Goal: Task Accomplishment & Management: Manage account settings

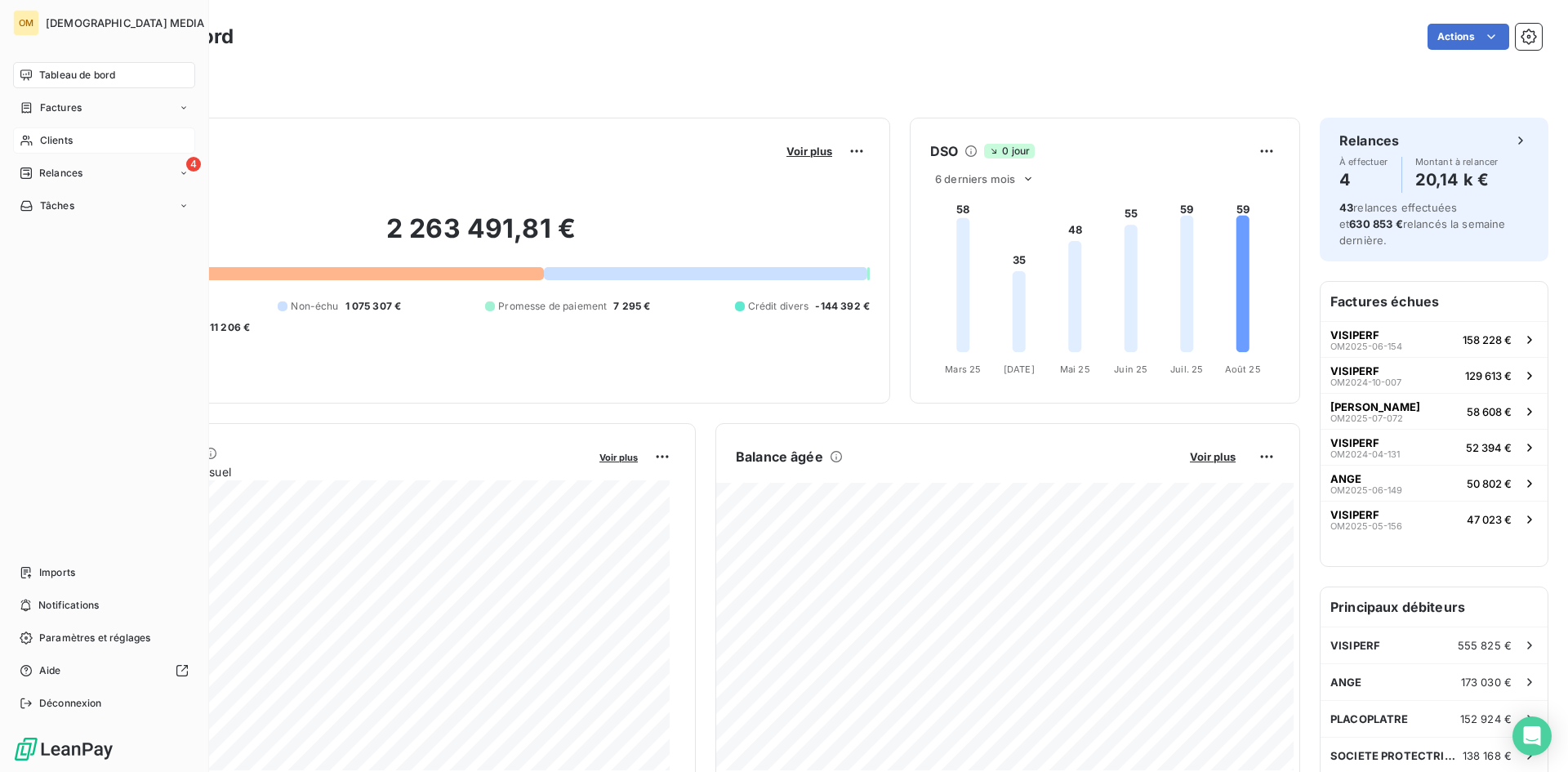
click at [68, 136] on span "Clients" at bounding box center [56, 141] width 32 height 15
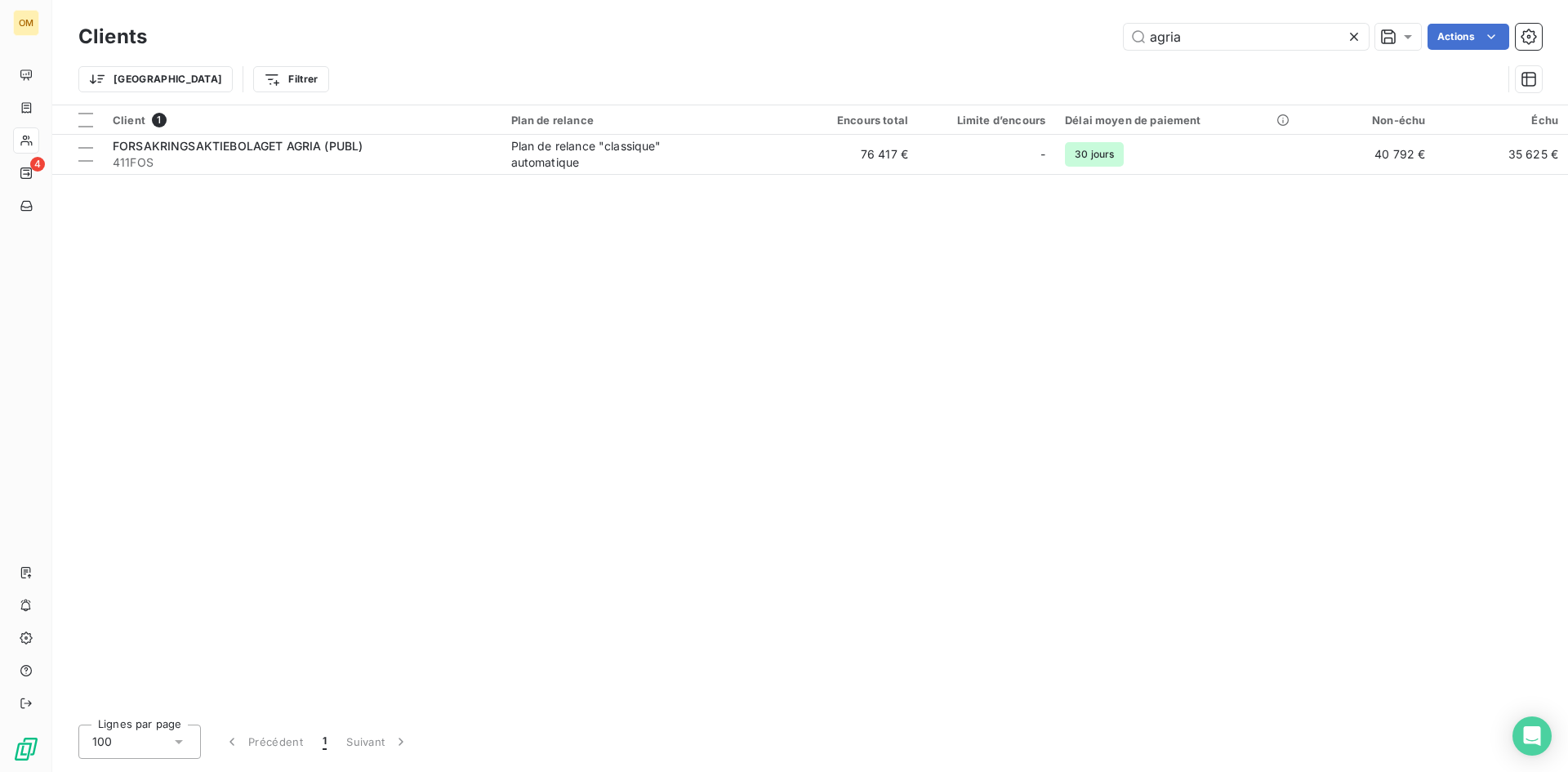
drag, startPoint x: 1299, startPoint y: 38, endPoint x: 1018, endPoint y: 38, distance: 281.0
click at [1018, 38] on div "agria Actions" at bounding box center [854, 37] width 1375 height 26
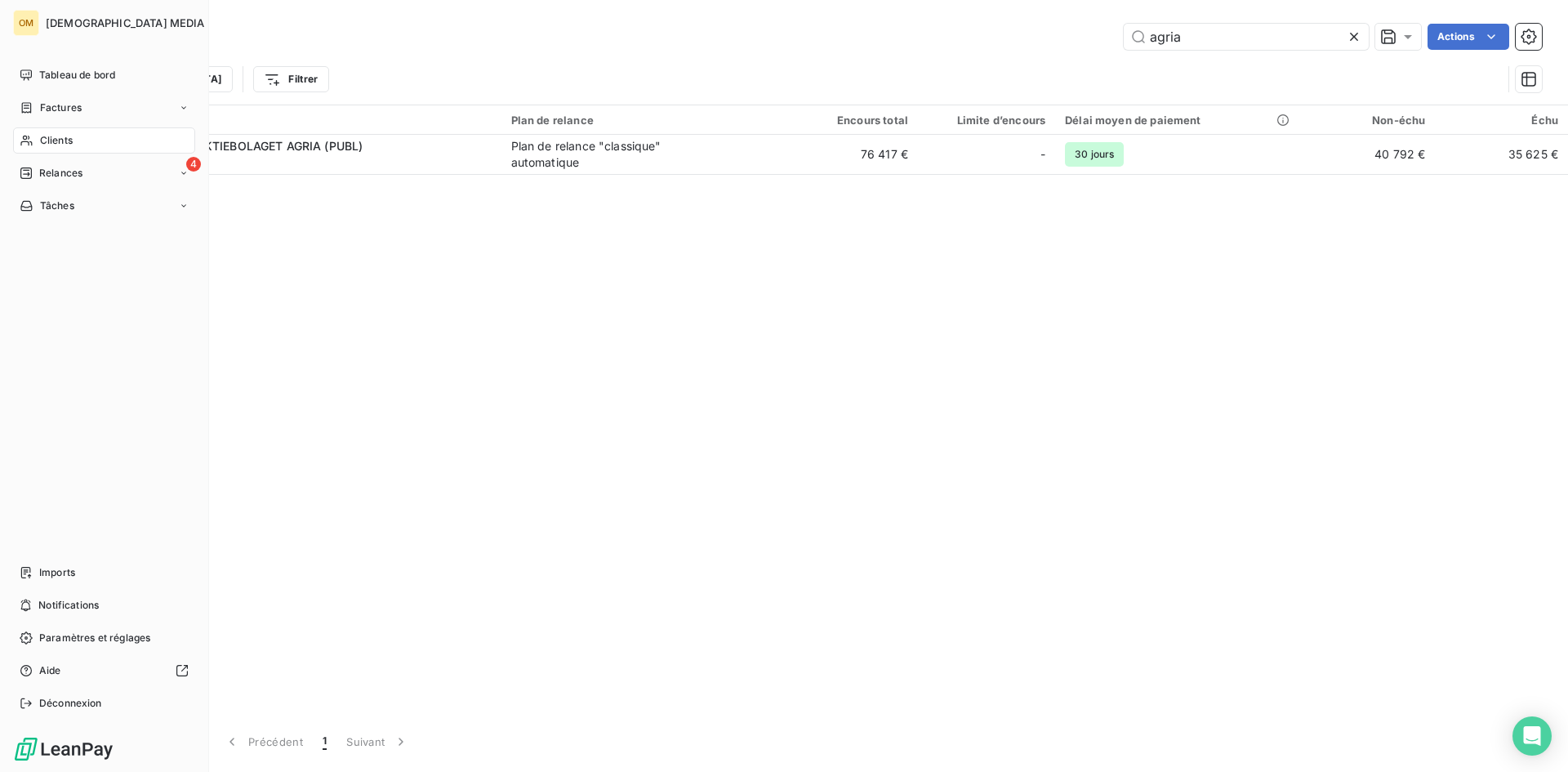
click at [40, 142] on span "Clients" at bounding box center [56, 141] width 32 height 15
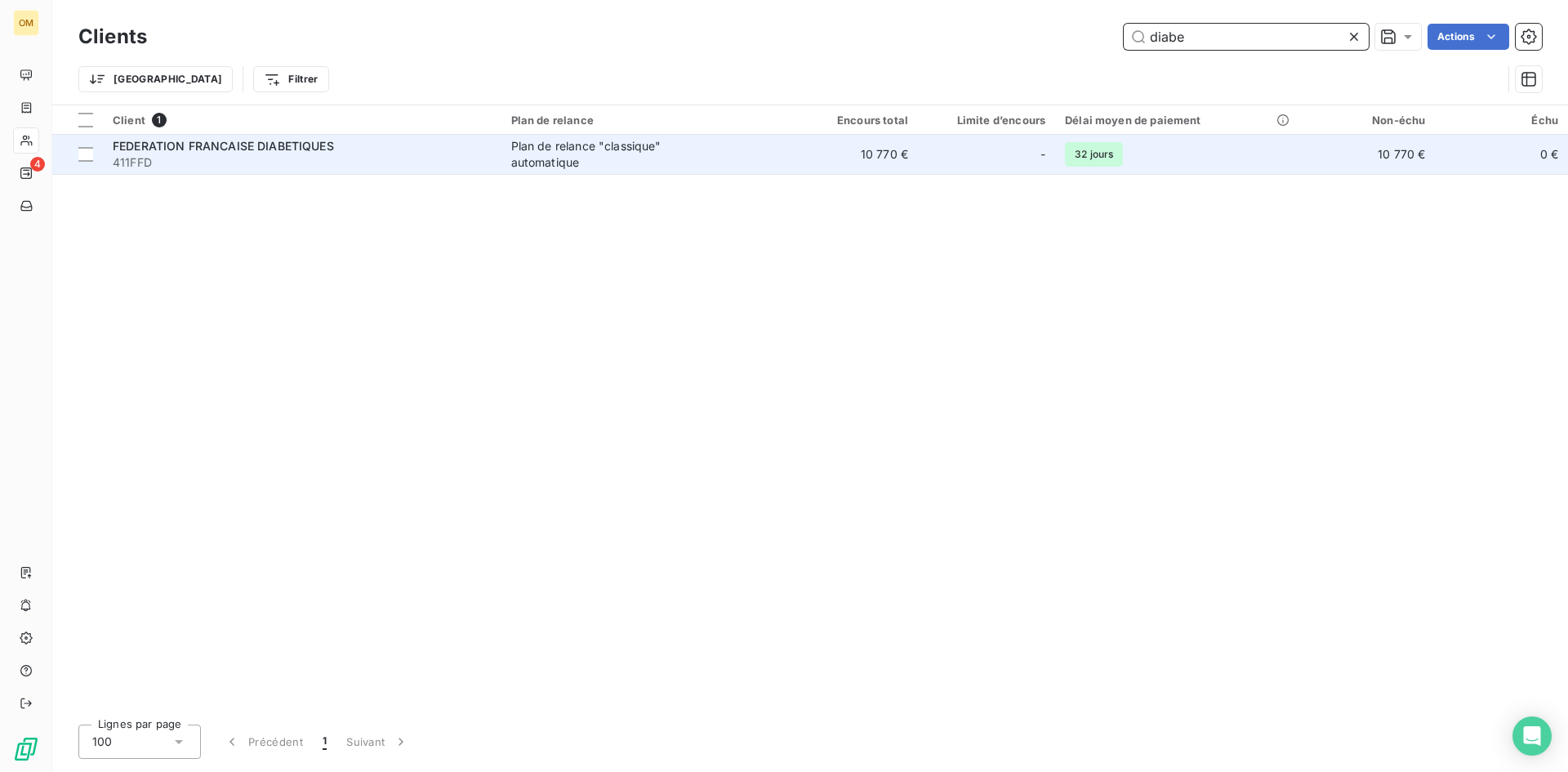
type input "diabe"
click at [883, 153] on td "10 770 €" at bounding box center [852, 155] width 133 height 39
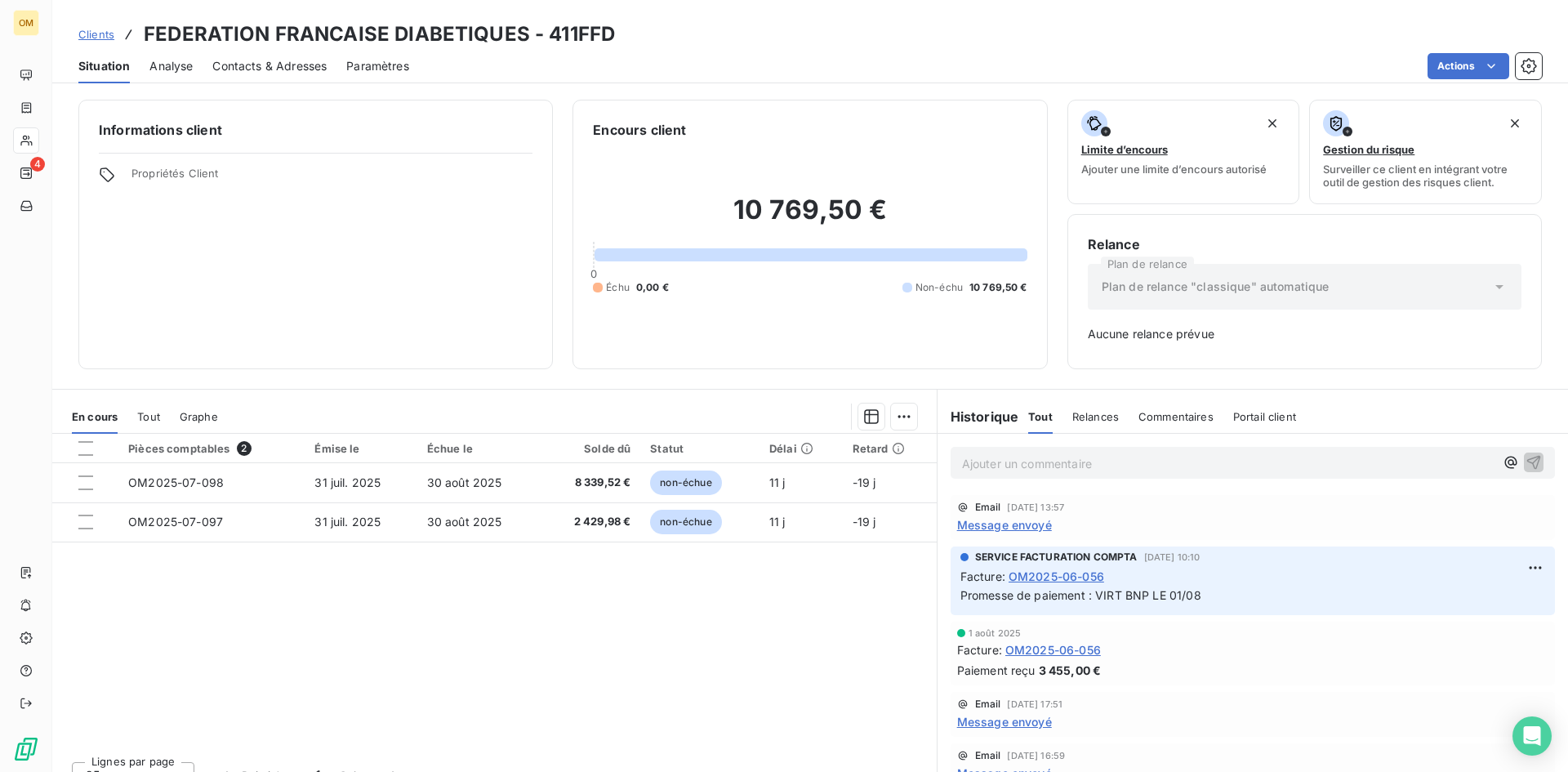
click at [1006, 526] on span "Message envoyé" at bounding box center [1004, 525] width 94 height 18
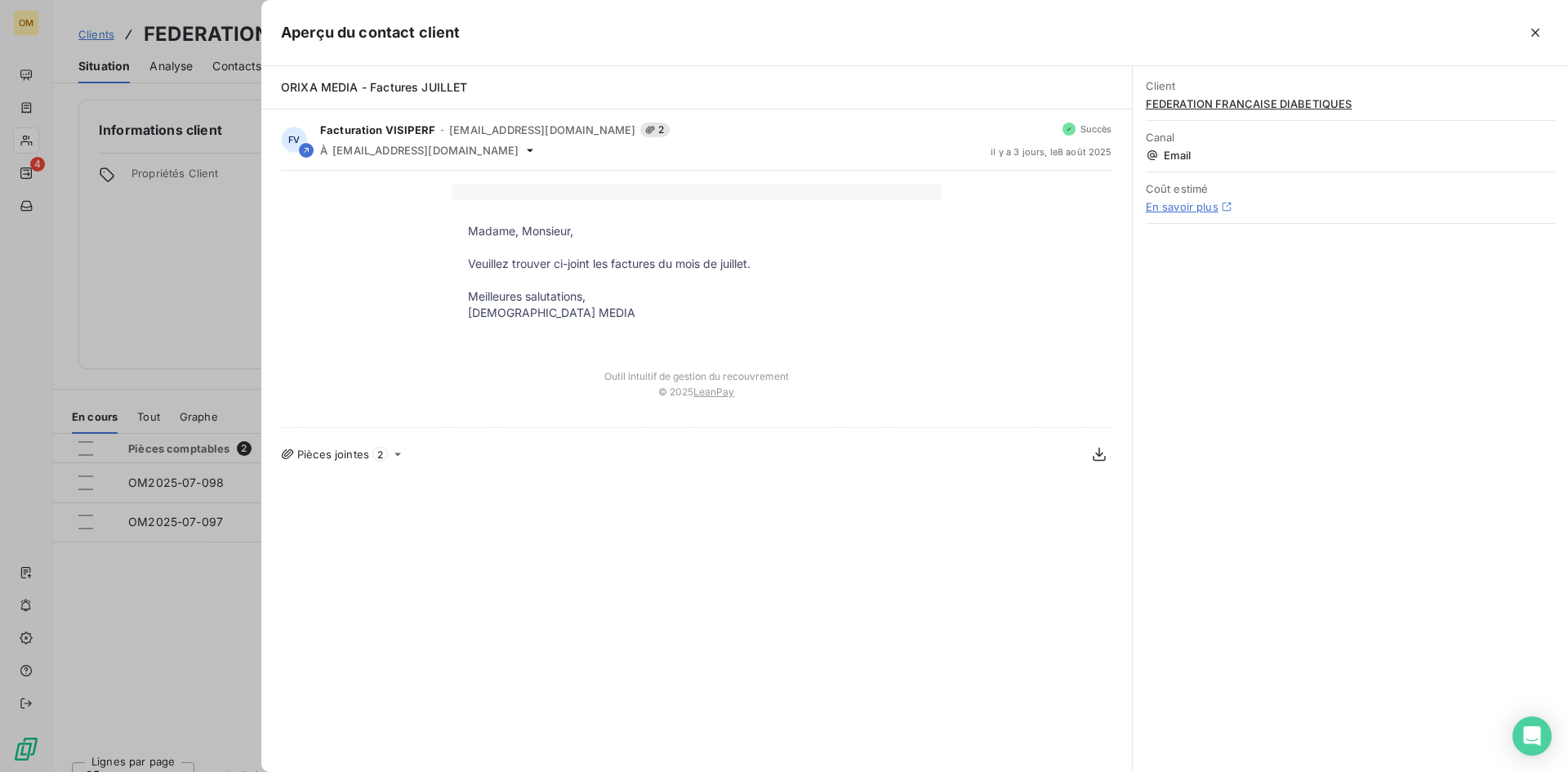
click at [173, 234] on div at bounding box center [784, 386] width 1568 height 772
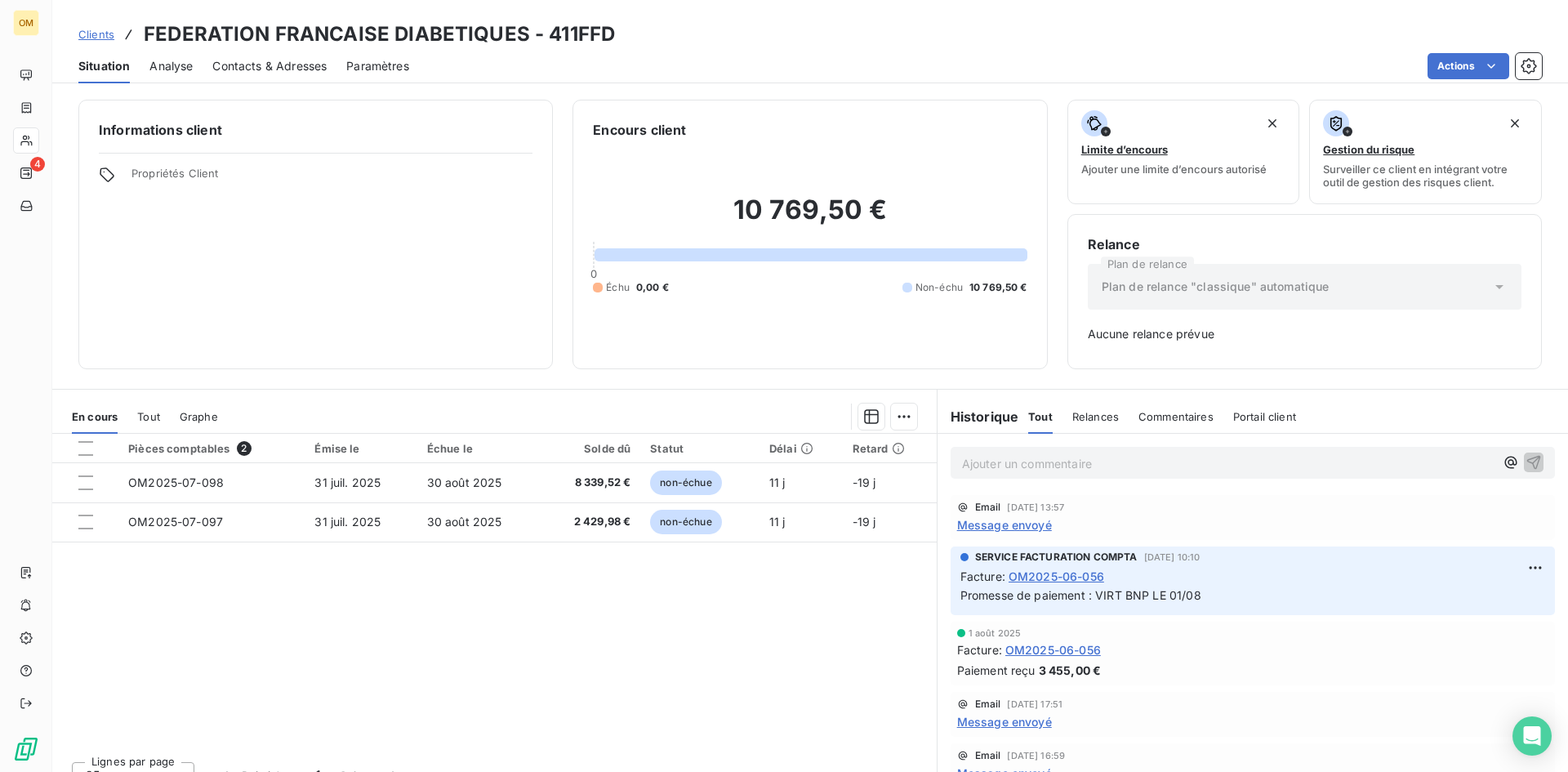
click at [305, 68] on span "Contacts & Adresses" at bounding box center [269, 67] width 115 height 17
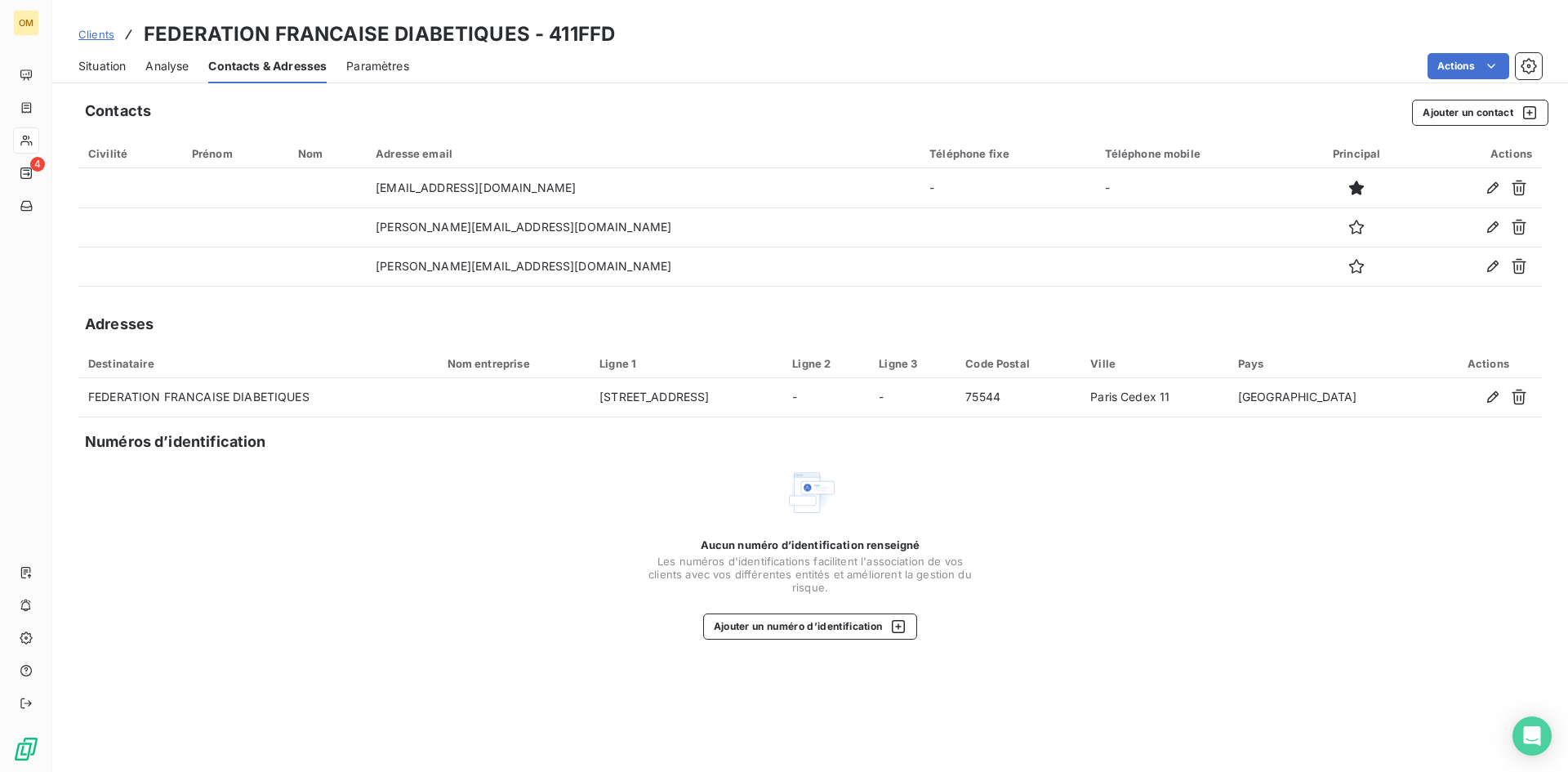
click at [93, 32] on span "Clients" at bounding box center [96, 34] width 36 height 13
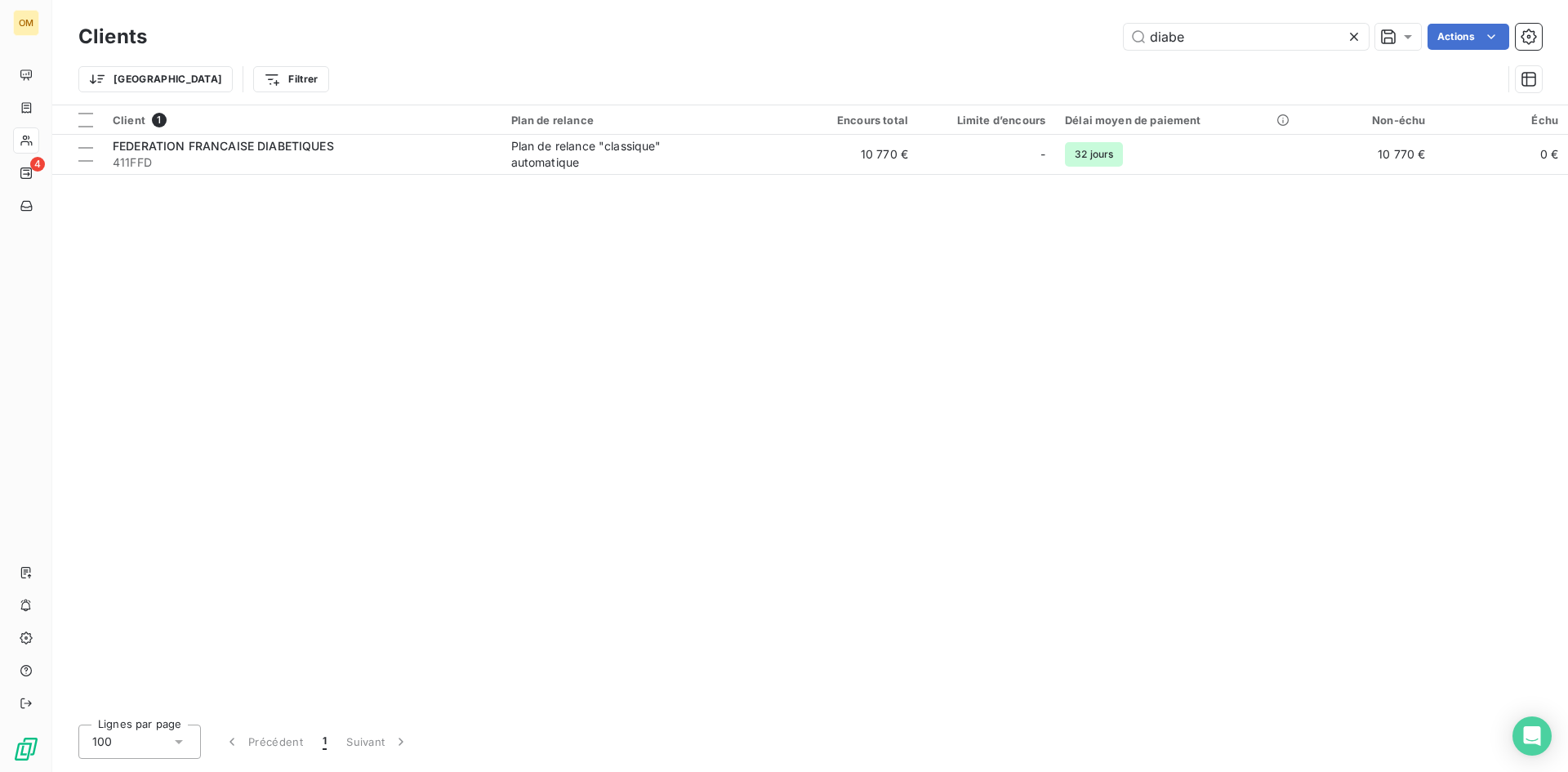
click at [1080, 175] on div "Client 1 Plan de relance Encours total Limite d’encours Délai moyen de paiement…" at bounding box center [810, 408] width 1516 height 606
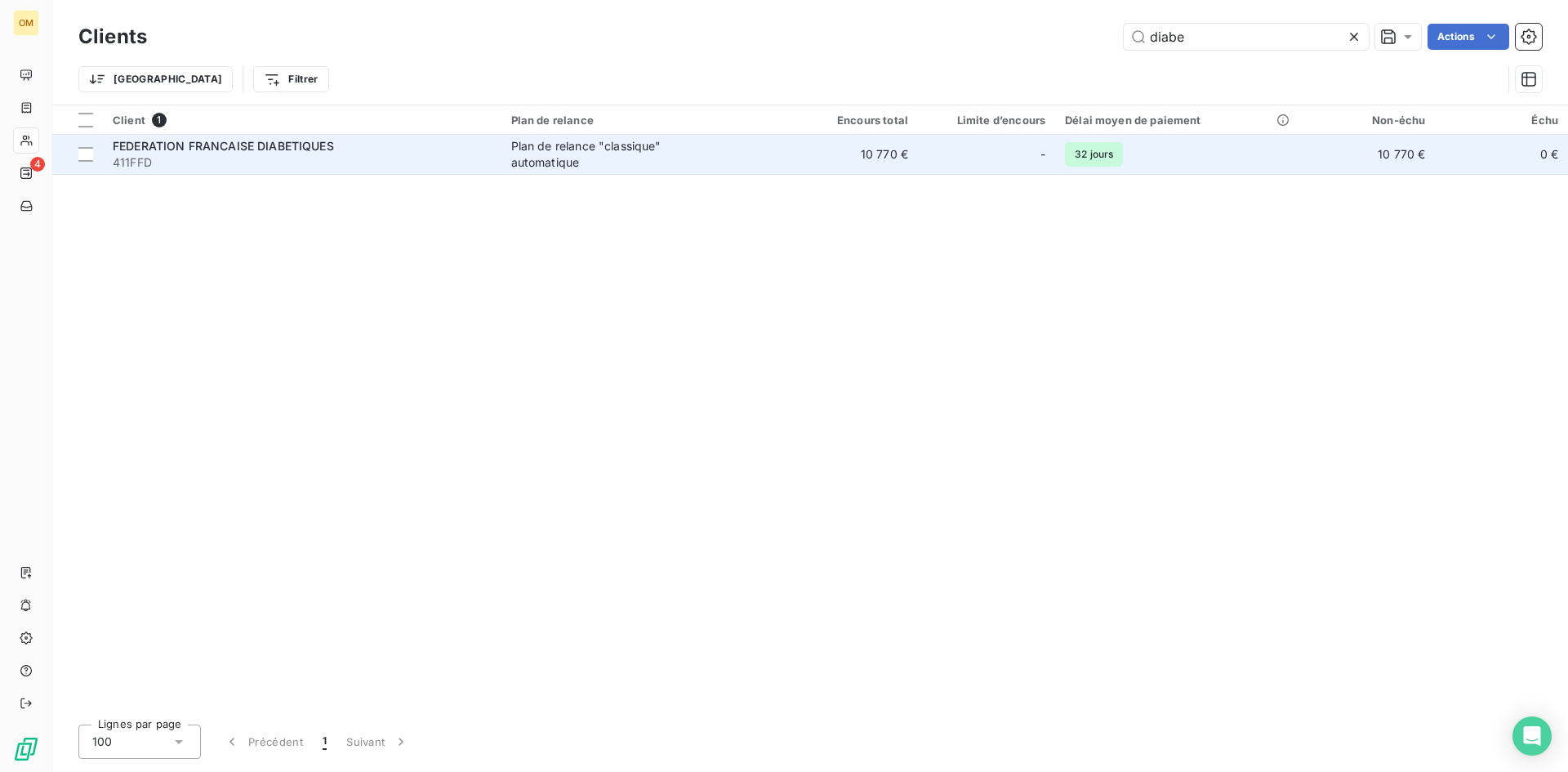
click at [1088, 161] on span "32 jours" at bounding box center [1094, 155] width 58 height 24
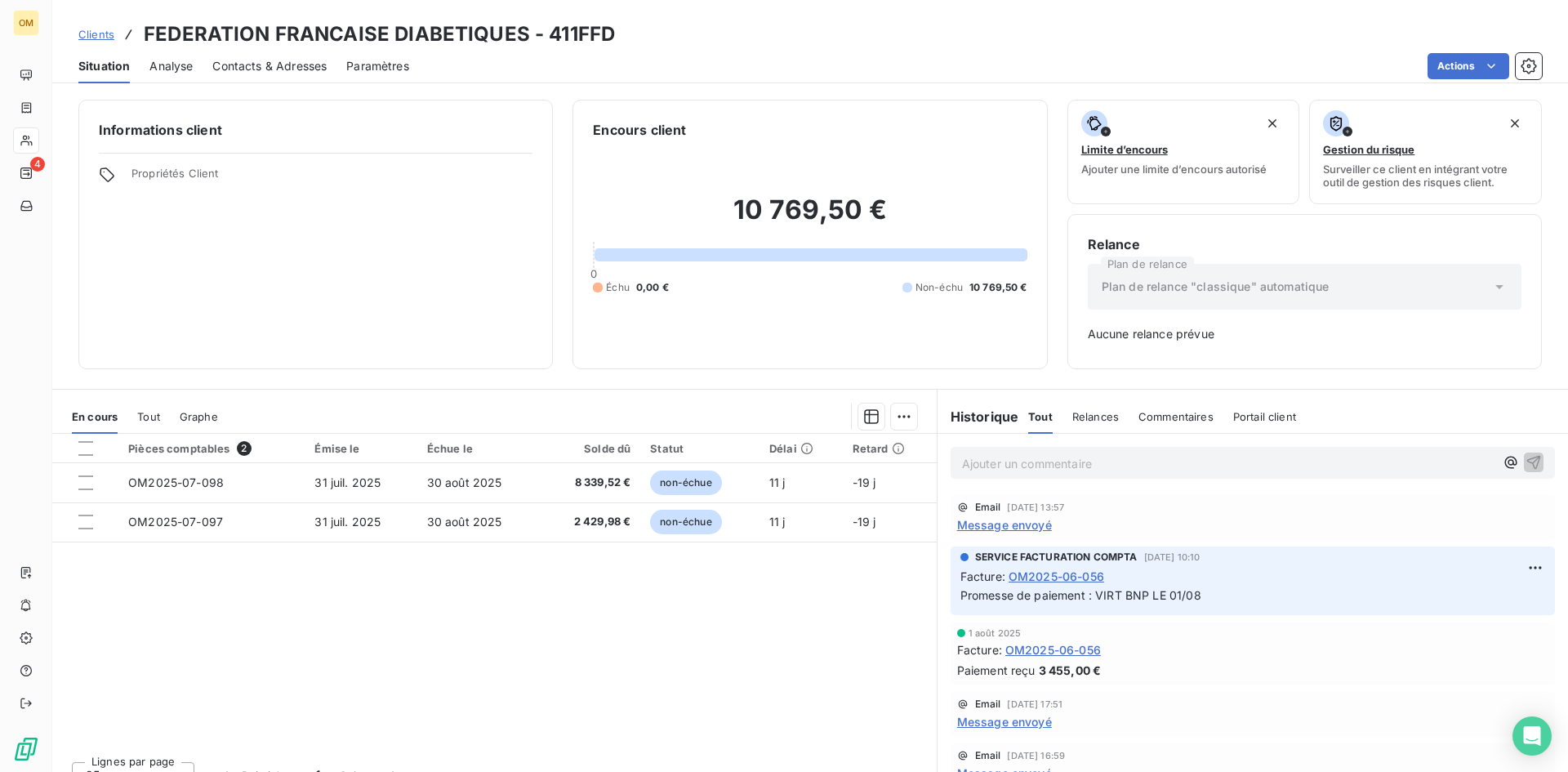
click at [974, 518] on span "Message envoyé" at bounding box center [1004, 525] width 94 height 18
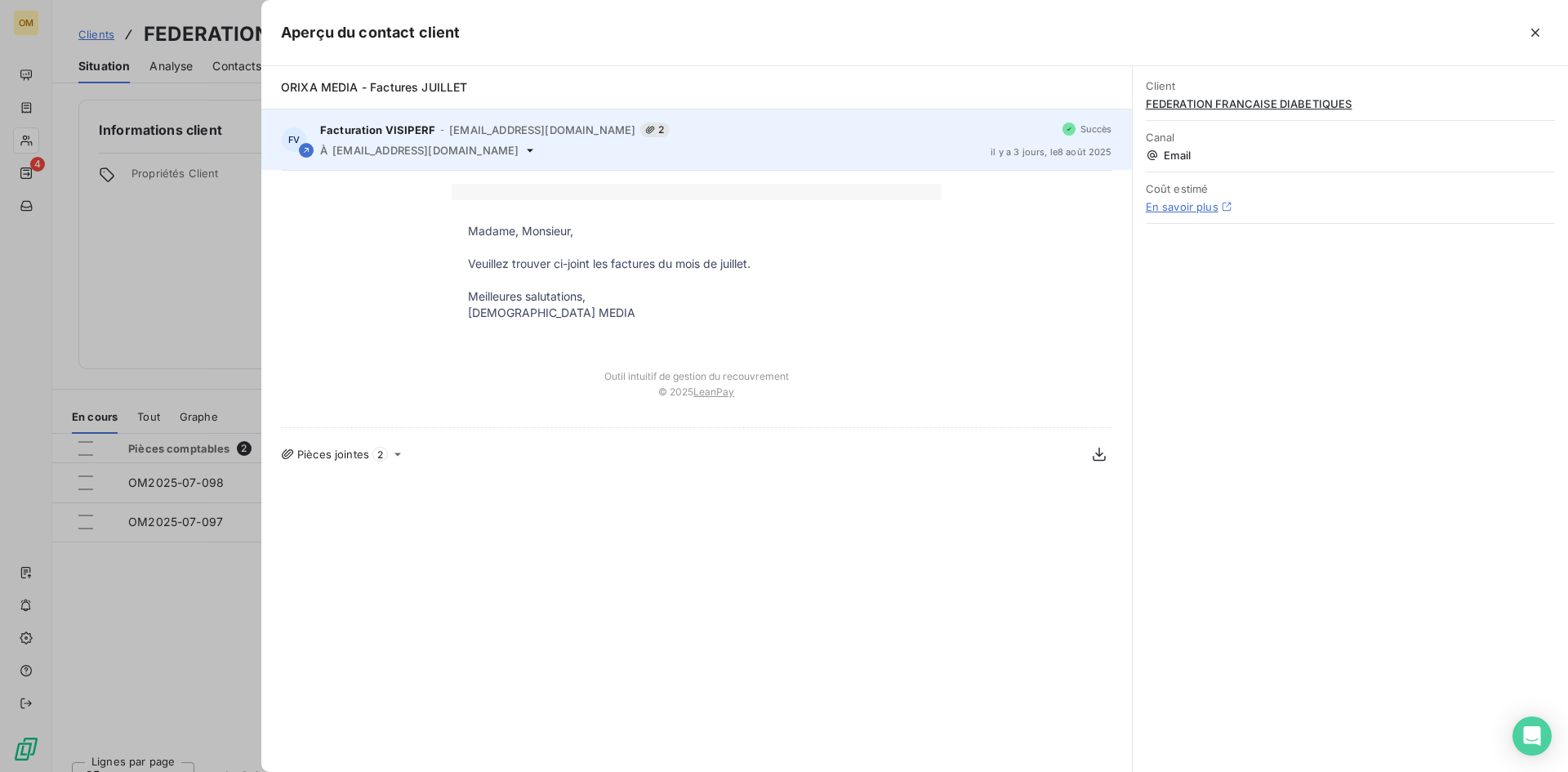
click at [509, 142] on div "Facturation VISIPERF - [EMAIL_ADDRESS][DOMAIN_NAME] 2 À [DOMAIN_NAME][EMAIL_ADD…" at bounding box center [649, 139] width 657 height 34
click at [507, 153] on span "[EMAIL_ADDRESS][DOMAIN_NAME]" at bounding box center [425, 150] width 186 height 13
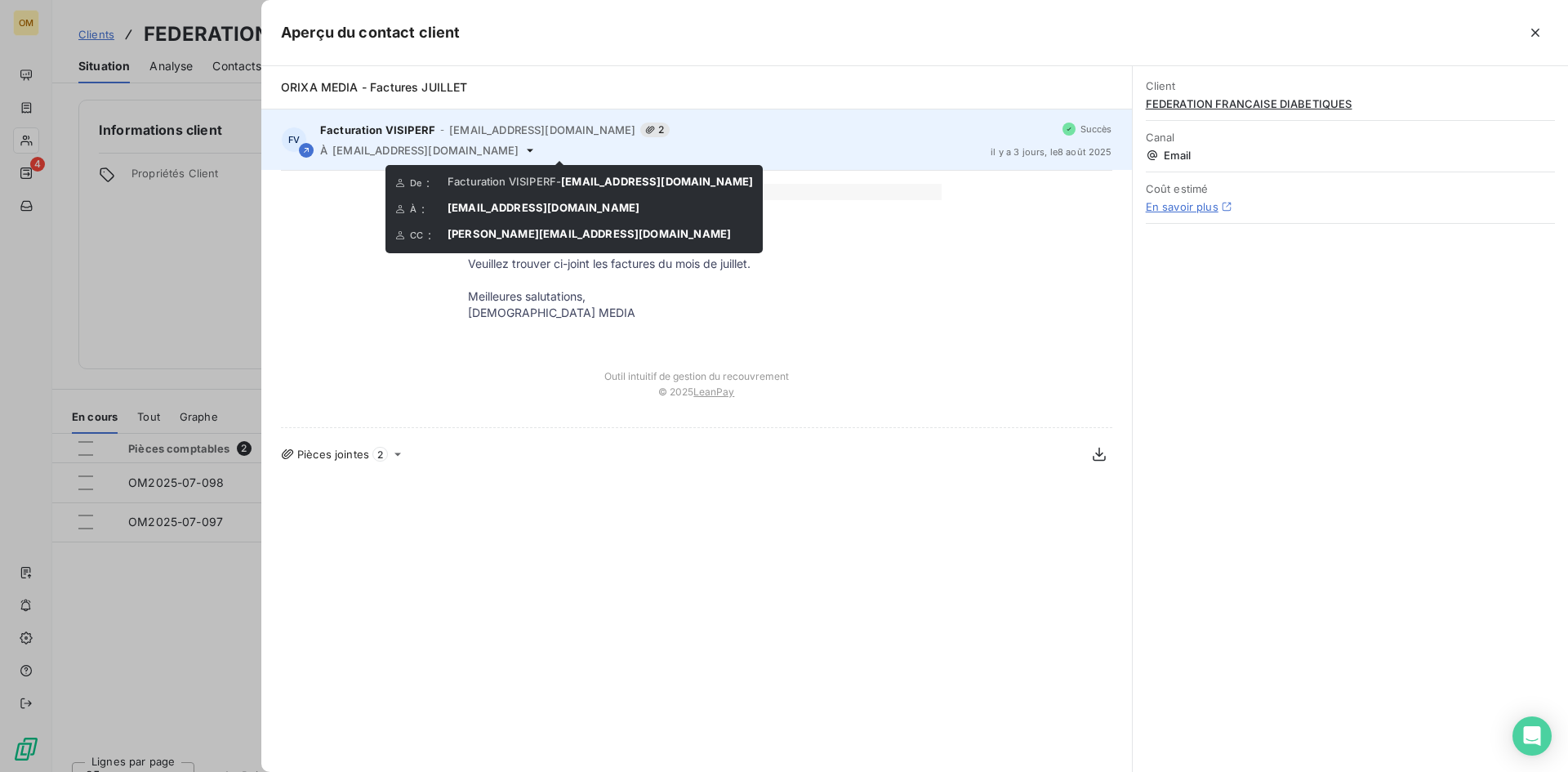
click at [537, 149] on icon at bounding box center [530, 150] width 13 height 13
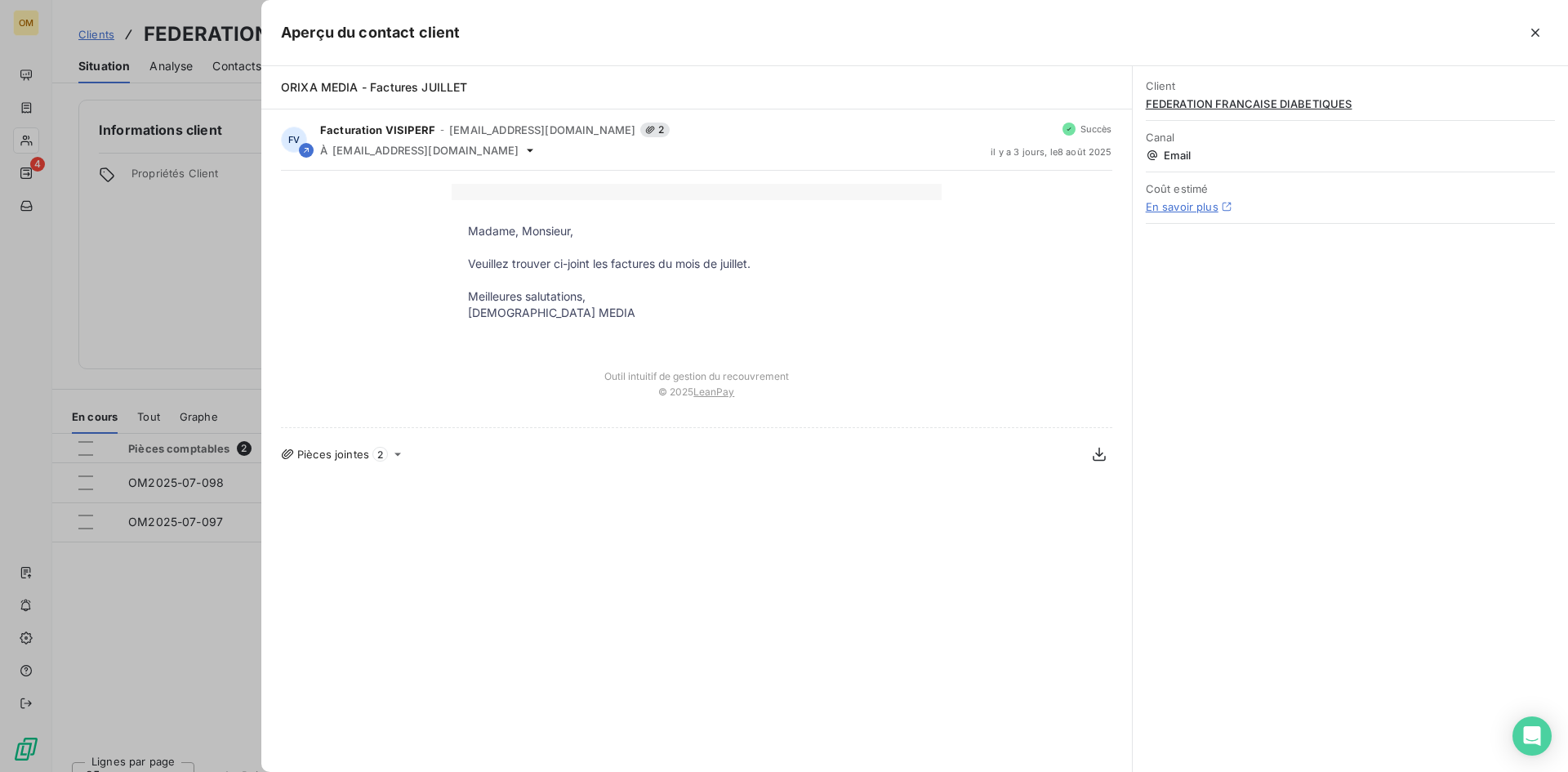
click at [148, 277] on div at bounding box center [784, 386] width 1568 height 772
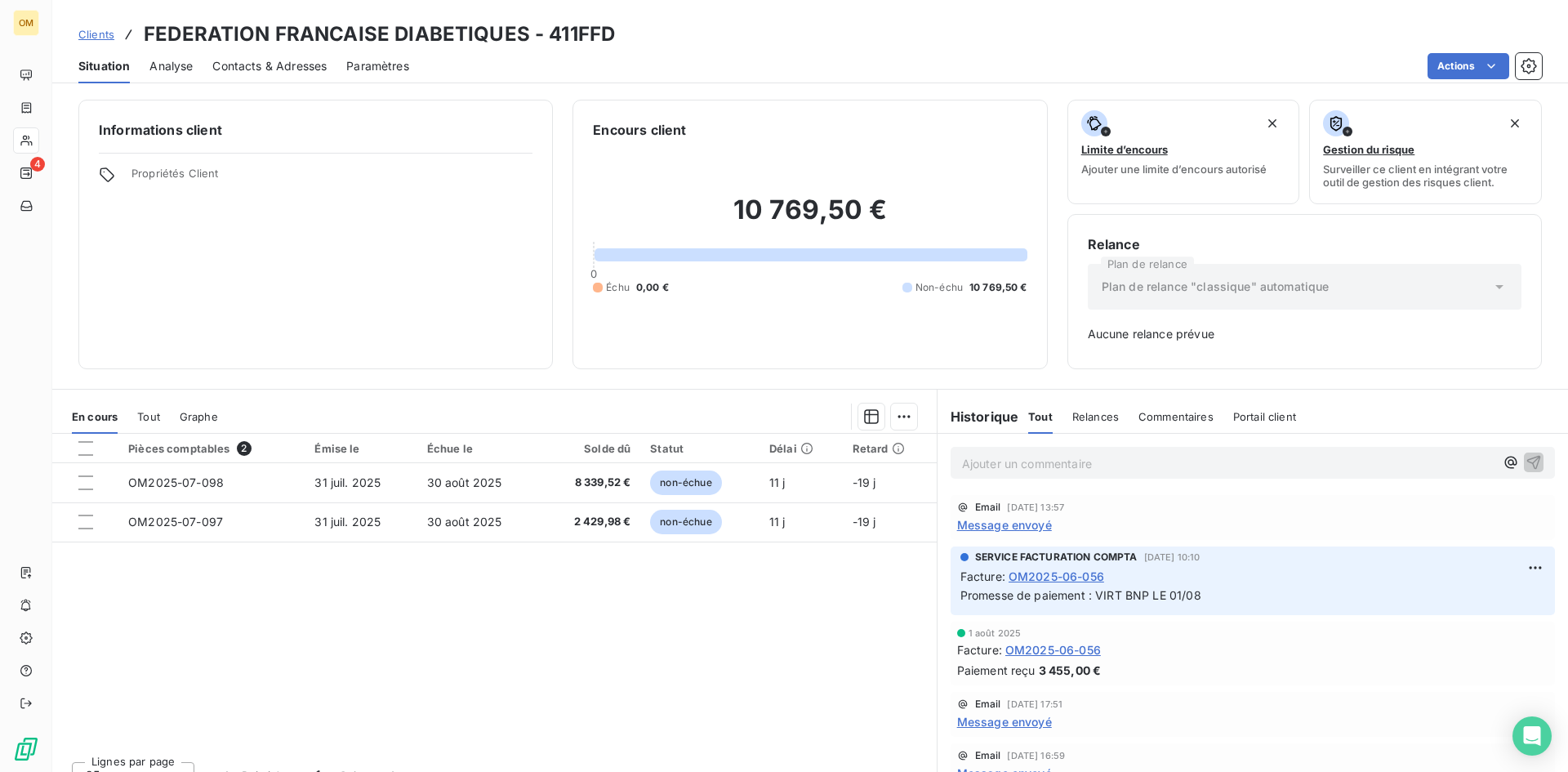
click at [1018, 536] on div "Email [DATE] 13:57 Message envoyé" at bounding box center [1252, 517] width 604 height 45
click at [1018, 533] on div "Email [DATE] 13:57 Message envoyé" at bounding box center [1252, 517] width 604 height 45
click at [1022, 528] on span "Message envoyé" at bounding box center [1004, 525] width 94 height 18
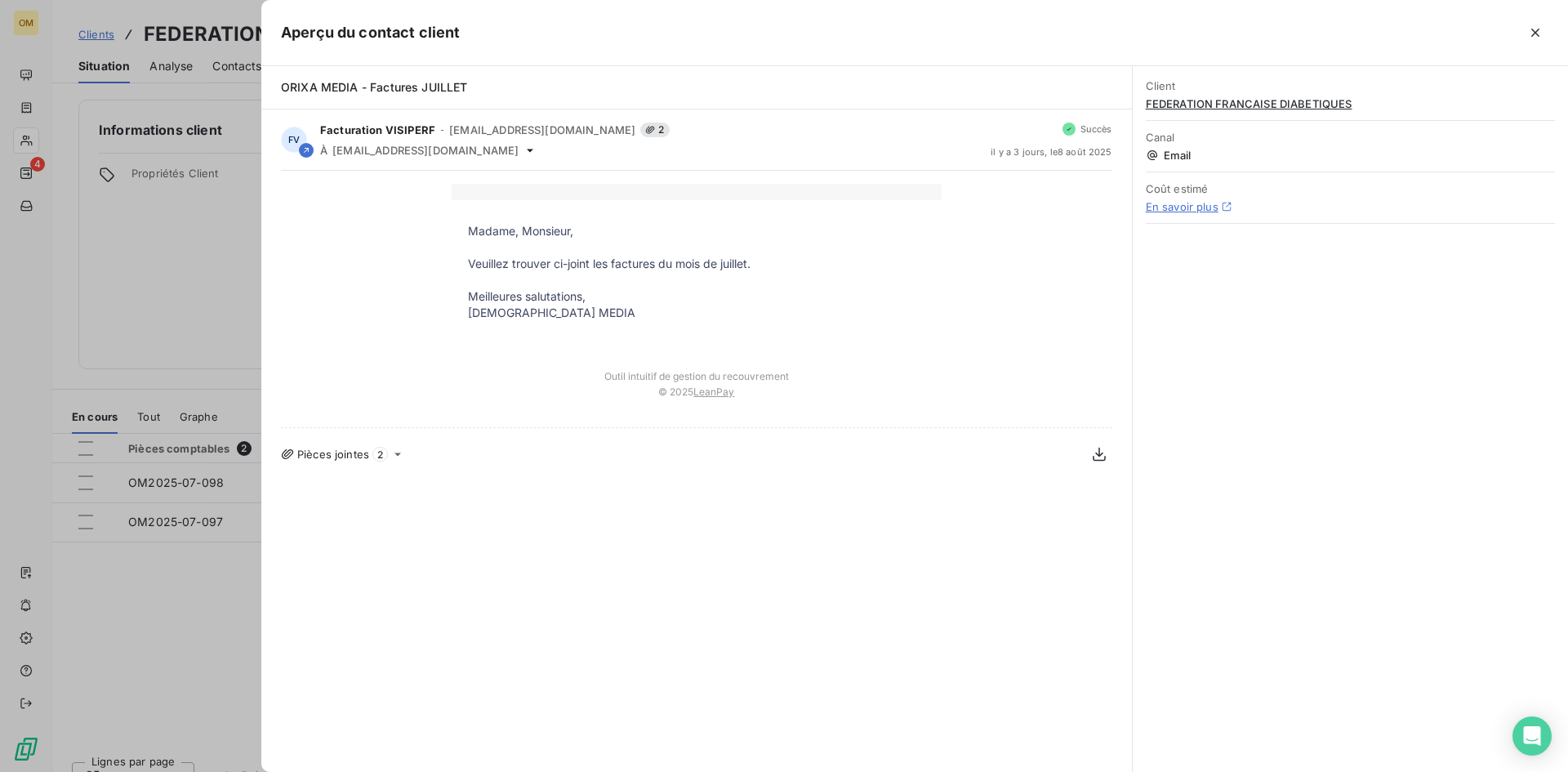
click at [472, 232] on p "Madame, Monsieur," at bounding box center [697, 231] width 457 height 17
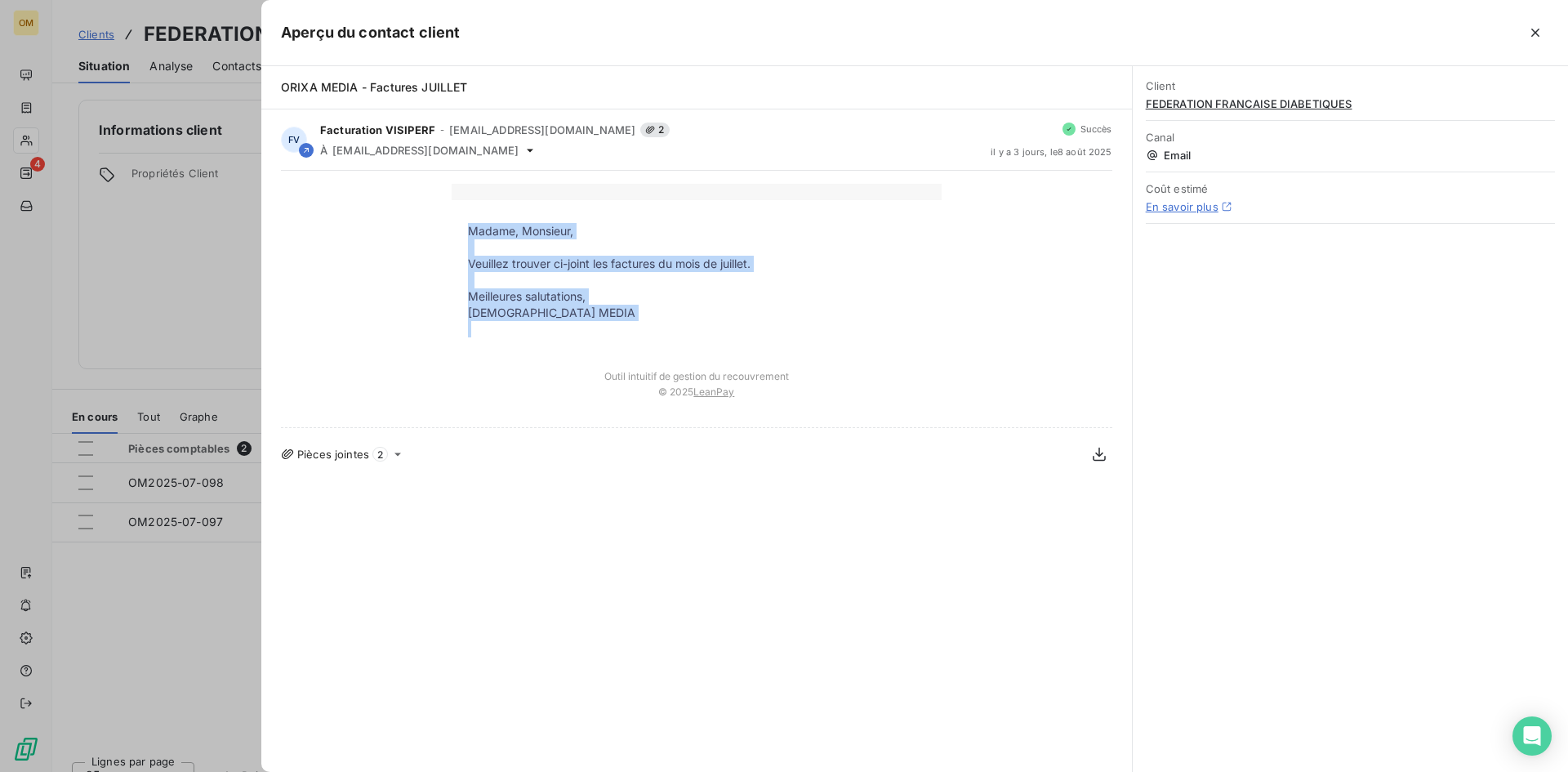
drag, startPoint x: 469, startPoint y: 230, endPoint x: 577, endPoint y: 324, distance: 143.2
click at [577, 324] on tbody "Madame, Monsieur, Veuillez trouver ci-joint les factures du mois de juillet. Me…" at bounding box center [697, 280] width 491 height 115
copy tbody "Madame, Monsieur, [PERSON_NAME] trouver ci-joint les factures du mois de juille…"
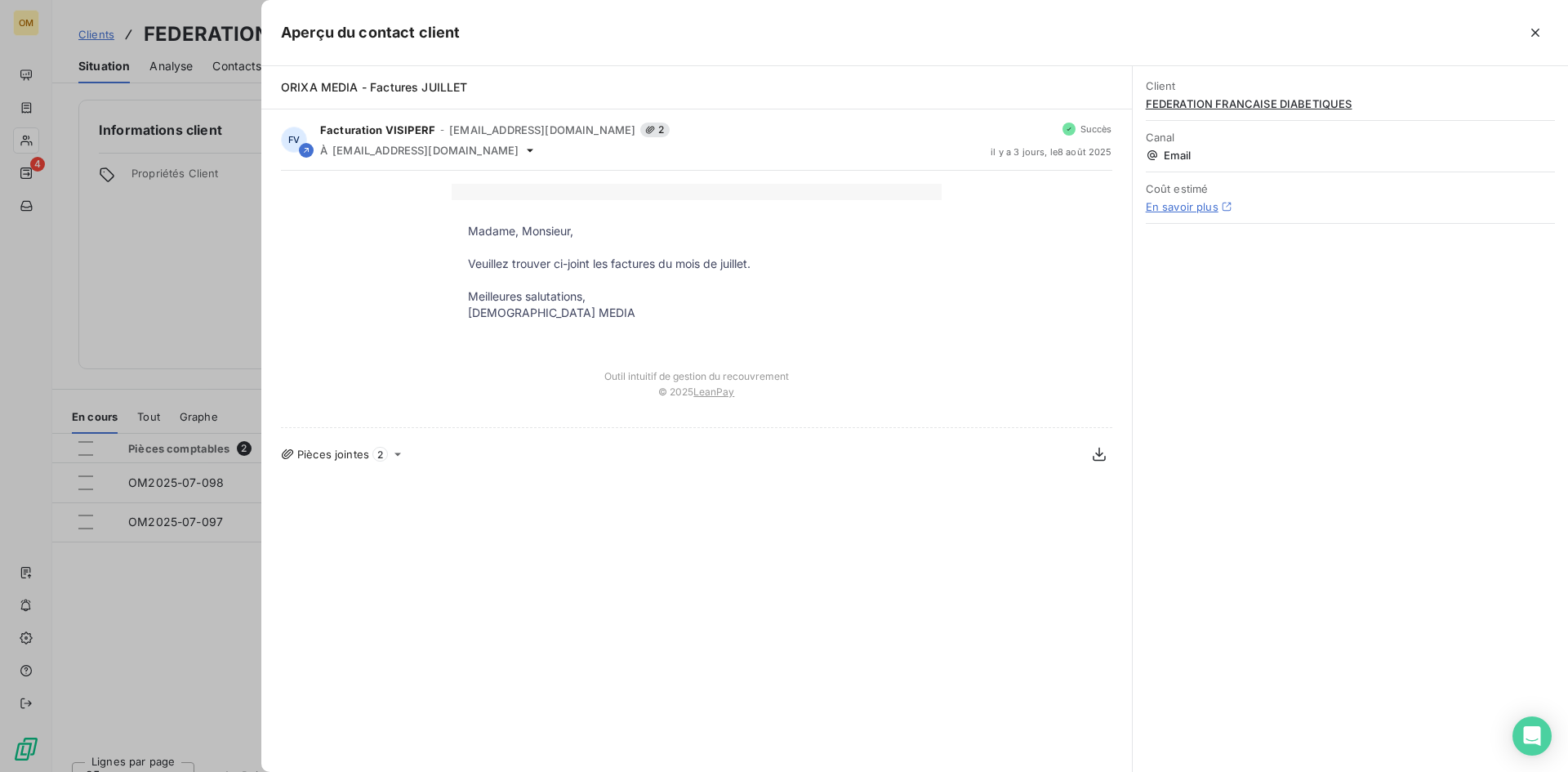
click at [421, 86] on span "ORIXA MEDIA - Factures JUILLET" at bounding box center [375, 86] width 187 height 14
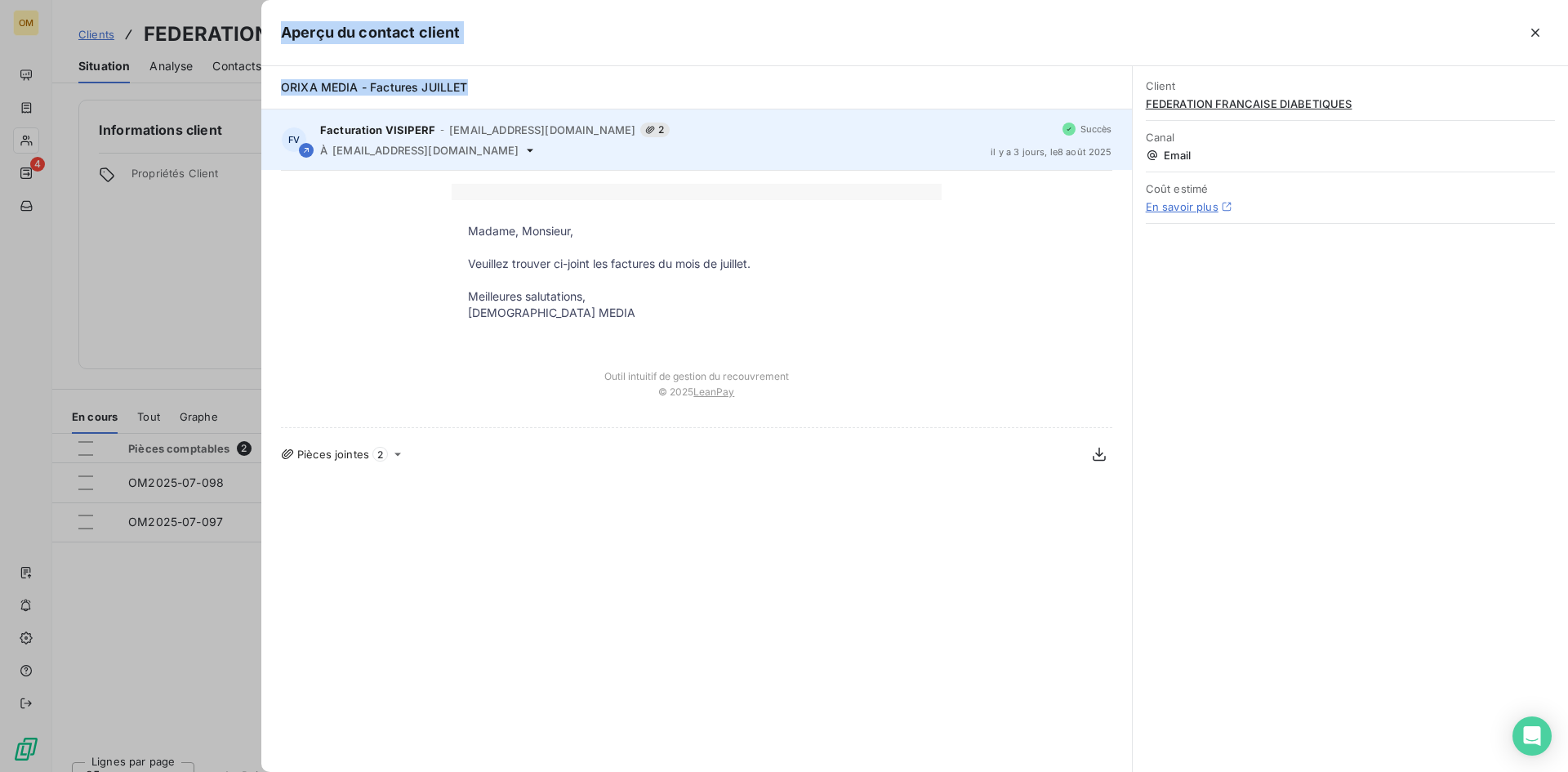
drag, startPoint x: 465, startPoint y: 93, endPoint x: 518, endPoint y: 124, distance: 61.4
click at [245, 771] on div "Aperçu du contact client ORIXA MEDIA - Factures JUILLET FV Facturation VISIPERF…" at bounding box center [784, 772] width 1568 height 0
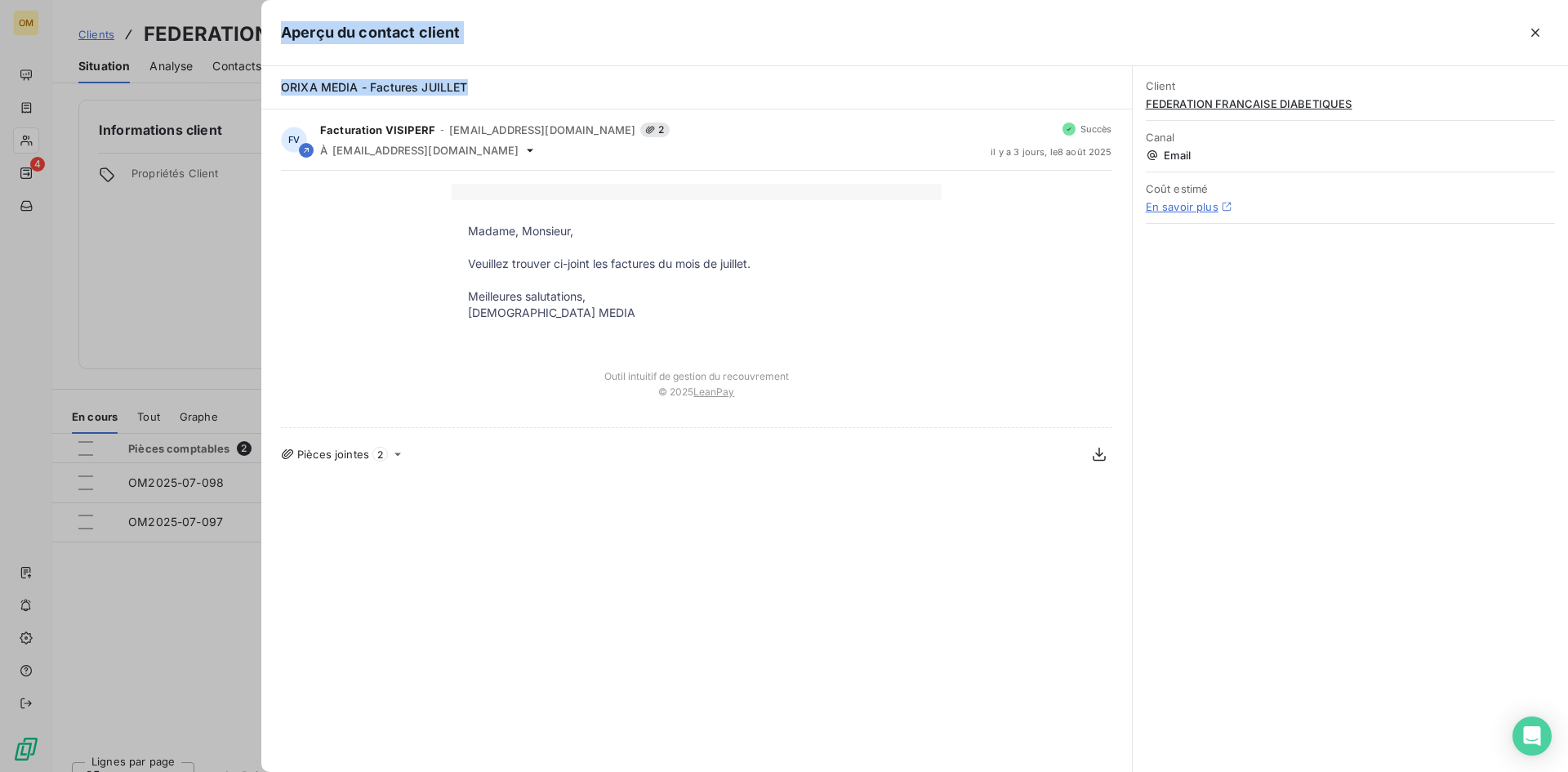
copy div "Aperçu du contact client ORIXA MEDIA - Factures JUILLET"
drag, startPoint x: 382, startPoint y: 83, endPoint x: 337, endPoint y: 86, distance: 45.1
click at [381, 83] on span "ORIXA MEDIA - Factures JUILLET" at bounding box center [375, 86] width 187 height 14
click at [293, 91] on span "ORIXA MEDIA - Factures JUILLET" at bounding box center [375, 86] width 187 height 14
click at [273, 90] on div "ORIXA MEDIA - Factures JUILLET" at bounding box center [696, 87] width 871 height 44
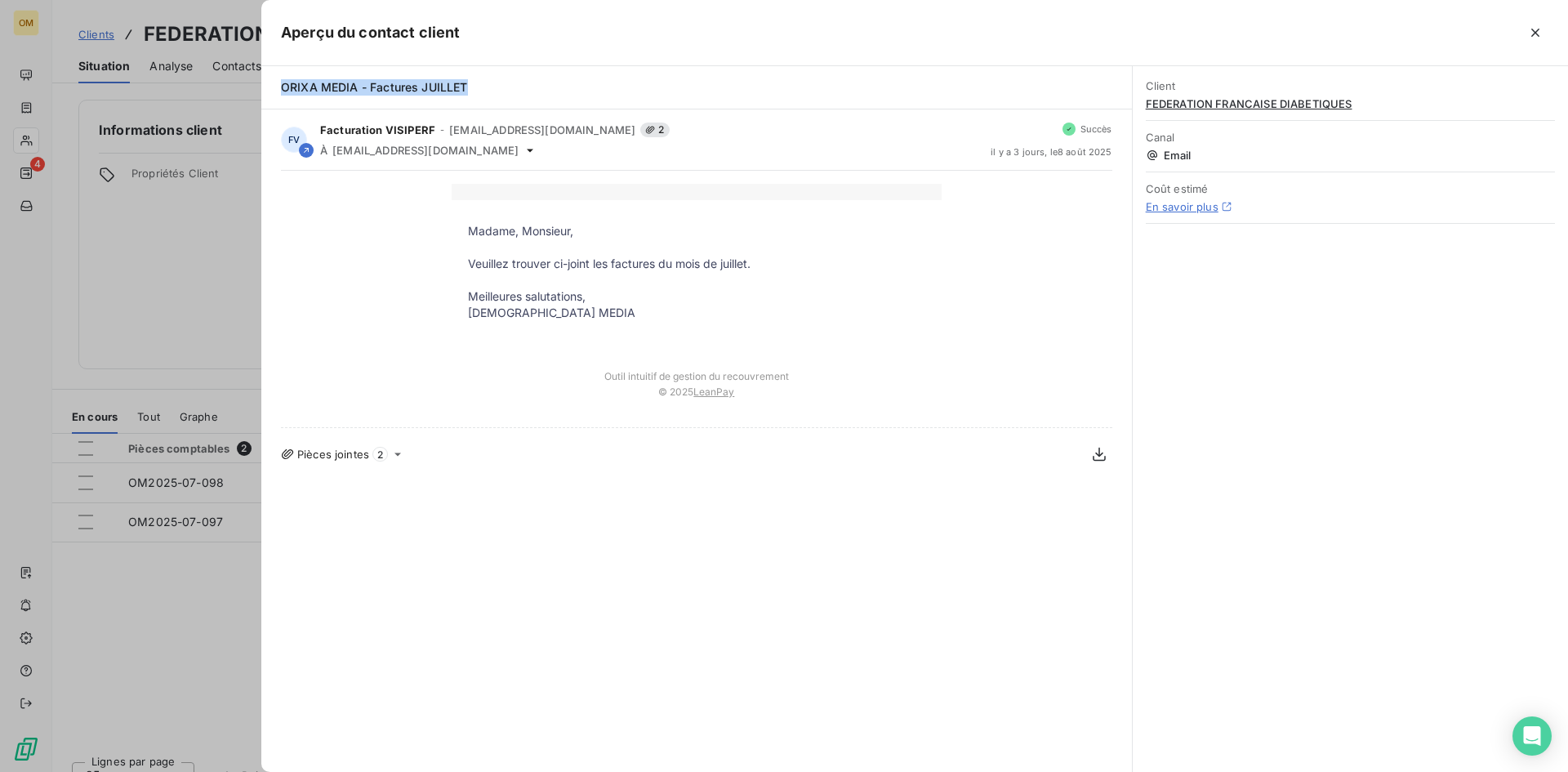
drag, startPoint x: 281, startPoint y: 86, endPoint x: 503, endPoint y: 88, distance: 222.0
click at [503, 88] on div "ORIXA MEDIA - Factures JUILLET" at bounding box center [697, 88] width 831 height 17
copy span "ORIXA MEDIA - Factures JUILLET"
click at [1526, 32] on button "button" at bounding box center [1536, 32] width 26 height 26
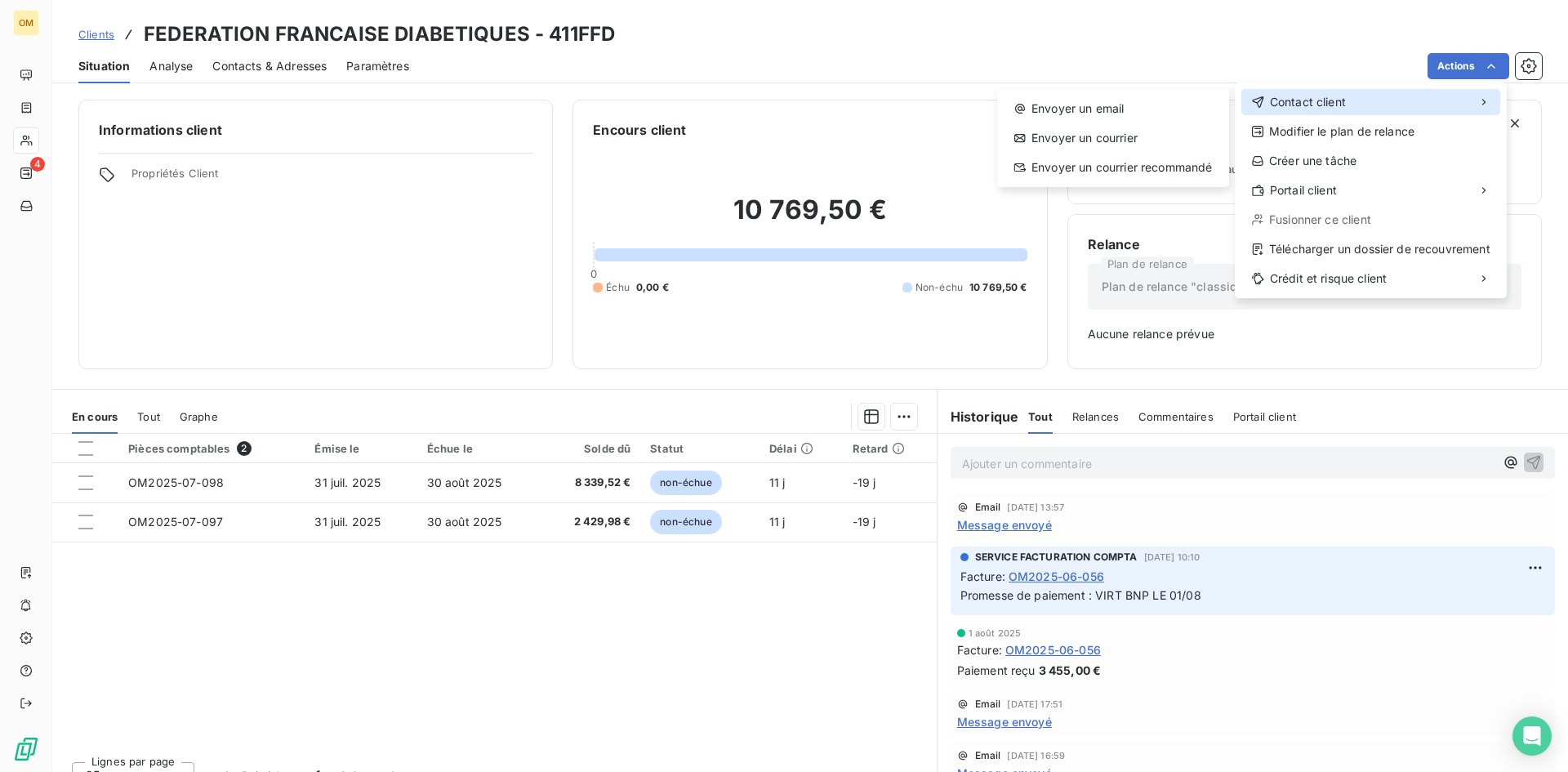
click at [1354, 107] on div "Contact client" at bounding box center [1371, 102] width 259 height 26
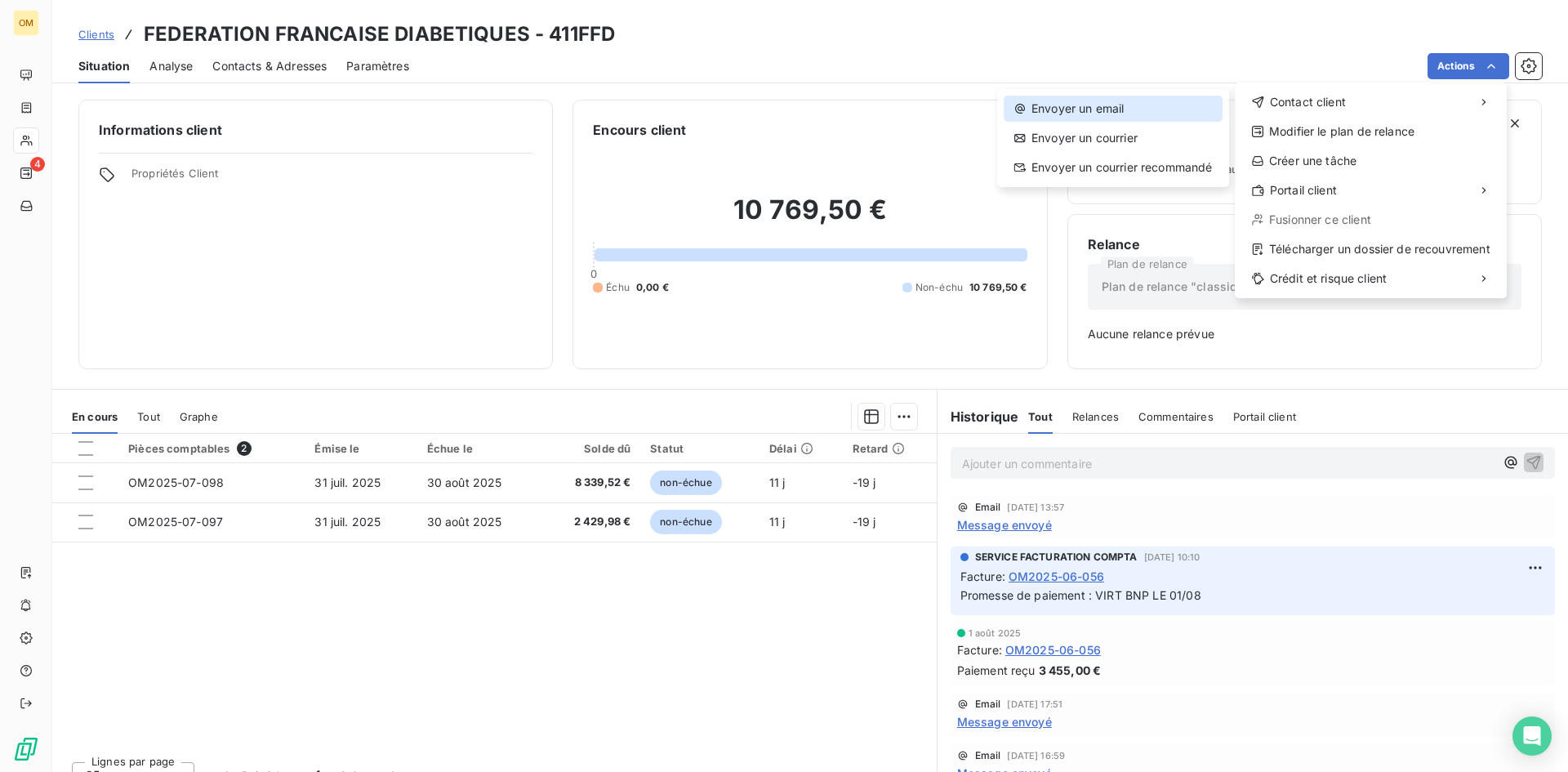
click at [1108, 107] on div "Envoyer un email" at bounding box center [1114, 108] width 219 height 26
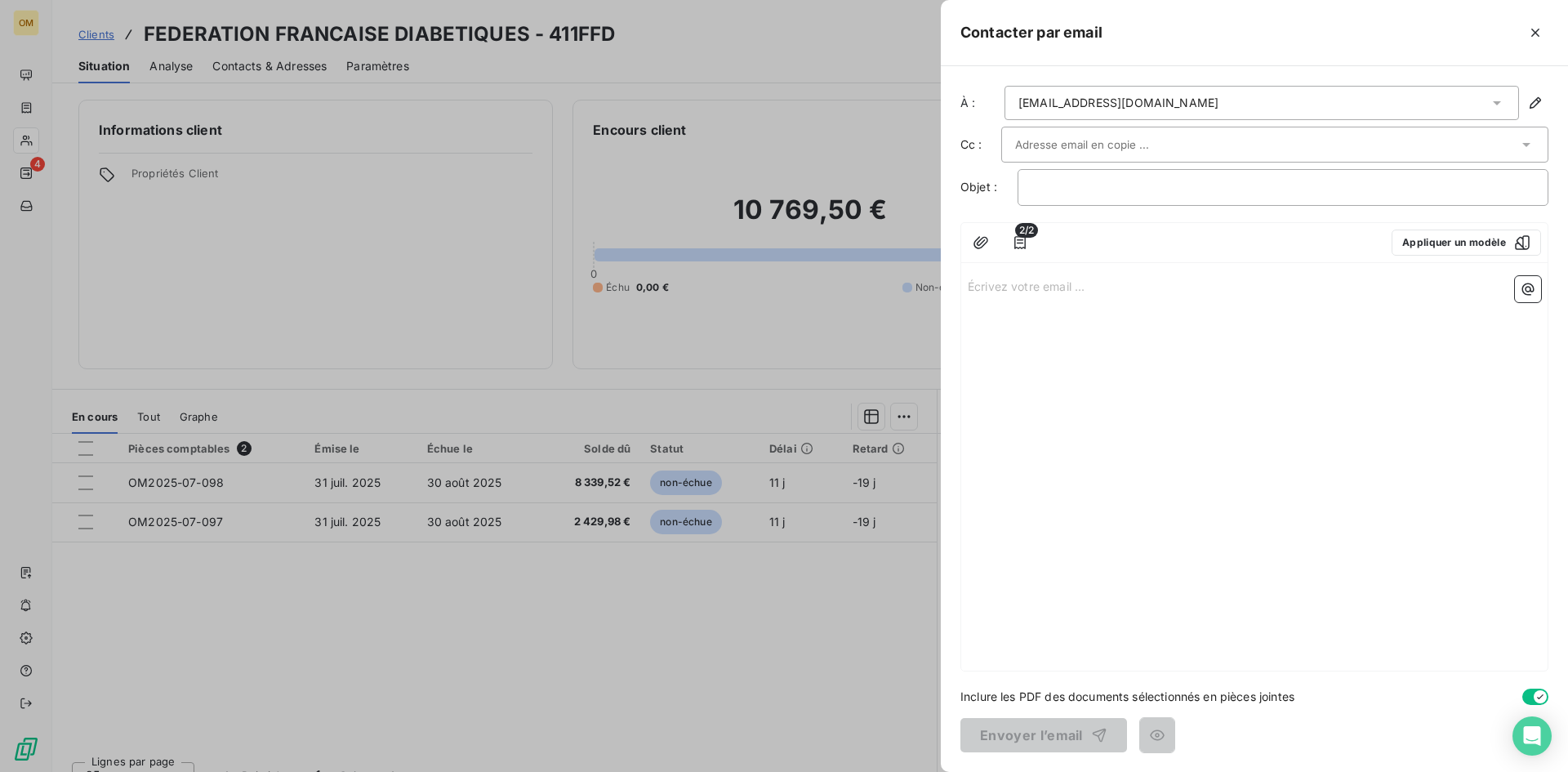
click at [1018, 138] on input "text" at bounding box center [1103, 144] width 176 height 24
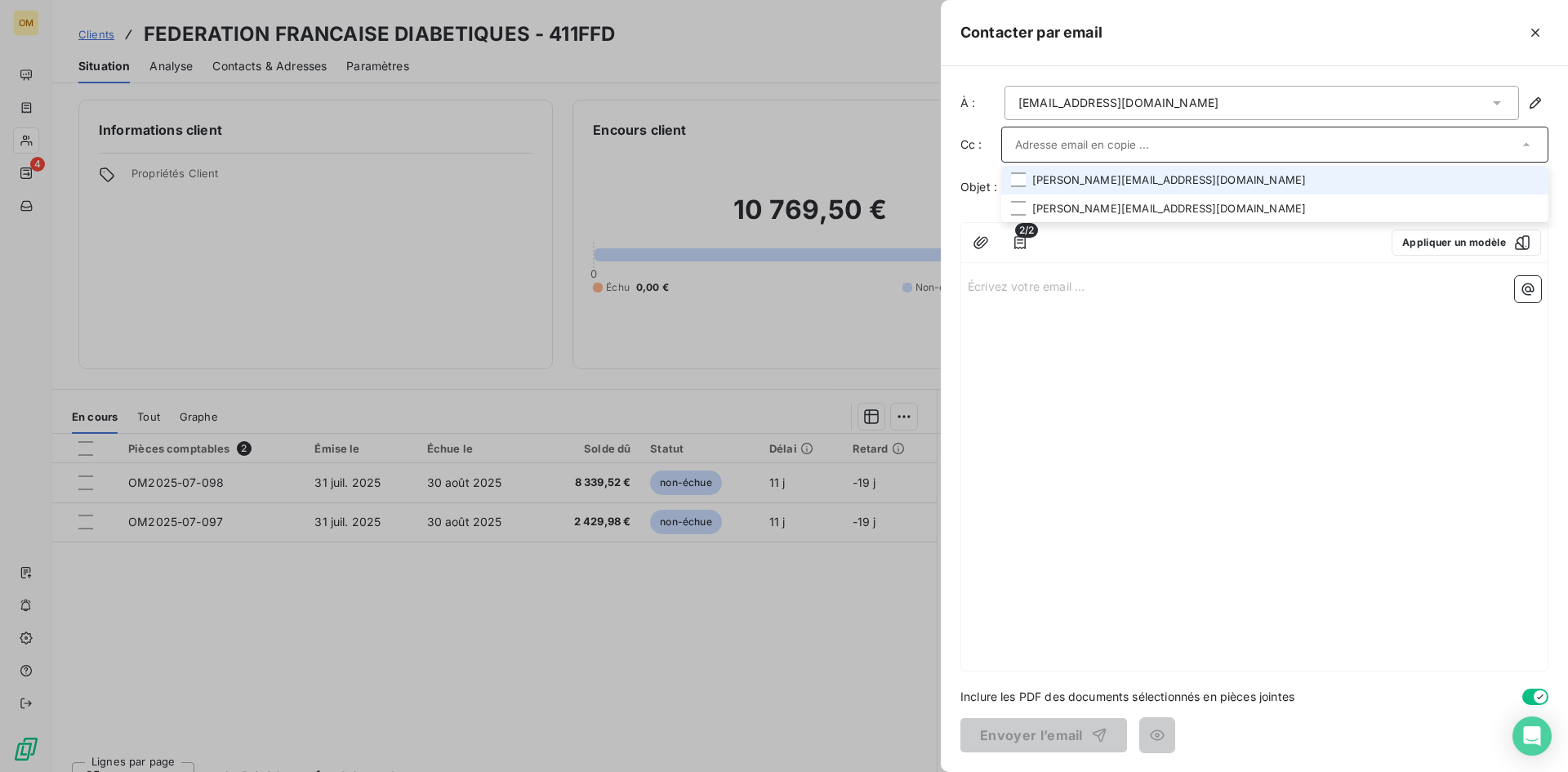
click at [1067, 174] on li "[PERSON_NAME][EMAIL_ADDRESS][DOMAIN_NAME]" at bounding box center [1275, 180] width 547 height 29
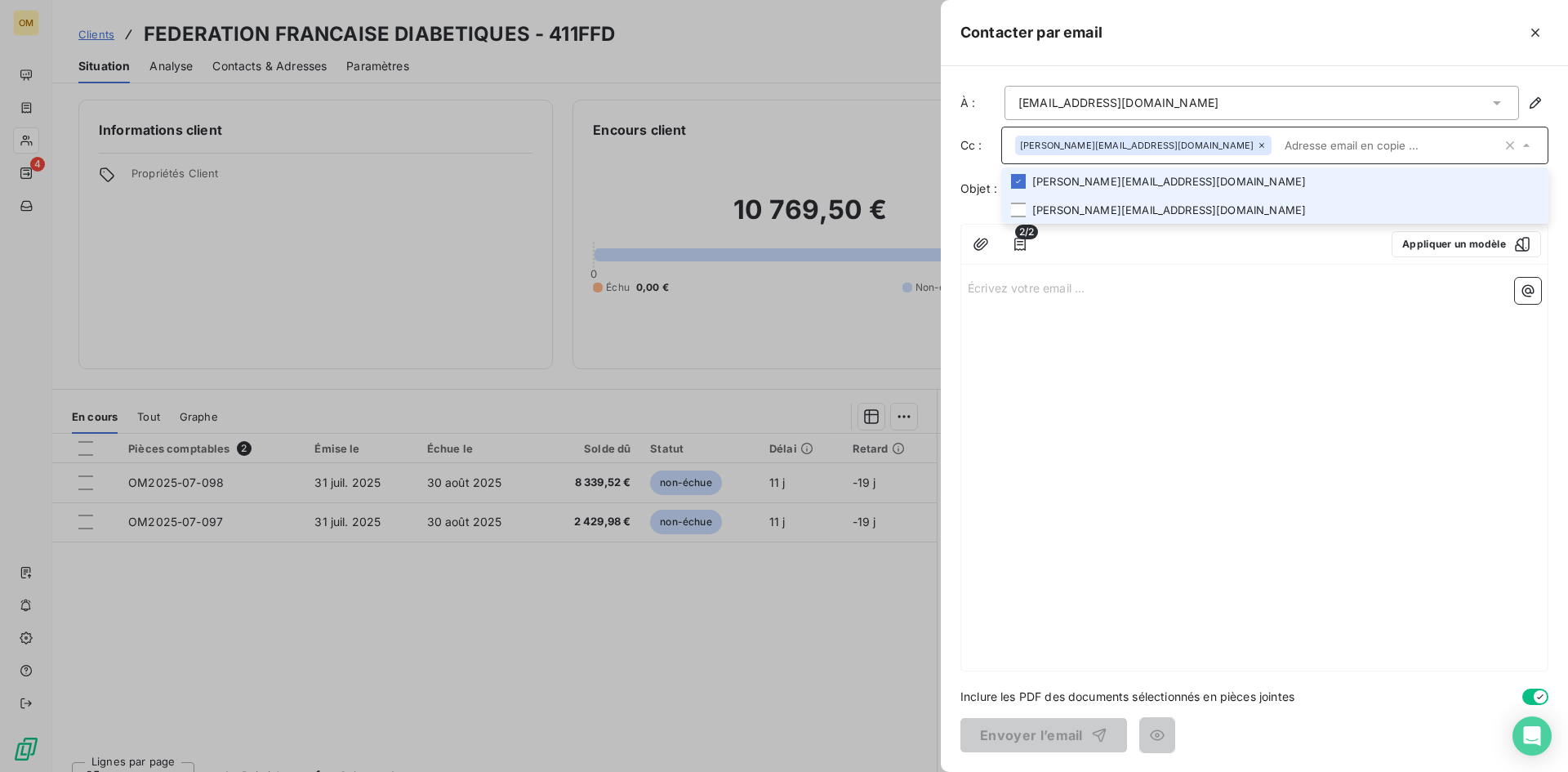
click at [1062, 210] on li "[PERSON_NAME][EMAIL_ADDRESS][DOMAIN_NAME]" at bounding box center [1275, 210] width 547 height 29
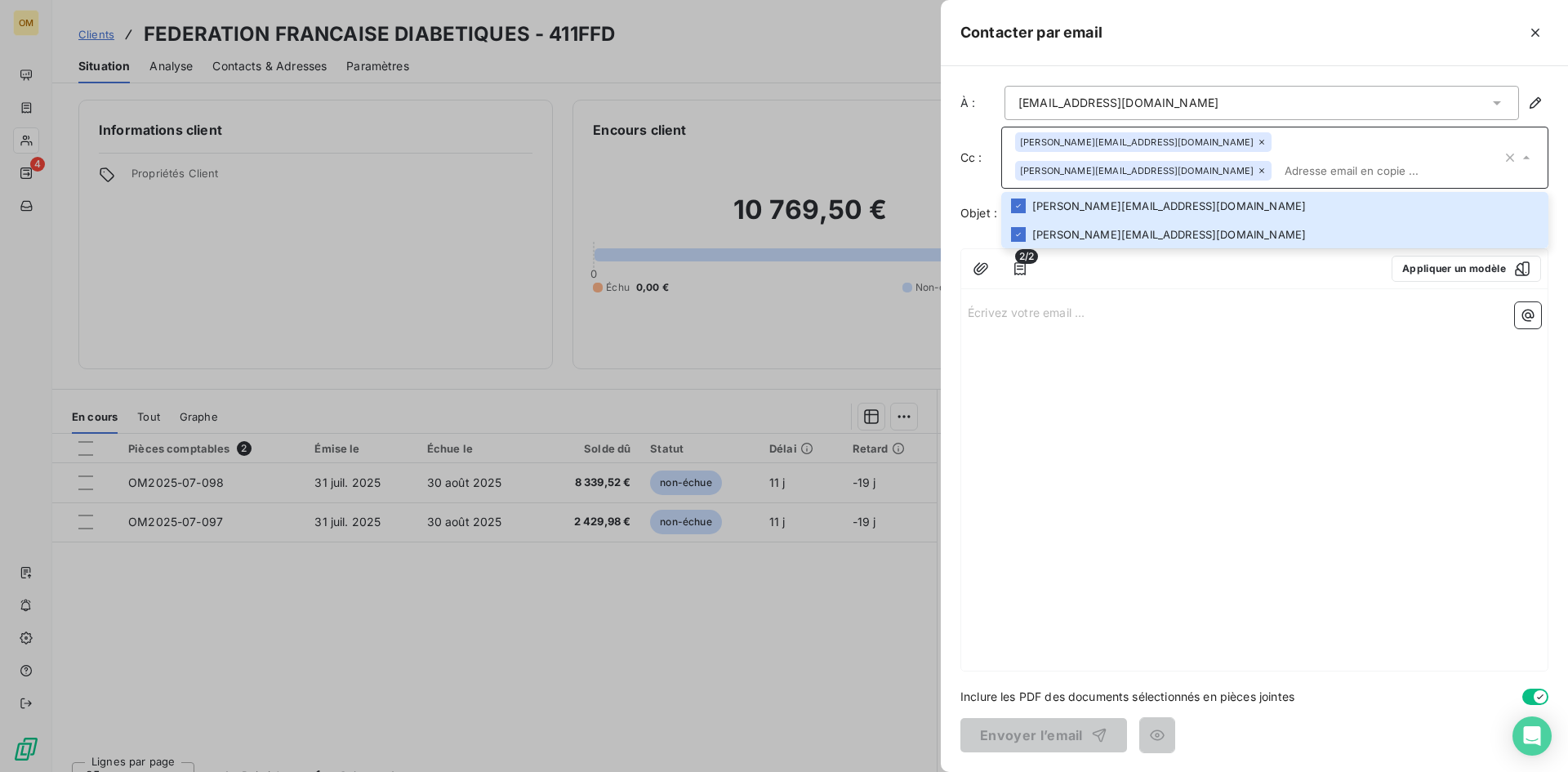
click at [1151, 421] on div "Écrivez votre email ... ﻿" at bounding box center [1255, 482] width 587 height 375
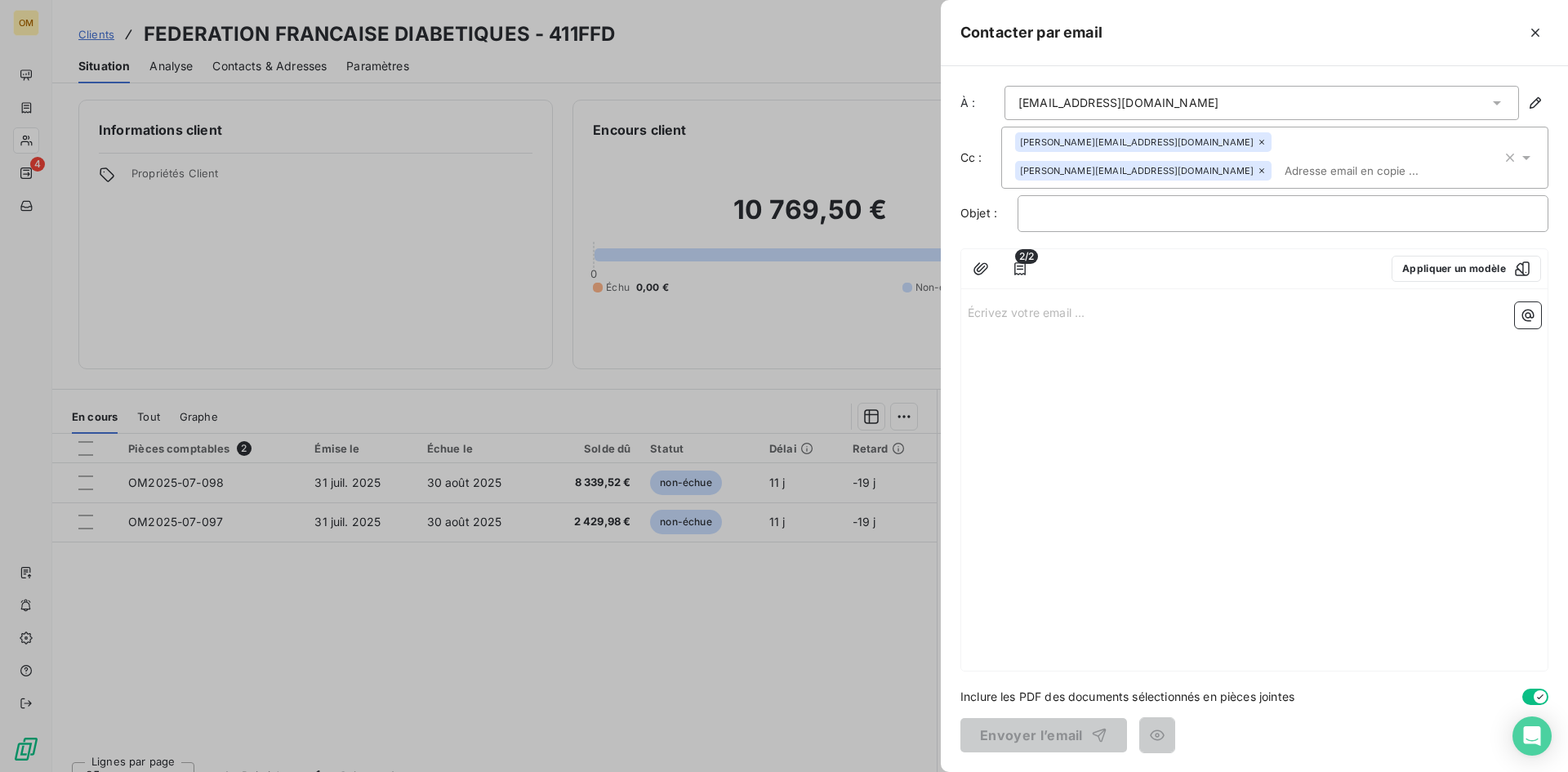
click at [1195, 245] on div "À : [EMAIL_ADDRESS][DOMAIN_NAME] Cc : [DOMAIN_NAME][EMAIL_ADDRESS][DOMAIN_NAME]…" at bounding box center [1255, 418] width 628 height 706
click at [1206, 226] on div "﻿" at bounding box center [1284, 214] width 531 height 37
click at [1240, 223] on div "﻿" at bounding box center [1284, 214] width 531 height 37
click at [1244, 216] on p "﻿" at bounding box center [1284, 214] width 504 height 19
click at [1163, 317] on p "Écrivez votre email ... ﻿" at bounding box center [1255, 312] width 574 height 19
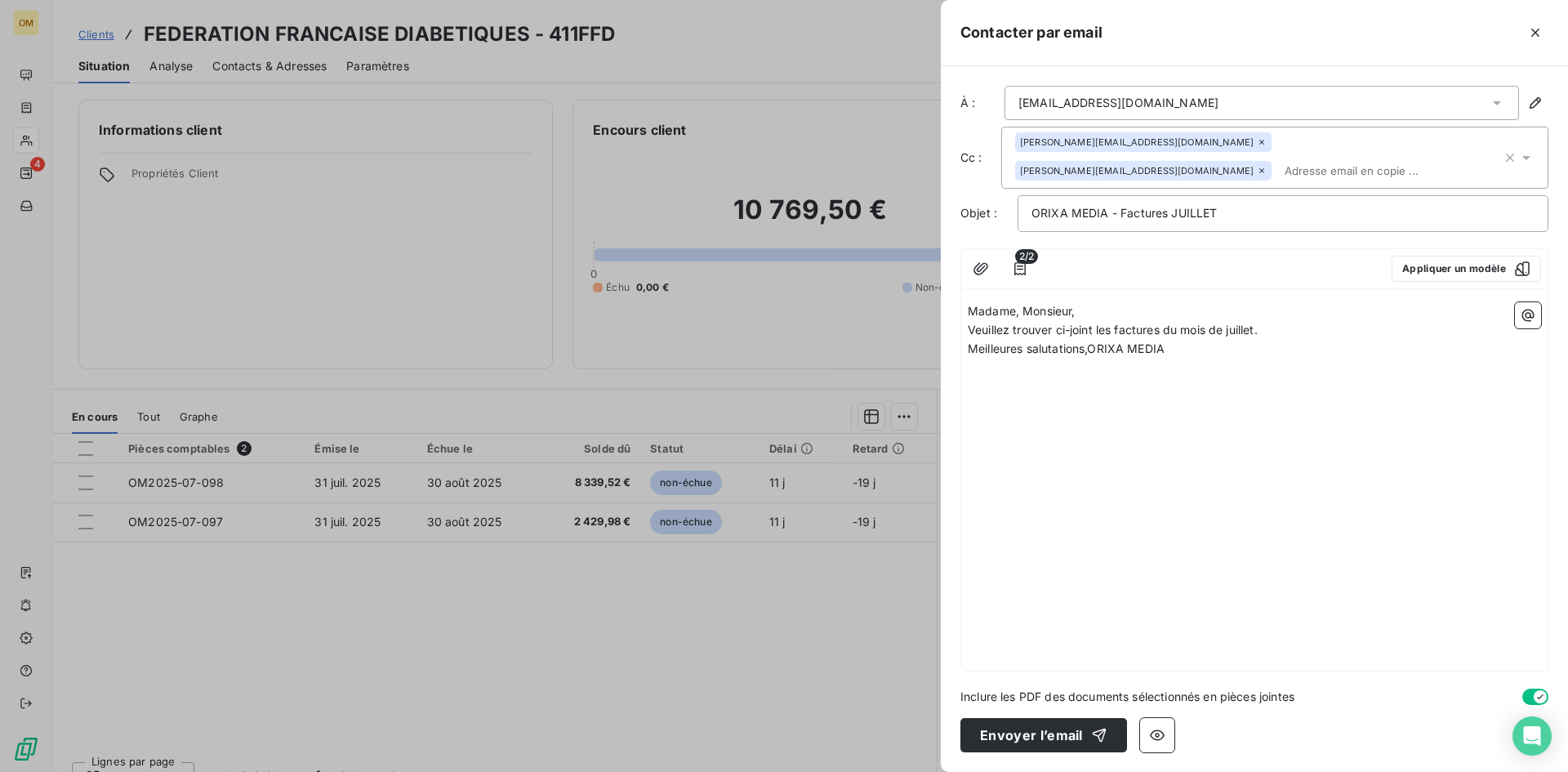
click at [1075, 310] on span "Madame, Monsieur," at bounding box center [1022, 310] width 107 height 14
click at [1097, 310] on p "Madame, Monsieur," at bounding box center [1255, 312] width 574 height 19
drag, startPoint x: 1255, startPoint y: 345, endPoint x: 1269, endPoint y: 346, distance: 14.0
click at [1255, 345] on span "Veuillez trouver ci-joint les factures du mois de juillet." at bounding box center [1113, 348] width 290 height 14
click at [1269, 346] on p "Veuillez trouver ci-joint les factures du mois de juillet." at bounding box center [1255, 349] width 574 height 19
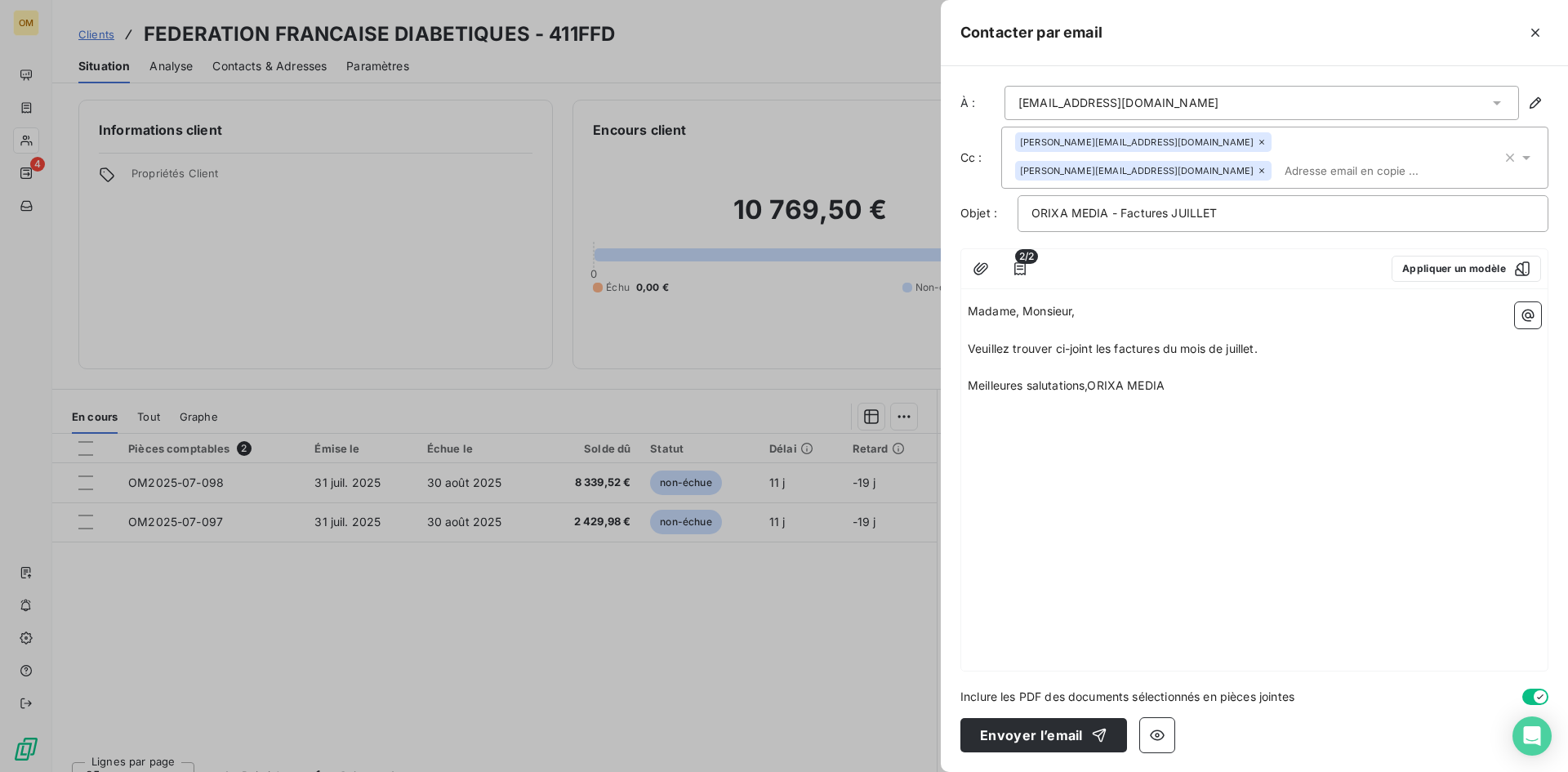
click at [1087, 380] on span "Meilleures salutations,ORIXA MEDIA" at bounding box center [1066, 385] width 197 height 14
click at [1088, 380] on span "Meilleures salutations,ORIXA MEDIA" at bounding box center [1066, 385] width 197 height 14
click at [1095, 387] on span "Meilleures salutations,ORIXA MEDIA" at bounding box center [1066, 385] width 197 height 14
drag, startPoint x: 1057, startPoint y: 734, endPoint x: 1294, endPoint y: 430, distance: 385.5
click at [1331, 520] on div "À : [EMAIL_ADDRESS][DOMAIN_NAME] Cc : [DOMAIN_NAME][EMAIL_ADDRESS][DOMAIN_NAME]…" at bounding box center [1255, 418] width 628 height 706
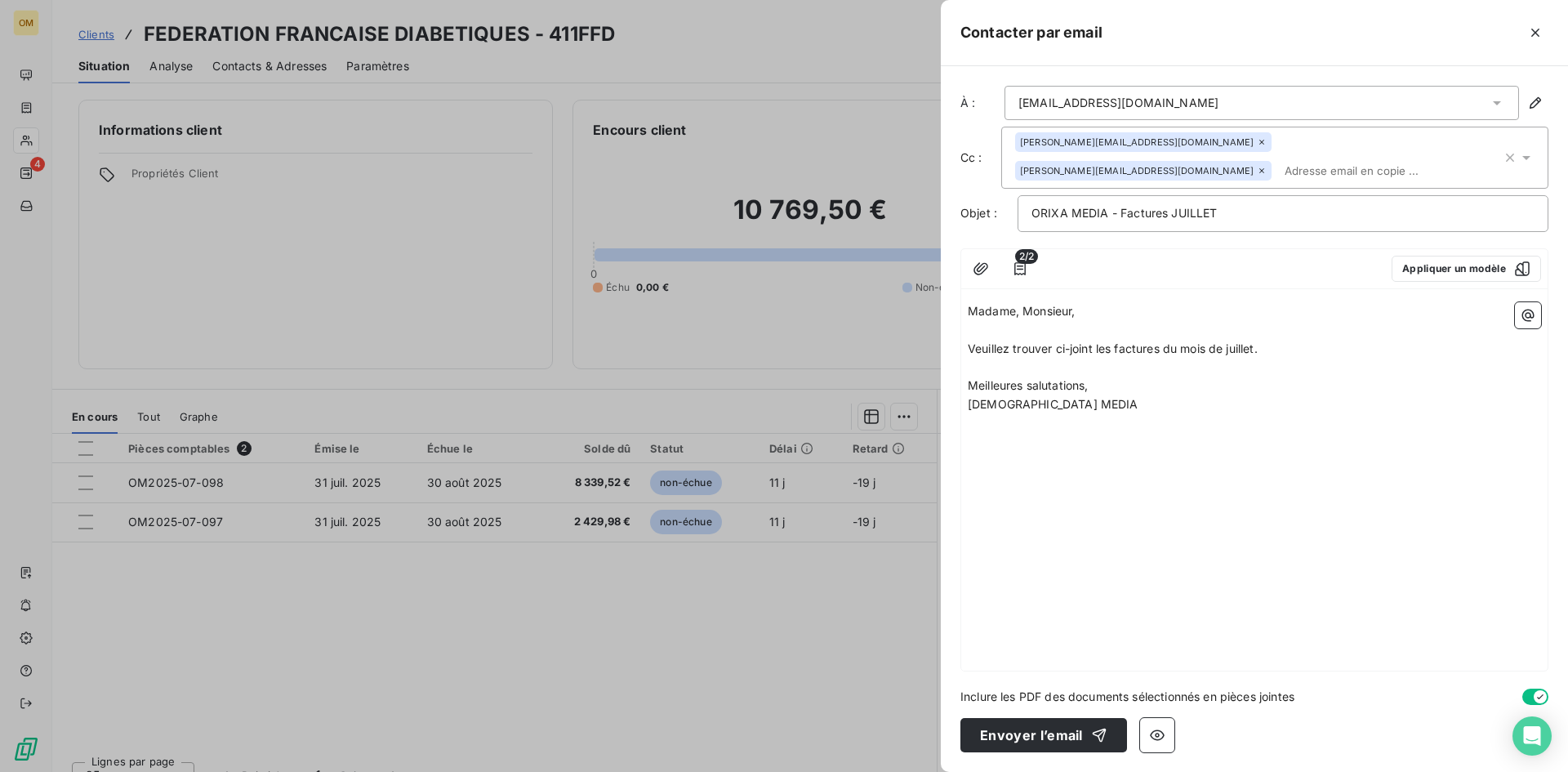
click at [1191, 105] on div "[EMAIL_ADDRESS][DOMAIN_NAME]" at bounding box center [1119, 103] width 200 height 17
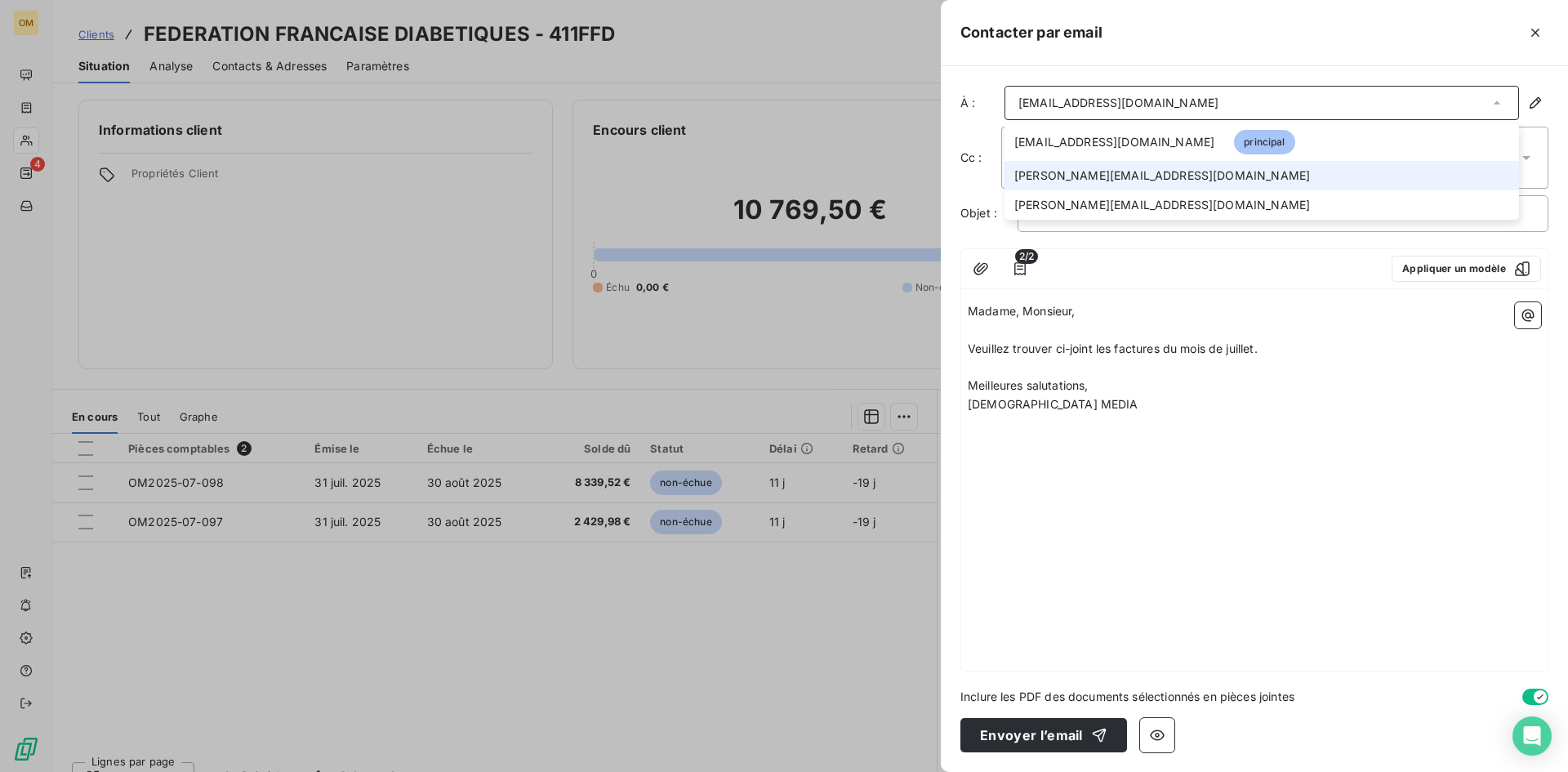
click at [1126, 166] on li "[PERSON_NAME][EMAIL_ADDRESS][DOMAIN_NAME]" at bounding box center [1263, 176] width 515 height 30
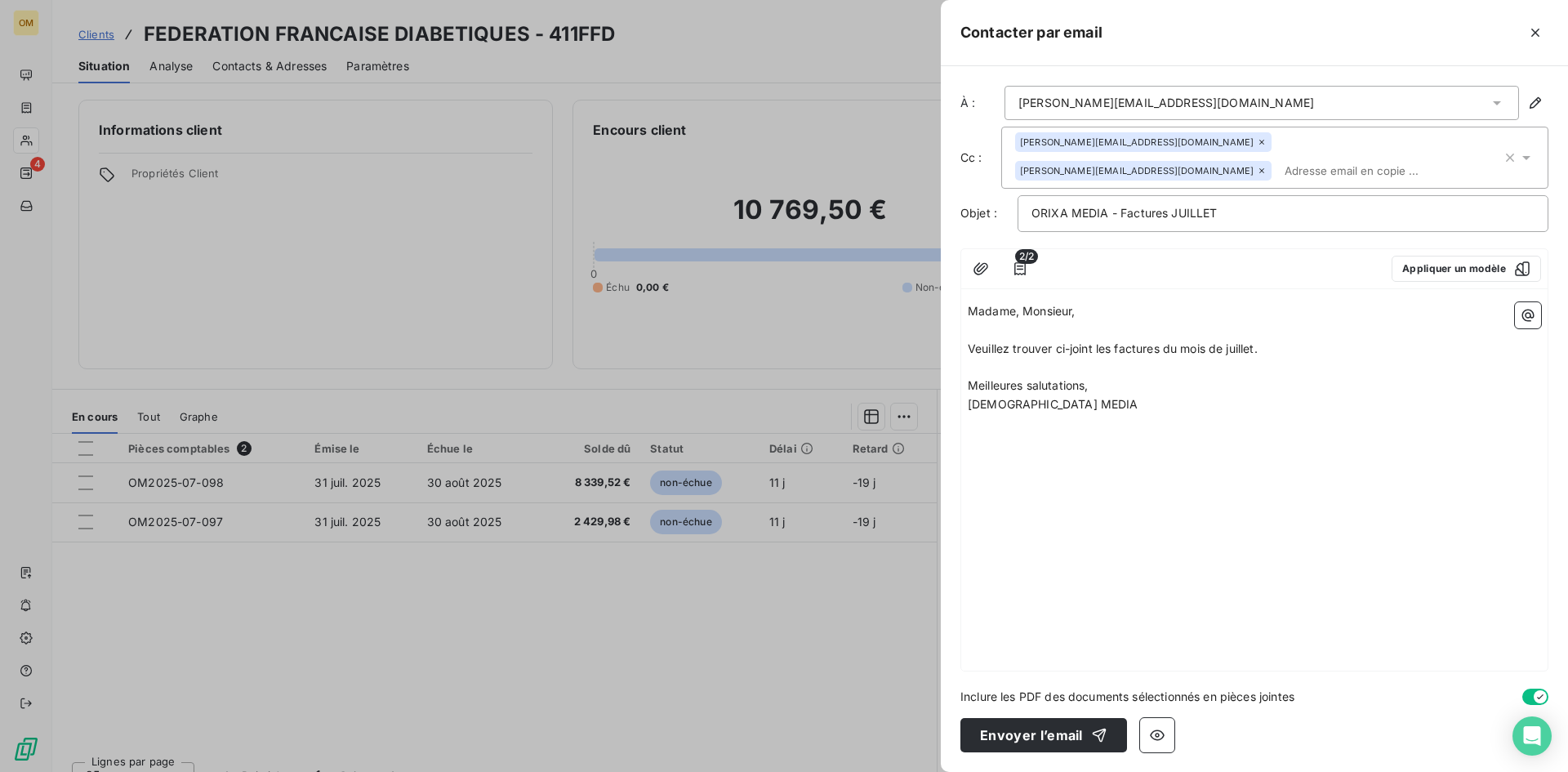
click at [1121, 142] on span "[PERSON_NAME][EMAIL_ADDRESS][DOMAIN_NAME]" at bounding box center [1137, 142] width 233 height 10
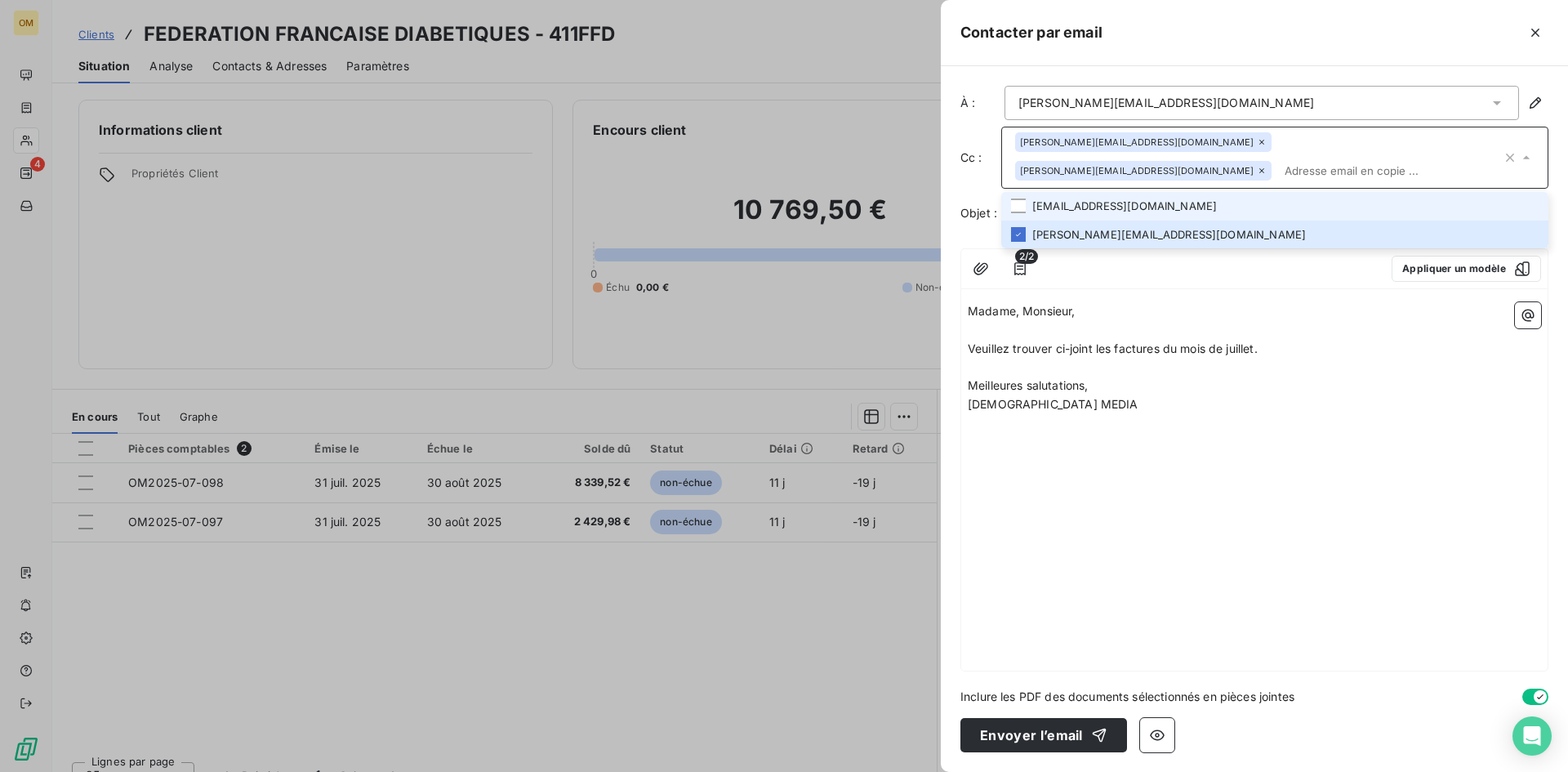
click at [1098, 198] on li "[EMAIL_ADDRESS][DOMAIN_NAME]" at bounding box center [1275, 205] width 547 height 29
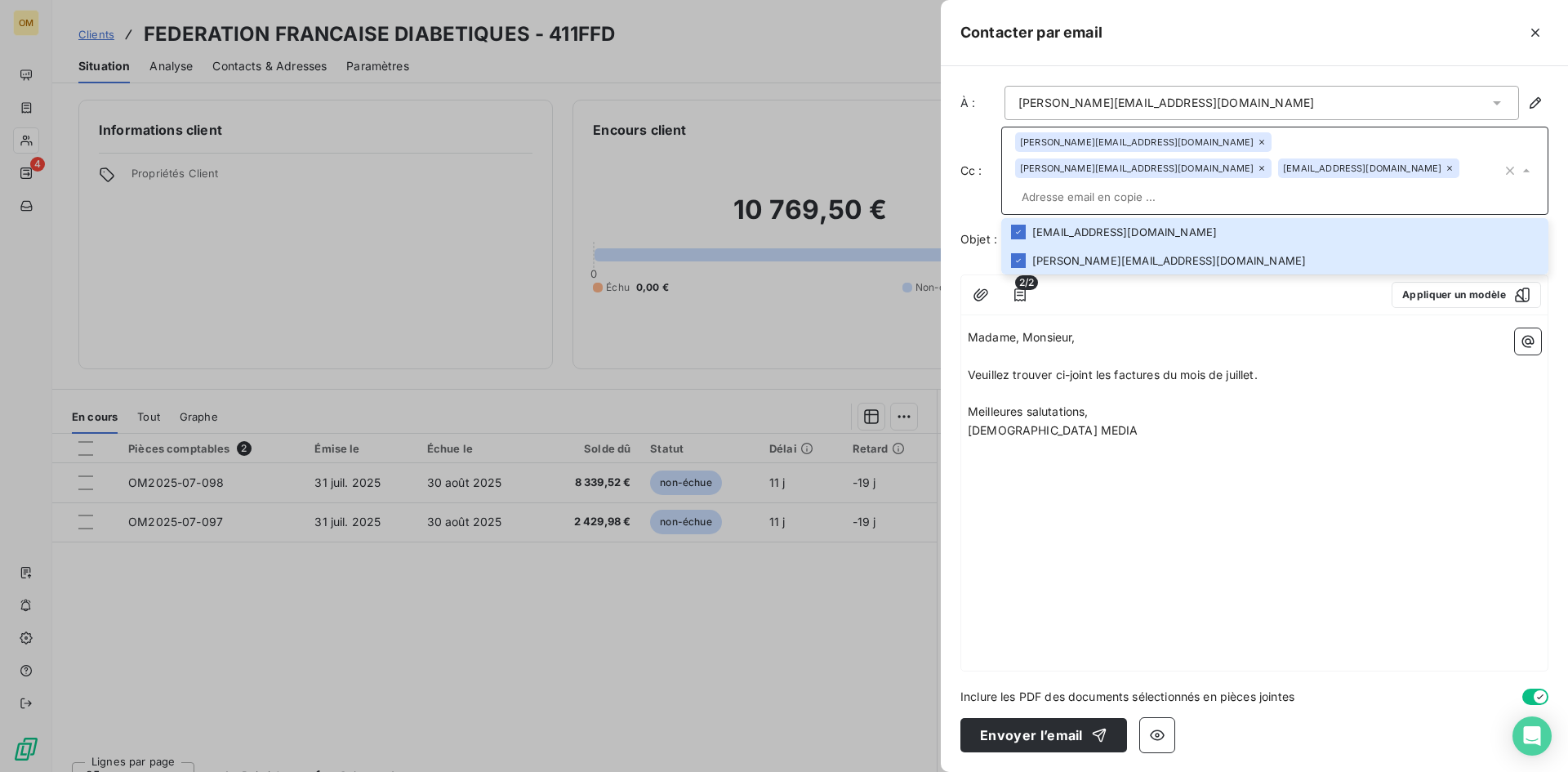
click at [1260, 141] on icon at bounding box center [1262, 142] width 5 height 5
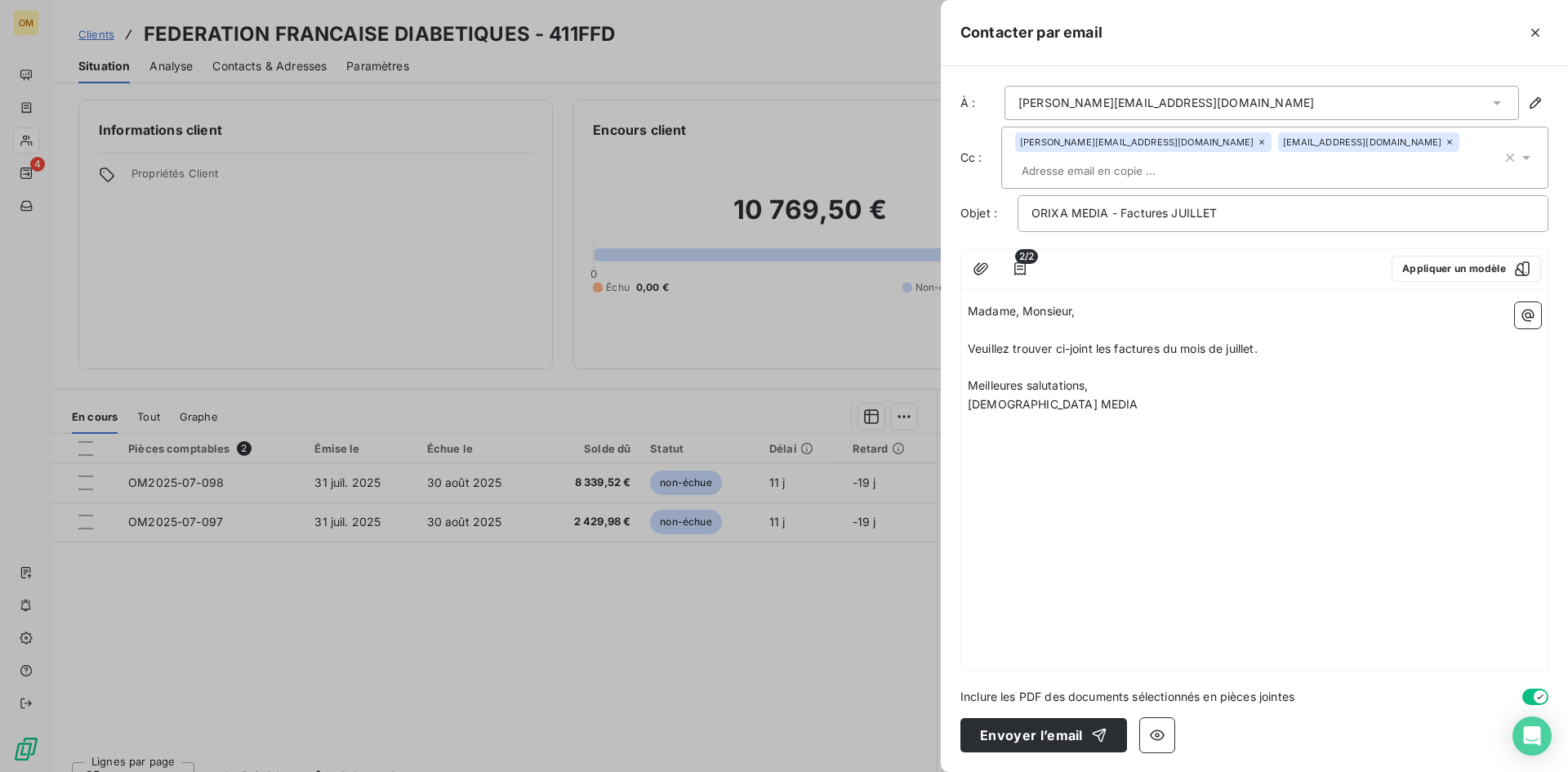
click at [1210, 428] on div "Madame, Monsieur, ﻿ [PERSON_NAME] trouver ci-joint les factures du mois de juil…" at bounding box center [1255, 482] width 587 height 375
click at [1043, 734] on button "Envoyer l’email" at bounding box center [1044, 735] width 167 height 34
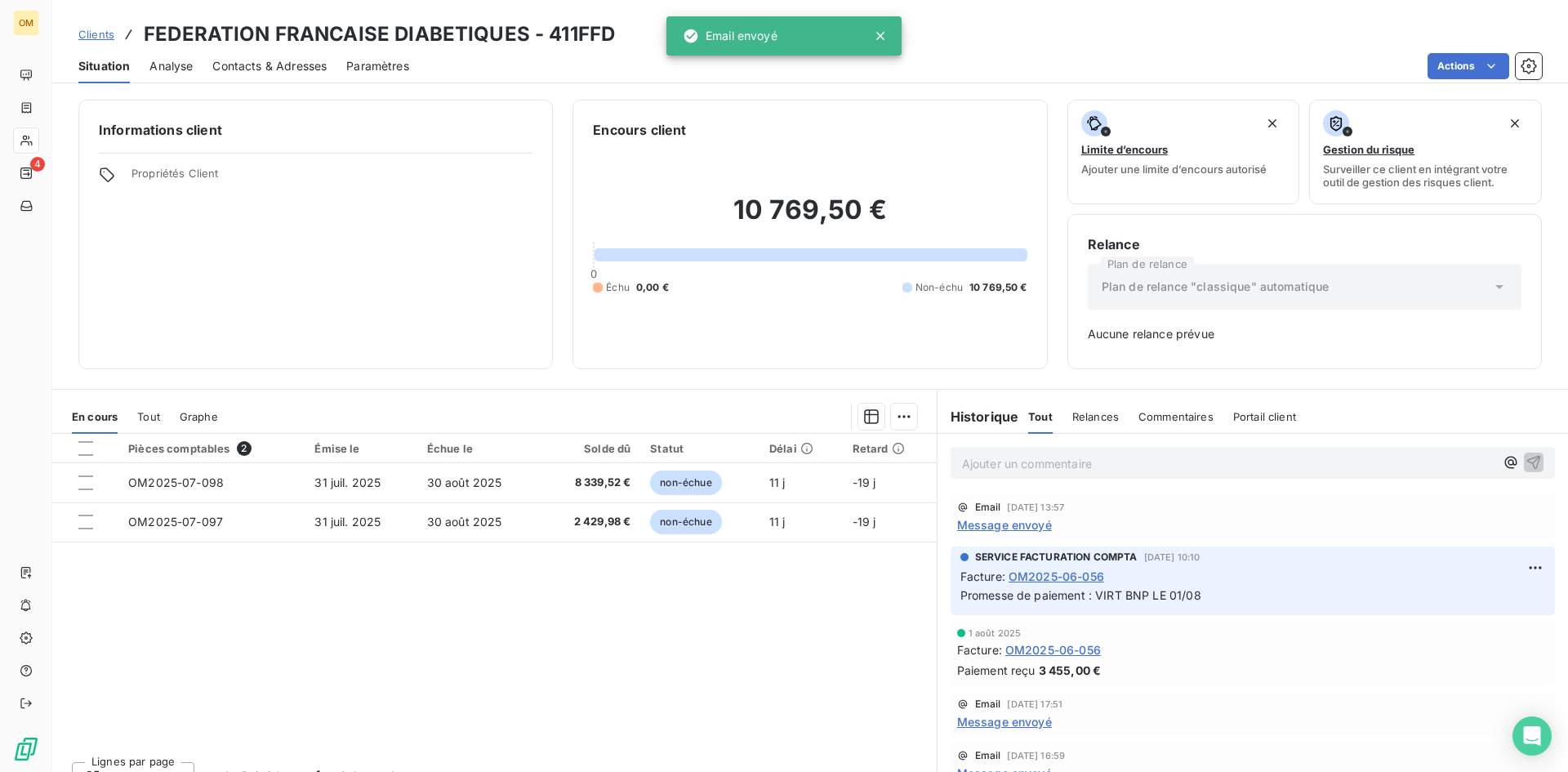
click at [276, 63] on span "Contacts & Adresses" at bounding box center [269, 67] width 115 height 17
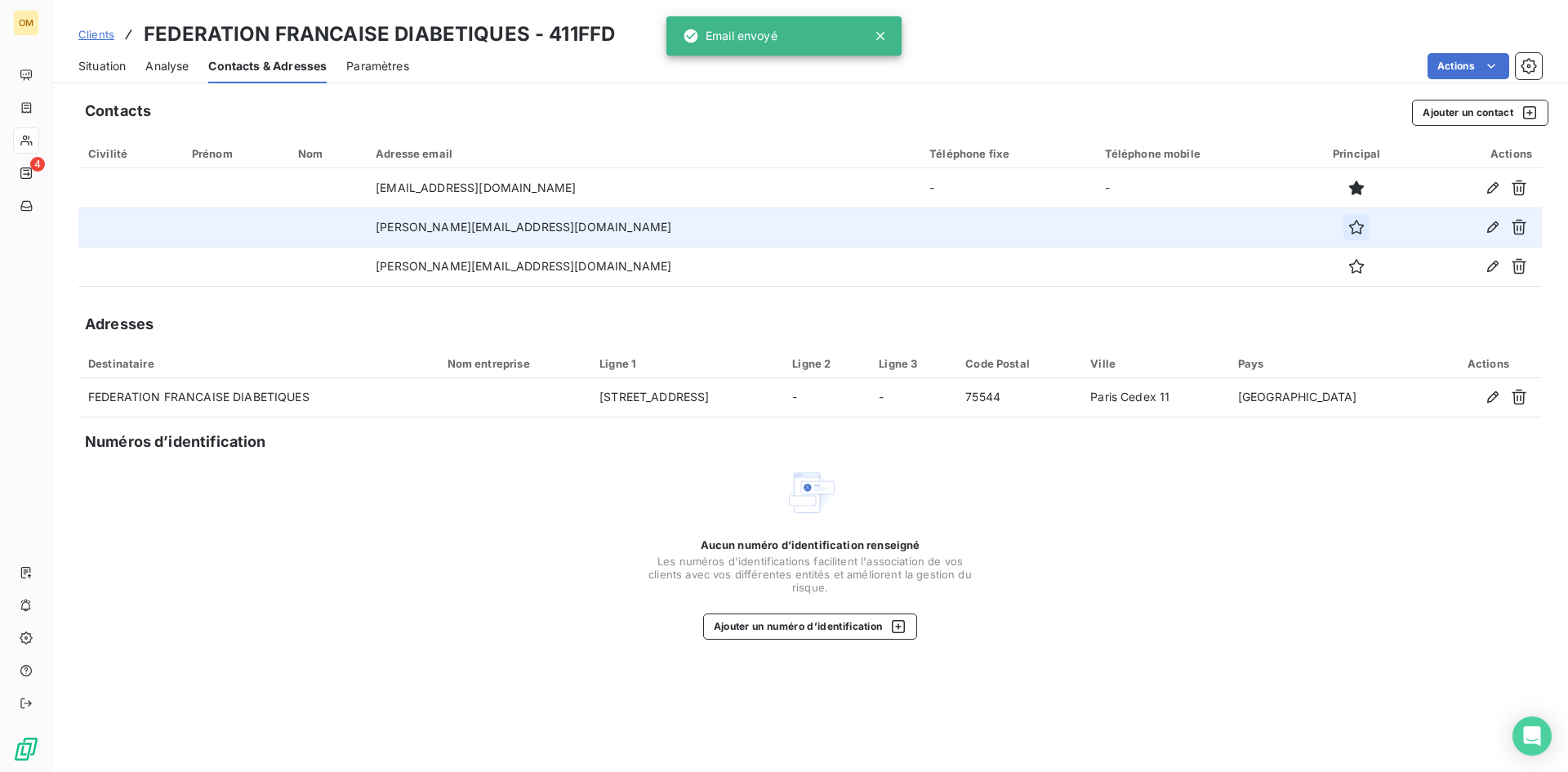
click at [1350, 231] on icon "button" at bounding box center [1357, 227] width 15 height 15
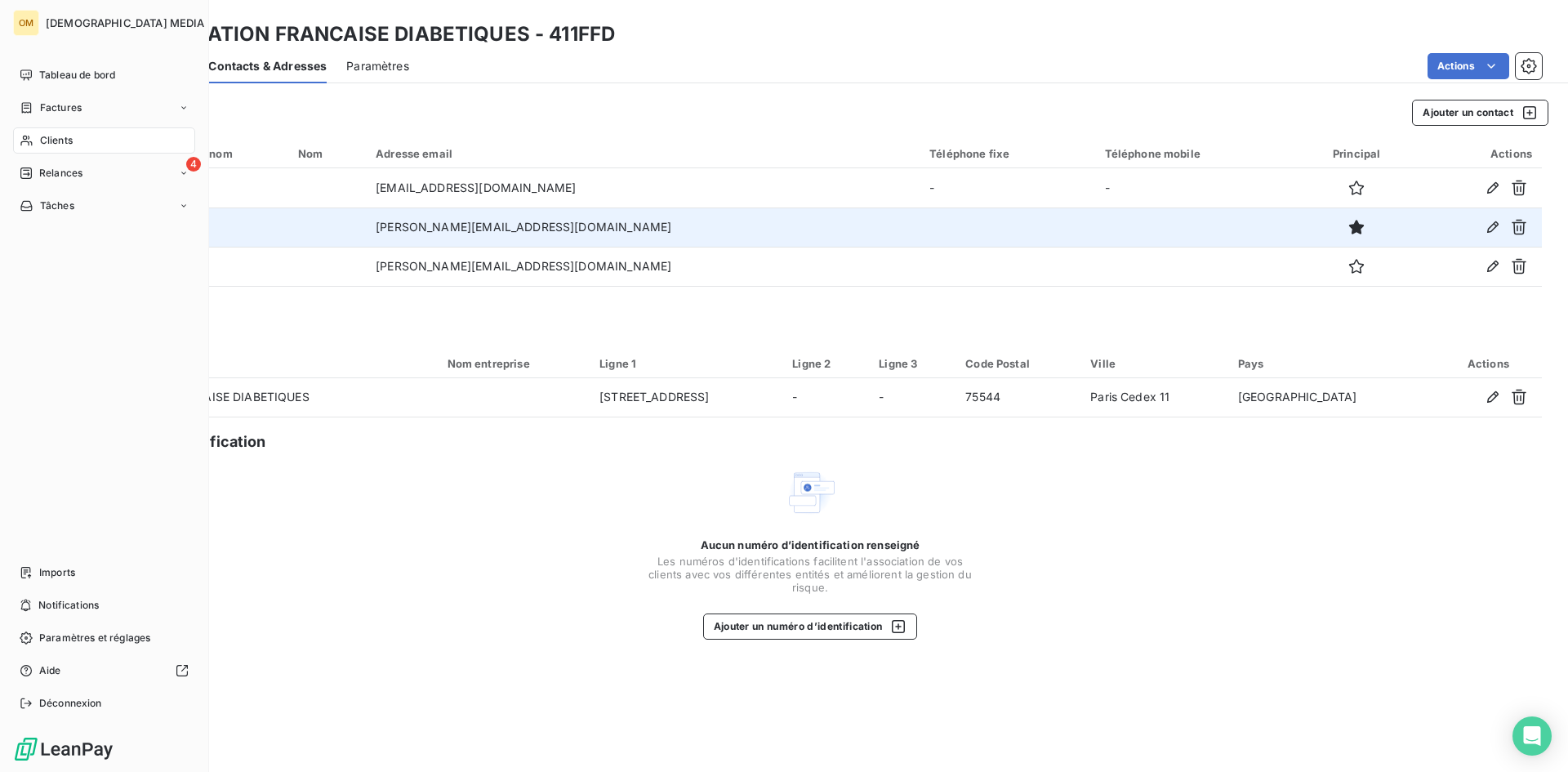
click at [26, 138] on icon at bounding box center [26, 141] width 14 height 13
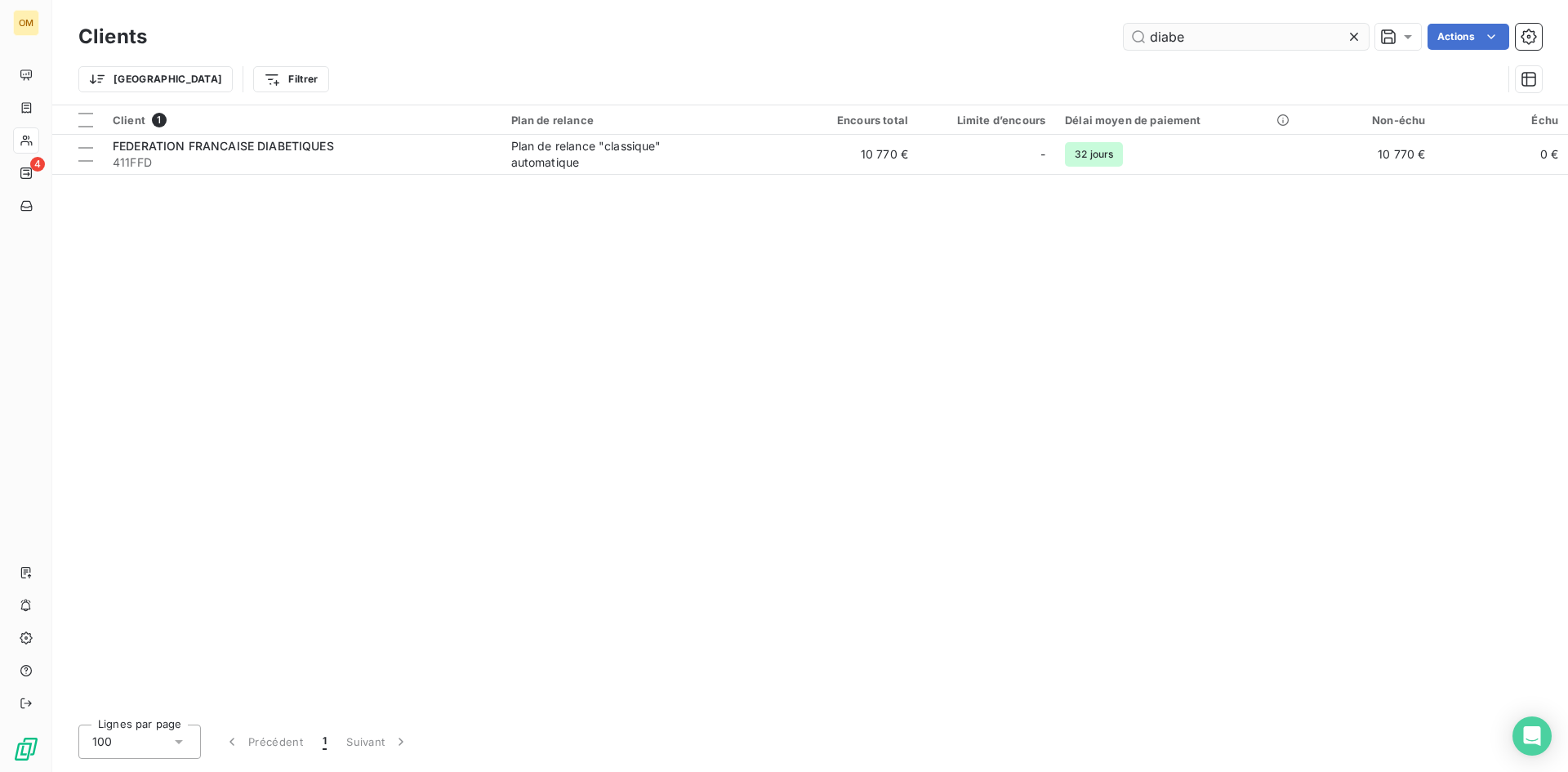
drag, startPoint x: 1209, startPoint y: 38, endPoint x: 1130, endPoint y: 45, distance: 79.3
click at [1130, 45] on input "diabe" at bounding box center [1246, 37] width 245 height 26
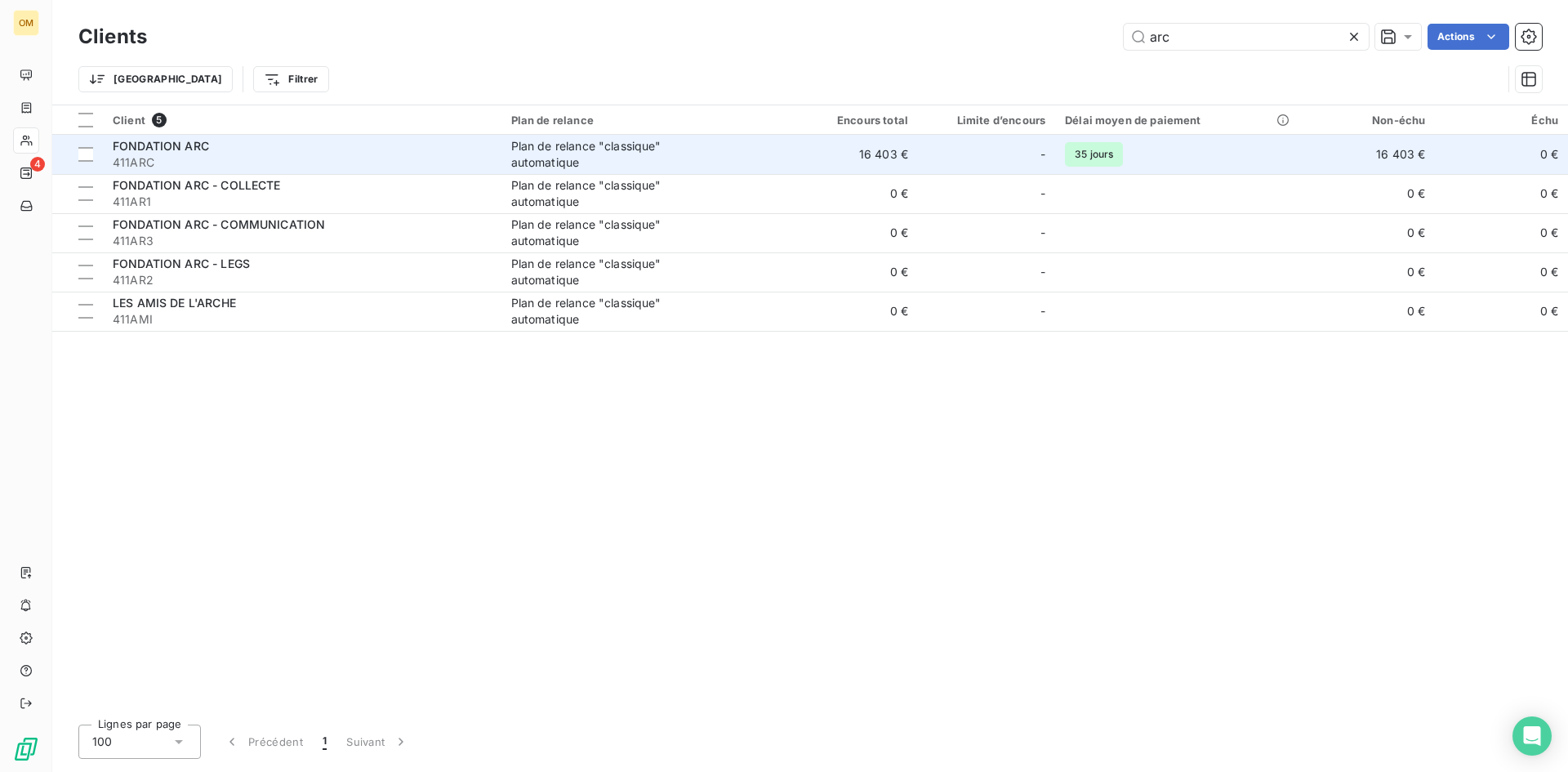
type input "arc"
click at [938, 152] on div "-" at bounding box center [987, 155] width 118 height 26
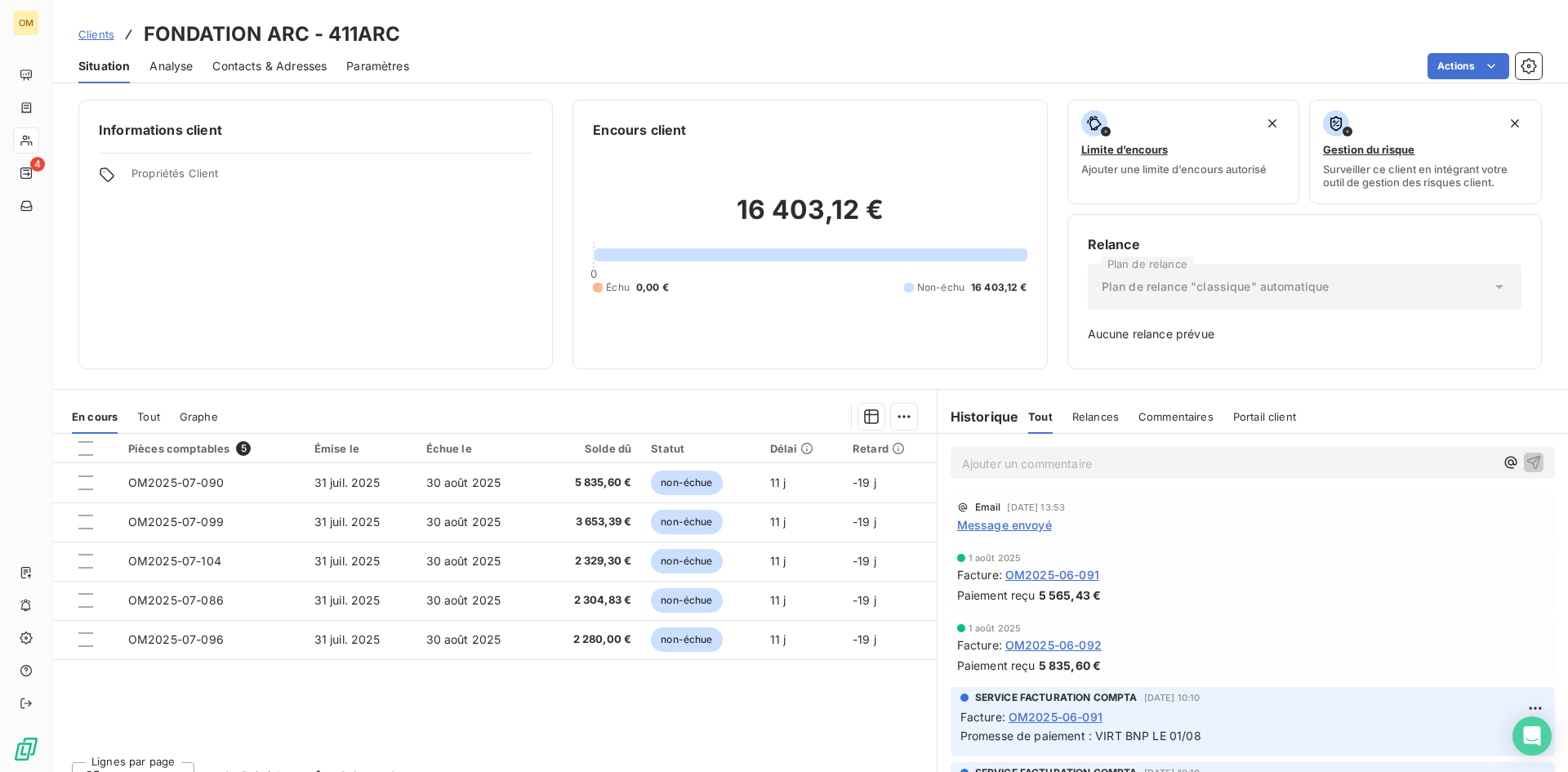
click at [957, 525] on span "Message envoyé" at bounding box center [1004, 525] width 94 height 18
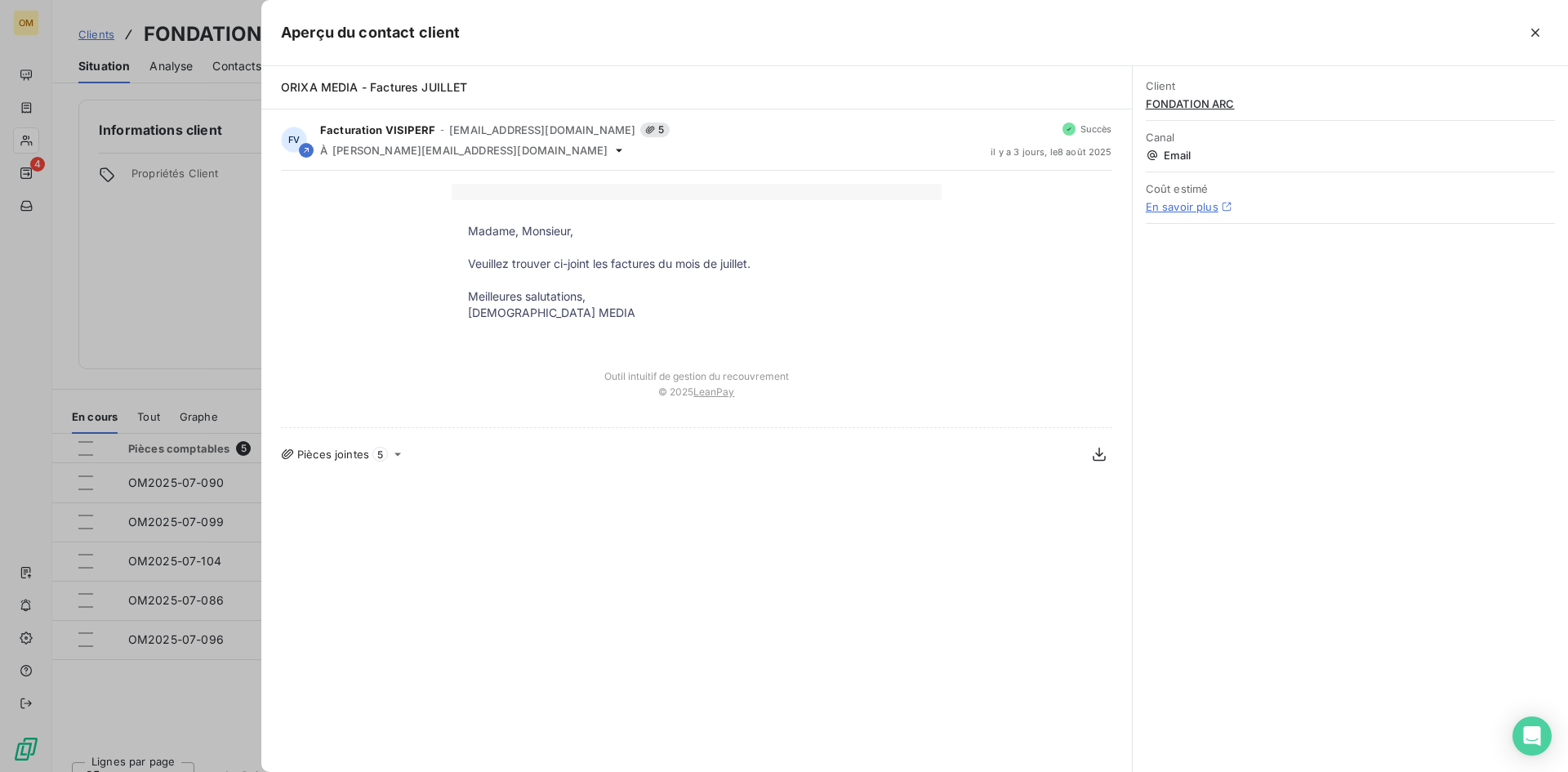
click at [150, 213] on div at bounding box center [784, 386] width 1568 height 772
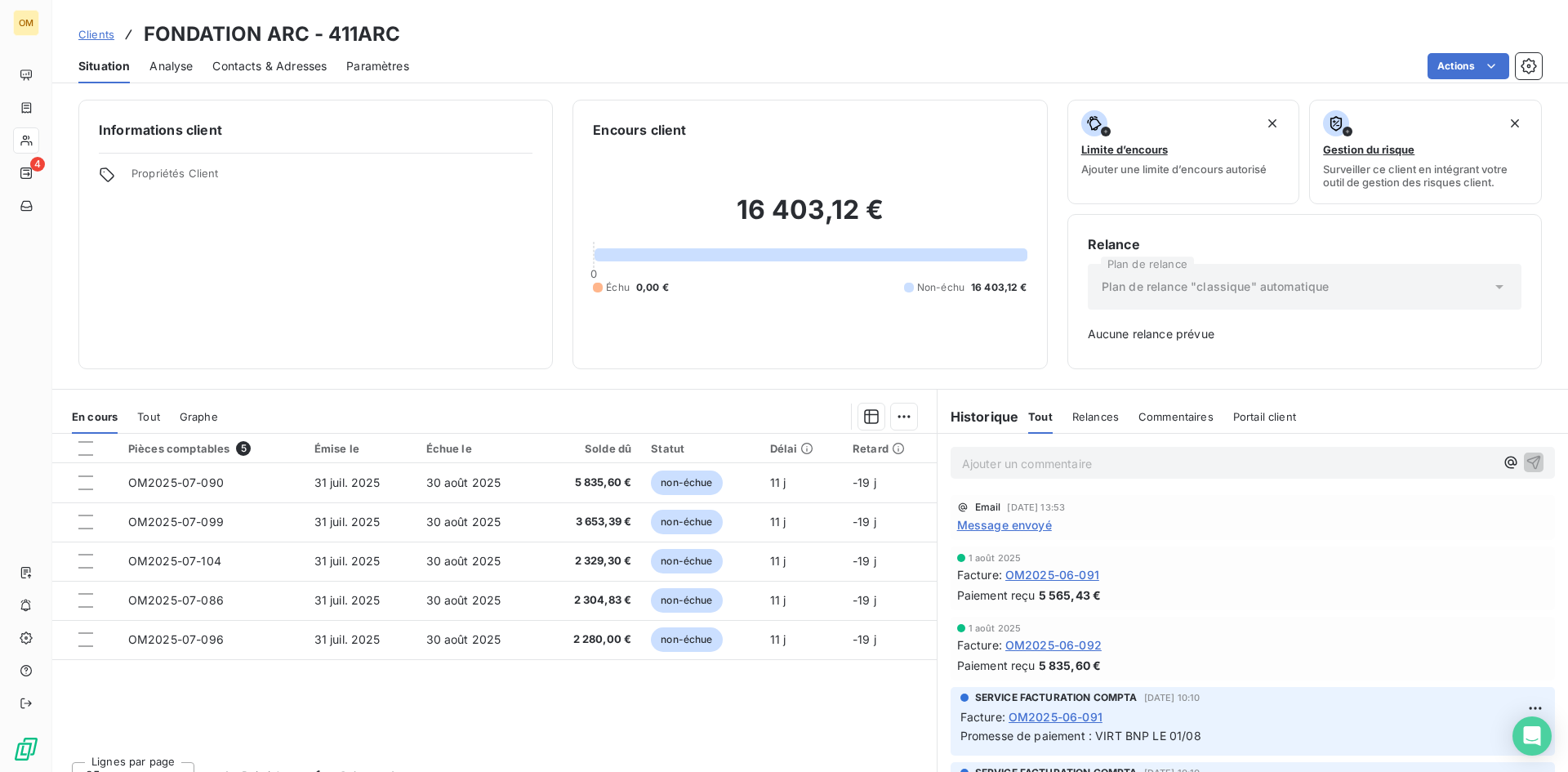
click at [218, 58] on span "Contacts & Adresses" at bounding box center [269, 67] width 115 height 17
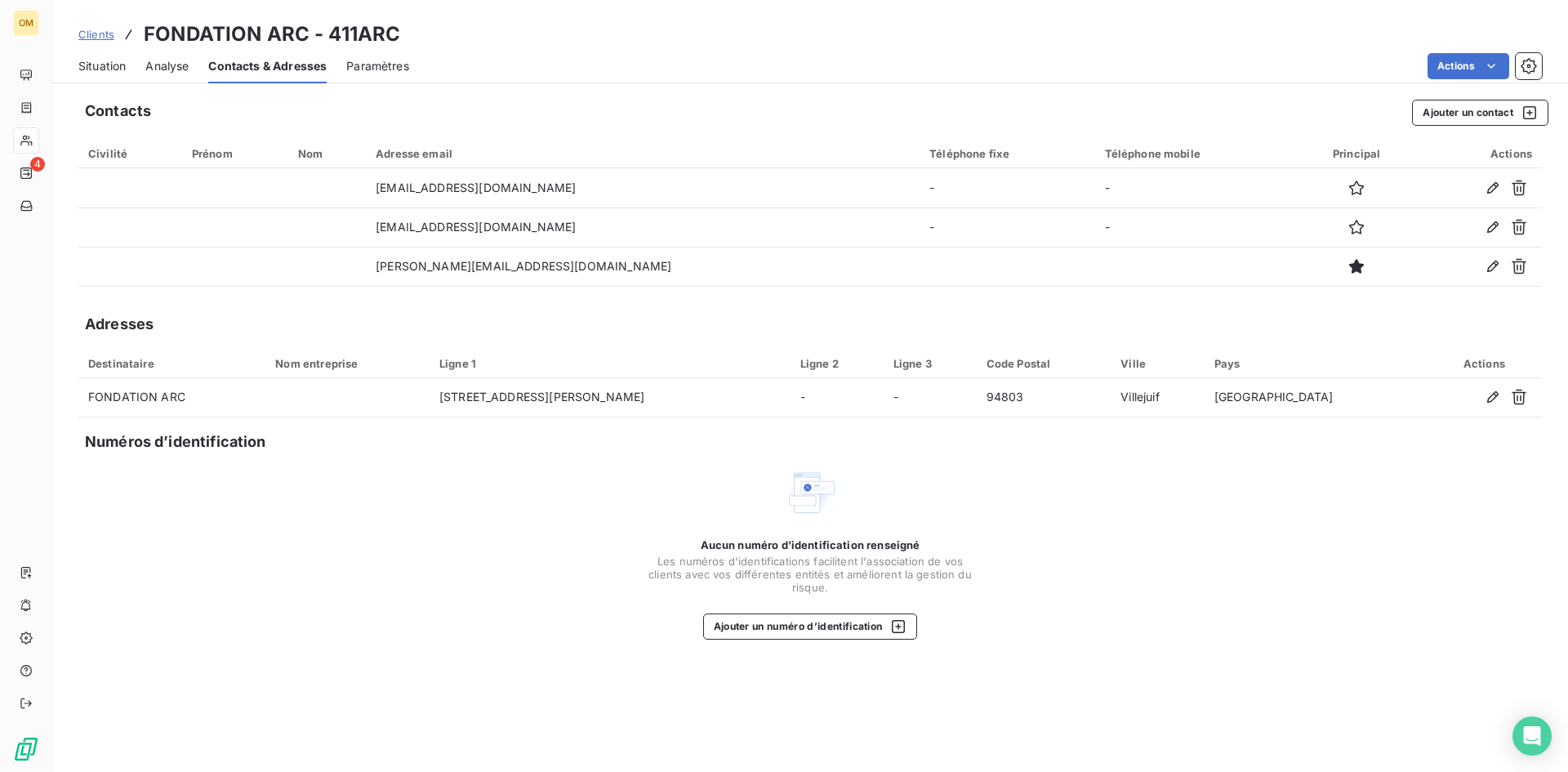
click at [99, 64] on span "Situation" at bounding box center [102, 67] width 47 height 17
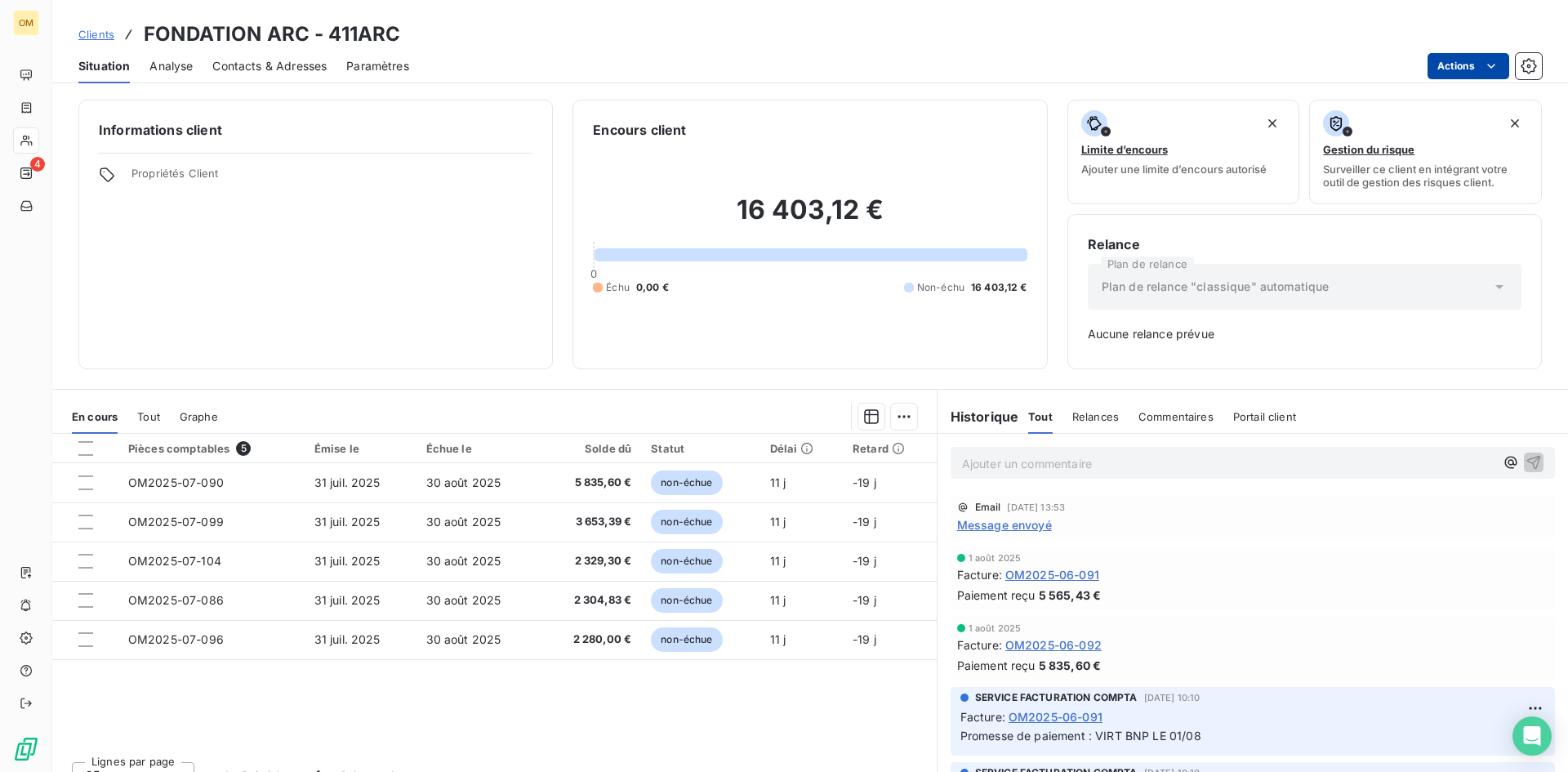
click at [1453, 53] on html "OM 4 Clients FONDATION ARC - 411ARC Situation Analyse Contacts & Adresses Param…" at bounding box center [784, 386] width 1568 height 772
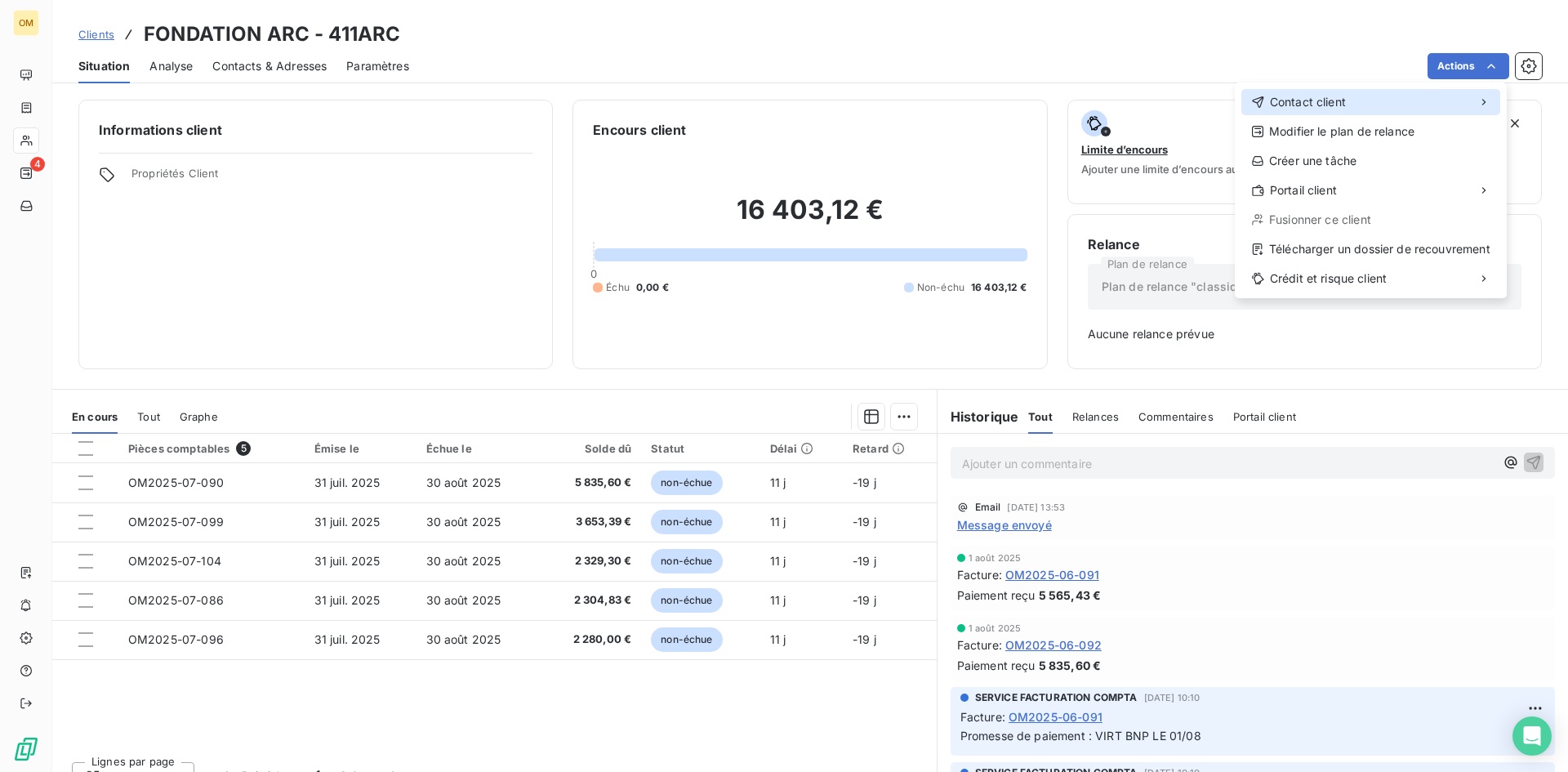
click at [1433, 91] on div "Contact client" at bounding box center [1371, 102] width 259 height 26
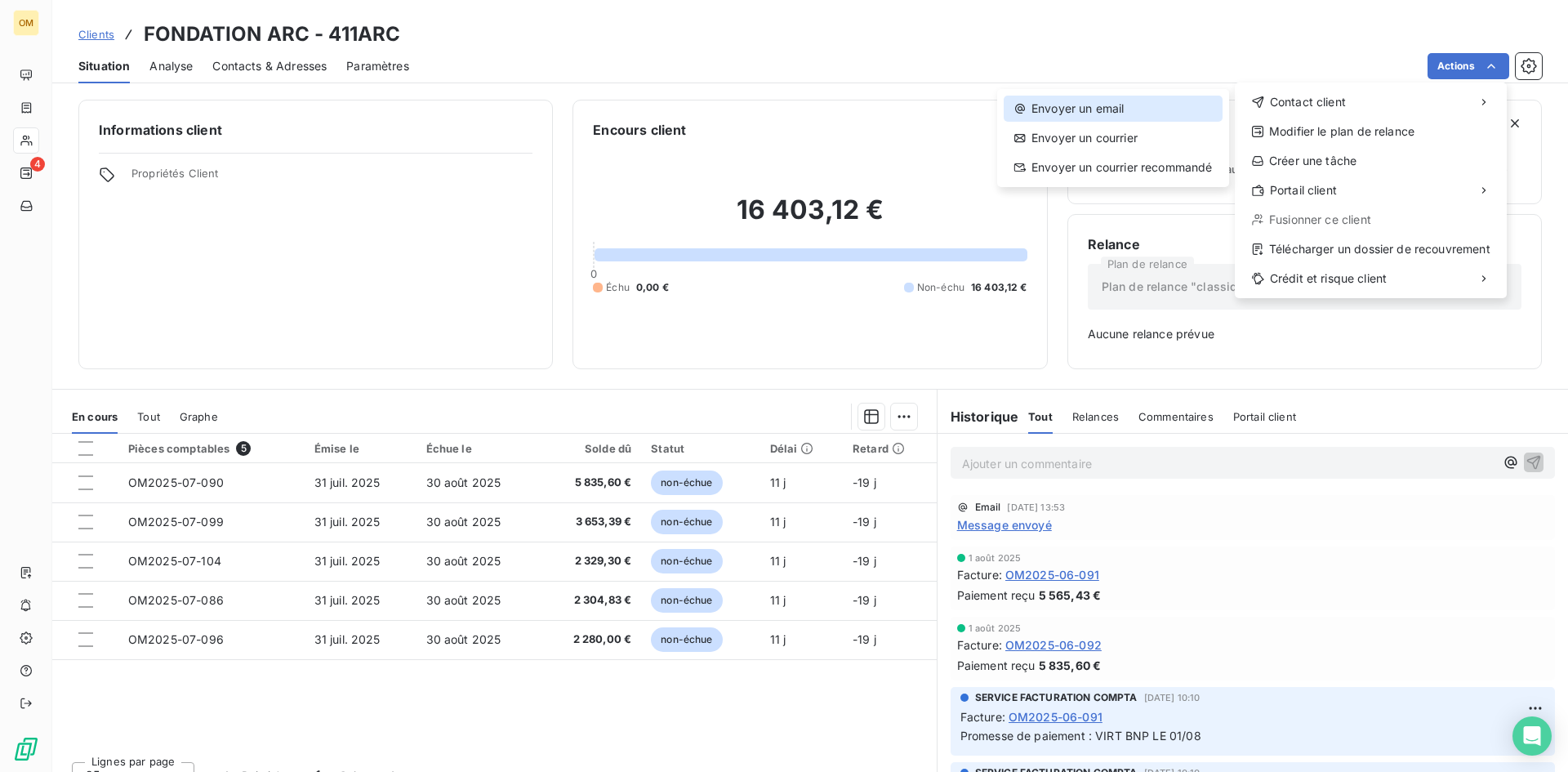
click at [1186, 115] on div "Envoyer un email" at bounding box center [1114, 108] width 219 height 26
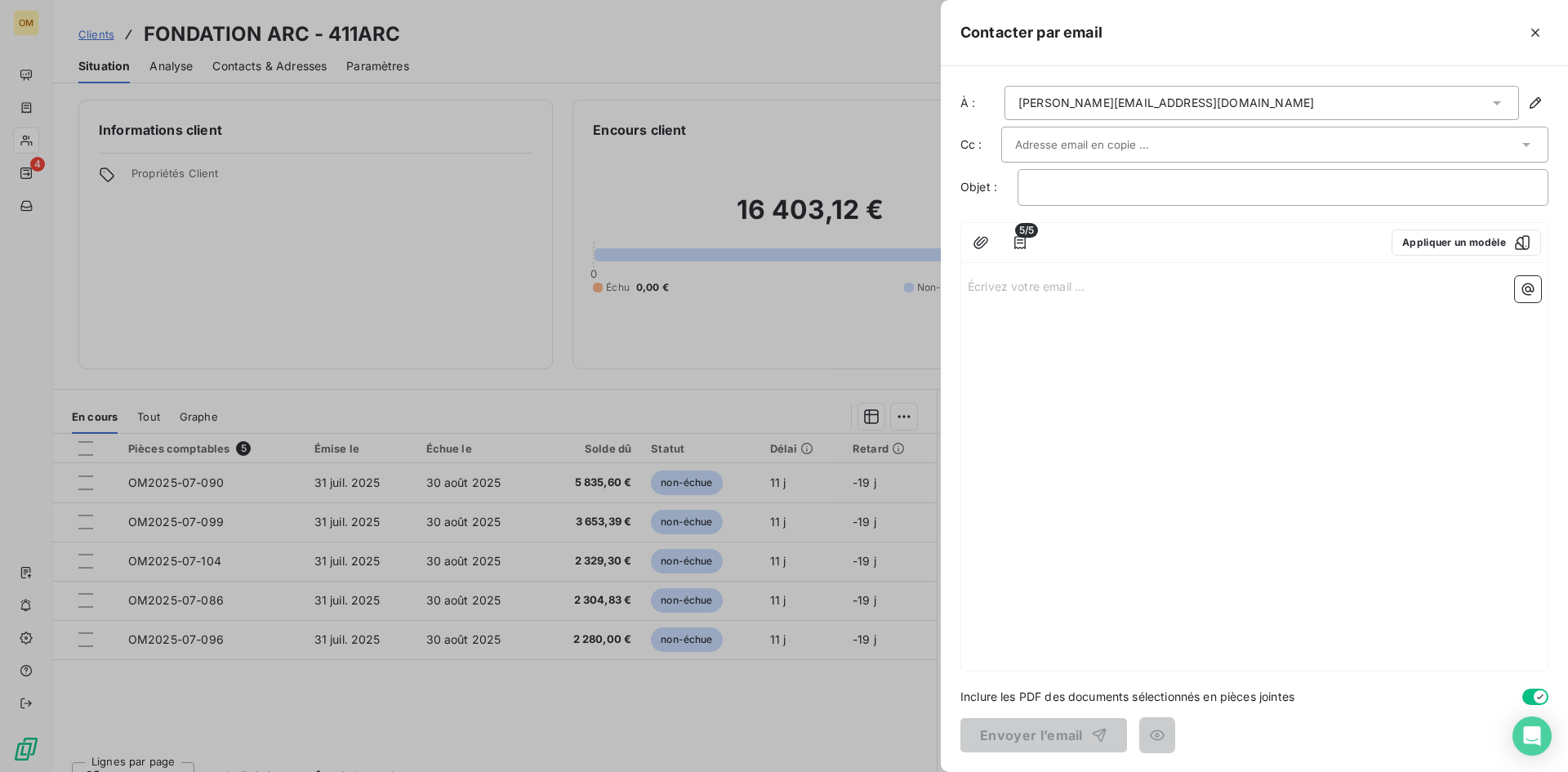
click at [1036, 142] on input "text" at bounding box center [1103, 144] width 176 height 24
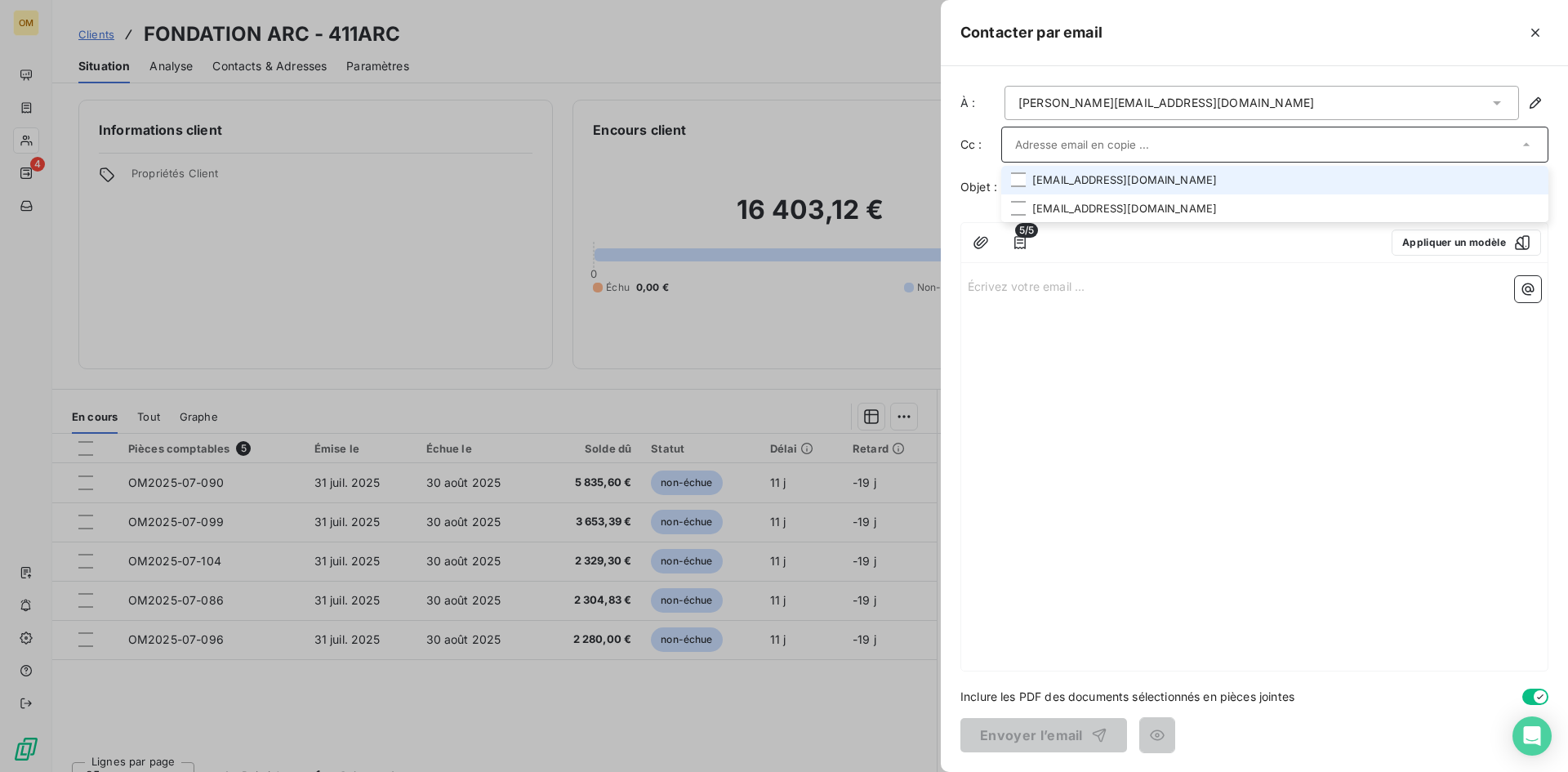
click at [1090, 184] on li "[EMAIL_ADDRESS][DOMAIN_NAME]" at bounding box center [1275, 180] width 547 height 29
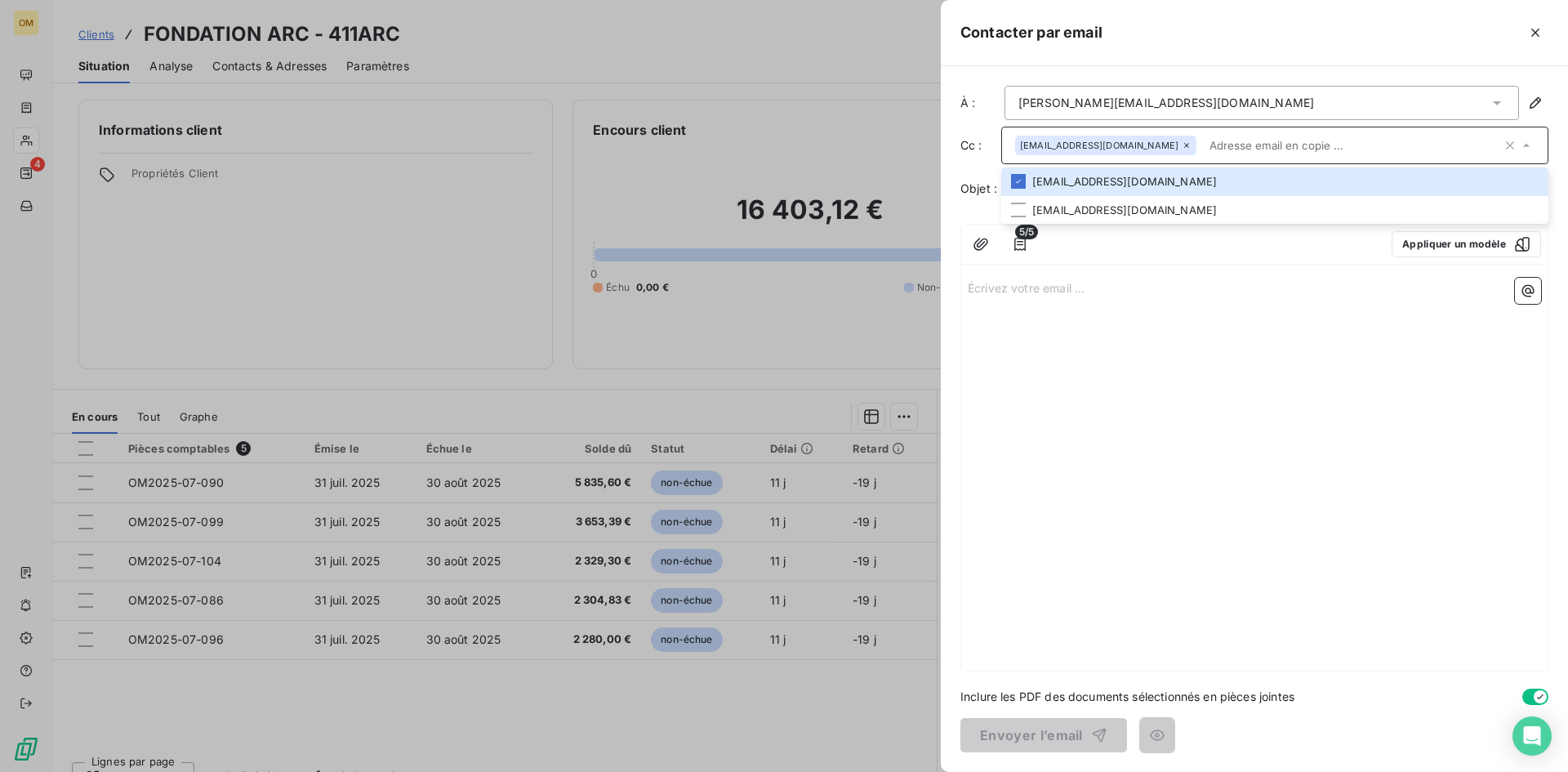
click at [1088, 252] on div at bounding box center [1213, 244] width 332 height 26
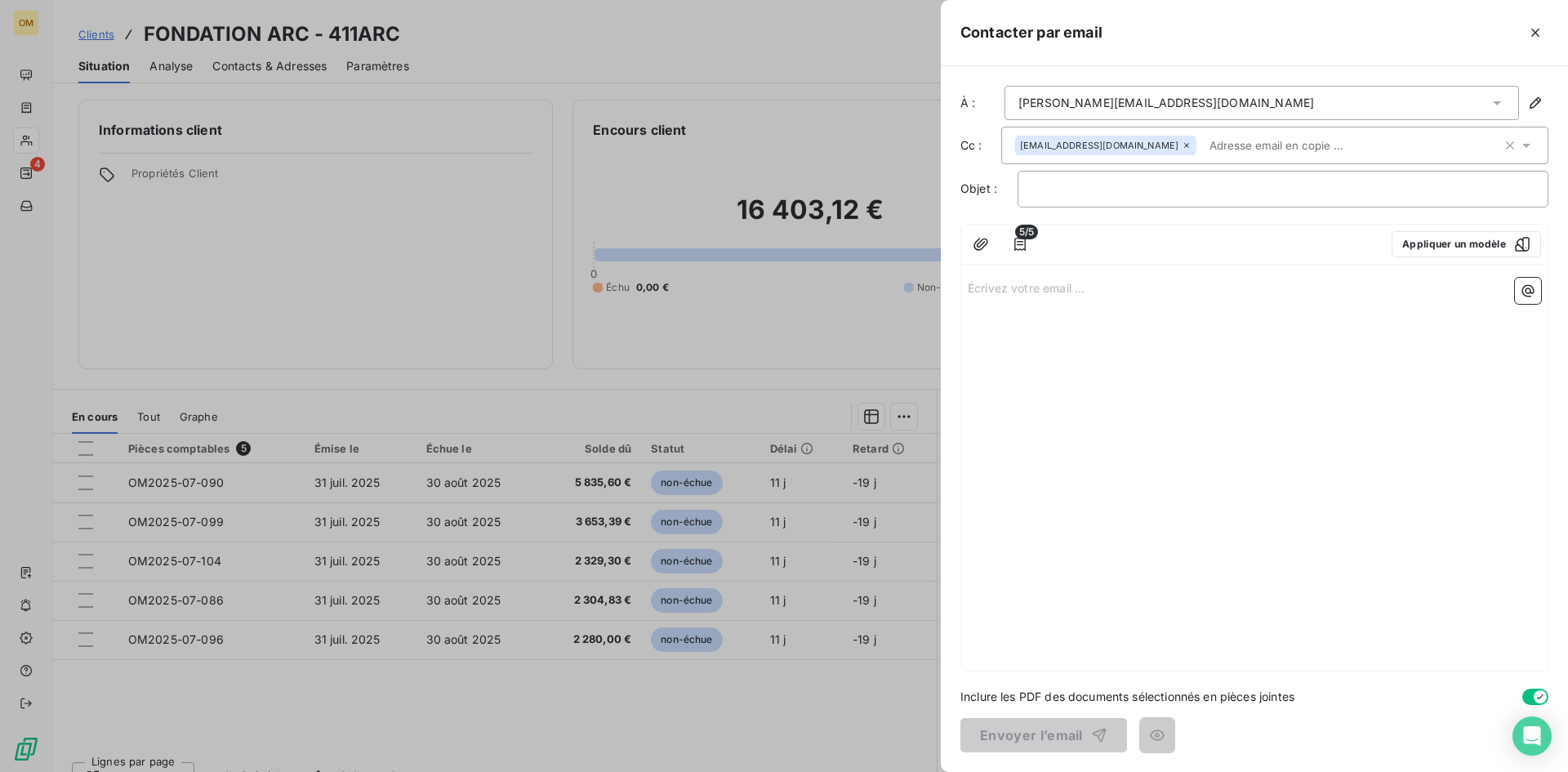
click at [1087, 309] on div "Écrivez votre email ... ﻿" at bounding box center [1255, 471] width 587 height 400
click at [1102, 287] on p "Écrivez votre email ... ﻿" at bounding box center [1255, 287] width 574 height 19
click at [1084, 293] on p "Madame, Monsieur," at bounding box center [1255, 287] width 574 height 19
click at [1325, 327] on p "Veuillez trouver ci-joint les factures du mois de juillet." at bounding box center [1255, 325] width 574 height 19
click at [1089, 359] on span "Meilleures salutations,ORIXA MEDIA" at bounding box center [1066, 360] width 197 height 14
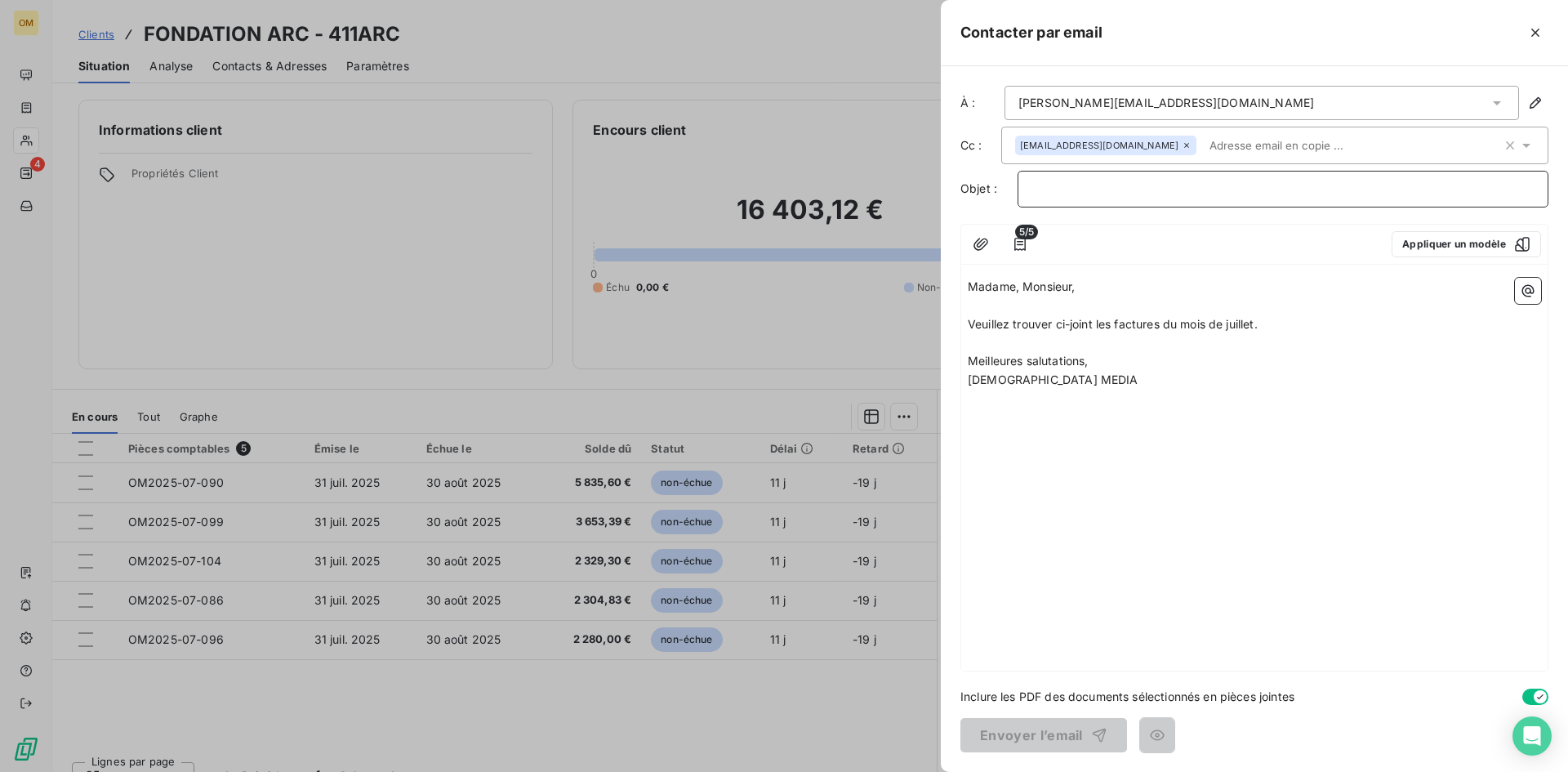
click at [1103, 192] on p "﻿" at bounding box center [1284, 189] width 504 height 19
click at [1074, 732] on button "Envoyer l’email" at bounding box center [1044, 735] width 167 height 34
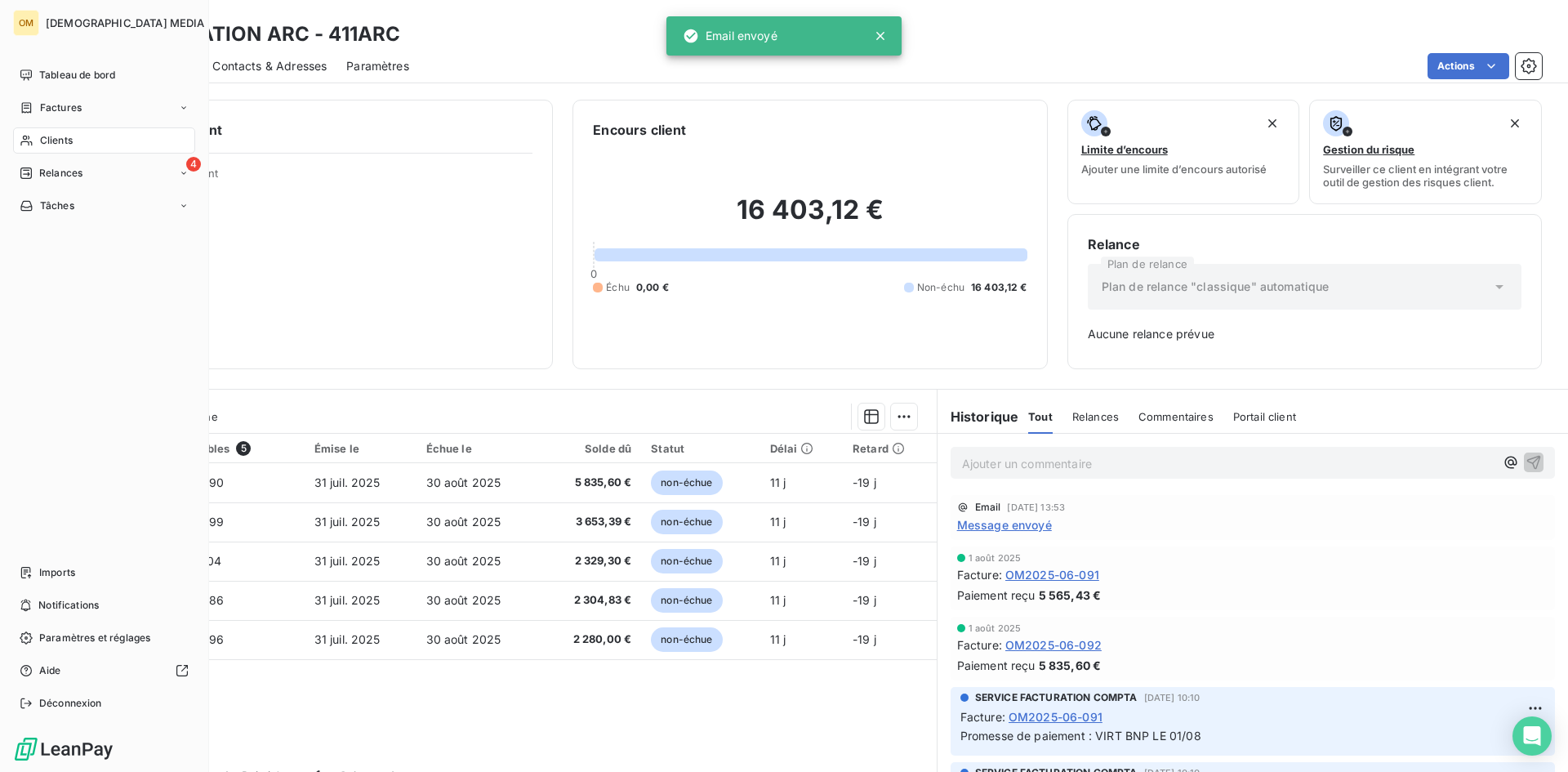
click at [19, 131] on div "Clients" at bounding box center [104, 141] width 182 height 26
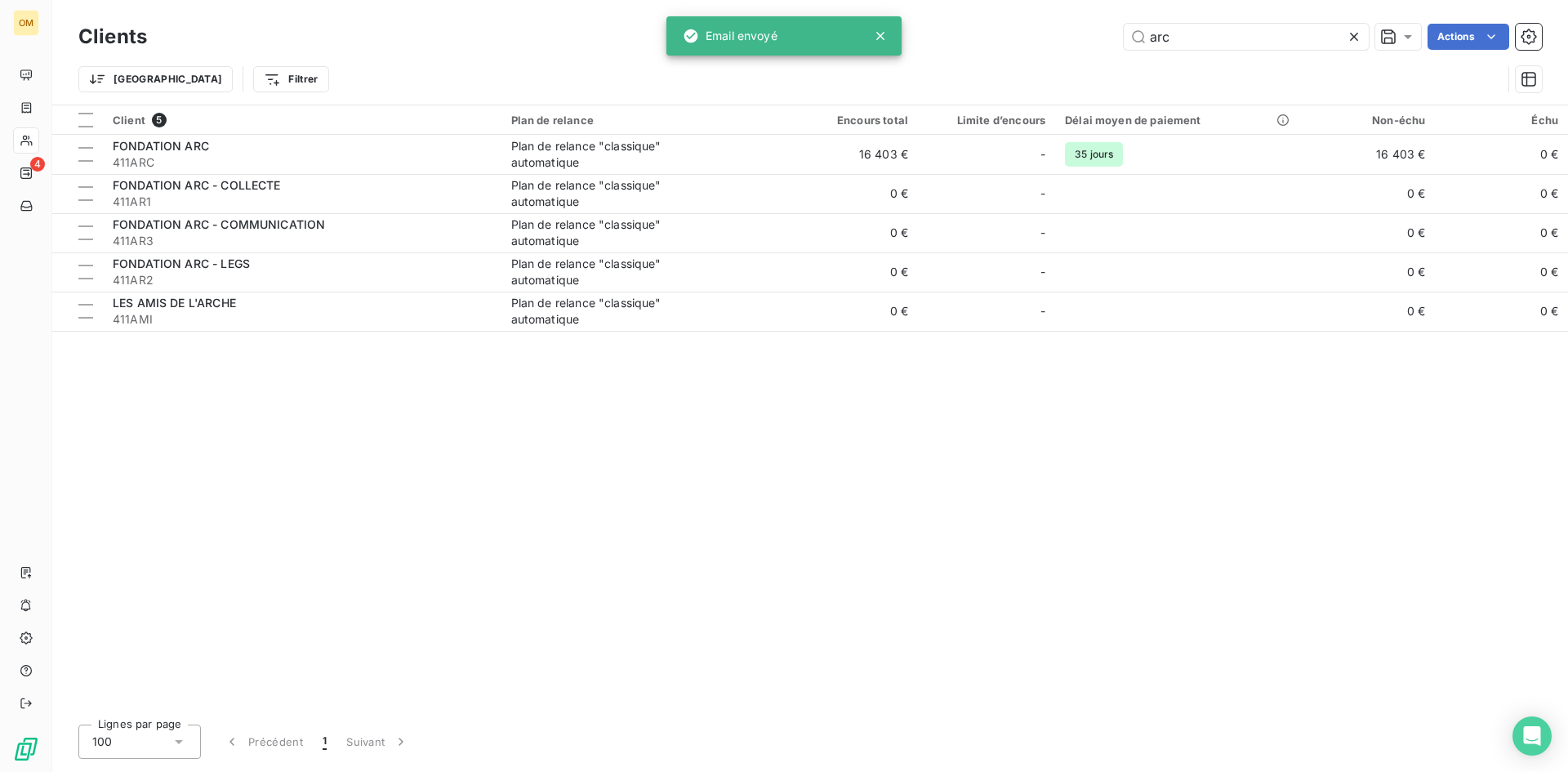
drag, startPoint x: 1196, startPoint y: 33, endPoint x: 956, endPoint y: 48, distance: 240.5
click at [946, 52] on div "Clients arc Actions" at bounding box center [810, 36] width 1463 height 34
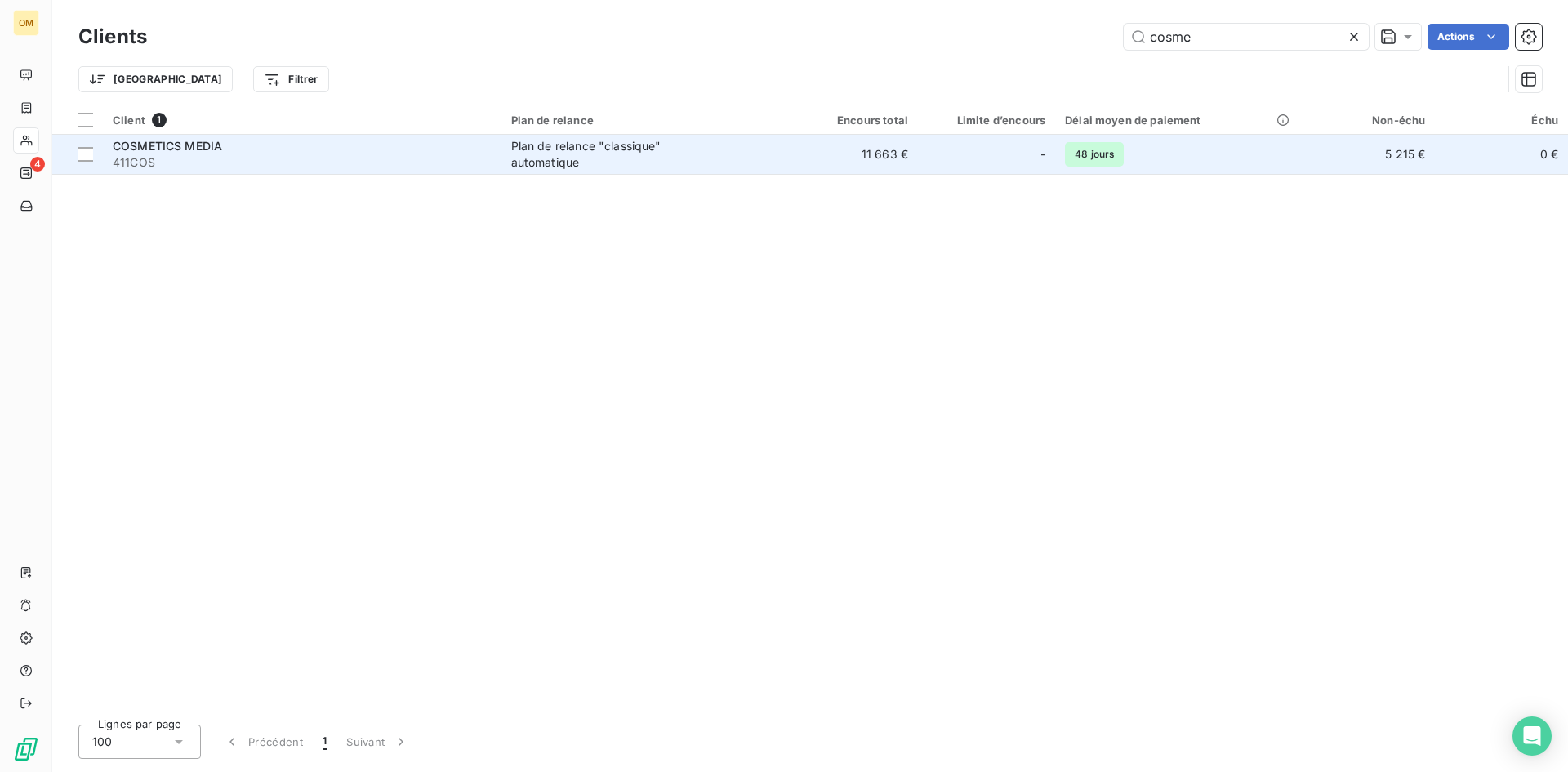
type input "cosme"
click at [916, 164] on td "11 663 €" at bounding box center [852, 155] width 133 height 39
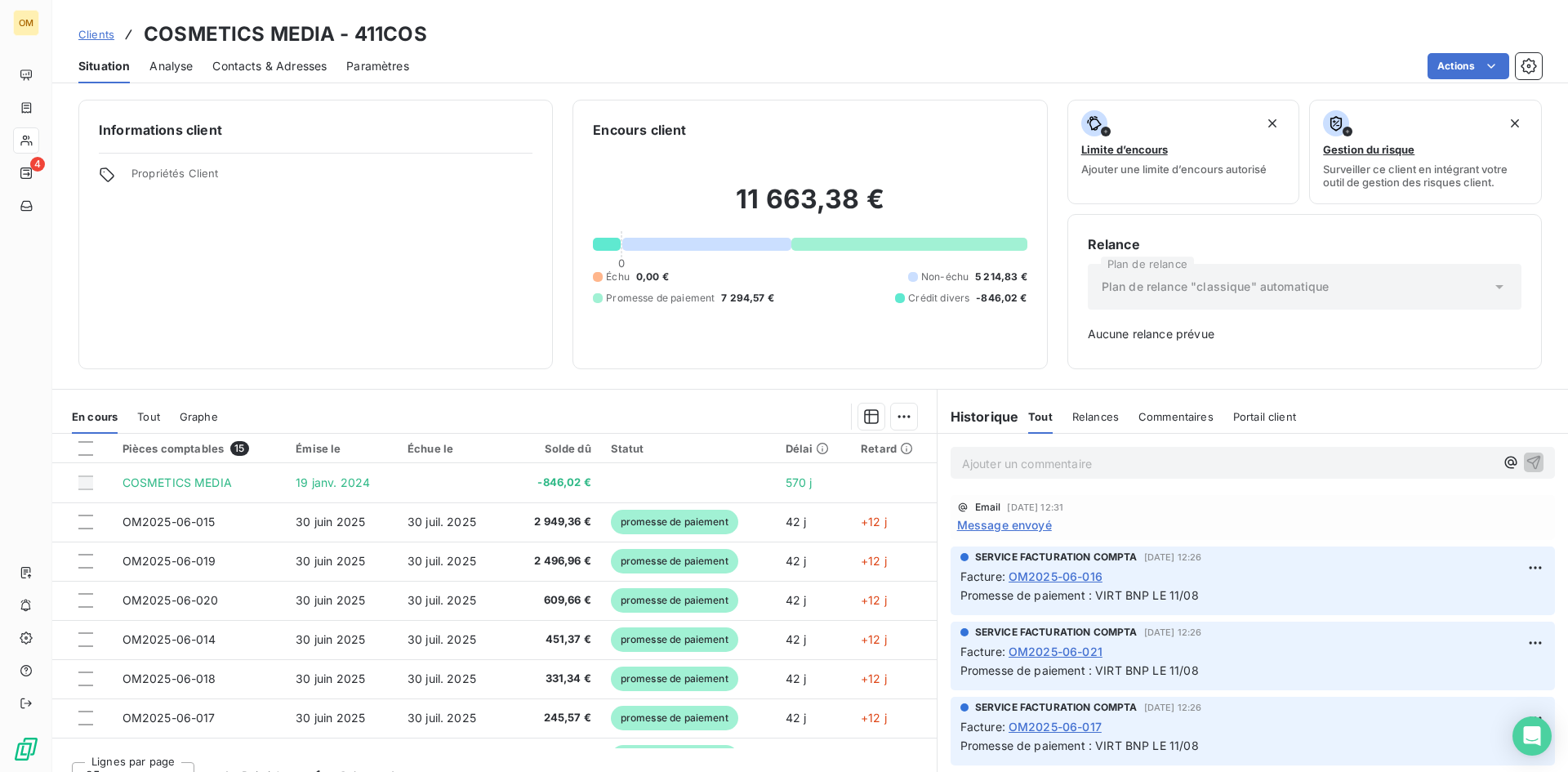
click at [1002, 532] on span "Message envoyé" at bounding box center [1004, 525] width 94 height 18
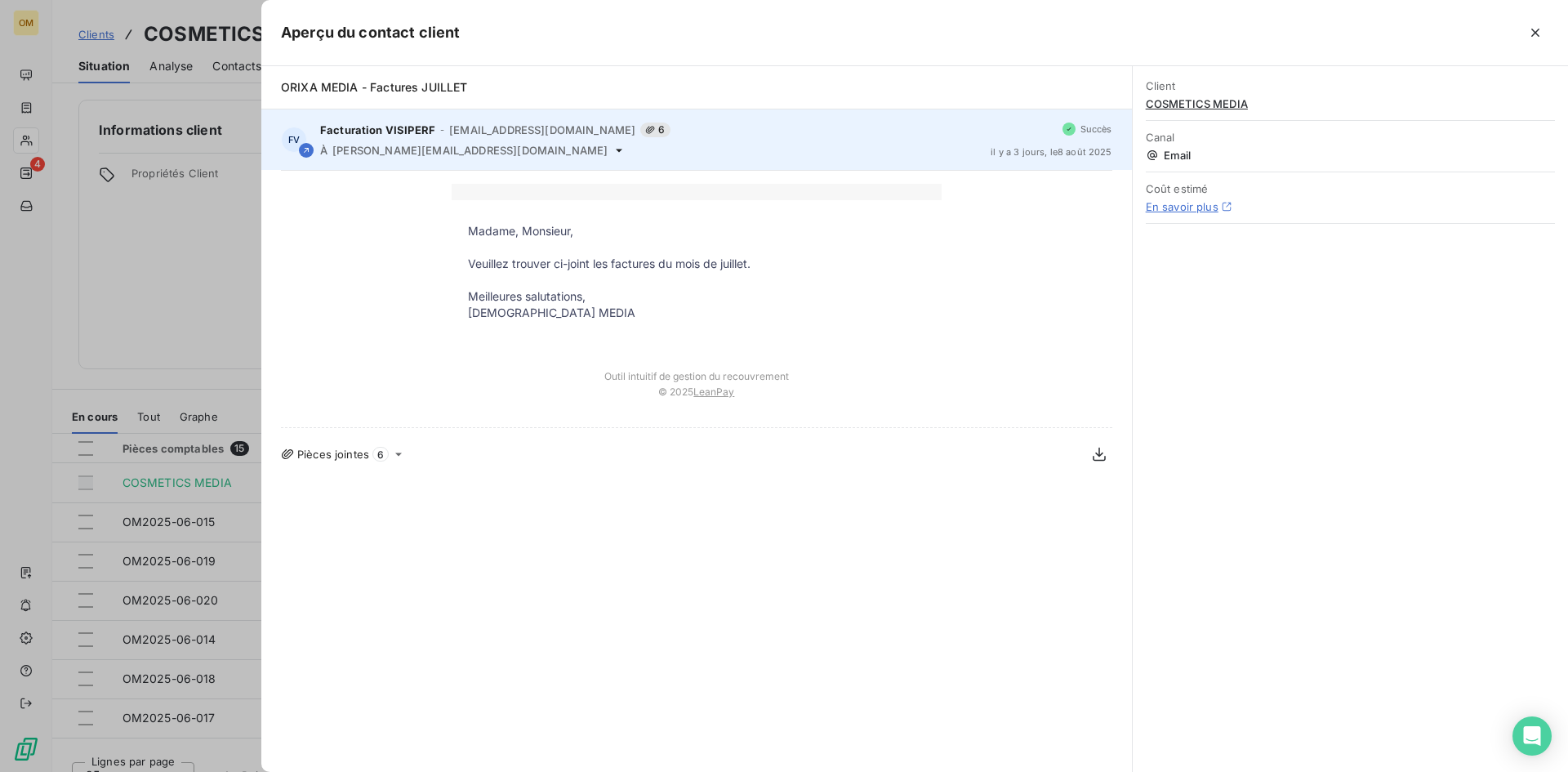
click at [500, 143] on span "[PERSON_NAME][EMAIL_ADDRESS][DOMAIN_NAME]" at bounding box center [469, 150] width 275 height 13
click at [613, 146] on icon at bounding box center [619, 150] width 13 height 13
click at [613, 147] on icon at bounding box center [619, 150] width 13 height 13
click at [616, 150] on icon at bounding box center [618, 151] width 6 height 4
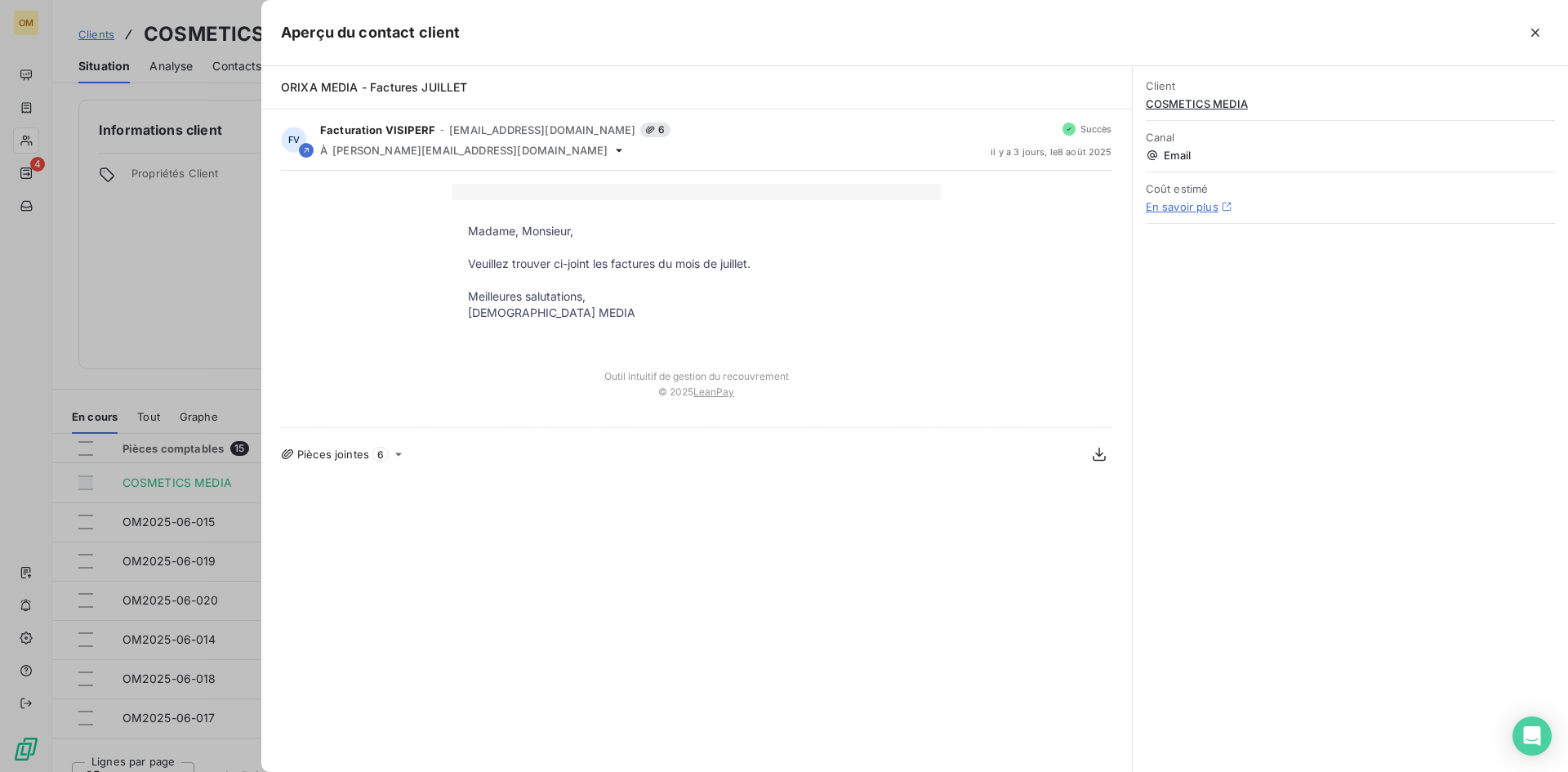
click at [179, 233] on div at bounding box center [784, 386] width 1568 height 772
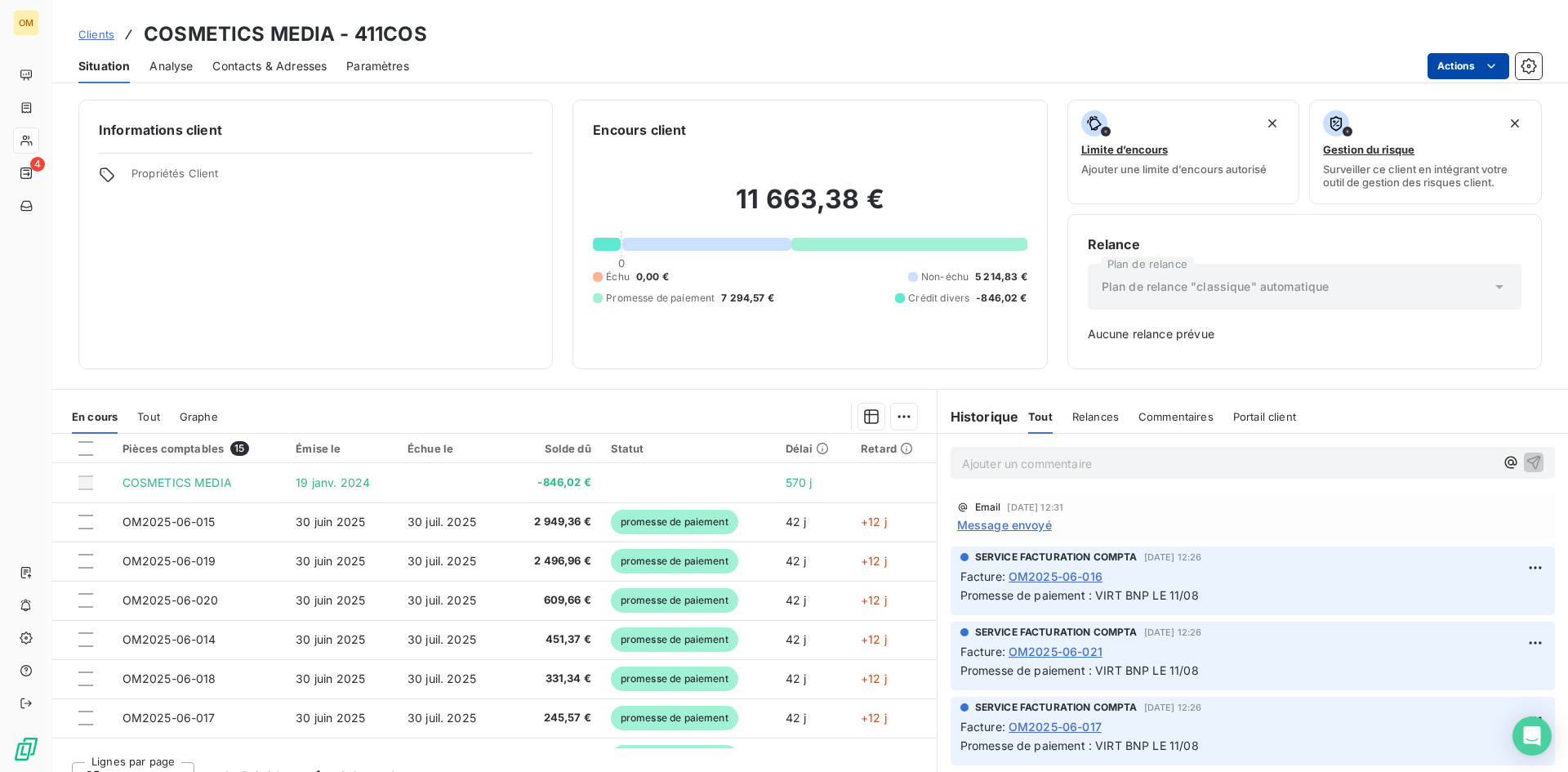
click at [1479, 66] on html "OM 4 Clients COSMETICS MEDIA - 411COS Situation Analyse Contacts & Adresses Par…" at bounding box center [784, 386] width 1568 height 772
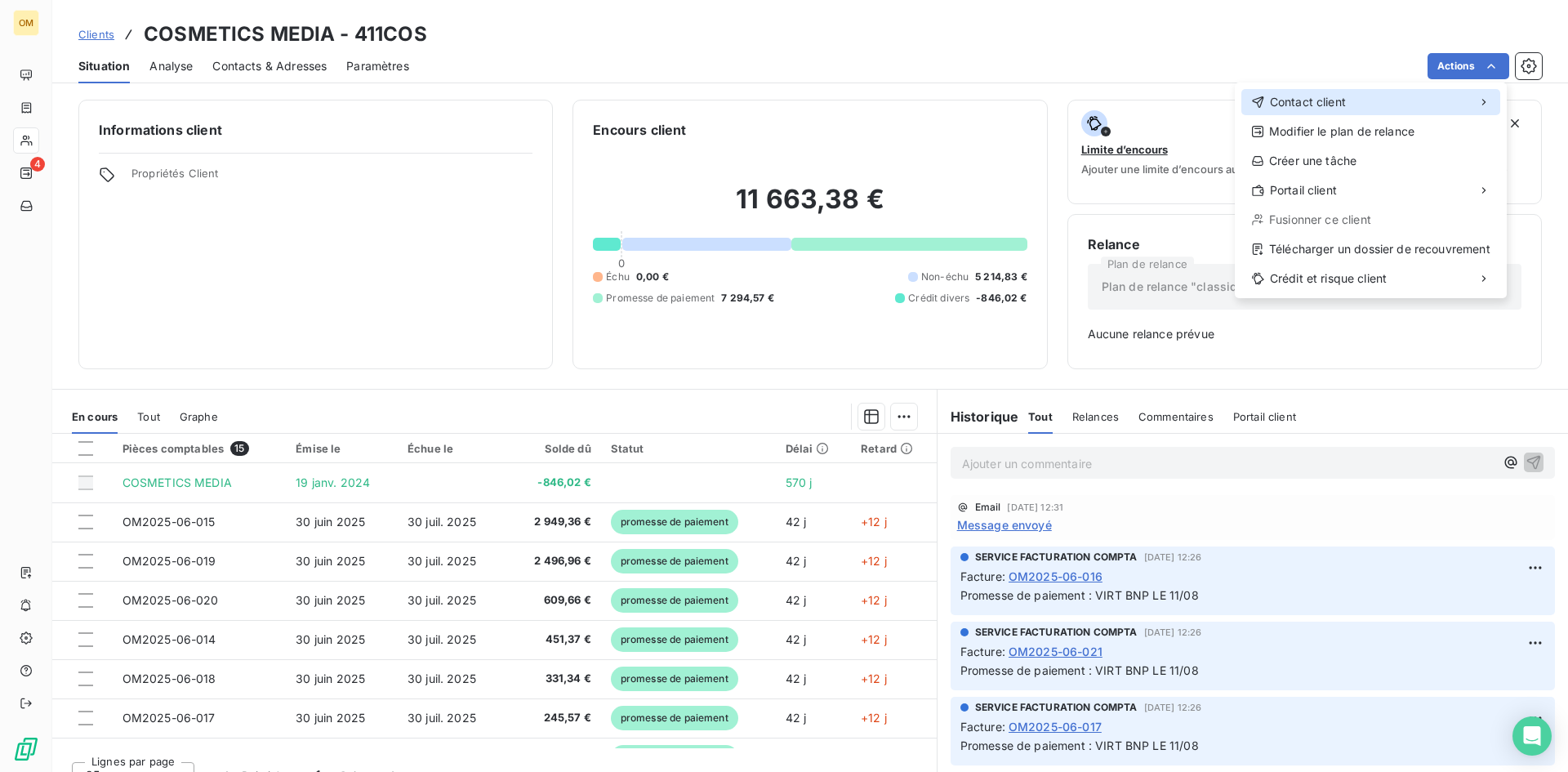
click at [1443, 93] on div "Contact client" at bounding box center [1371, 102] width 259 height 26
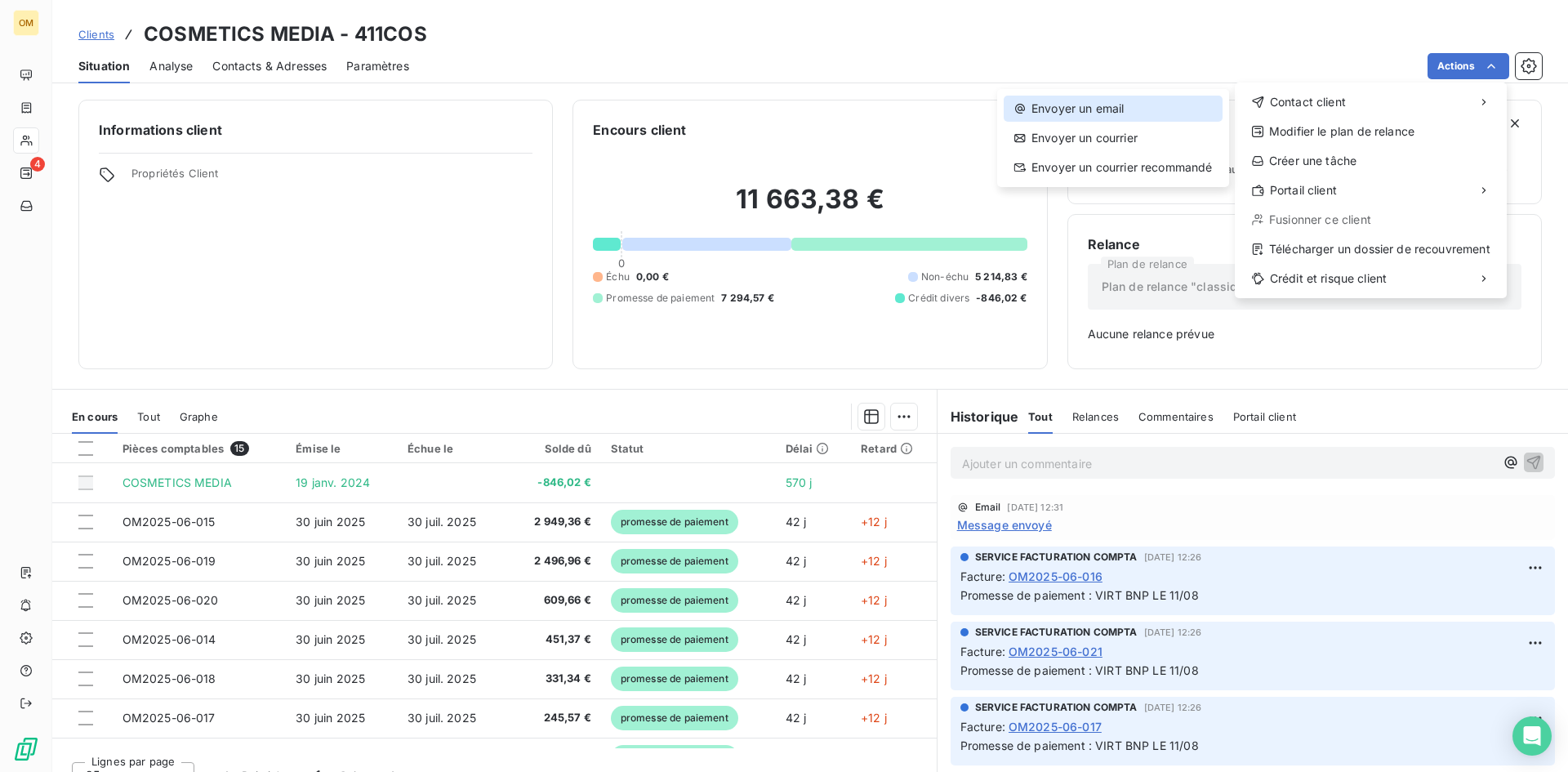
click at [1186, 115] on div "Envoyer un email" at bounding box center [1114, 108] width 219 height 26
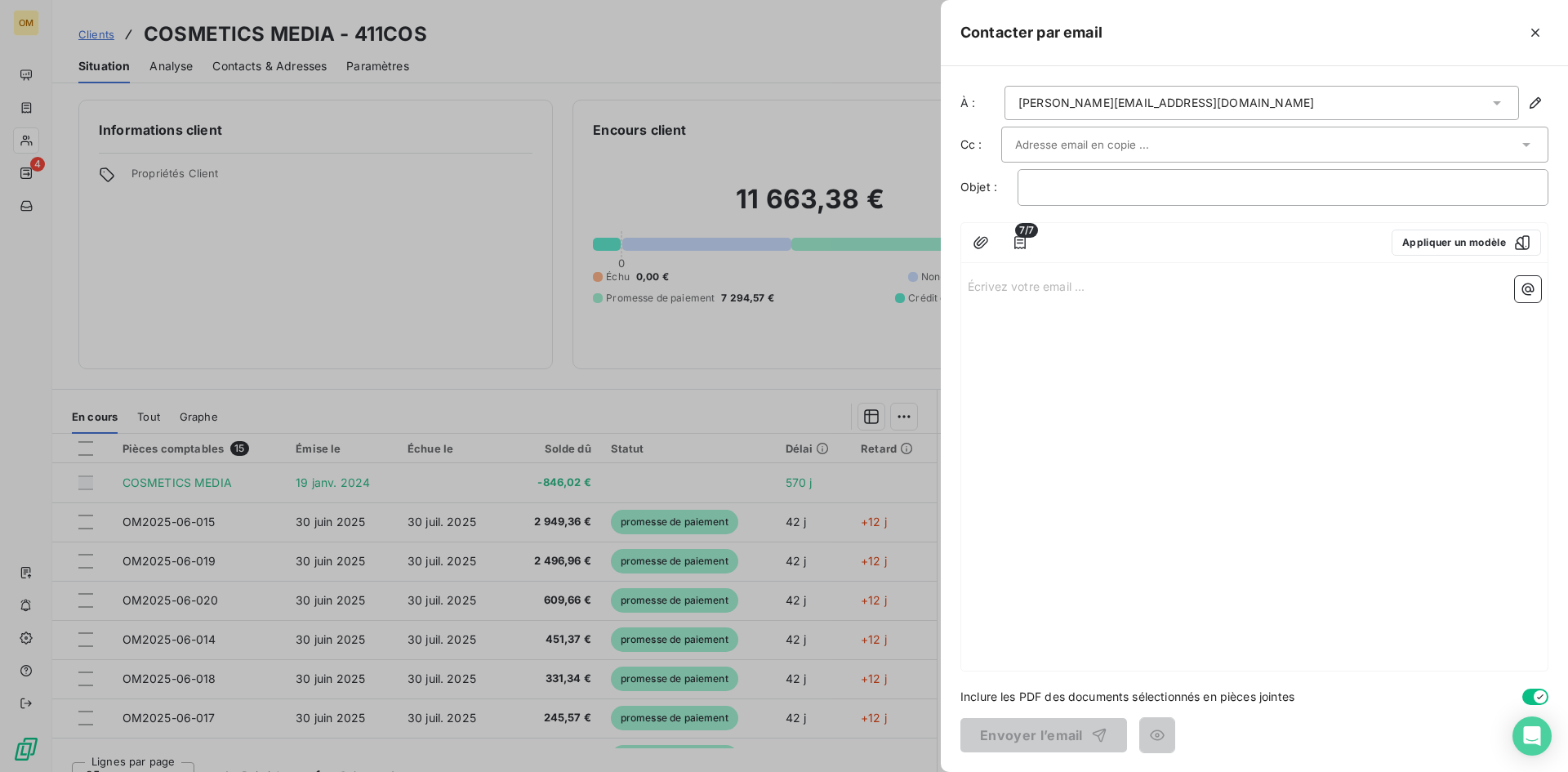
click at [1056, 138] on input "text" at bounding box center [1103, 144] width 176 height 24
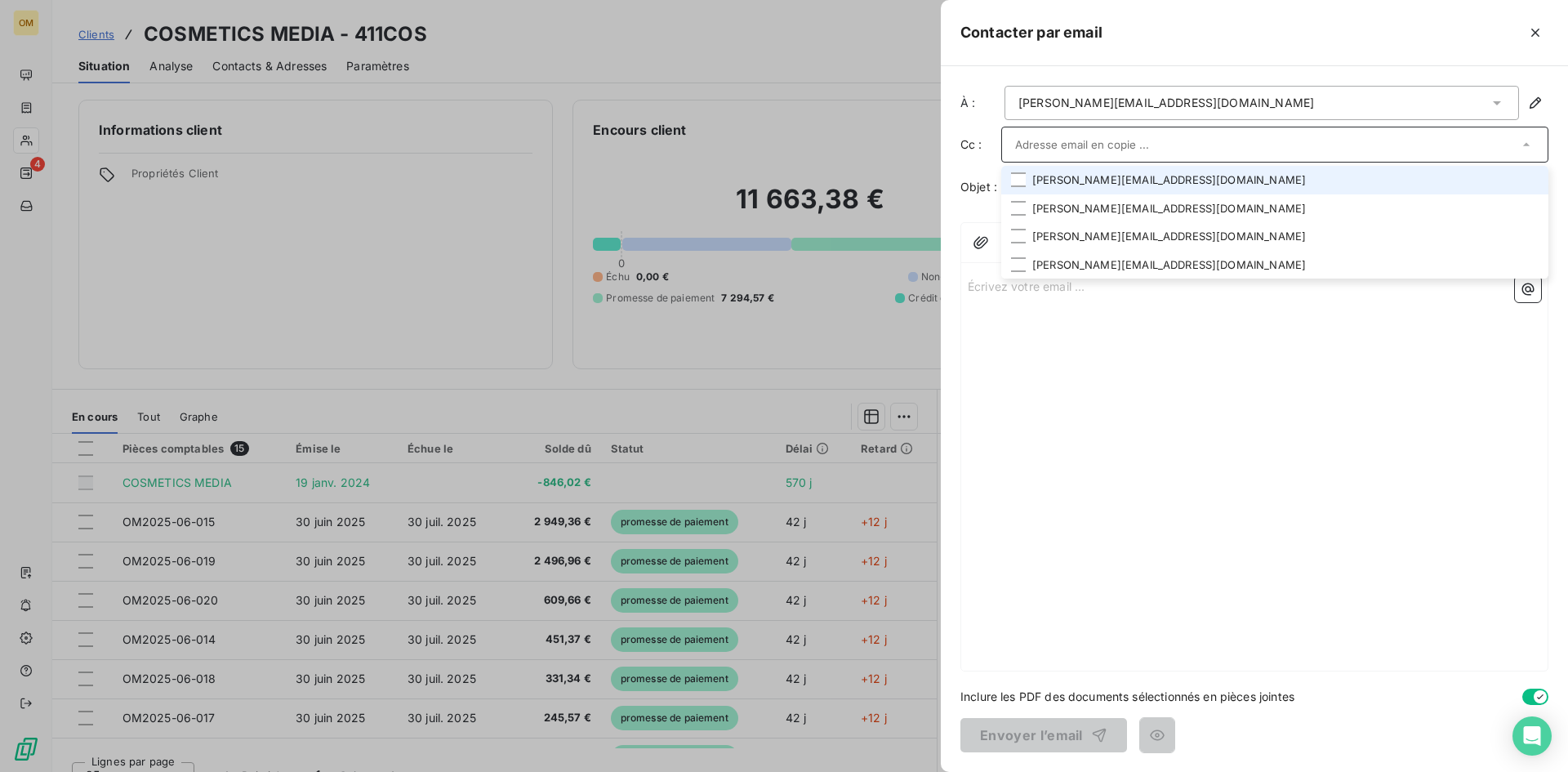
click at [1112, 184] on li "[PERSON_NAME][EMAIL_ADDRESS][DOMAIN_NAME]" at bounding box center [1275, 180] width 547 height 29
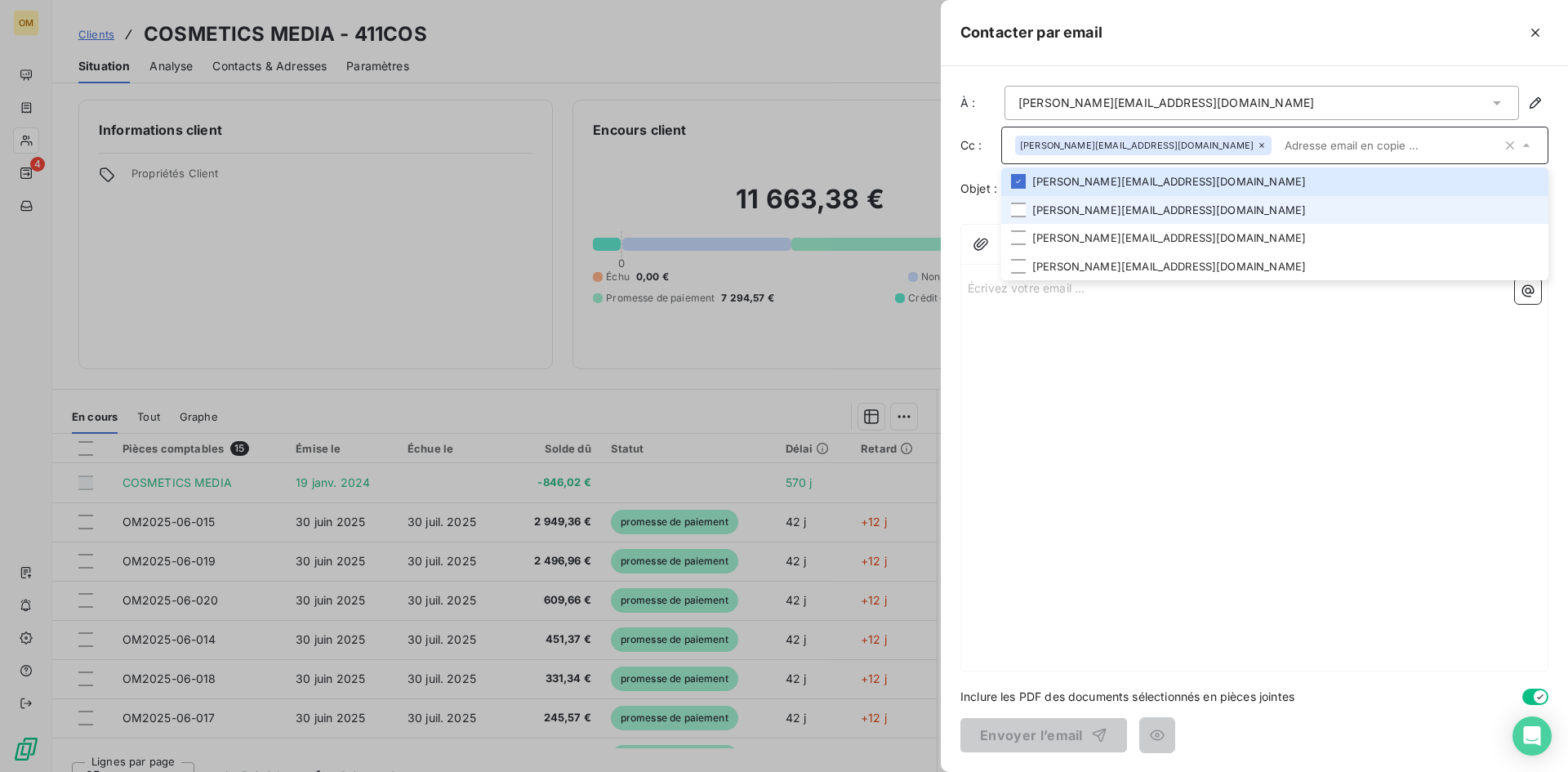
click at [1103, 206] on li "[PERSON_NAME][EMAIL_ADDRESS][DOMAIN_NAME]" at bounding box center [1275, 210] width 547 height 29
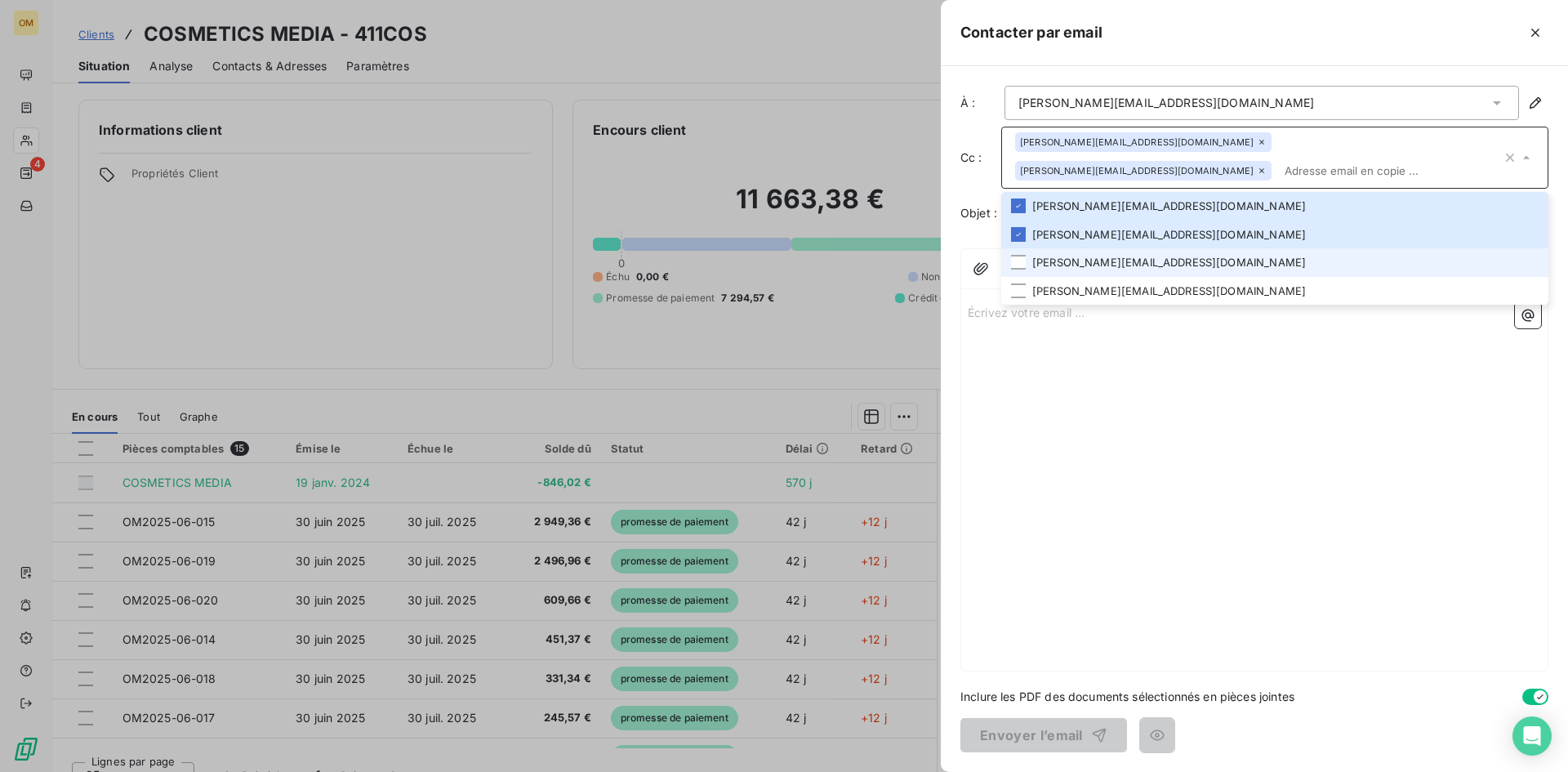
click at [1106, 258] on li "[PERSON_NAME][EMAIL_ADDRESS][DOMAIN_NAME]" at bounding box center [1275, 262] width 547 height 29
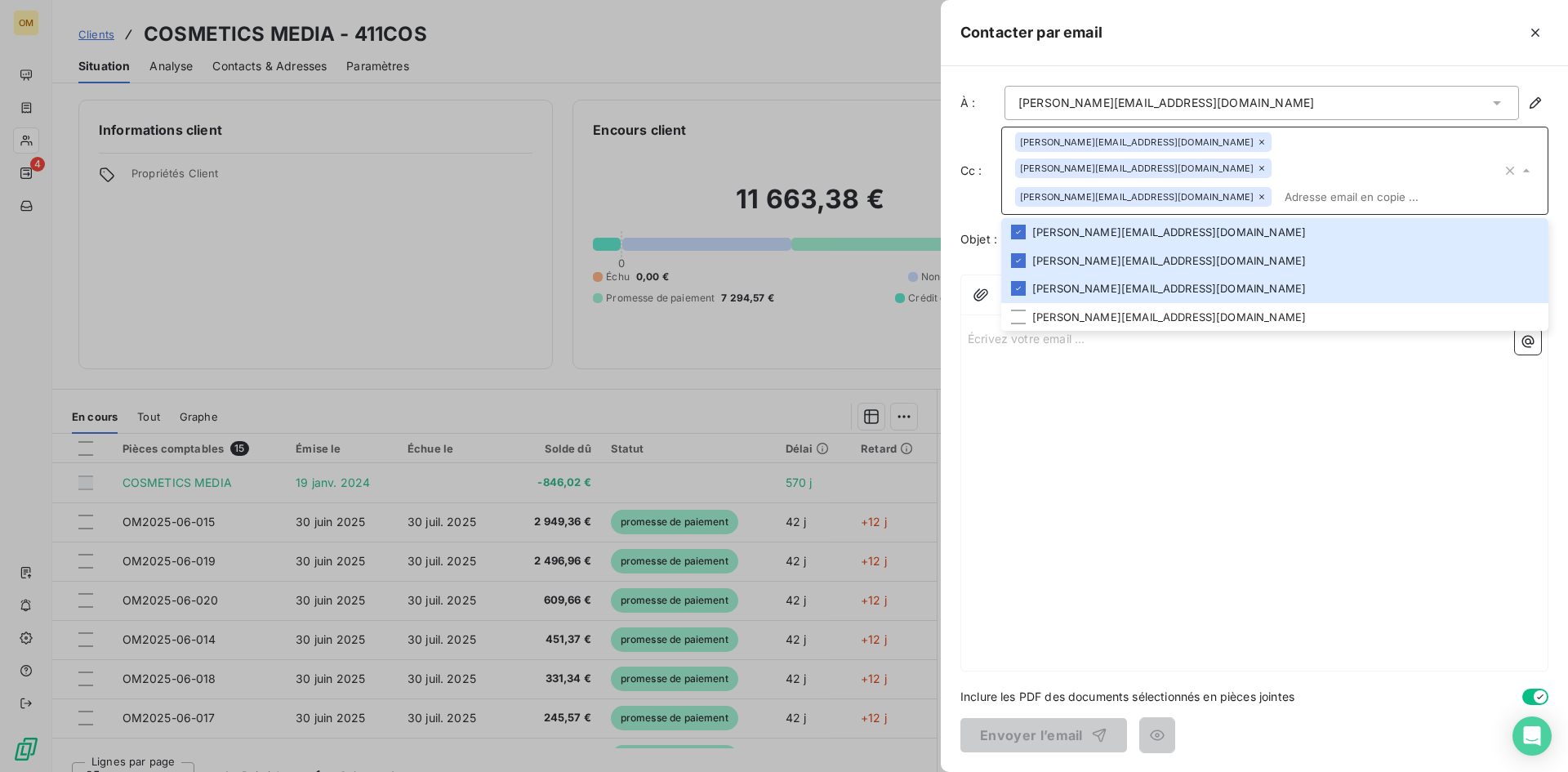
click at [1084, 399] on div "Écrivez votre email ... ﻿" at bounding box center [1255, 496] width 587 height 349
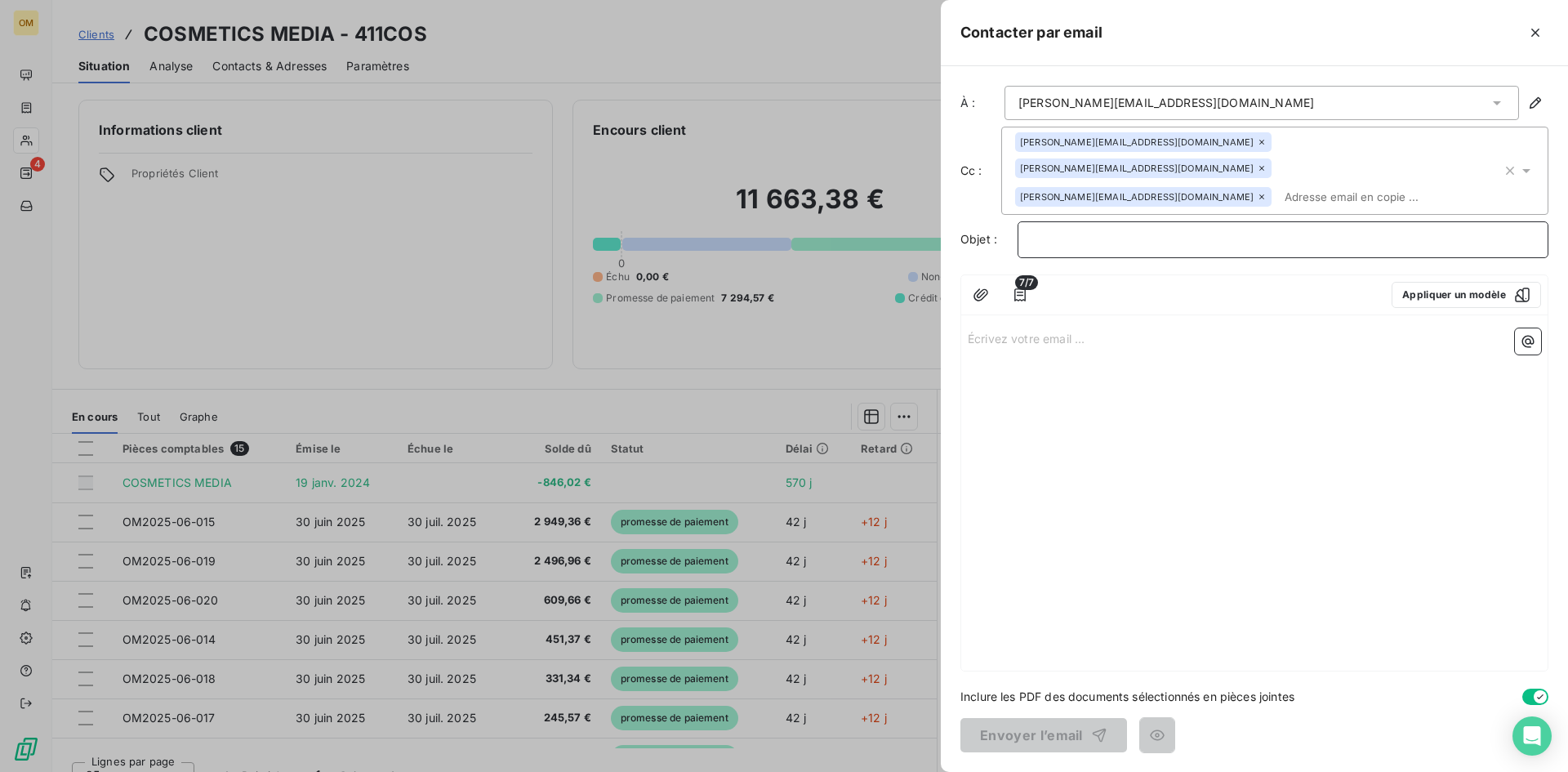
click at [1113, 230] on p "﻿" at bounding box center [1284, 240] width 504 height 19
click at [1075, 329] on p "Écrivez votre email ... ﻿" at bounding box center [1255, 338] width 574 height 19
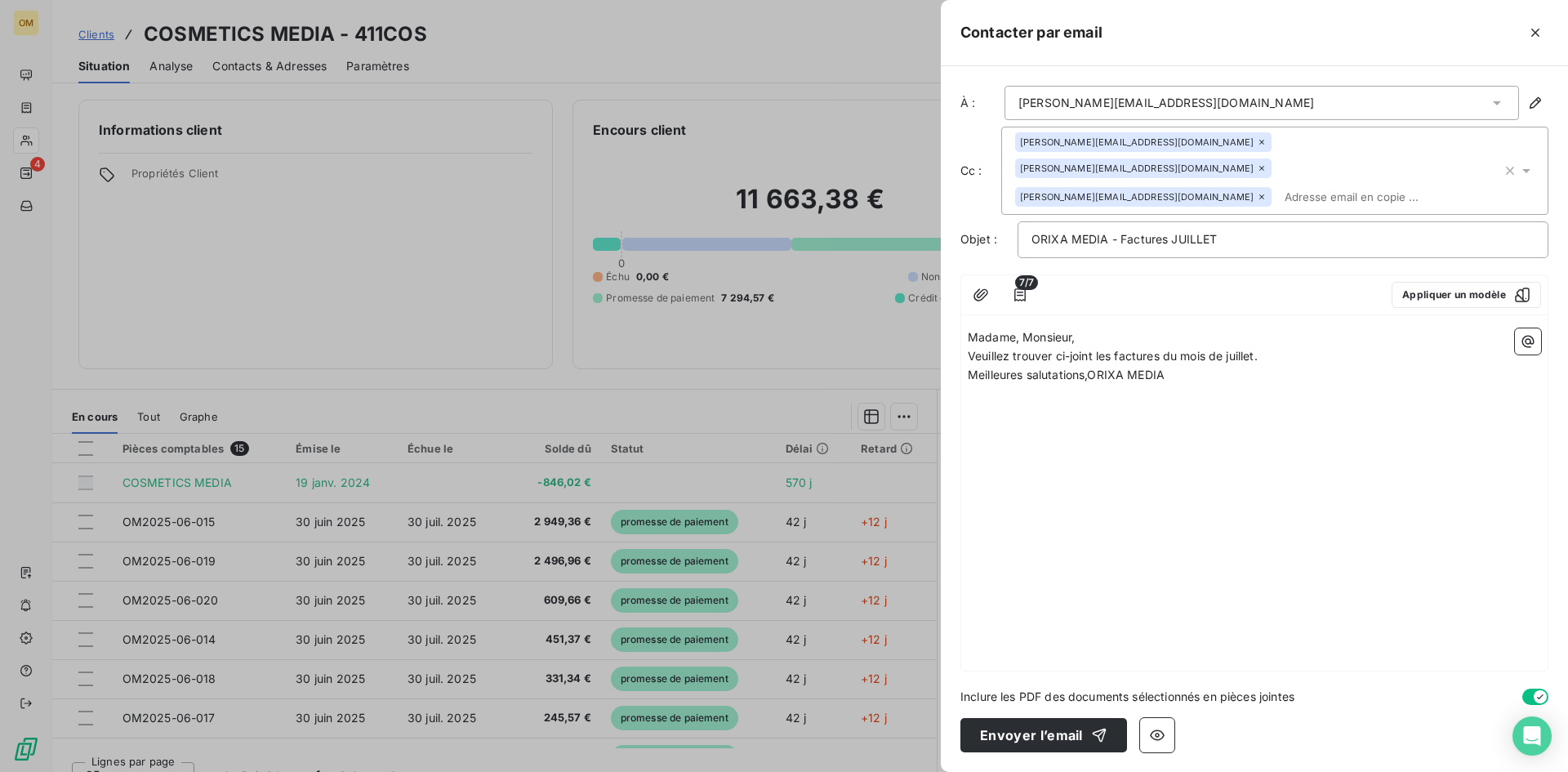
click at [1135, 329] on p "Madame, Monsieur," at bounding box center [1255, 338] width 574 height 19
click at [1275, 366] on p "Veuillez trouver ci-joint les factures du mois de juillet." at bounding box center [1255, 375] width 574 height 19
click at [1090, 405] on span "Meilleures salutations,ORIXA MEDIA" at bounding box center [1066, 411] width 197 height 14
click at [1017, 287] on icon "button" at bounding box center [1020, 295] width 17 height 17
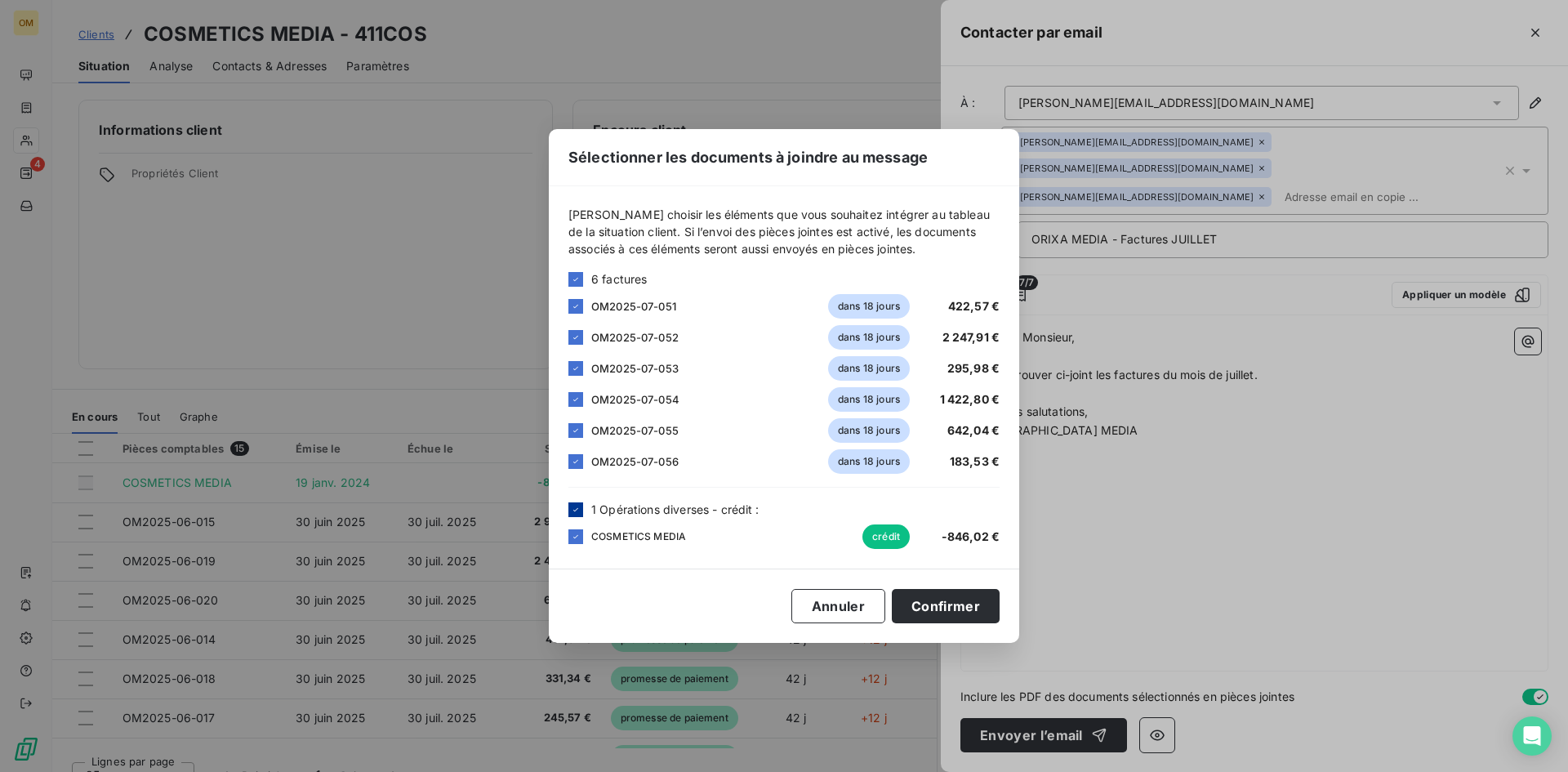
click at [579, 513] on icon at bounding box center [576, 509] width 10 height 10
click at [931, 614] on button "Confirmer" at bounding box center [946, 605] width 107 height 34
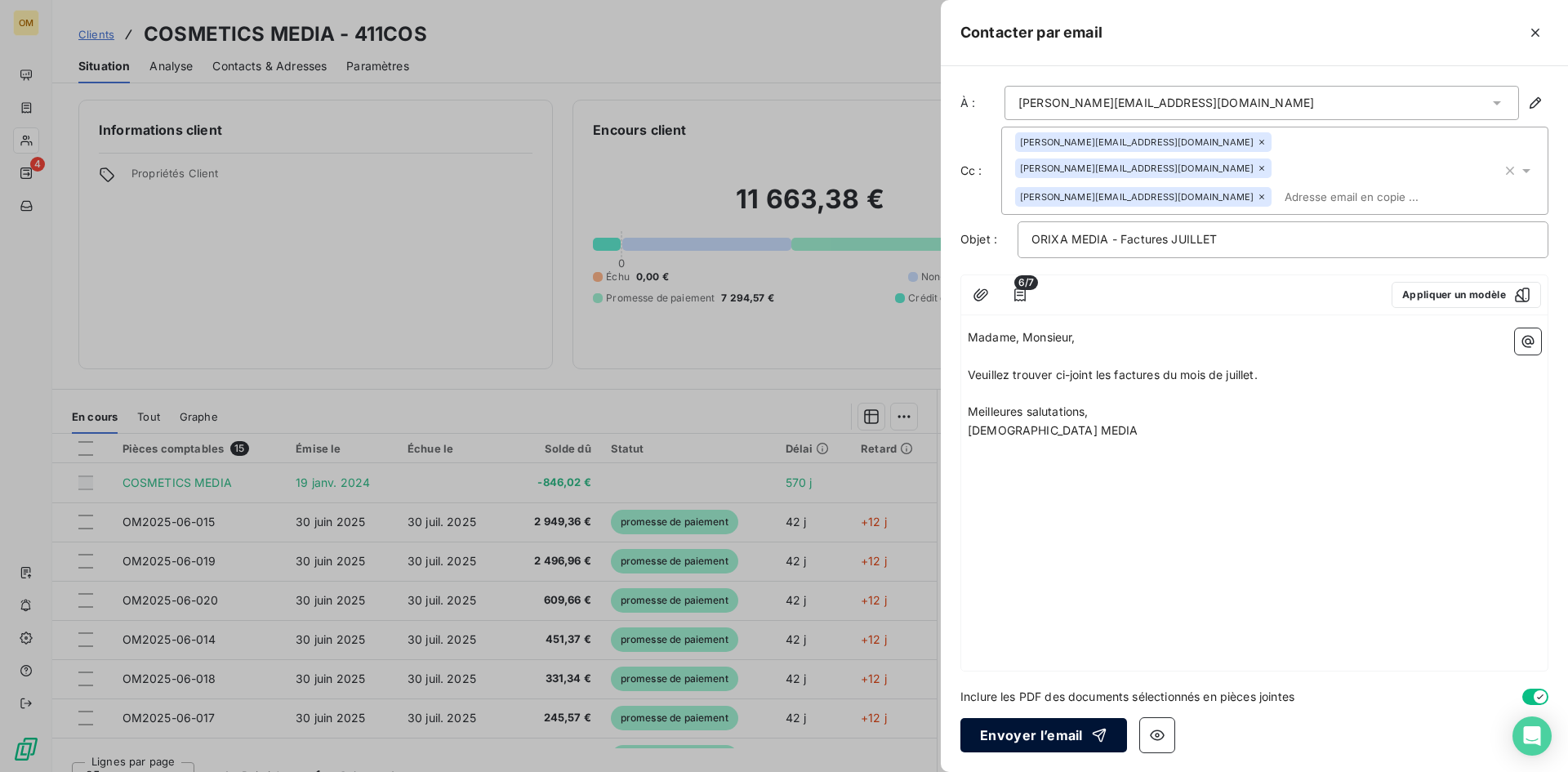
click at [1052, 738] on button "Envoyer l’email" at bounding box center [1044, 735] width 167 height 34
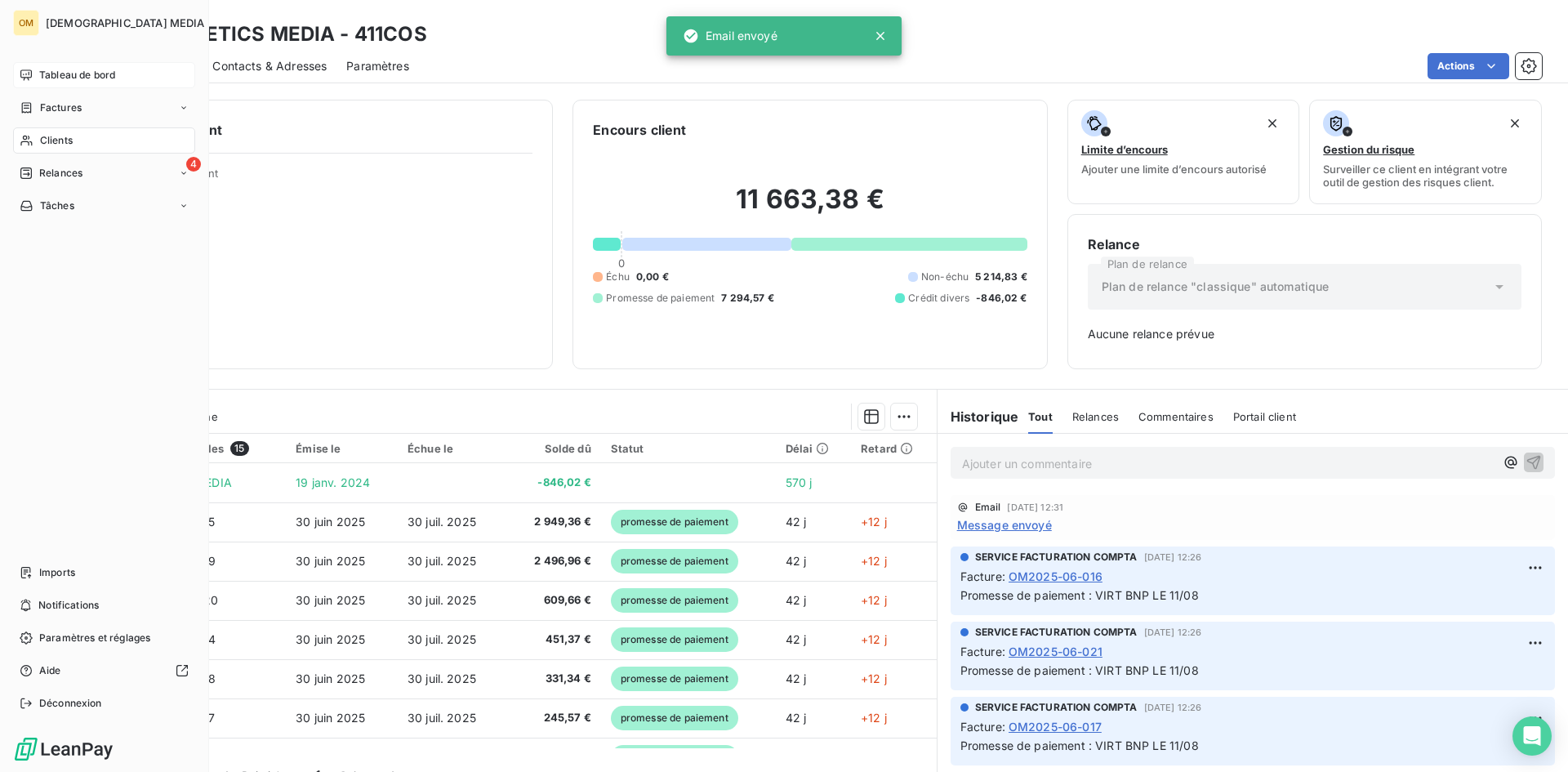
click at [41, 71] on span "Tableau de bord" at bounding box center [77, 75] width 76 height 15
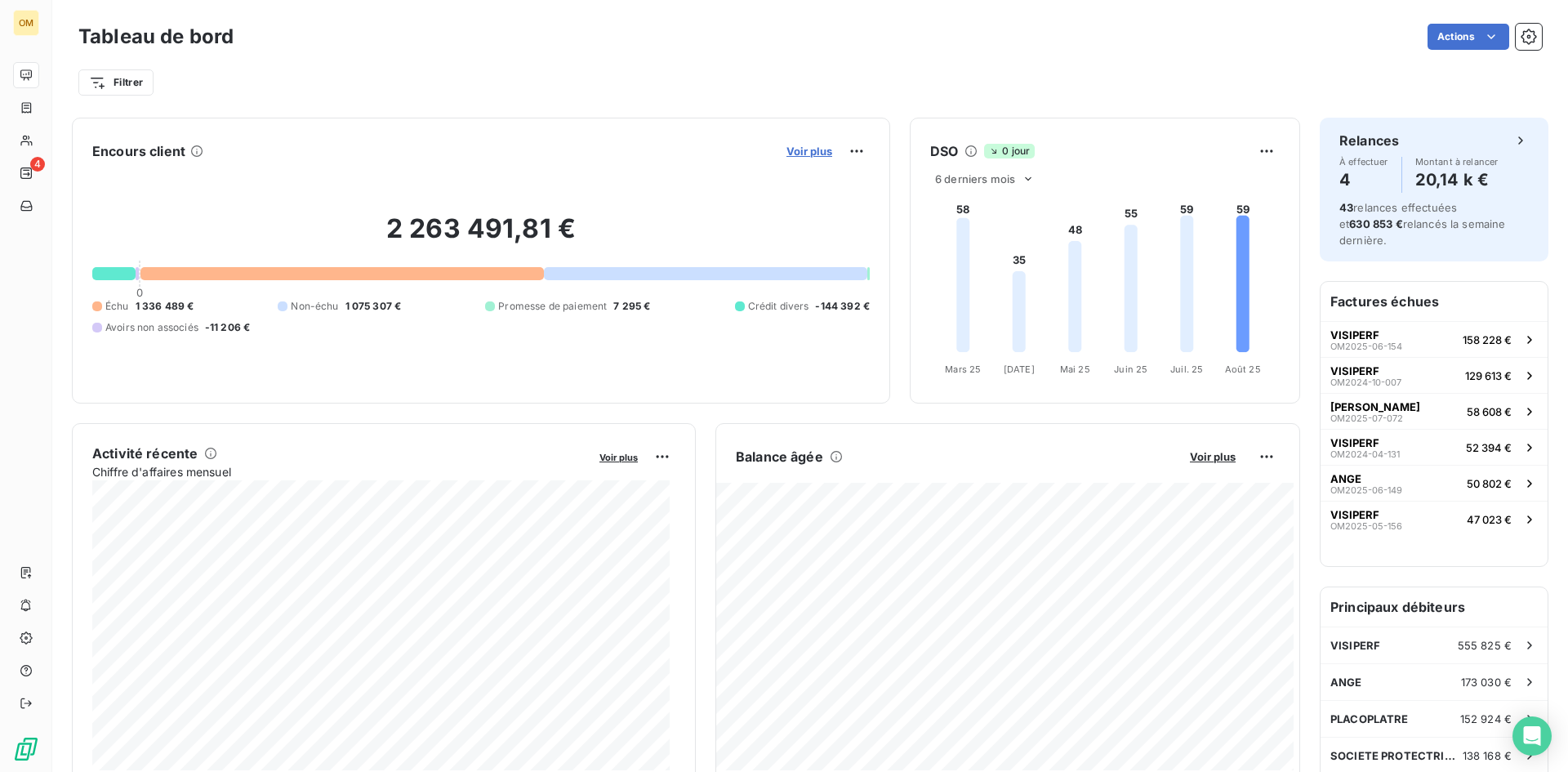
click at [787, 148] on span "Voir plus" at bounding box center [809, 151] width 45 height 13
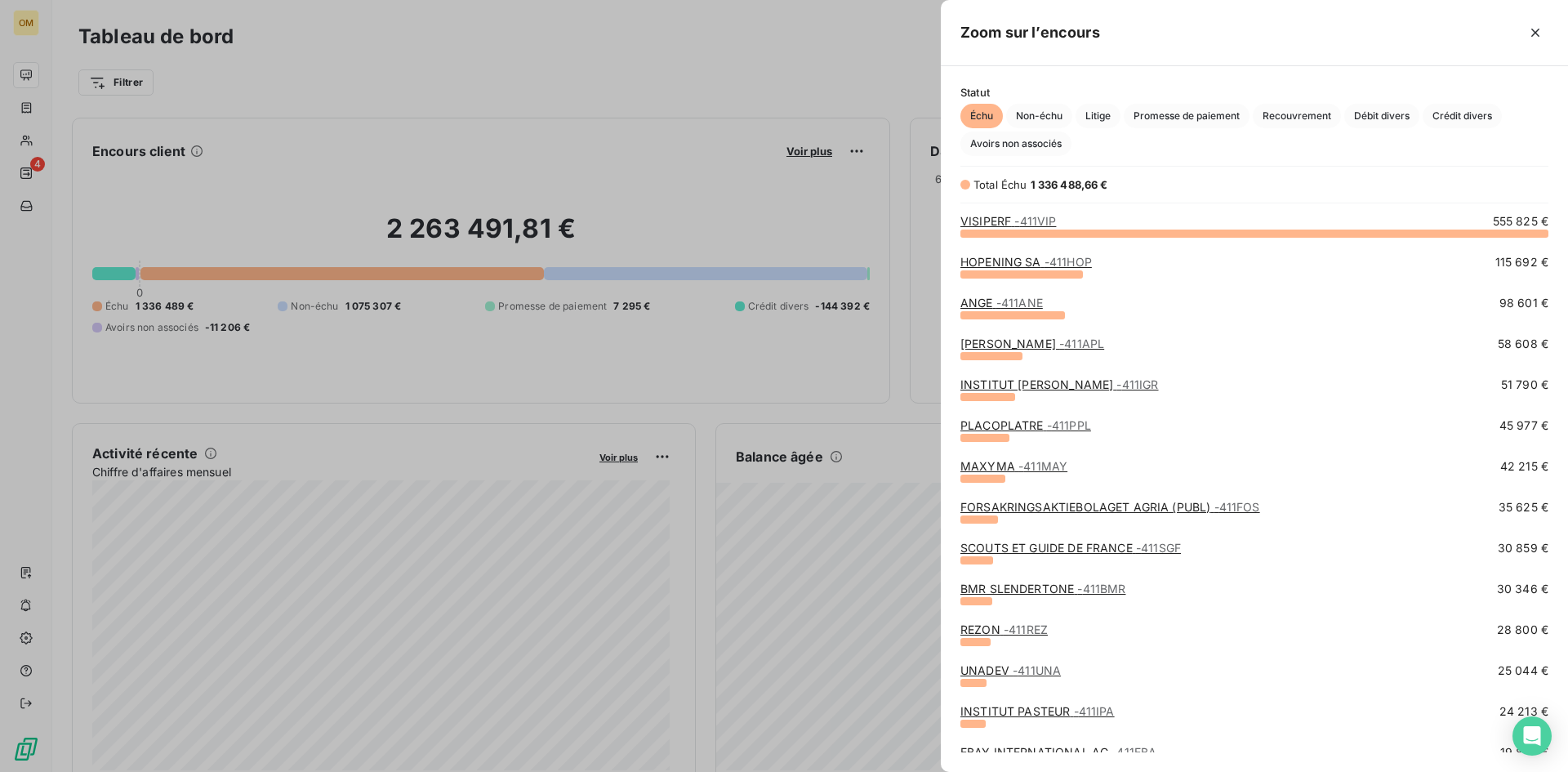
scroll to position [527, 616]
click at [1191, 121] on span "Promesse de paiement" at bounding box center [1187, 116] width 126 height 24
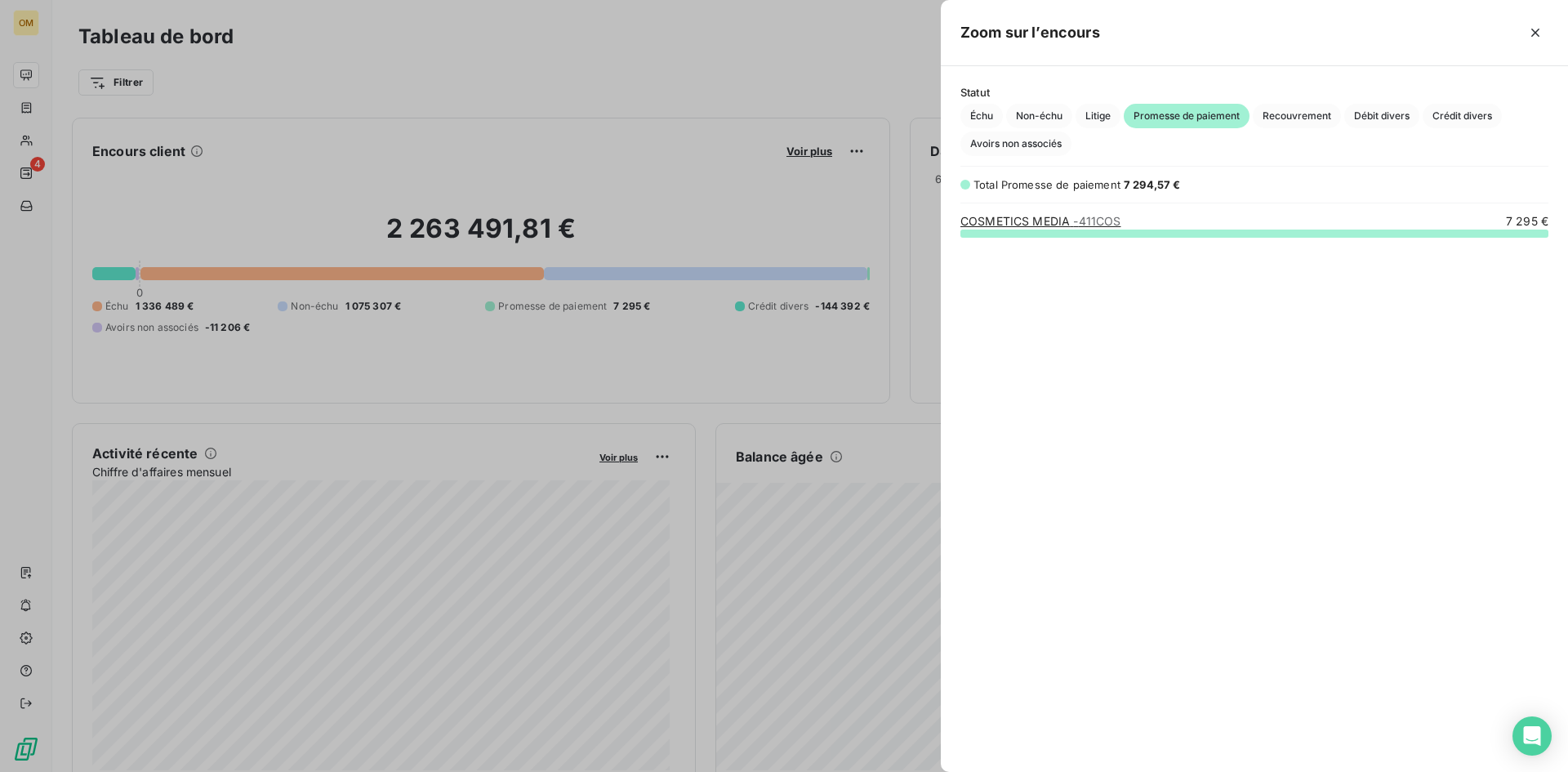
click at [352, 33] on div at bounding box center [784, 386] width 1568 height 772
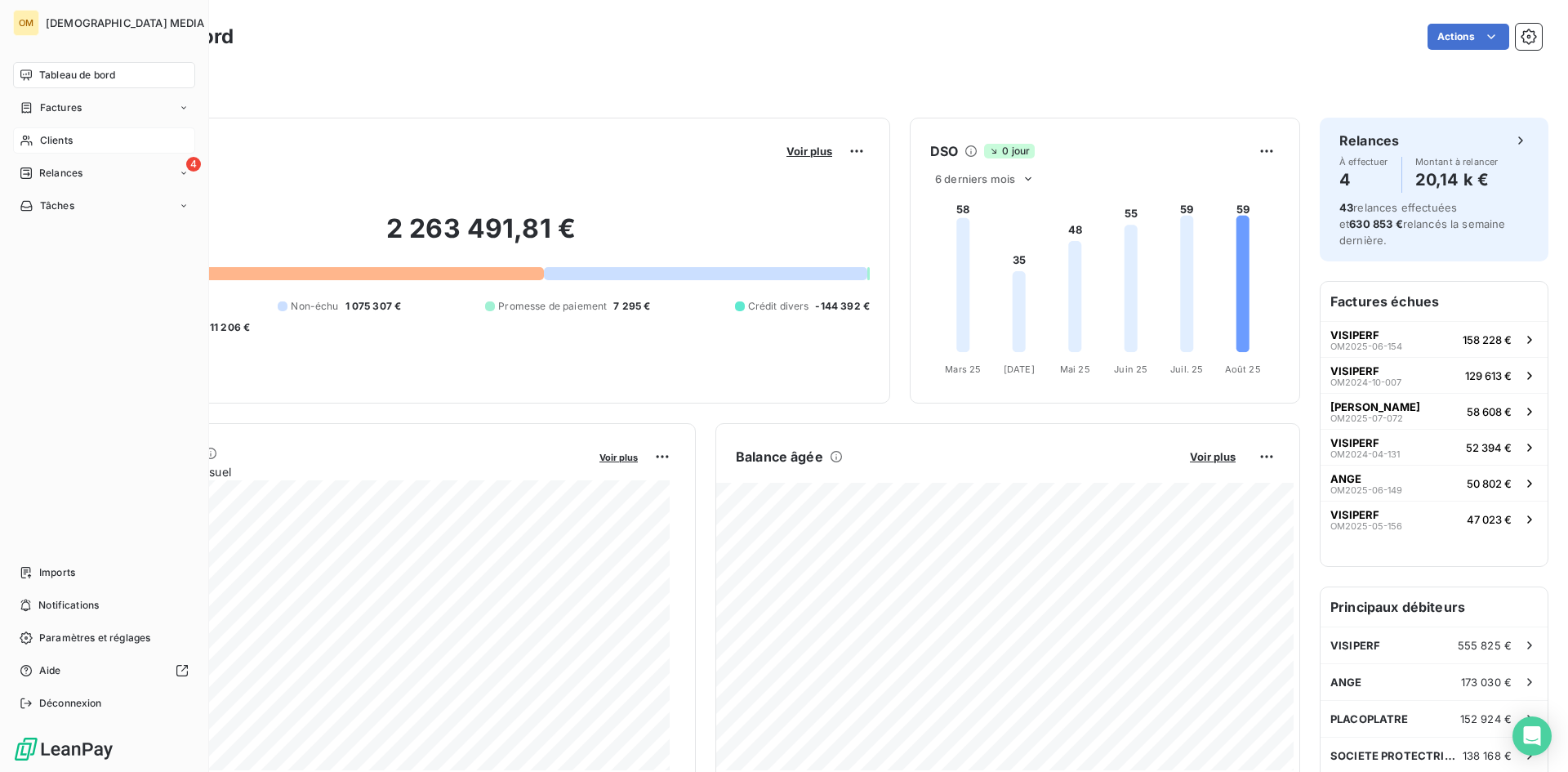
click at [44, 143] on span "Clients" at bounding box center [56, 141] width 32 height 15
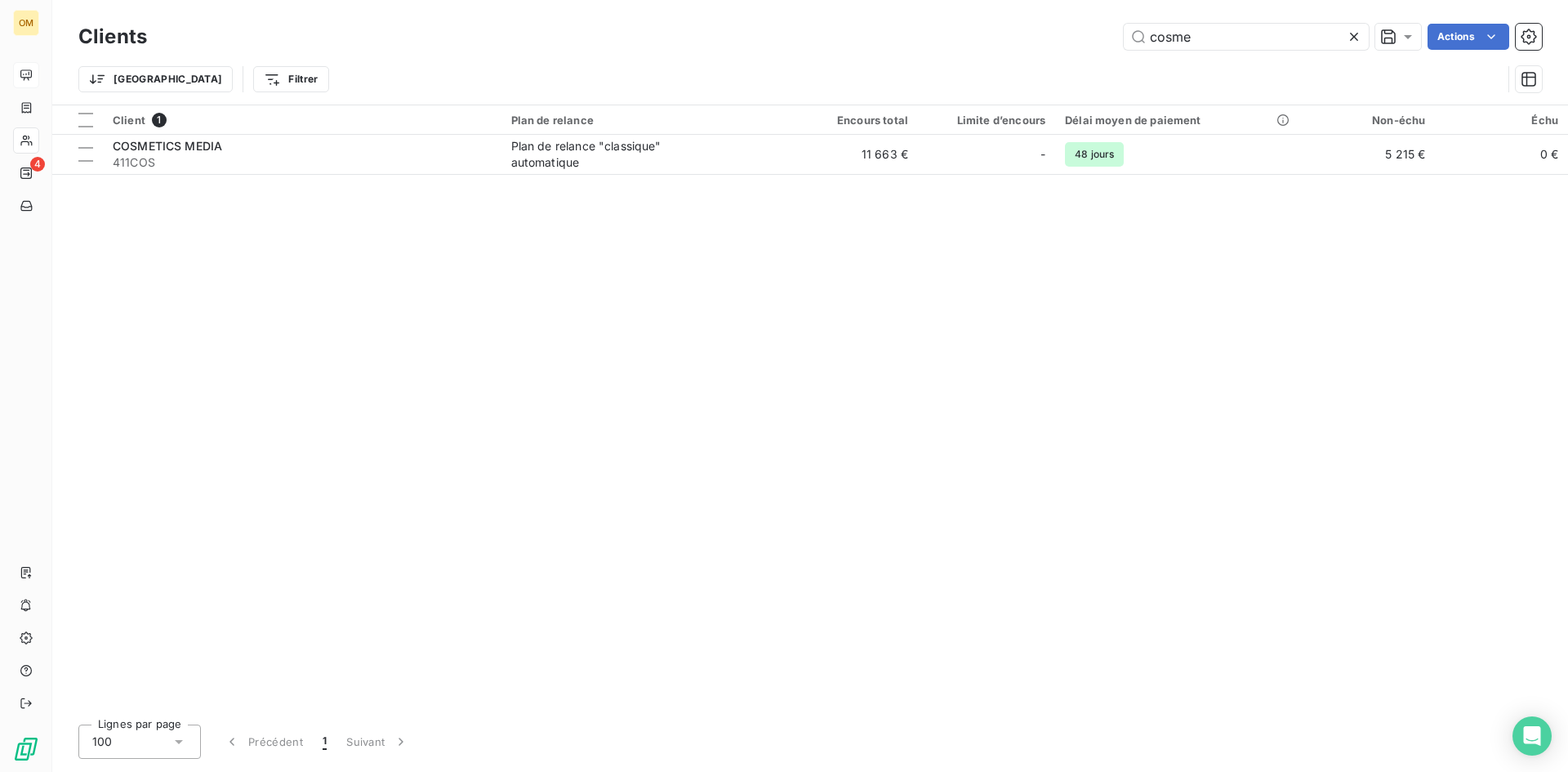
drag, startPoint x: 1201, startPoint y: 41, endPoint x: 570, endPoint y: 1, distance: 632.3
click at [571, 1] on div "Clients cosme Actions Trier Filtrer" at bounding box center [810, 52] width 1516 height 105
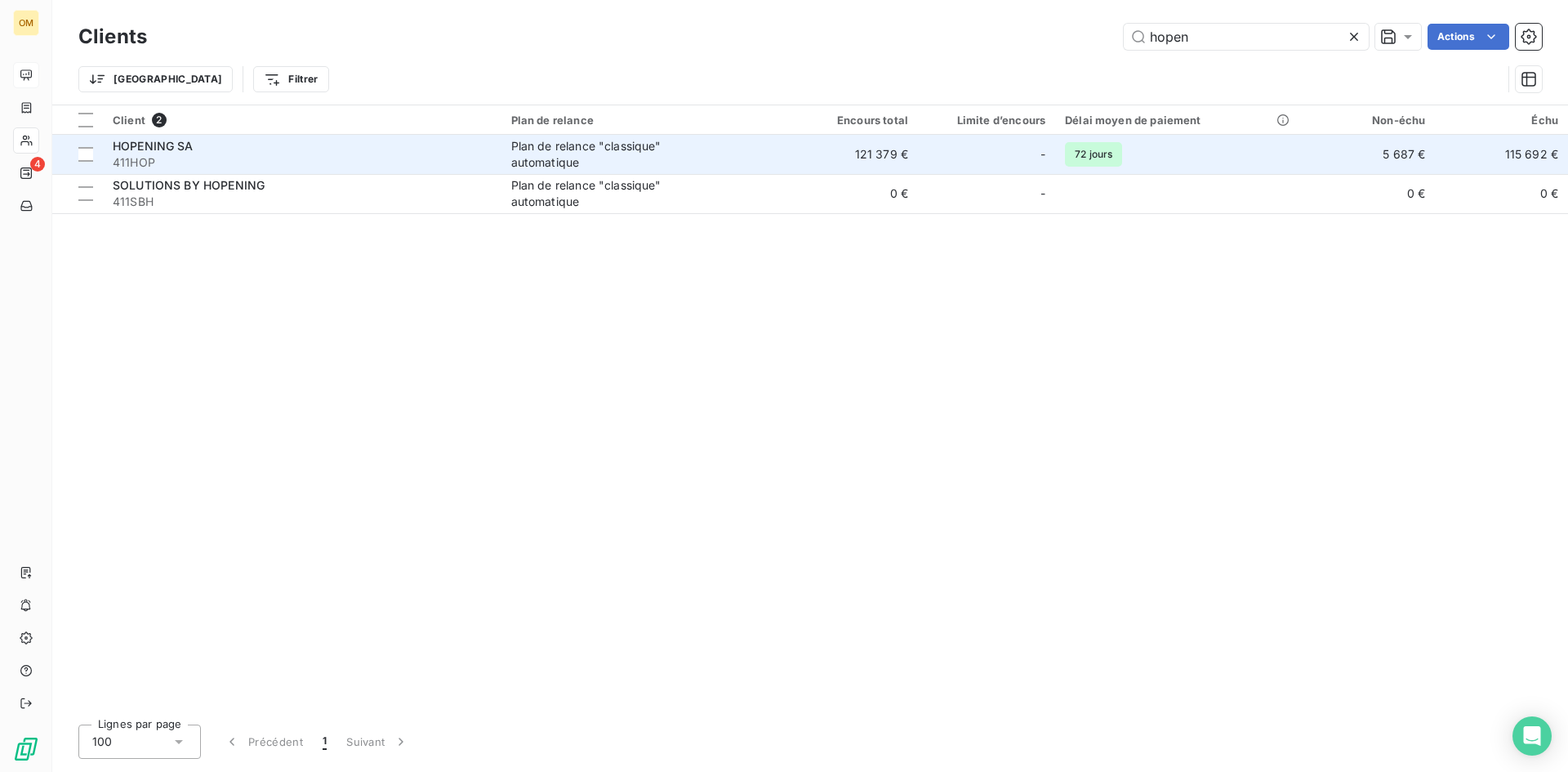
type input "hopen"
click at [500, 162] on td "HOPENING SA 411HOP" at bounding box center [302, 155] width 399 height 39
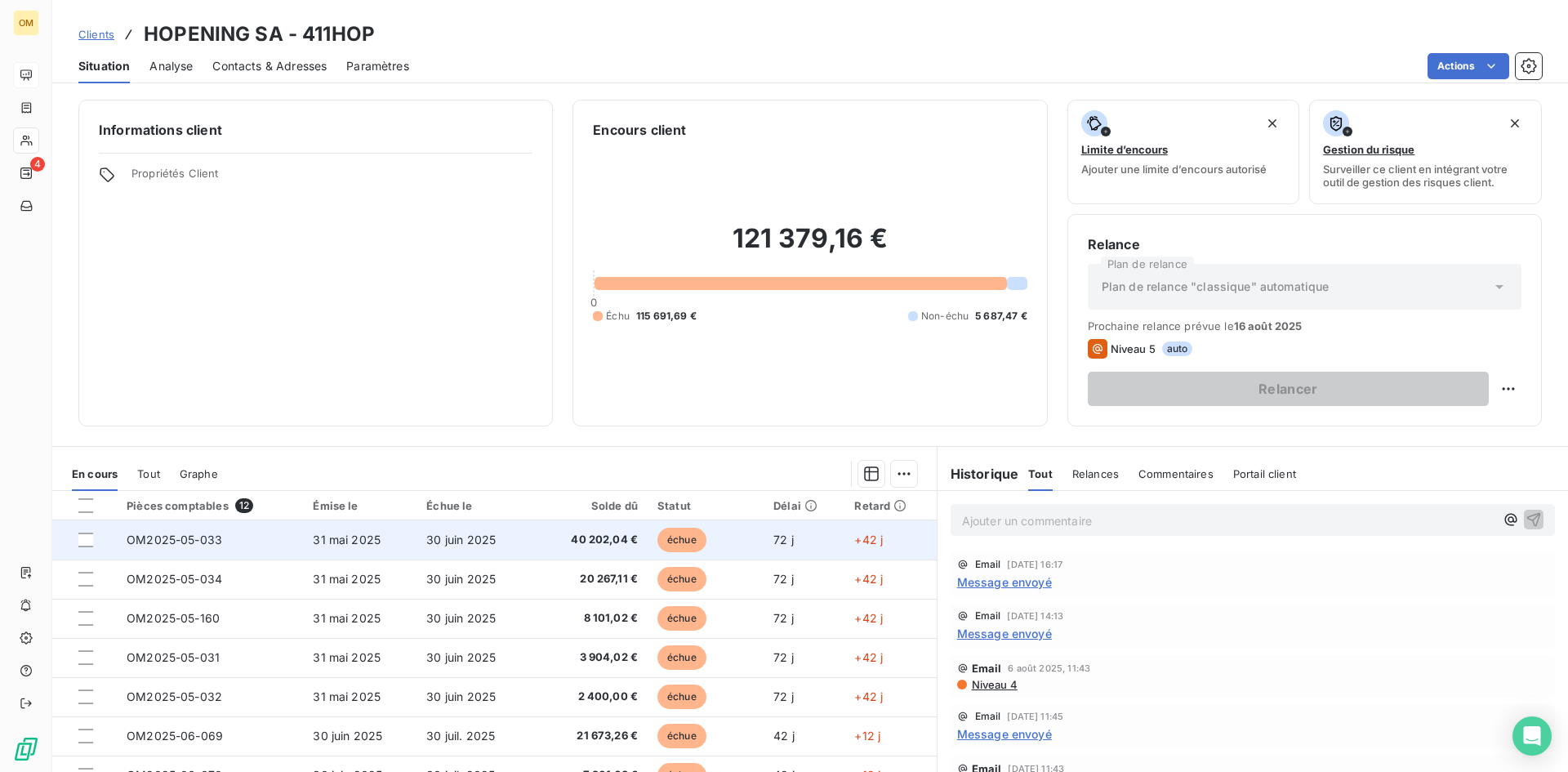
click at [340, 536] on span "31 mai 2025" at bounding box center [346, 539] width 68 height 14
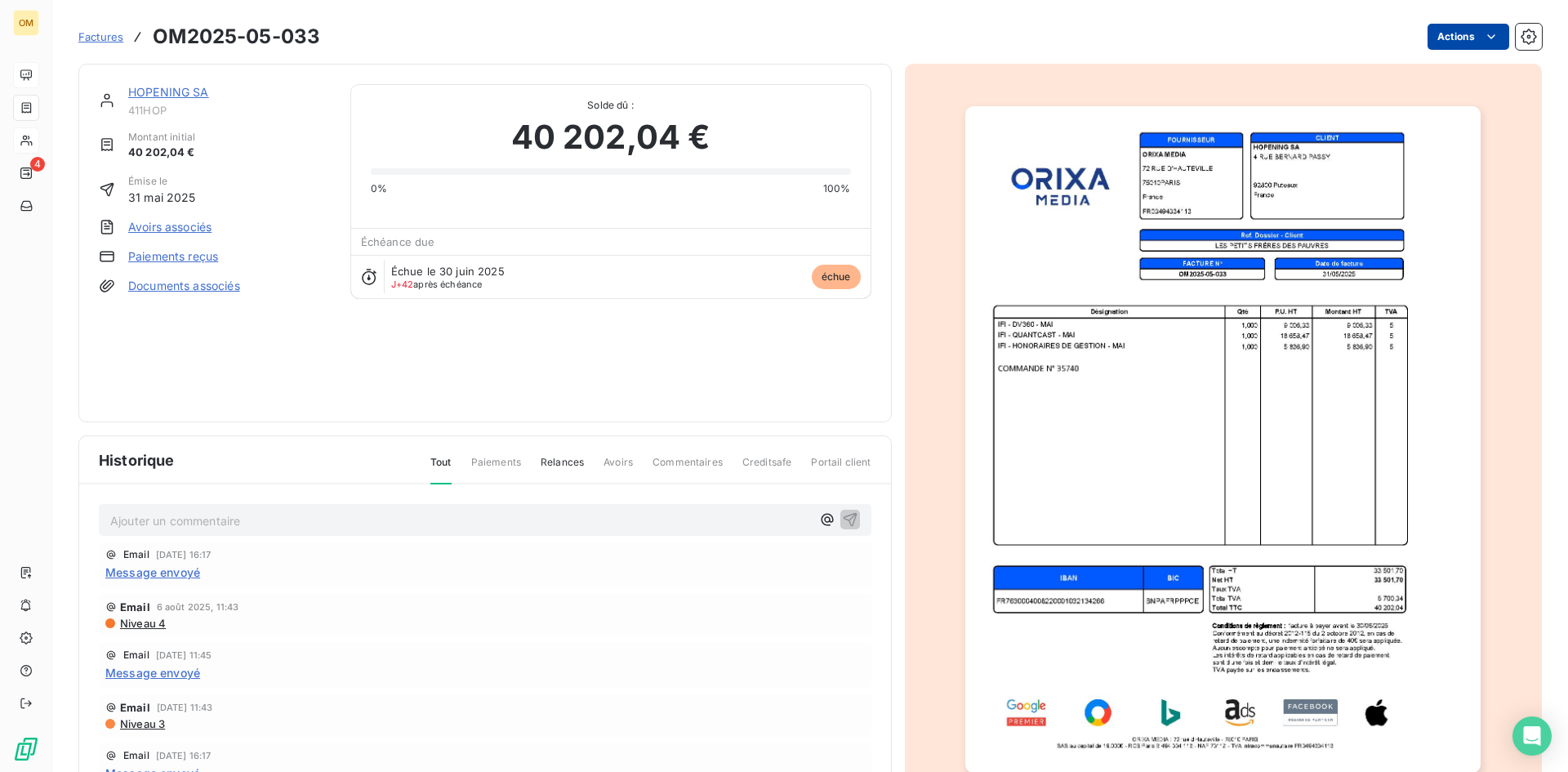
click at [1455, 35] on html "OM 4 Factures OM2025-05-033 Actions HOPENING SA 411HOP Montant initial 40 202,0…" at bounding box center [784, 386] width 1568 height 772
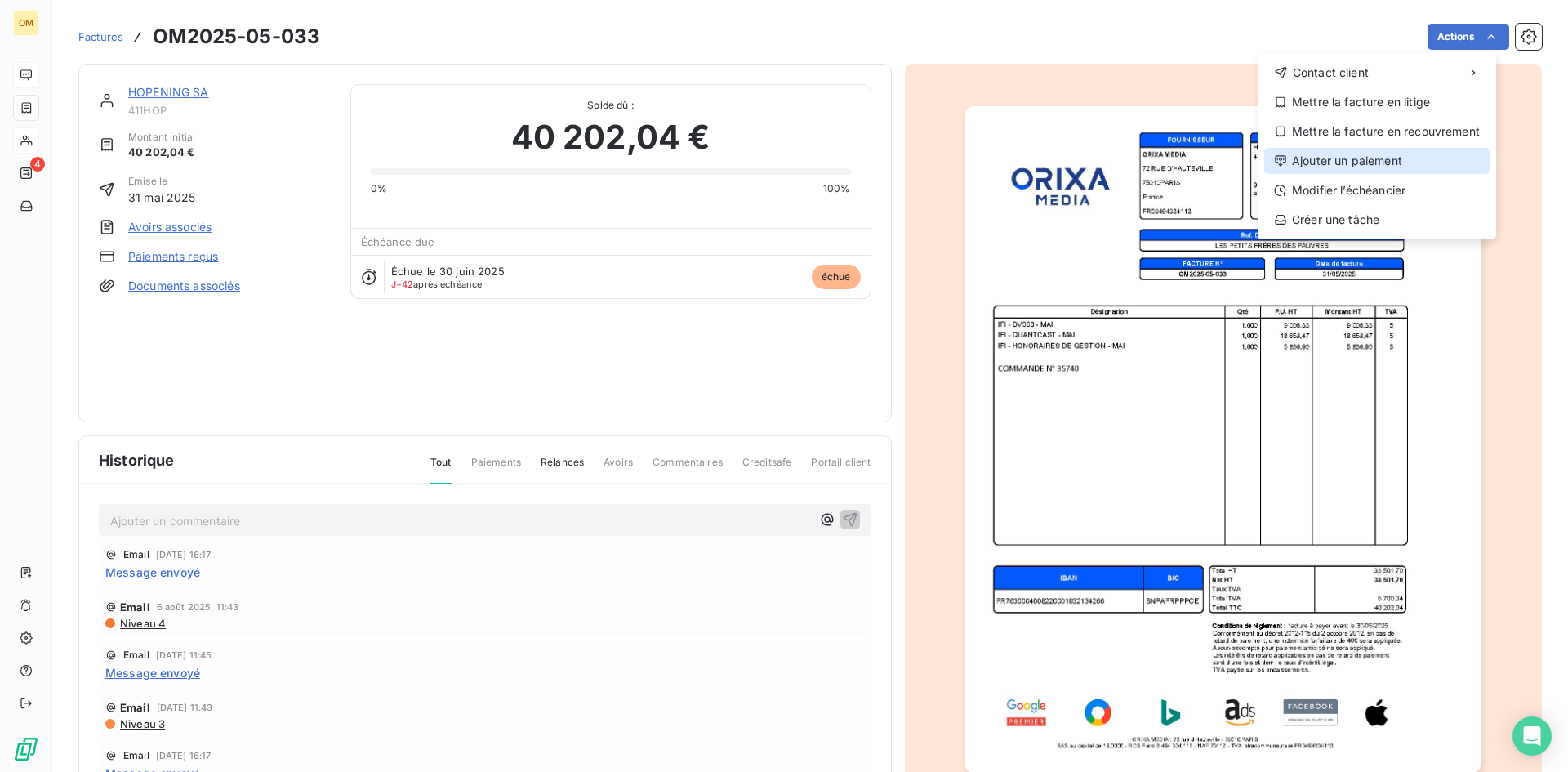
click at [1356, 165] on div "Ajouter un paiement" at bounding box center [1377, 161] width 226 height 26
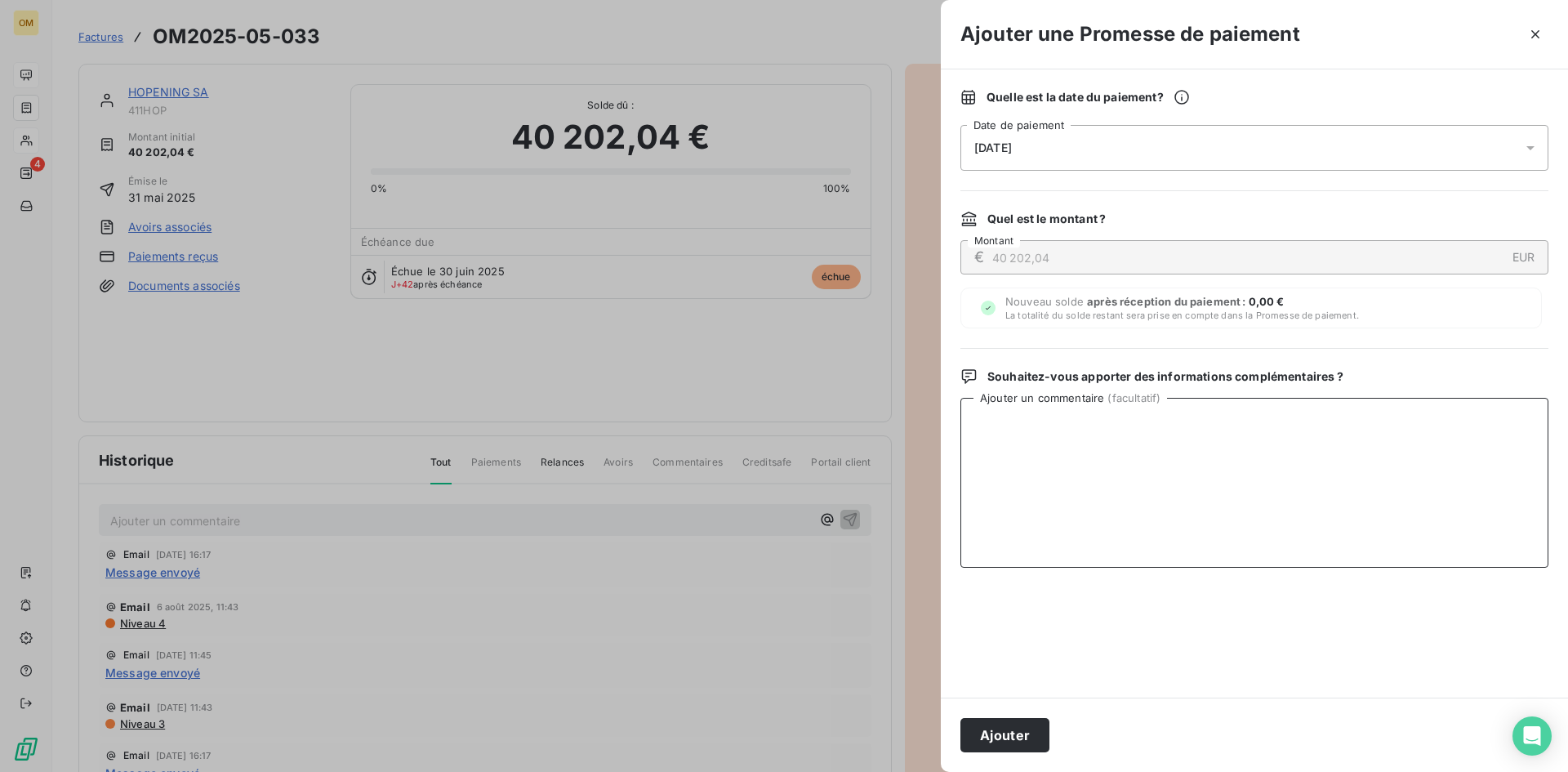
click at [1285, 455] on textarea "Ajouter un commentaire ( facultatif )" at bounding box center [1254, 483] width 588 height 170
drag, startPoint x: 1269, startPoint y: 435, endPoint x: 600, endPoint y: 430, distance: 669.0
click at [600, 771] on div "Ajouter une Promesse de paiement Quelle est la date du paiement ? [DATE] Date d…" at bounding box center [784, 772] width 1568 height 0
type textarea "VIRT BNP LE 11/08"
click at [596, 567] on div at bounding box center [784, 386] width 1568 height 772
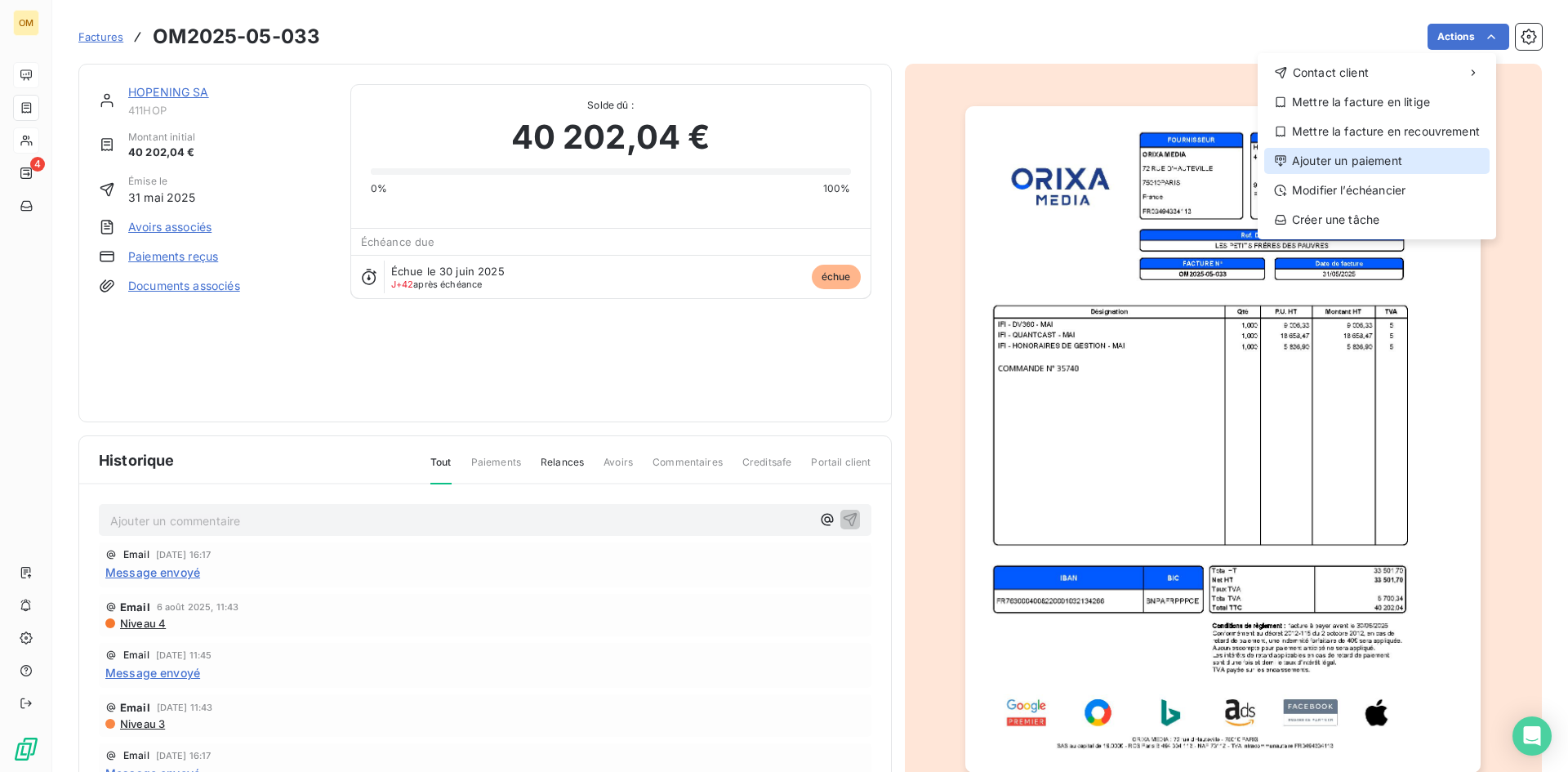
click at [1359, 153] on div "Ajouter un paiement" at bounding box center [1377, 161] width 226 height 26
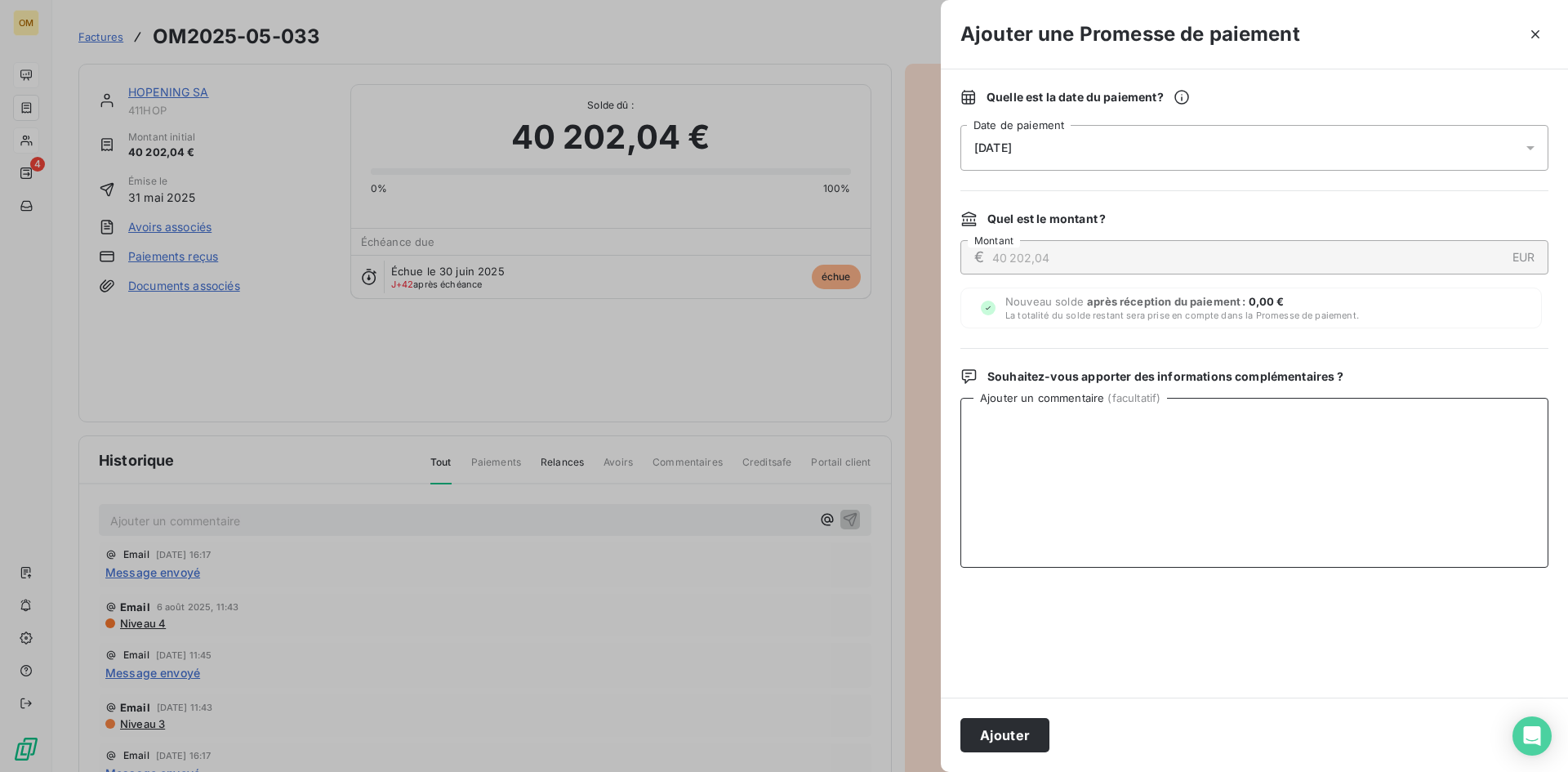
click at [1169, 488] on textarea "Ajouter un commentaire ( facultatif )" at bounding box center [1254, 483] width 588 height 170
paste textarea "VIRT BNP LE 11/08"
type textarea "VIRT BNP LE 11/08"
drag, startPoint x: 1009, startPoint y: 732, endPoint x: 887, endPoint y: 660, distance: 141.7
click at [1008, 732] on button "Ajouter" at bounding box center [1005, 735] width 89 height 34
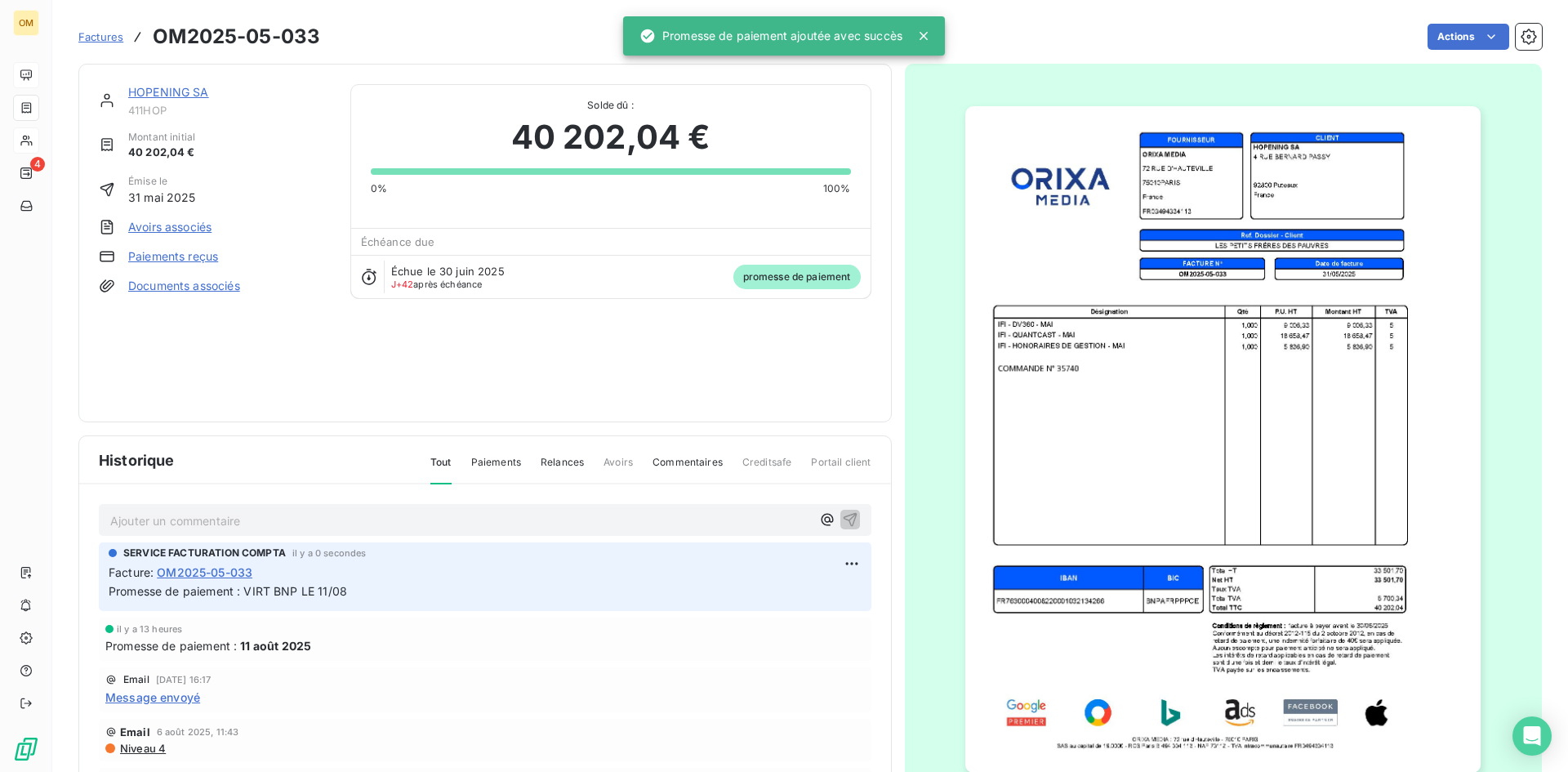
click at [184, 99] on div "HOPENING SA" at bounding box center [230, 93] width 203 height 17
click at [188, 92] on link "HOPENING SA" at bounding box center [168, 92] width 81 height 14
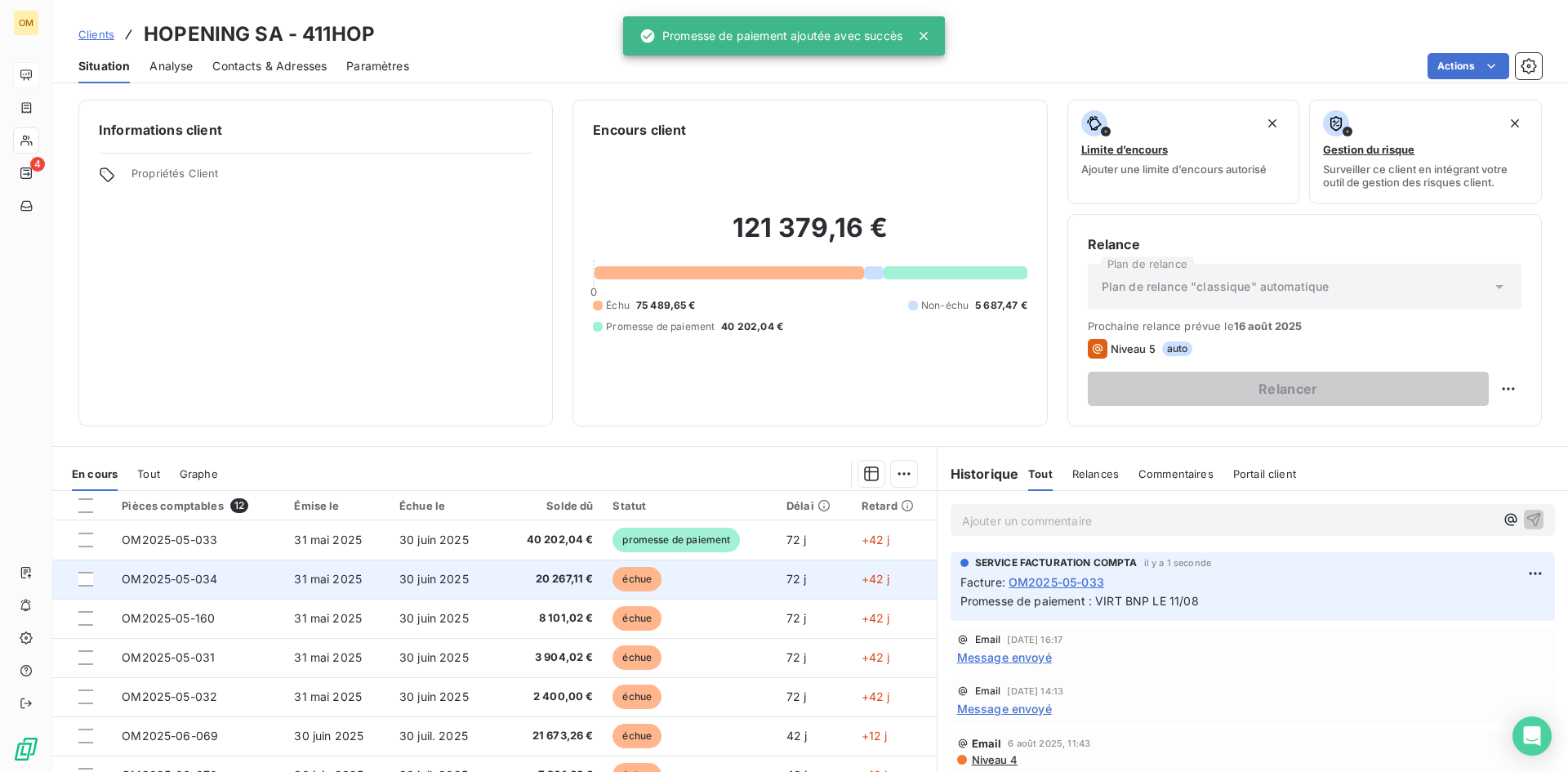
click at [658, 584] on td "échue" at bounding box center [690, 579] width 174 height 39
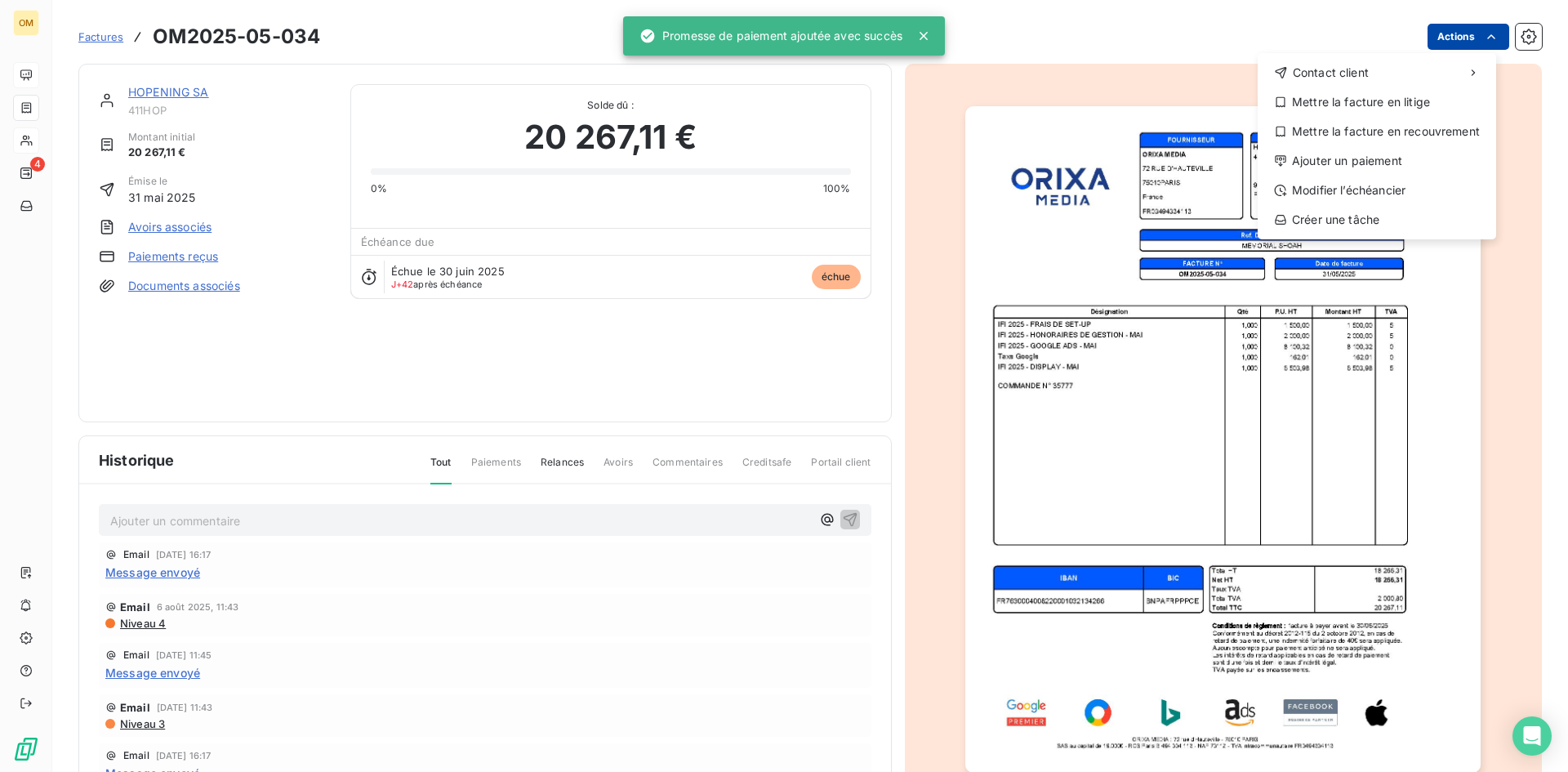
click at [1446, 33] on html "OM 4 Factures OM2025-05-034 Actions Contact client Mettre la facture en litige …" at bounding box center [784, 386] width 1568 height 772
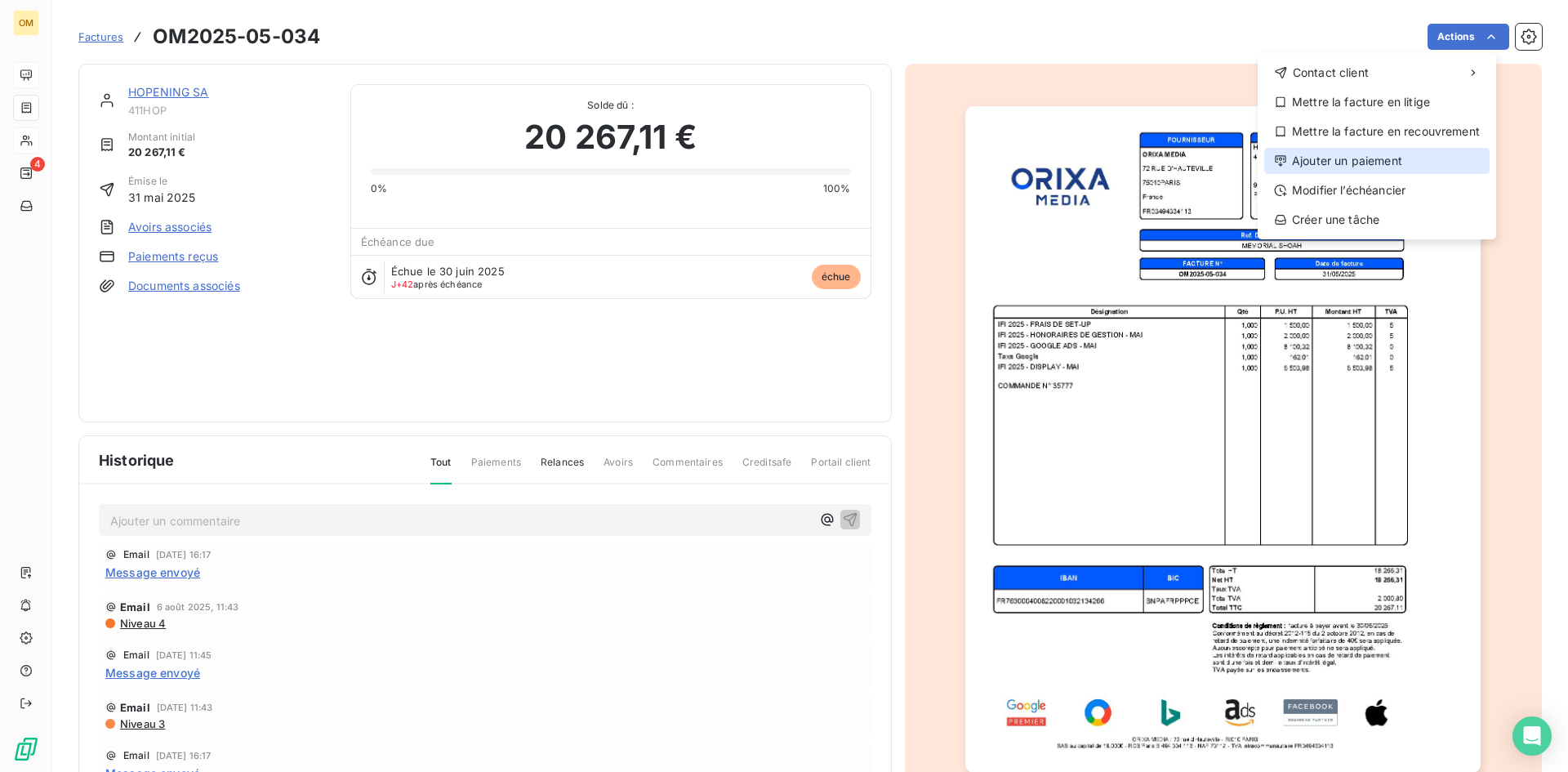
click at [1391, 157] on div "Ajouter un paiement" at bounding box center [1377, 161] width 226 height 26
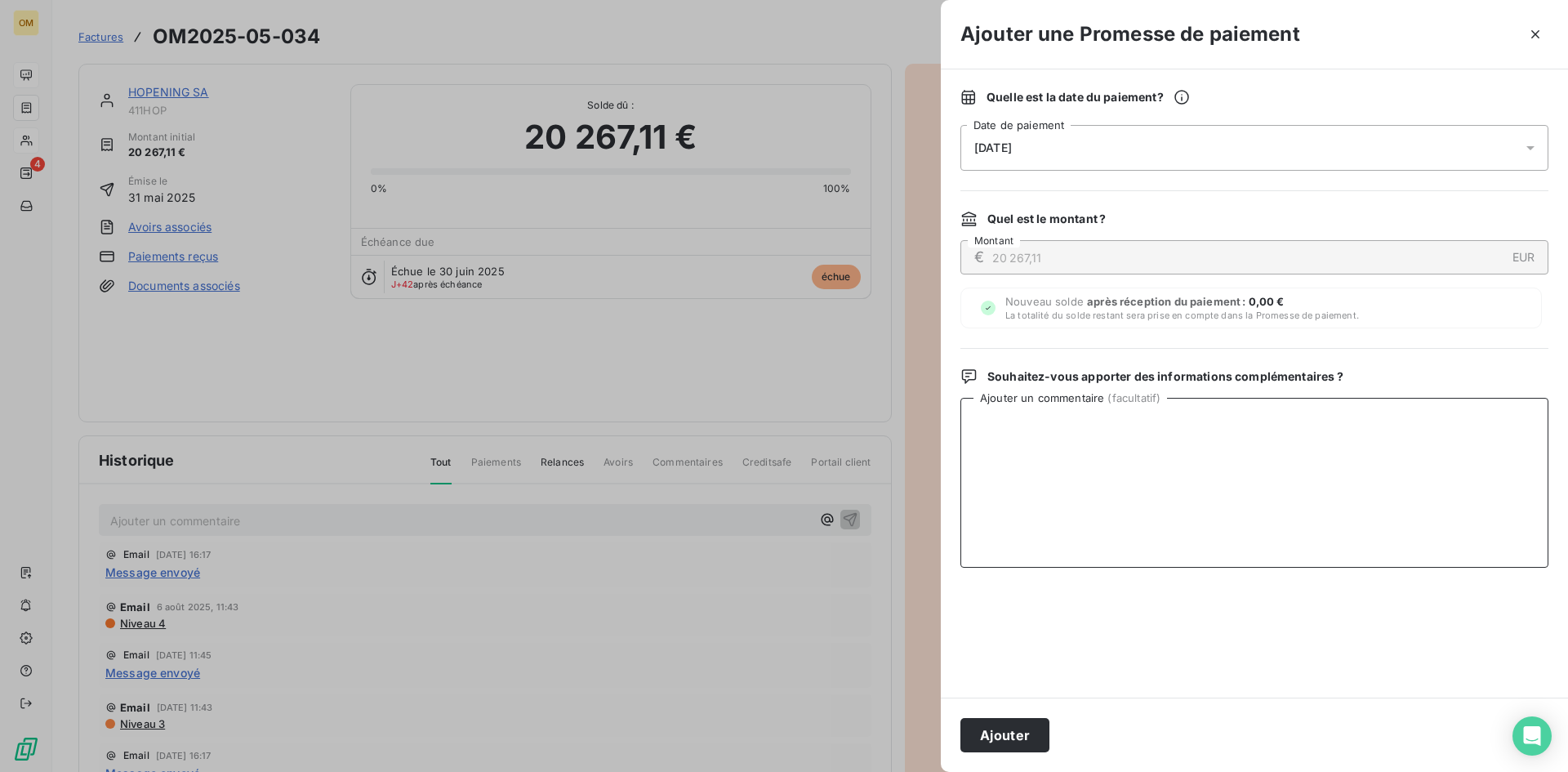
click at [1300, 458] on textarea "Ajouter un commentaire ( facultatif )" at bounding box center [1254, 483] width 588 height 170
paste textarea "VIRT BNP LE 11/08"
type textarea "VIRT BNP LE 11/08"
click at [1027, 747] on button "Ajouter" at bounding box center [1005, 735] width 89 height 34
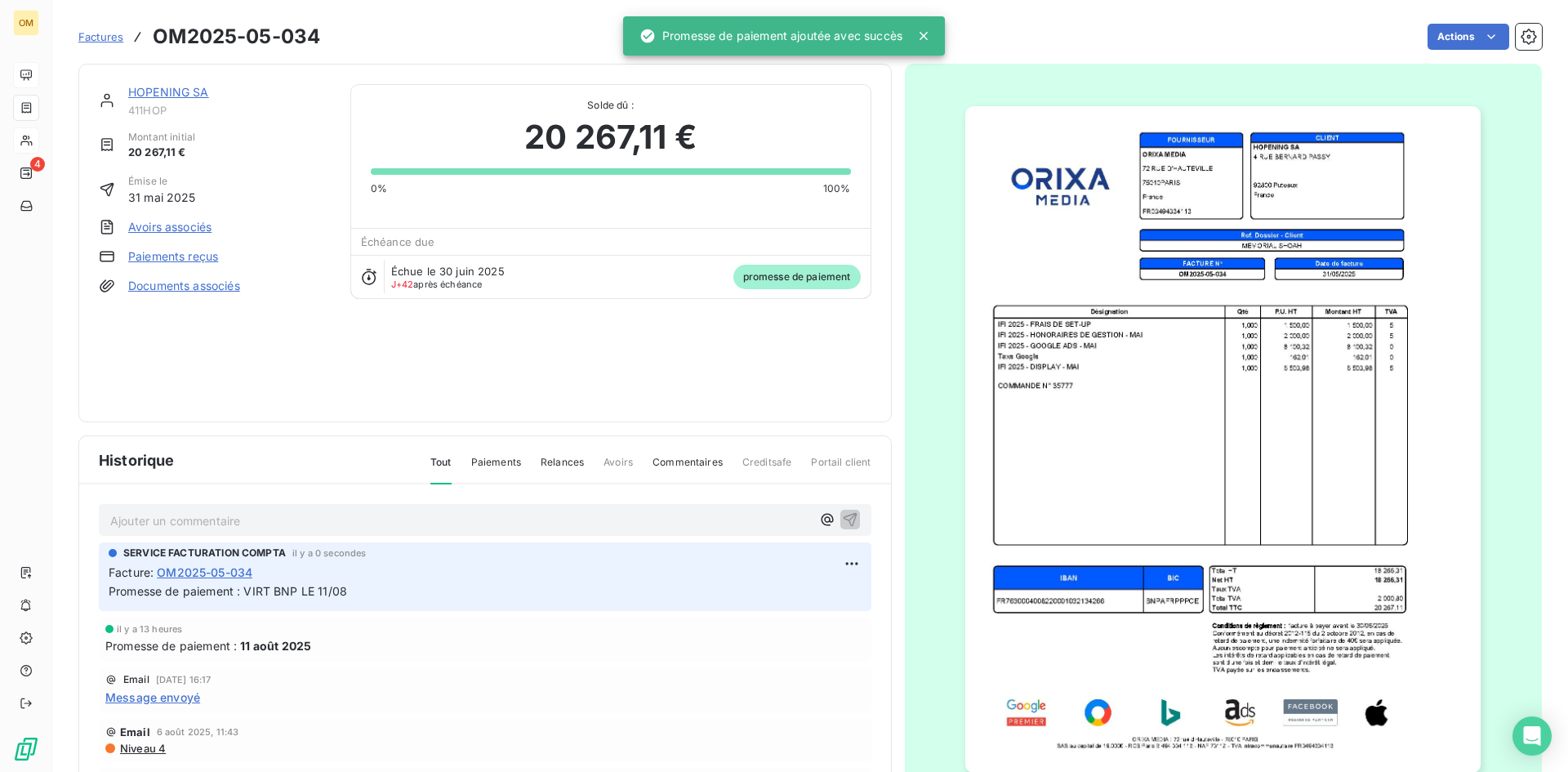
click at [193, 90] on link "HOPENING SA" at bounding box center [168, 92] width 81 height 14
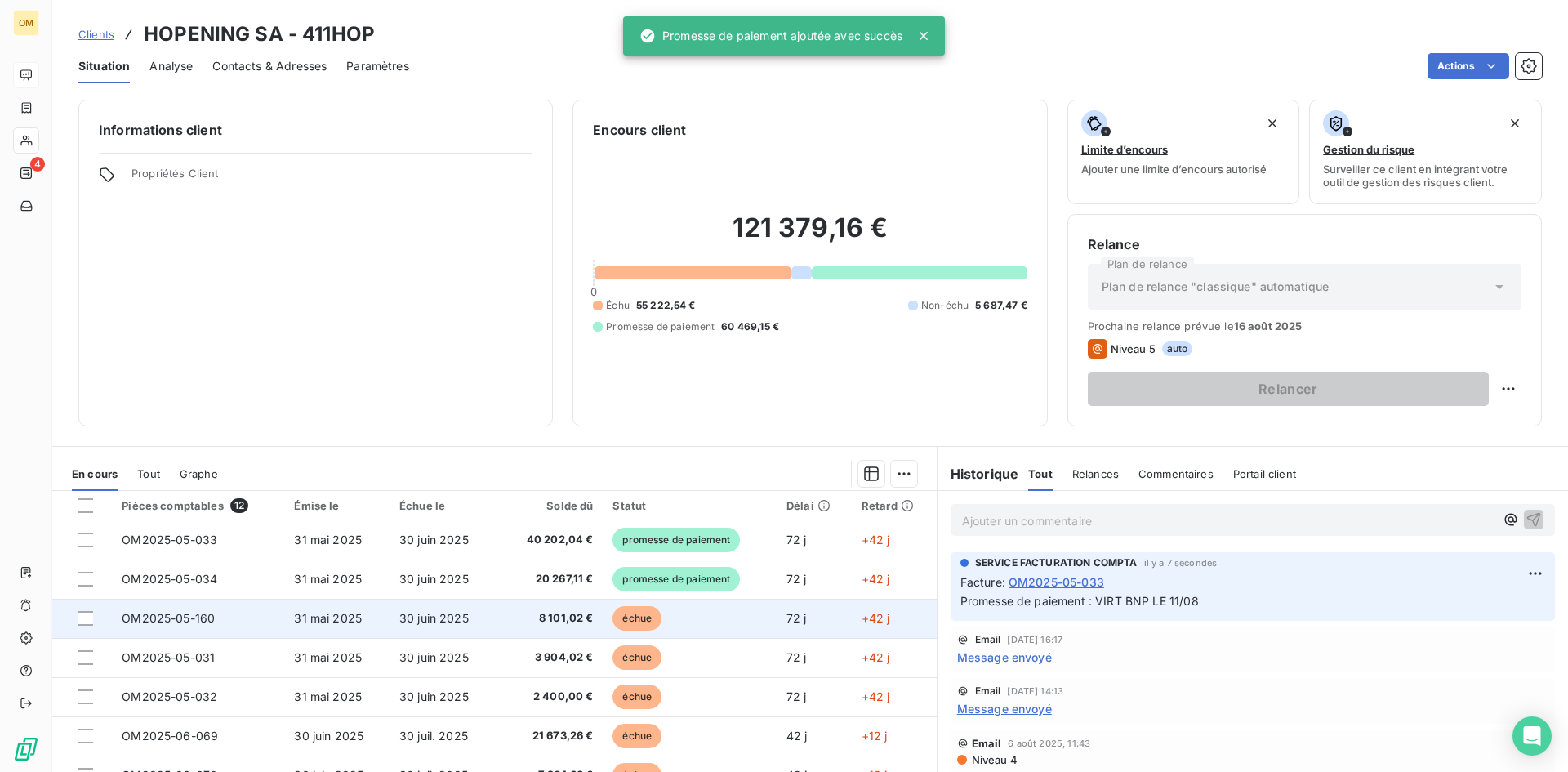
click at [708, 616] on td "échue" at bounding box center [690, 618] width 174 height 39
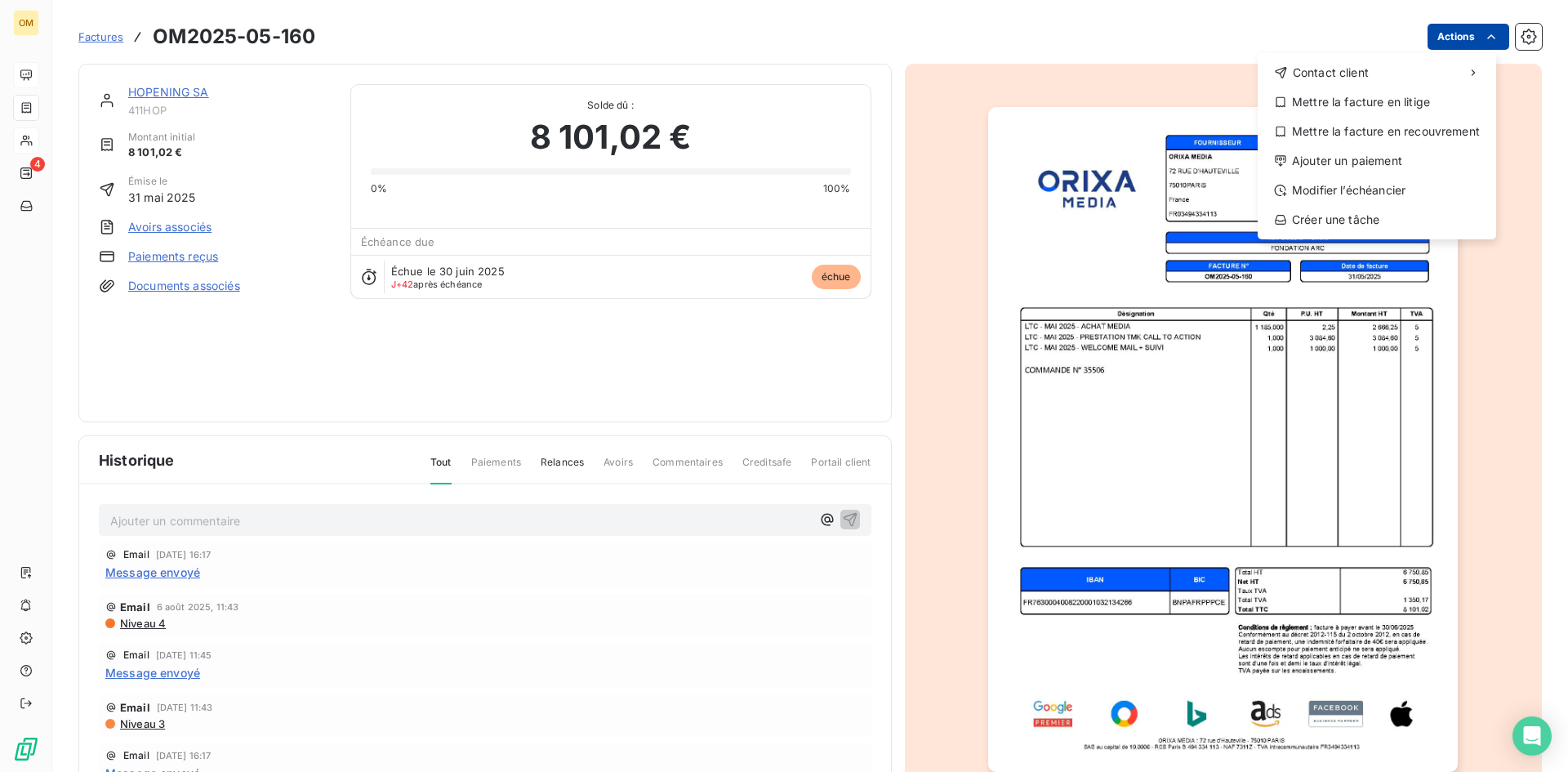
click at [1443, 36] on html "OM 4 Factures OM2025-05-160 Actions Contact client Mettre la facture en litige …" at bounding box center [784, 386] width 1568 height 772
click at [1363, 156] on div "Ajouter un paiement" at bounding box center [1377, 161] width 226 height 26
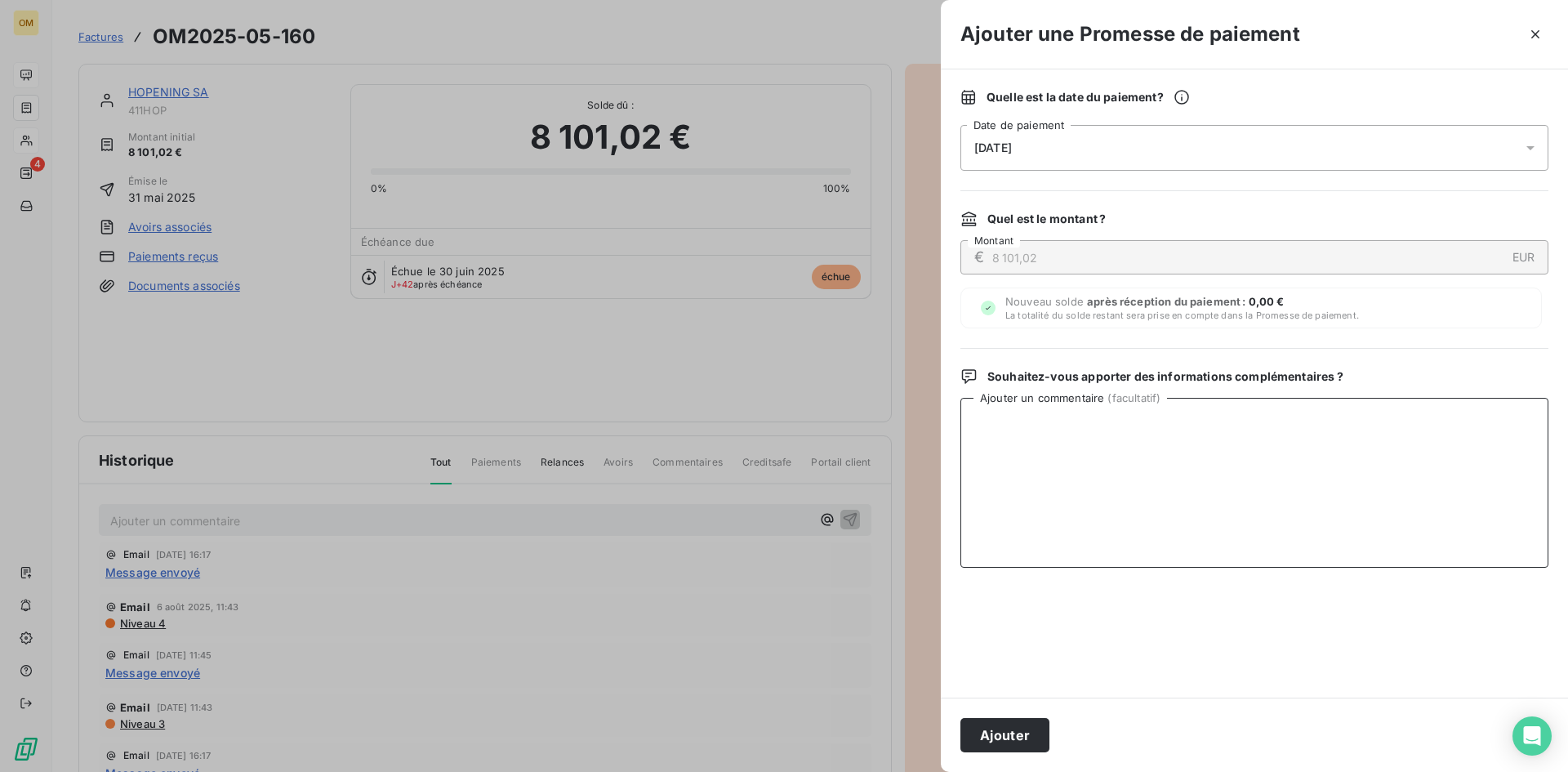
click at [1243, 463] on textarea "Ajouter un commentaire ( facultatif )" at bounding box center [1254, 483] width 588 height 170
paste textarea "VIRT BNP LE 11/08"
type textarea "VIRT BNP LE 11/08"
drag, startPoint x: 1032, startPoint y: 740, endPoint x: 927, endPoint y: 654, distance: 135.7
click at [1030, 744] on button "Ajouter" at bounding box center [1005, 735] width 89 height 34
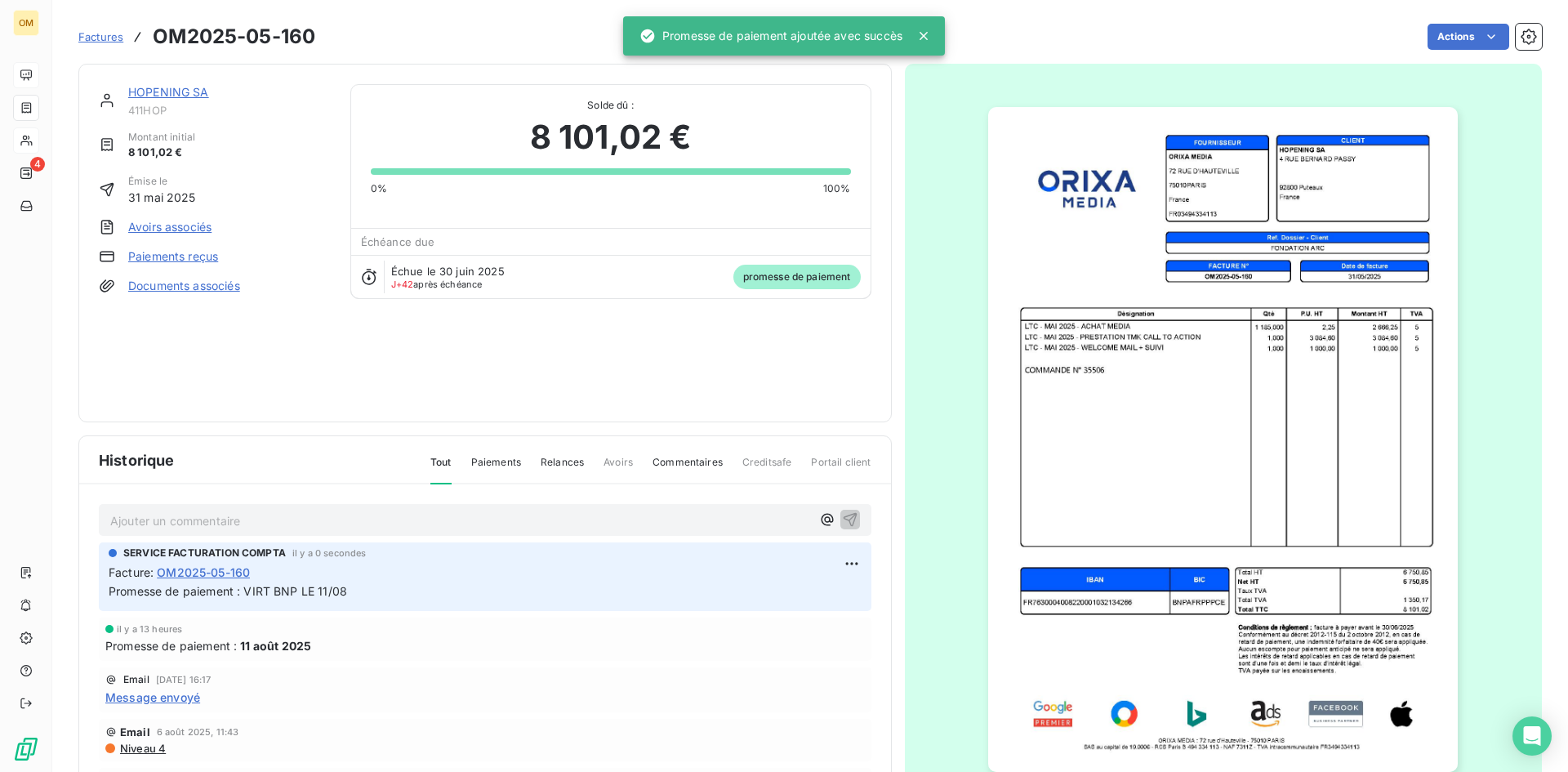
click at [176, 88] on link "HOPENING SA" at bounding box center [168, 92] width 81 height 14
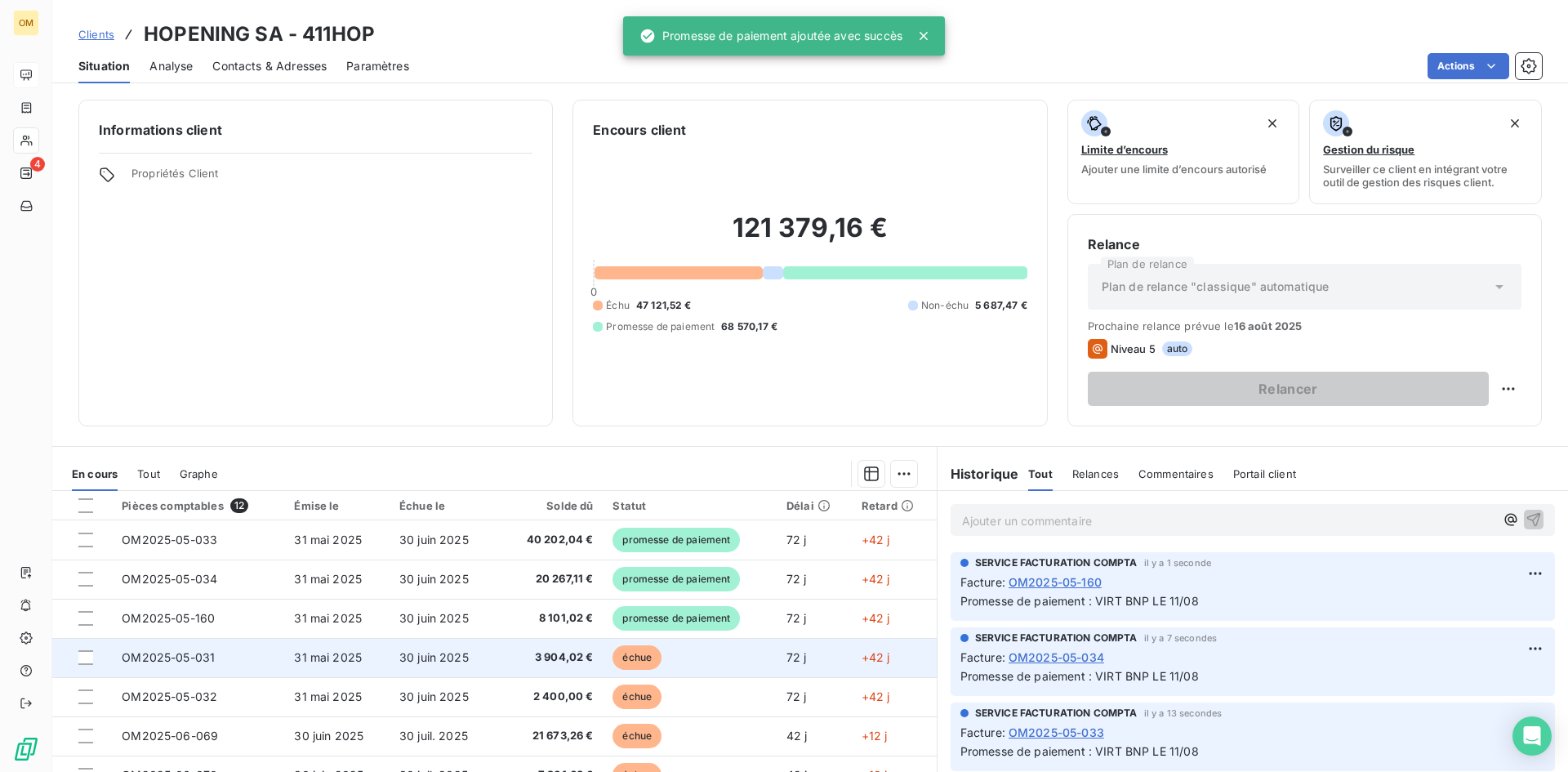
click at [613, 652] on span "échue" at bounding box center [637, 657] width 49 height 24
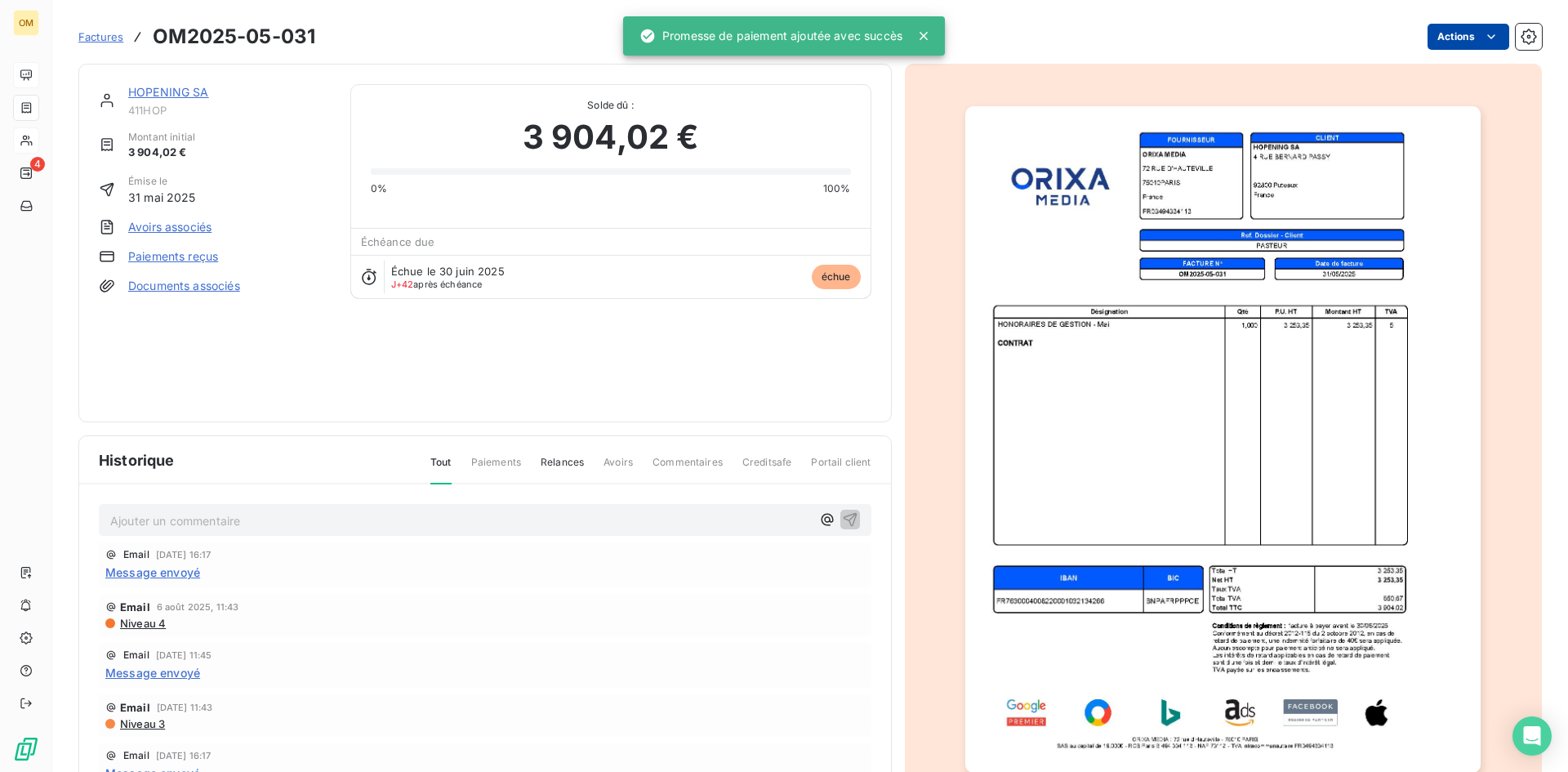
click at [1456, 32] on html "OM 4 Factures OM2025-05-031 Actions HOPENING SA 411HOP Montant initial 3 904,02…" at bounding box center [784, 386] width 1568 height 772
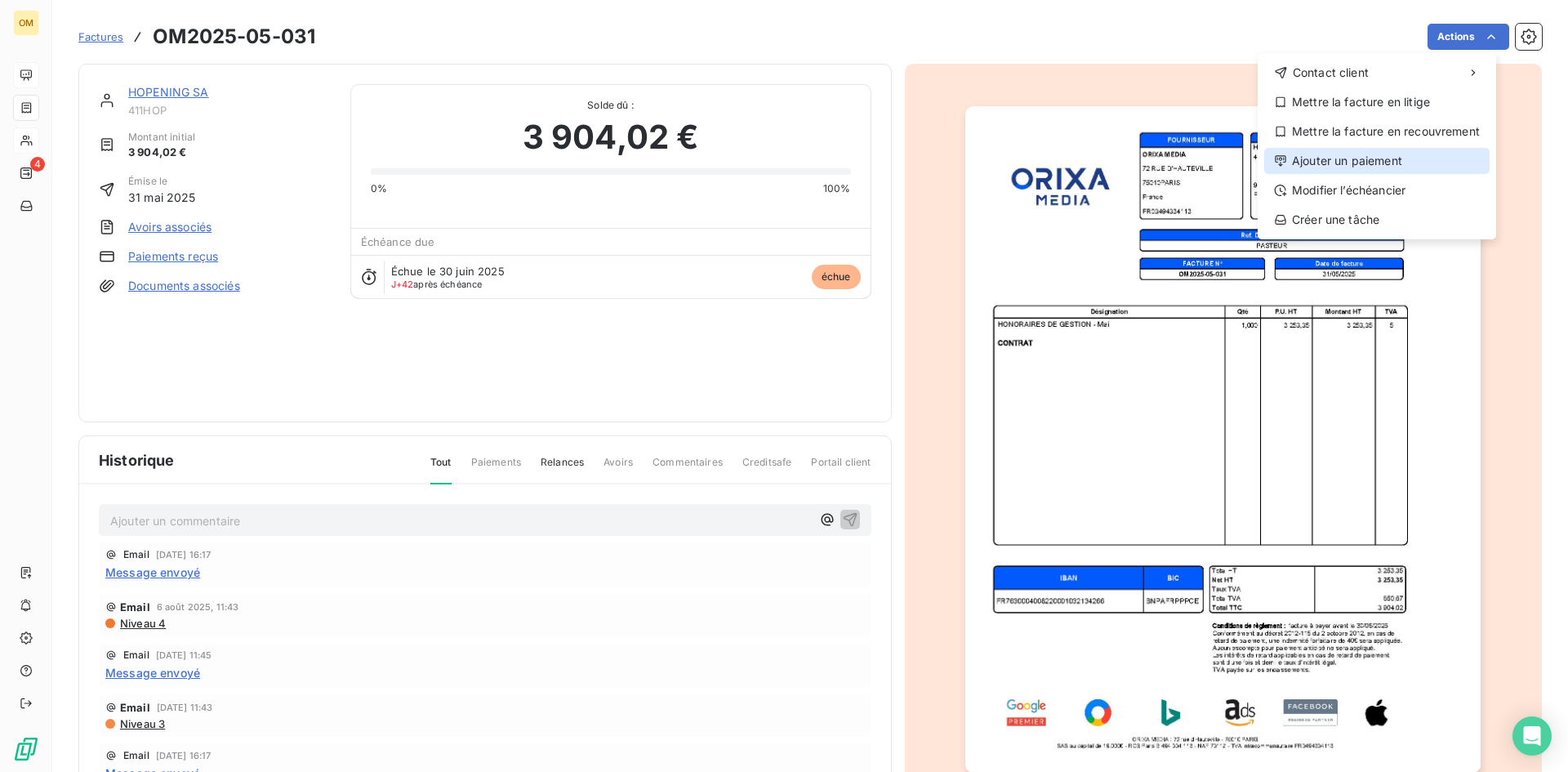
click at [1393, 156] on div "Ajouter un paiement" at bounding box center [1377, 161] width 226 height 26
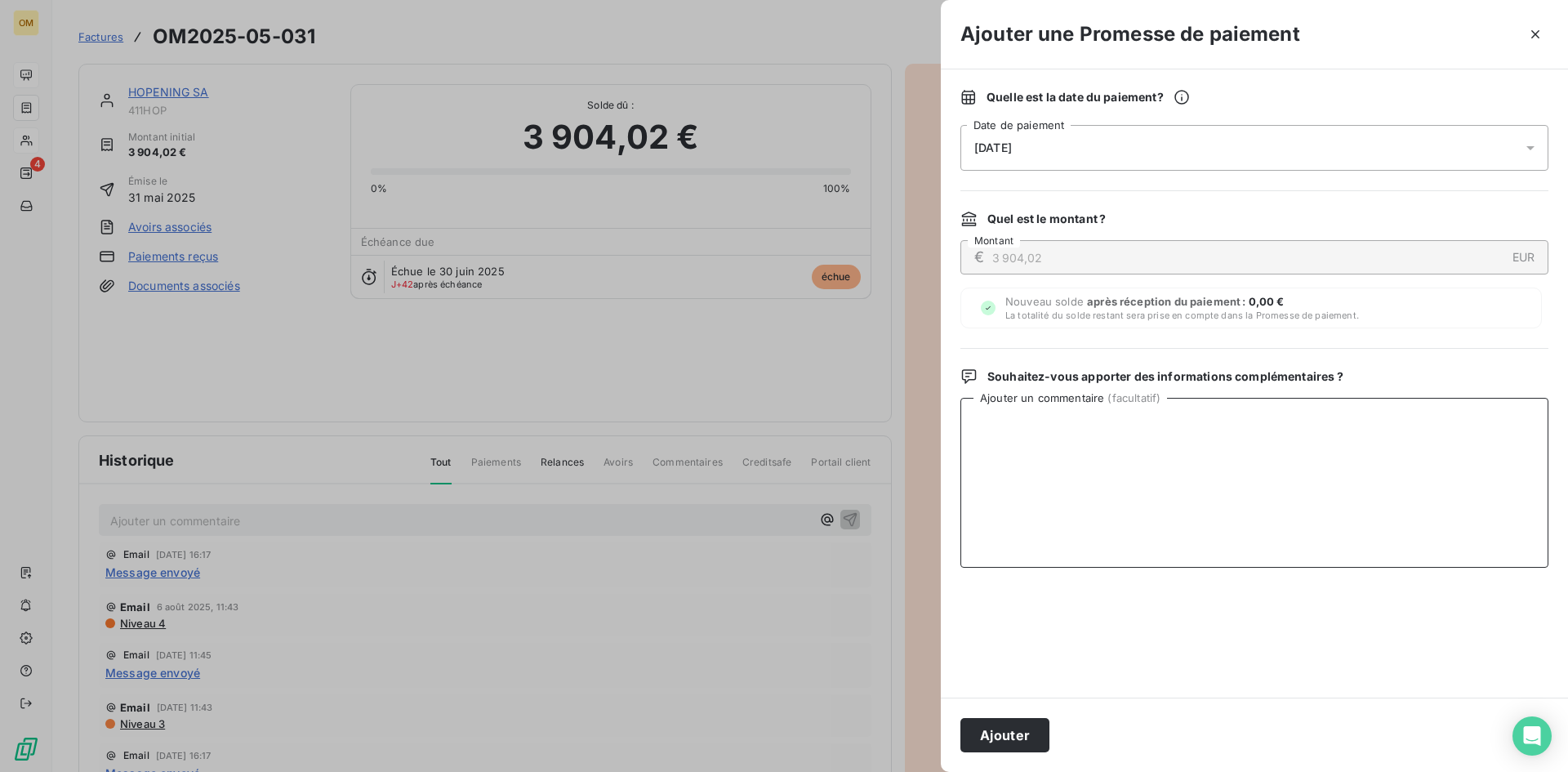
click at [1284, 492] on textarea "Ajouter un commentaire ( facultatif )" at bounding box center [1254, 483] width 588 height 170
paste textarea "VIRT BNP LE 11/08"
type textarea "VIRT BNP LE 11/08"
click at [1002, 728] on button "Ajouter" at bounding box center [1005, 735] width 89 height 34
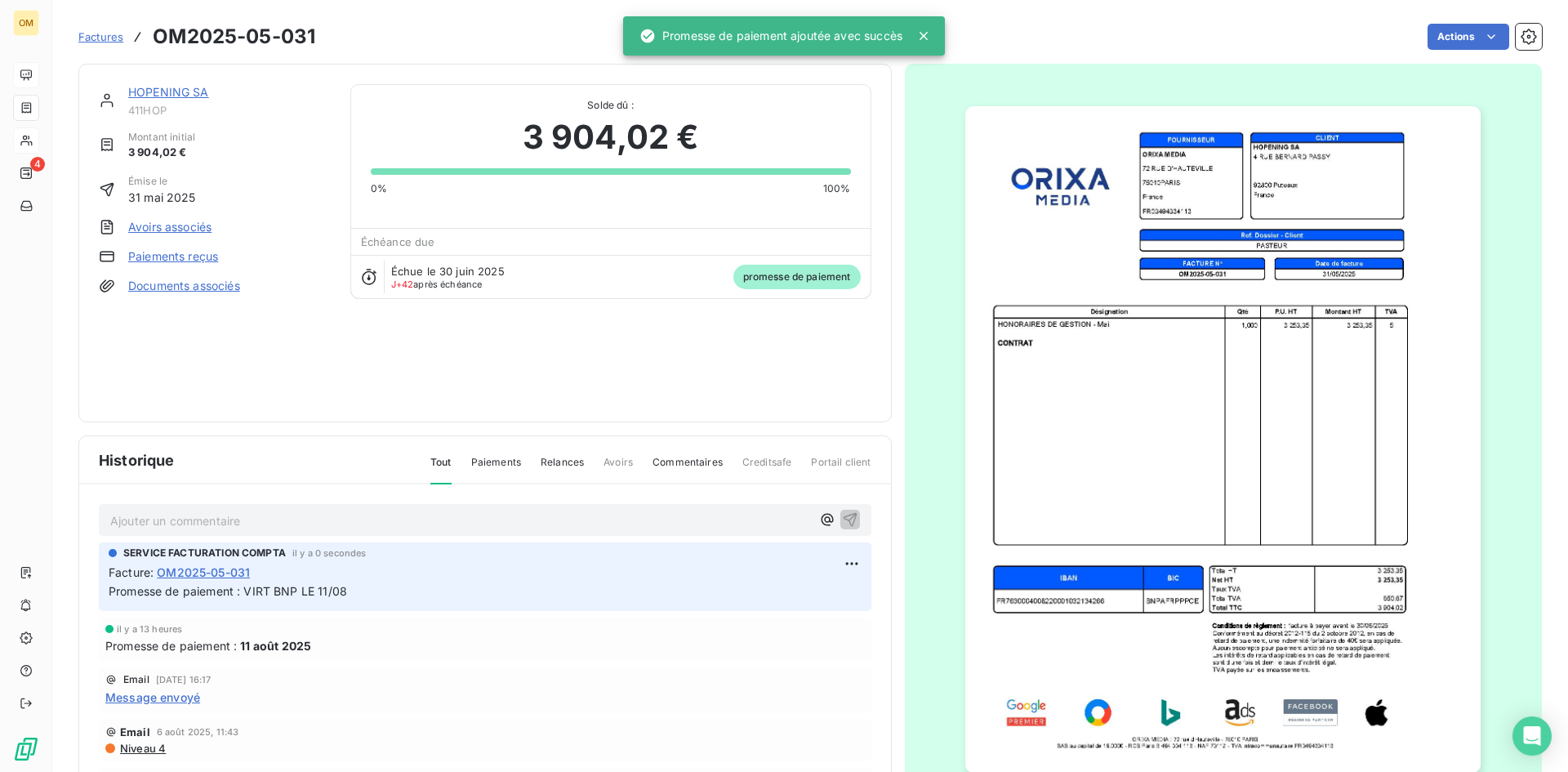
click at [200, 93] on link "HOPENING SA" at bounding box center [168, 92] width 81 height 14
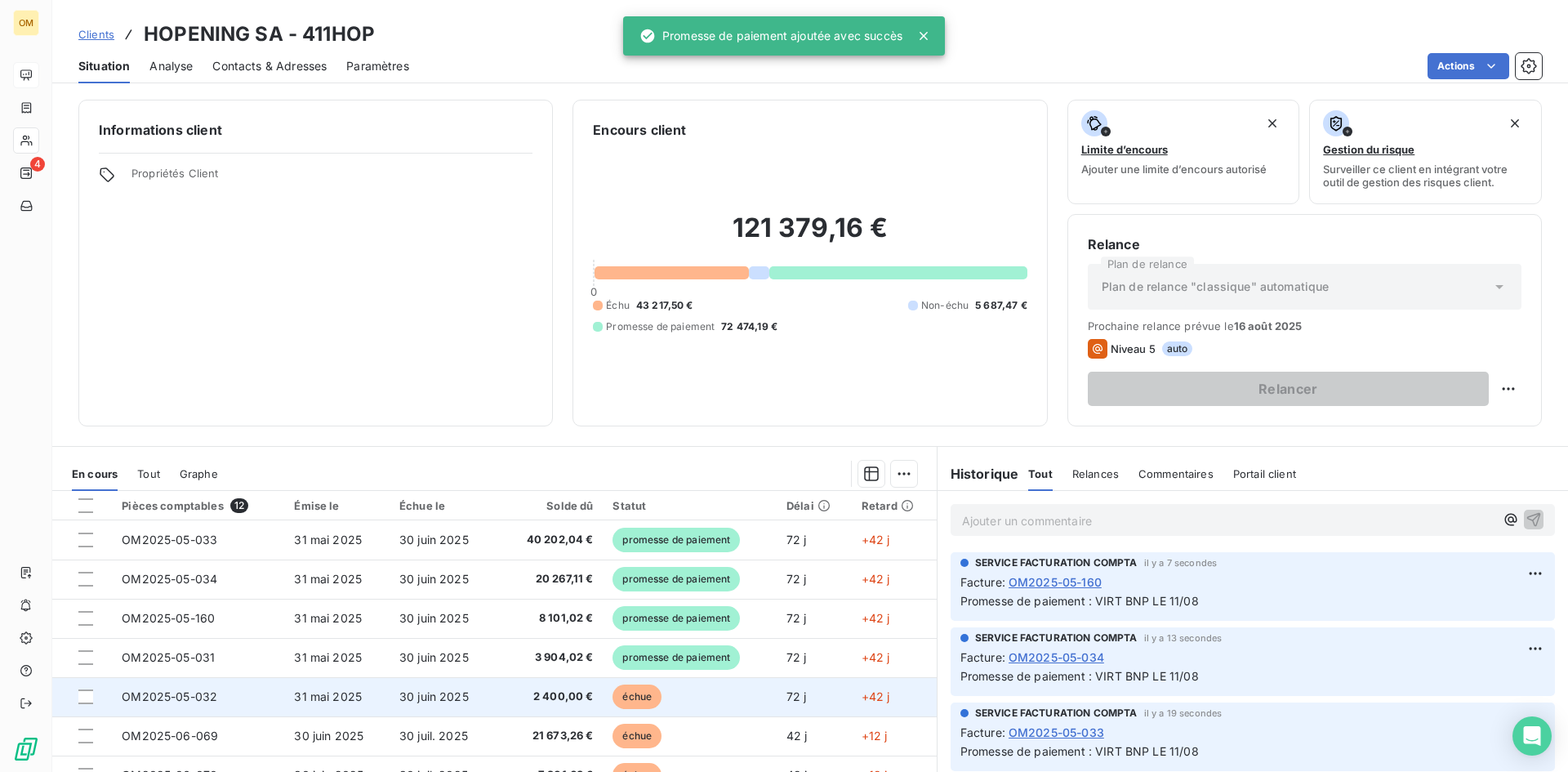
click at [708, 703] on td "échue" at bounding box center [690, 697] width 174 height 39
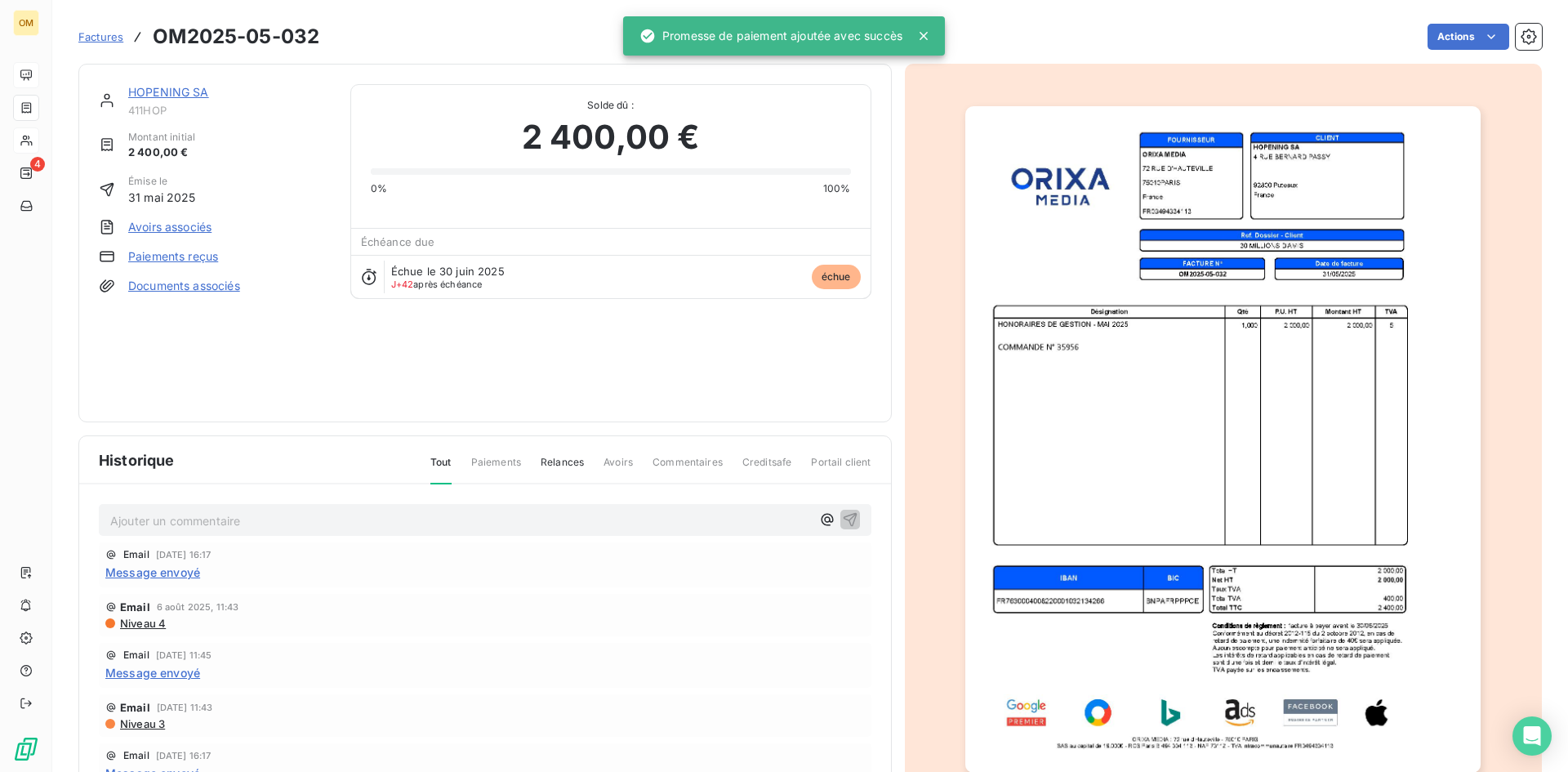
click at [1457, 21] on div "Factures OM2025-05-032 Actions" at bounding box center [810, 36] width 1463 height 34
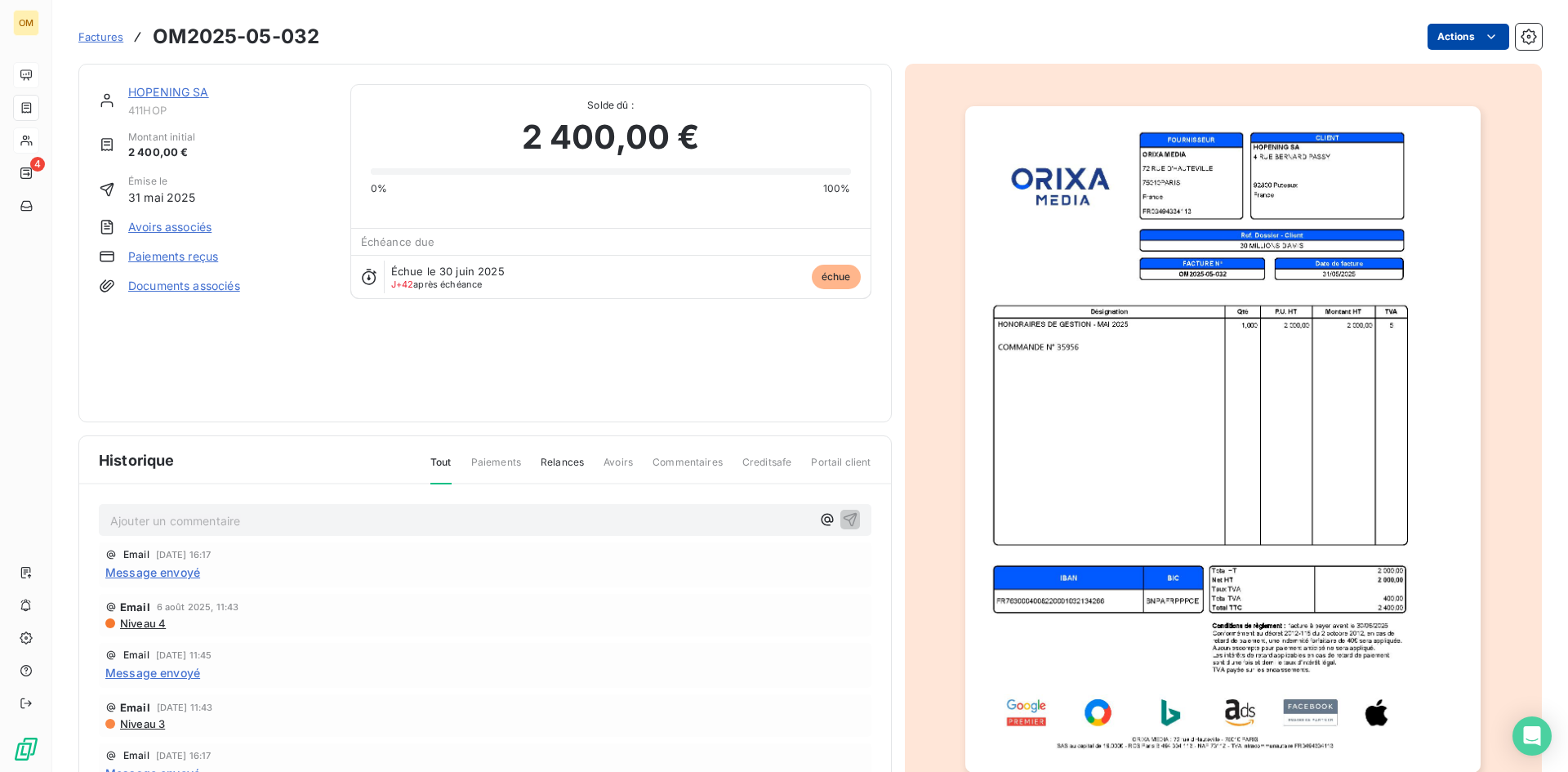
click at [1471, 24] on html "OM 4 Factures OM2025-05-032 Actions HOPENING SA 411HOP Montant initial 2 400,00…" at bounding box center [784, 386] width 1568 height 772
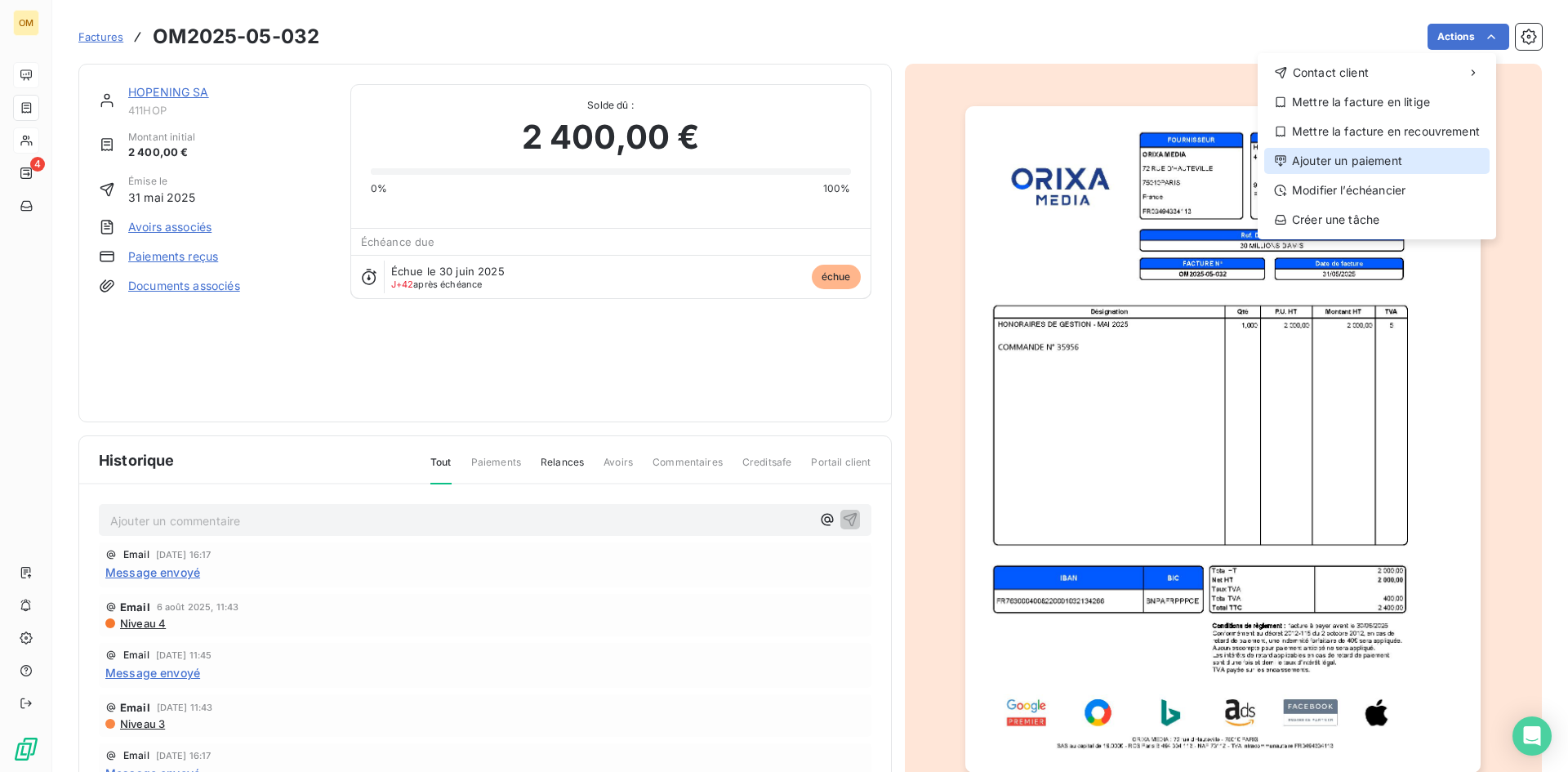
click at [1443, 156] on div "Ajouter un paiement" at bounding box center [1377, 161] width 226 height 26
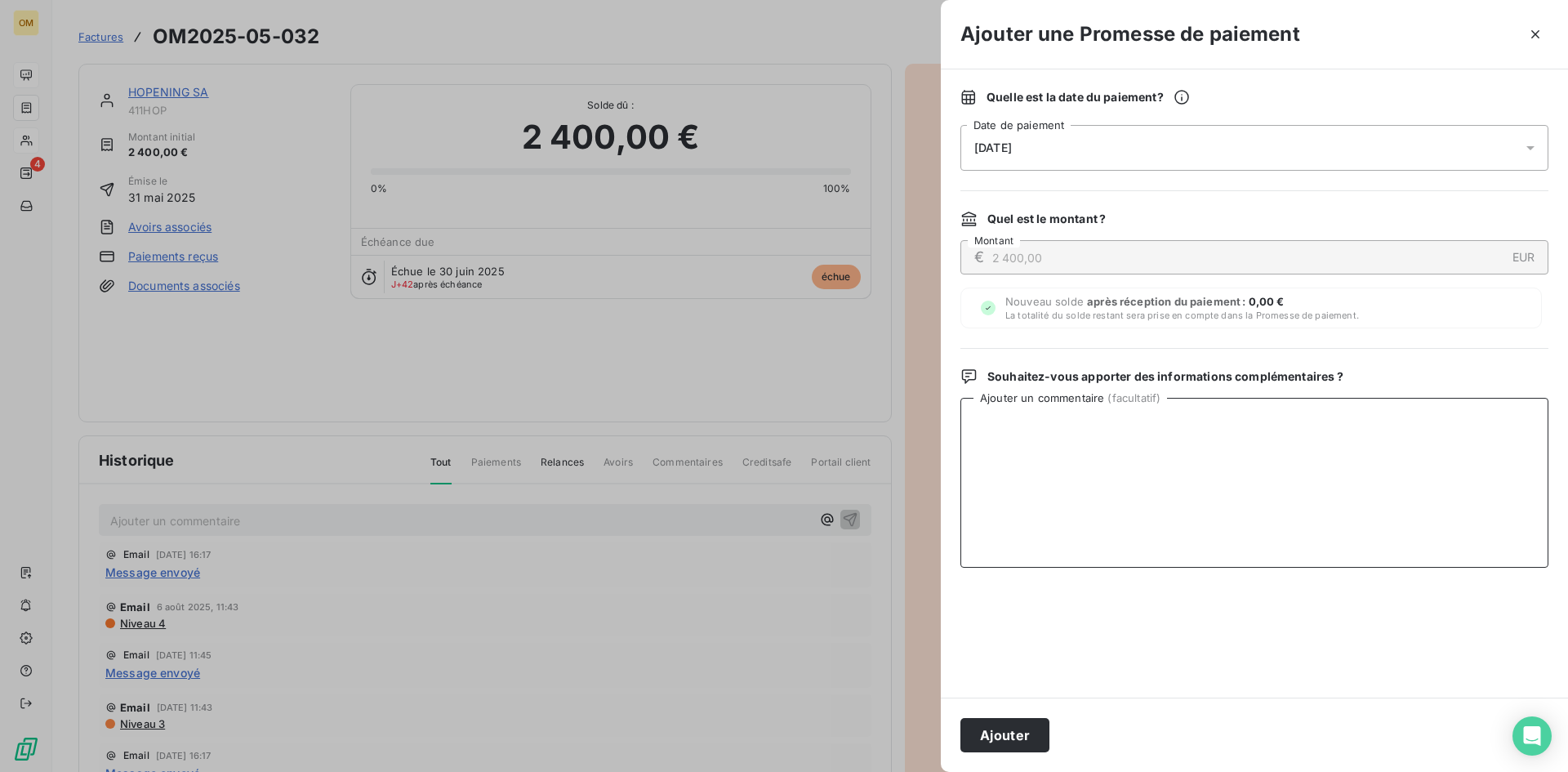
click at [1267, 551] on textarea "Ajouter un commentaire ( facultatif )" at bounding box center [1254, 483] width 588 height 170
paste textarea "VIRT BNP LE 11/08"
type textarea "VIRT BNP LE 11/08"
click at [1007, 736] on button "Ajouter" at bounding box center [1005, 735] width 89 height 34
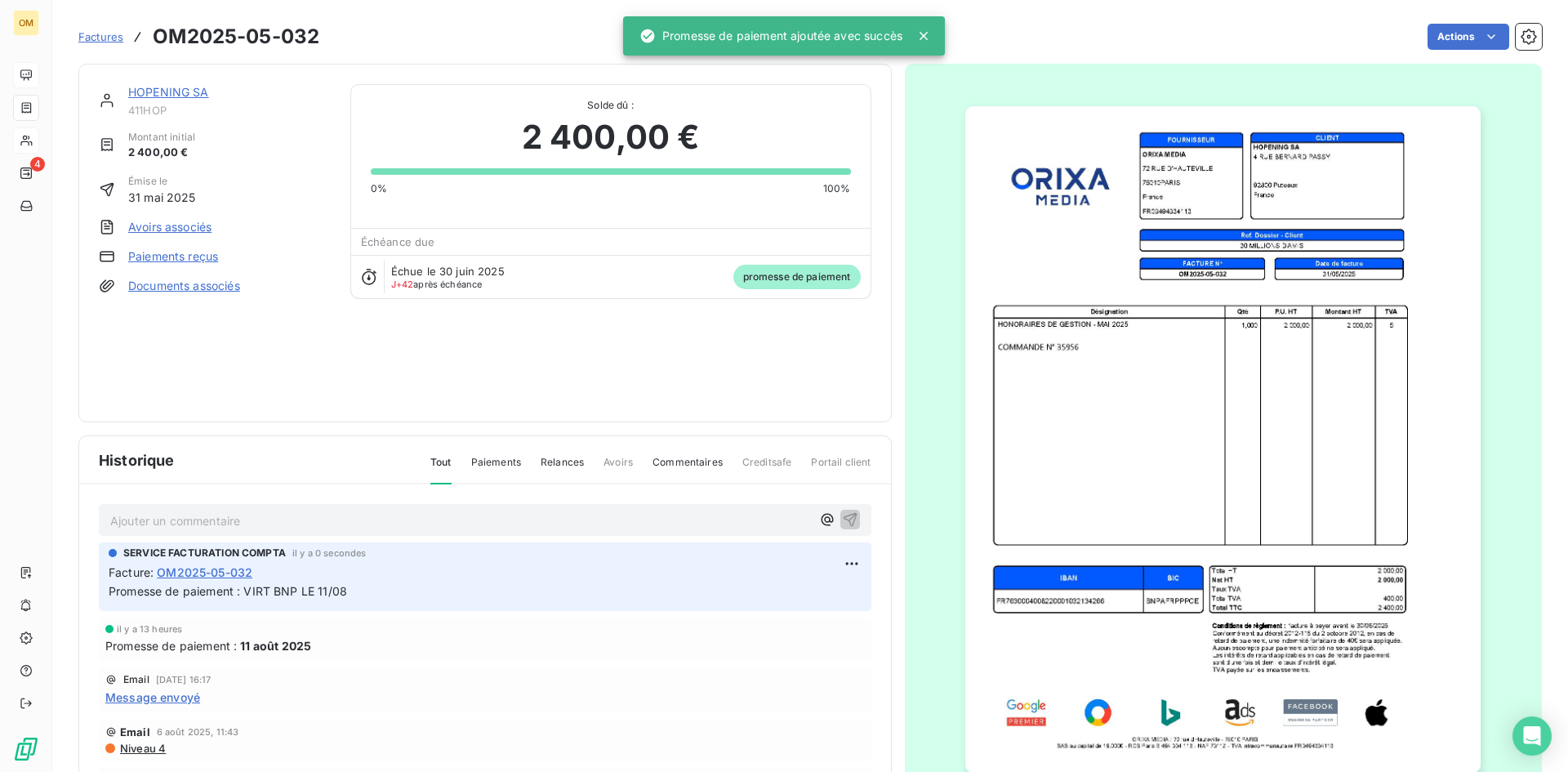
click at [189, 89] on link "HOPENING SA" at bounding box center [168, 92] width 81 height 14
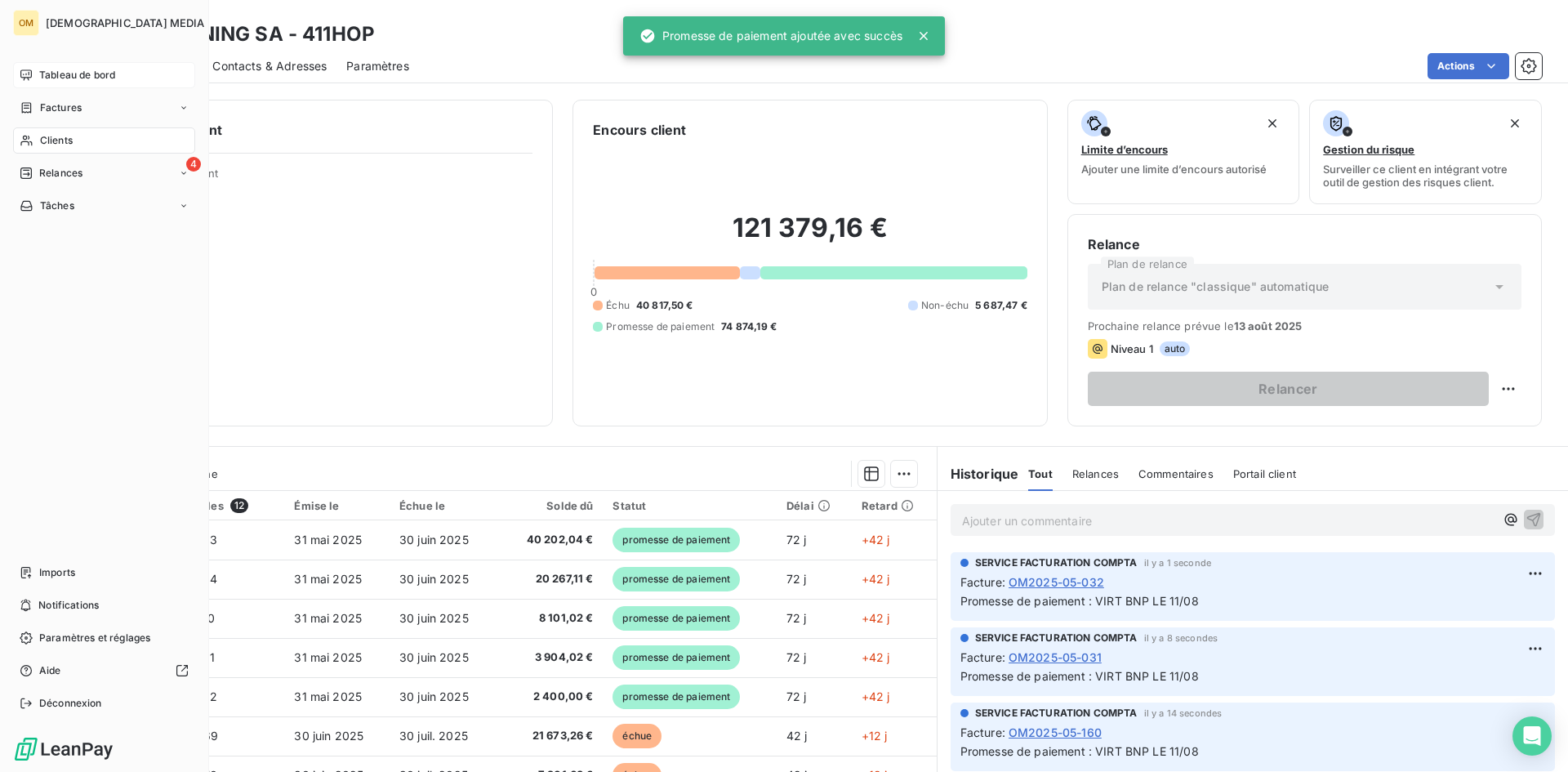
click at [59, 138] on span "Clients" at bounding box center [56, 141] width 32 height 15
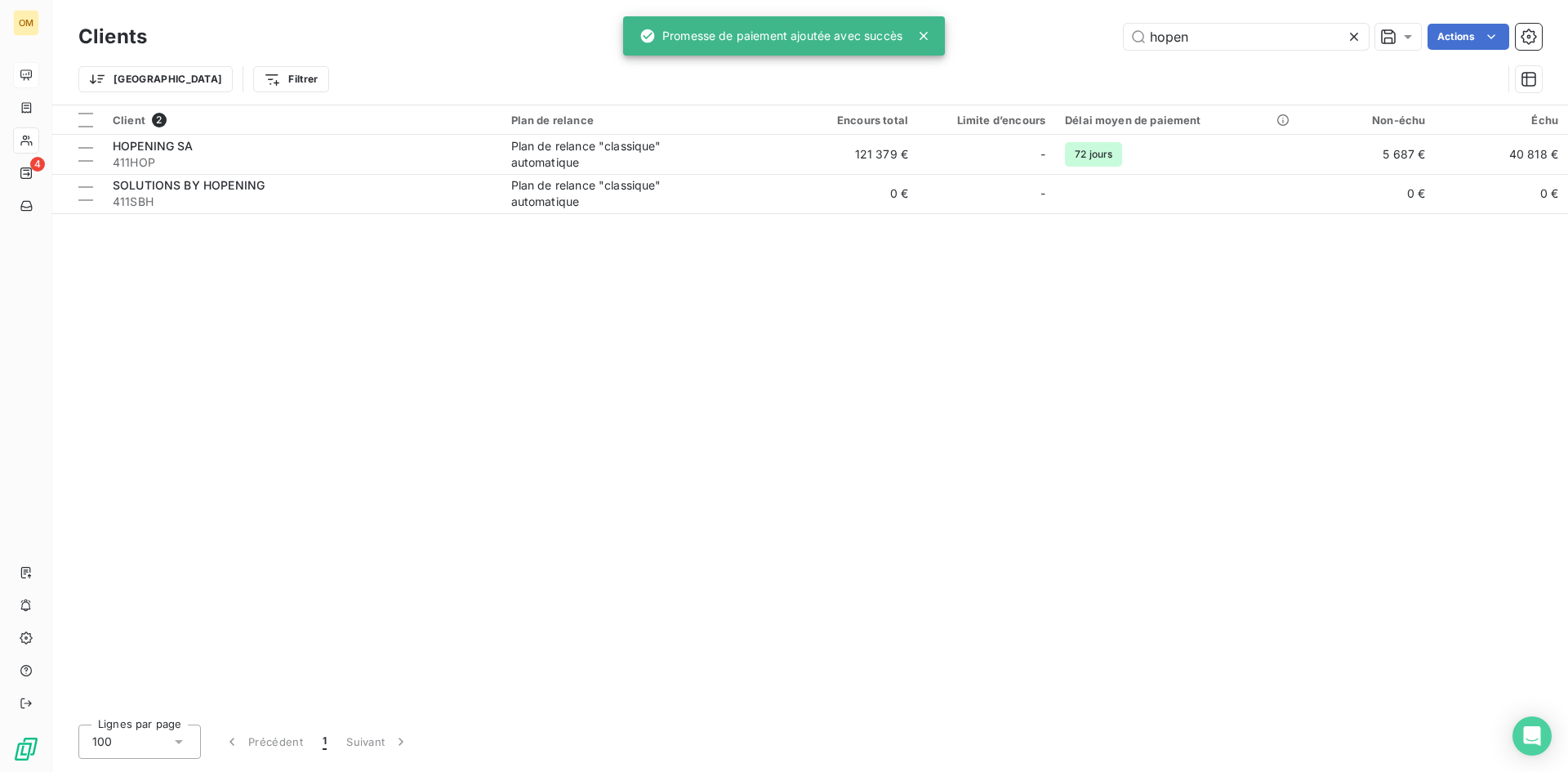
drag, startPoint x: 941, startPoint y: 45, endPoint x: 759, endPoint y: 58, distance: 182.5
click at [775, 58] on div "OM 4 Clients hopen Actions Trier Filtrer Client 2 Plan de relance Encours total…" at bounding box center [784, 386] width 1568 height 772
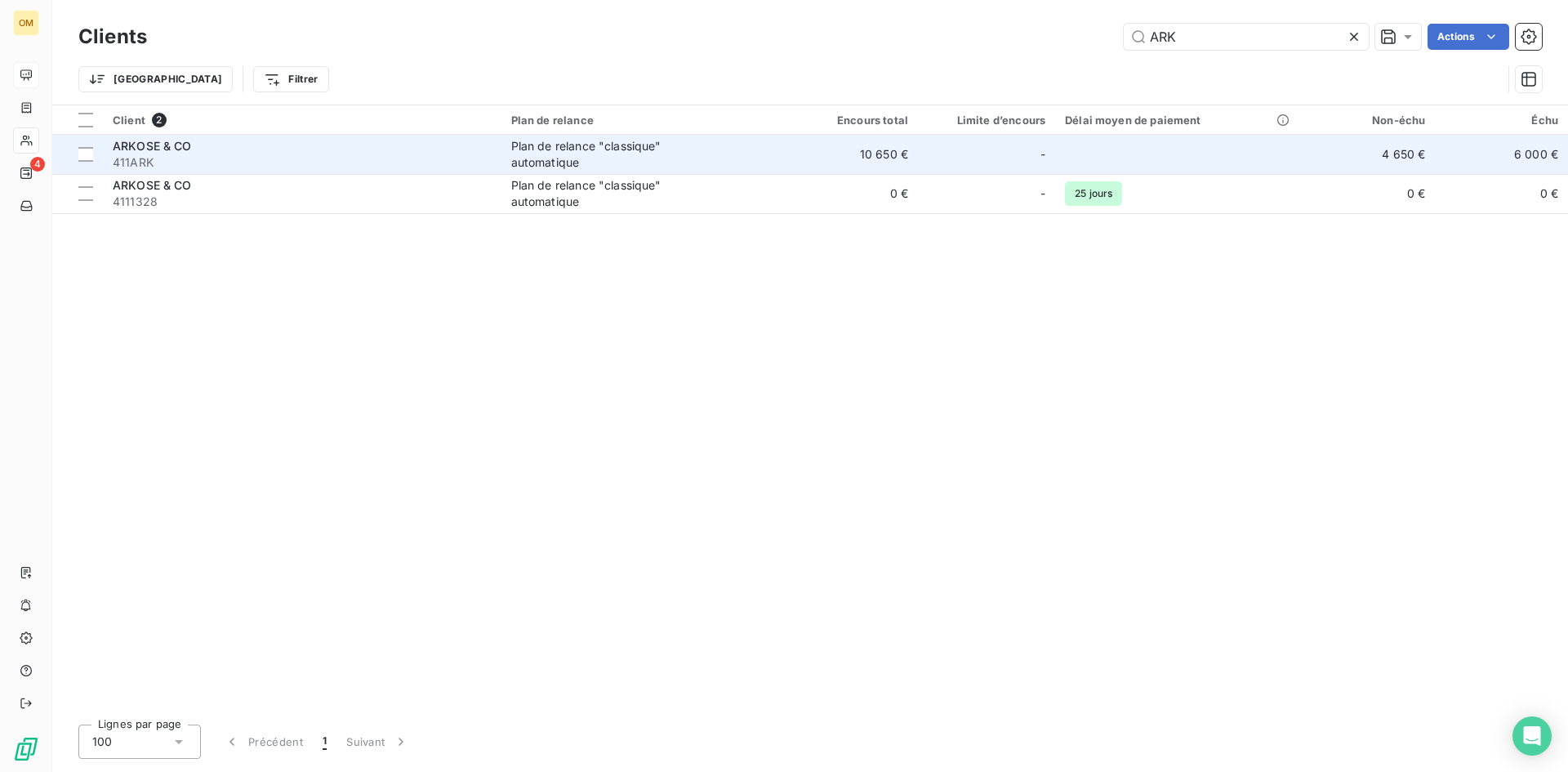
type input "ARK"
click at [680, 149] on div "Plan de relance "classique" automatique" at bounding box center [613, 154] width 205 height 32
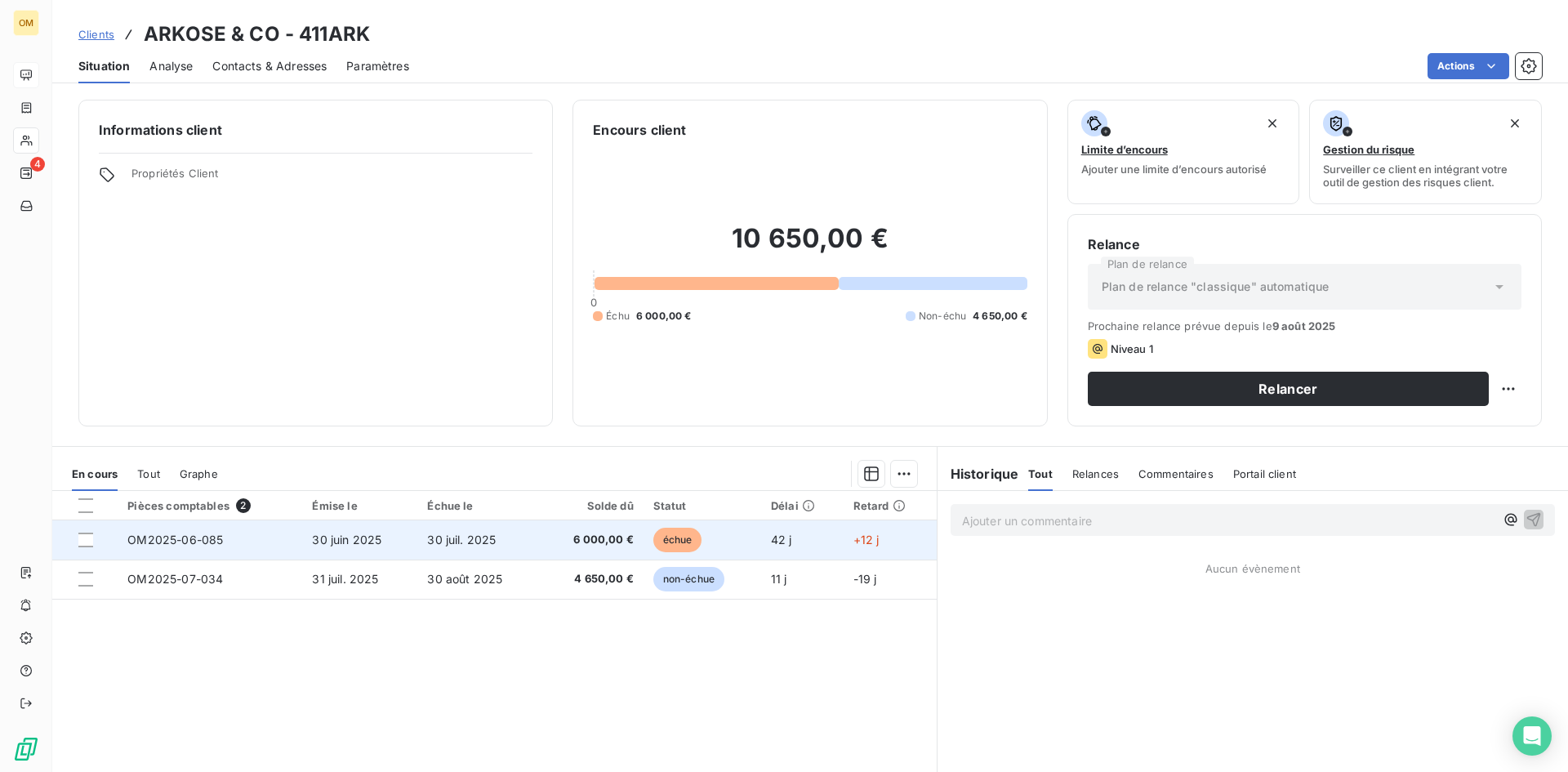
click at [616, 551] on td "6 000,00 €" at bounding box center [591, 540] width 103 height 39
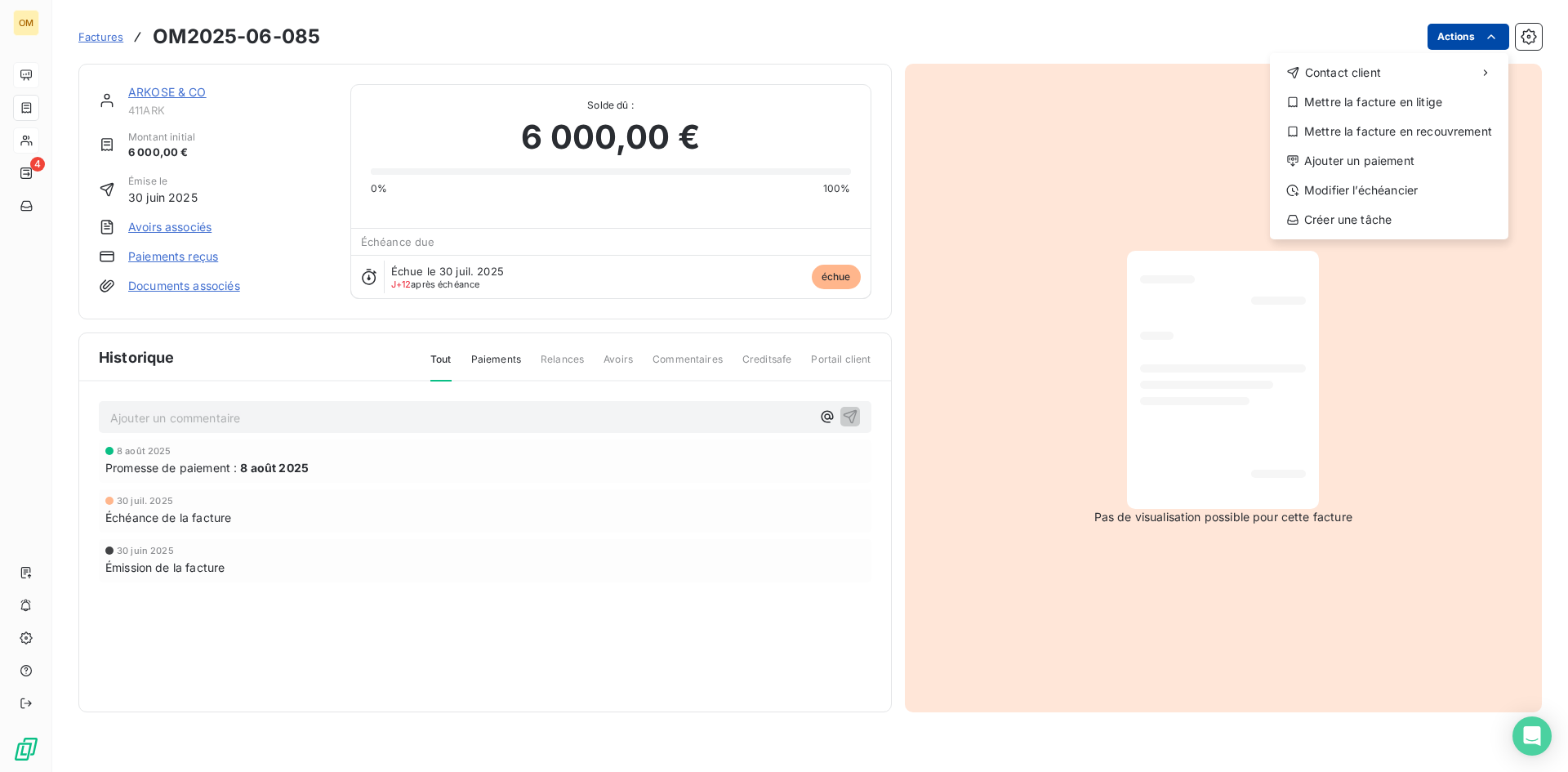
click at [1475, 34] on html "OM 4 Factures OM2025-06-085 Actions Contact client Mettre la facture en litige …" at bounding box center [784, 386] width 1568 height 772
click at [1394, 166] on div "Ajouter un paiement" at bounding box center [1389, 161] width 226 height 26
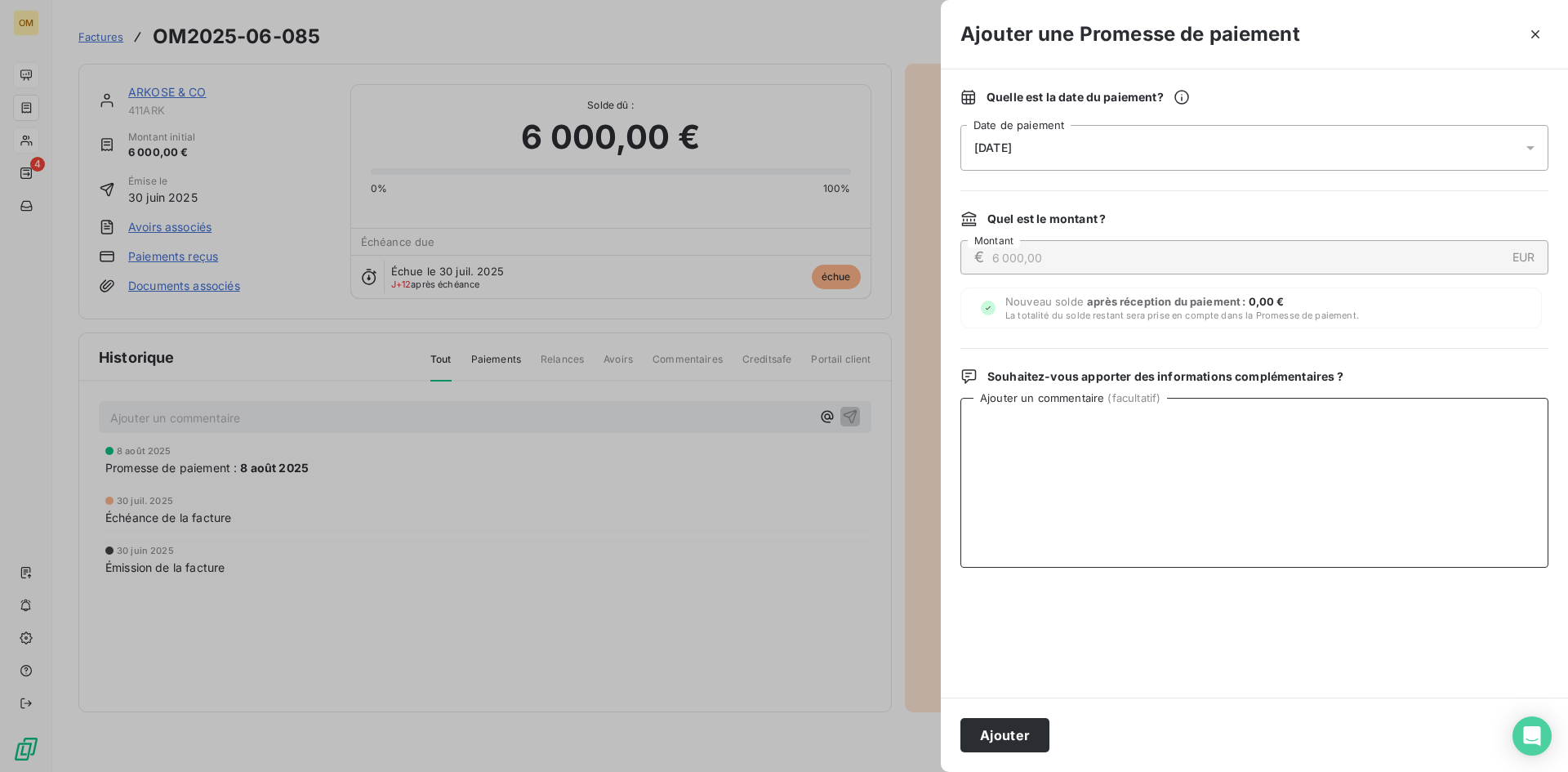
click at [1019, 527] on textarea "Ajouter un commentaire ( facultatif )" at bounding box center [1254, 483] width 588 height 170
paste textarea "VIRT BNP LE 11/08"
type textarea "VIRT BNP LE 11/08"
click at [1016, 726] on button "Ajouter" at bounding box center [1005, 735] width 89 height 34
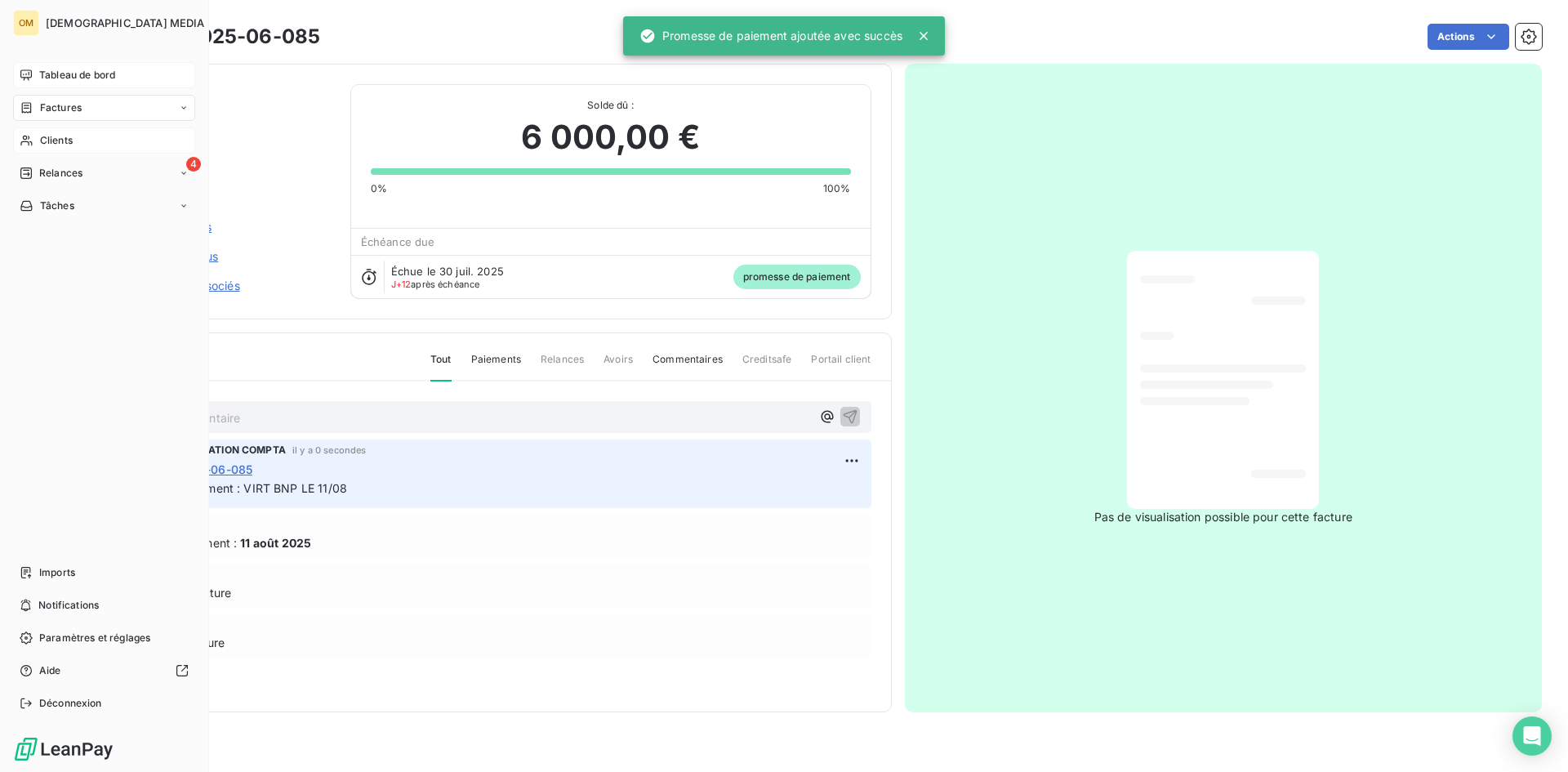
click at [45, 141] on span "Clients" at bounding box center [56, 141] width 32 height 15
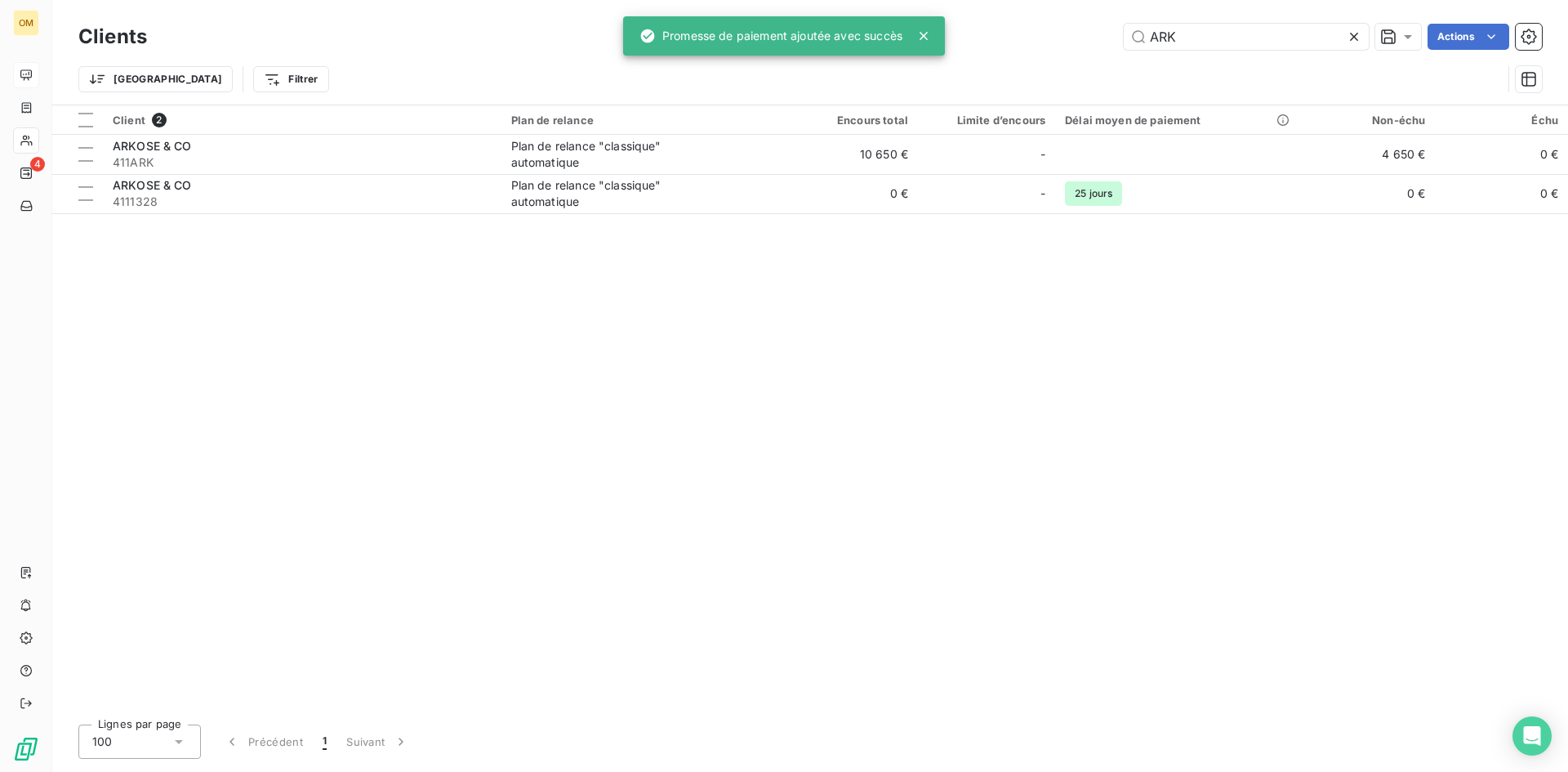
drag, startPoint x: 1233, startPoint y: 31, endPoint x: 870, endPoint y: 51, distance: 363.6
click at [874, 50] on div "OM 4 Clients ARK Actions Trier Filtrer Client 2 Plan de relance Encours total L…" at bounding box center [784, 386] width 1568 height 772
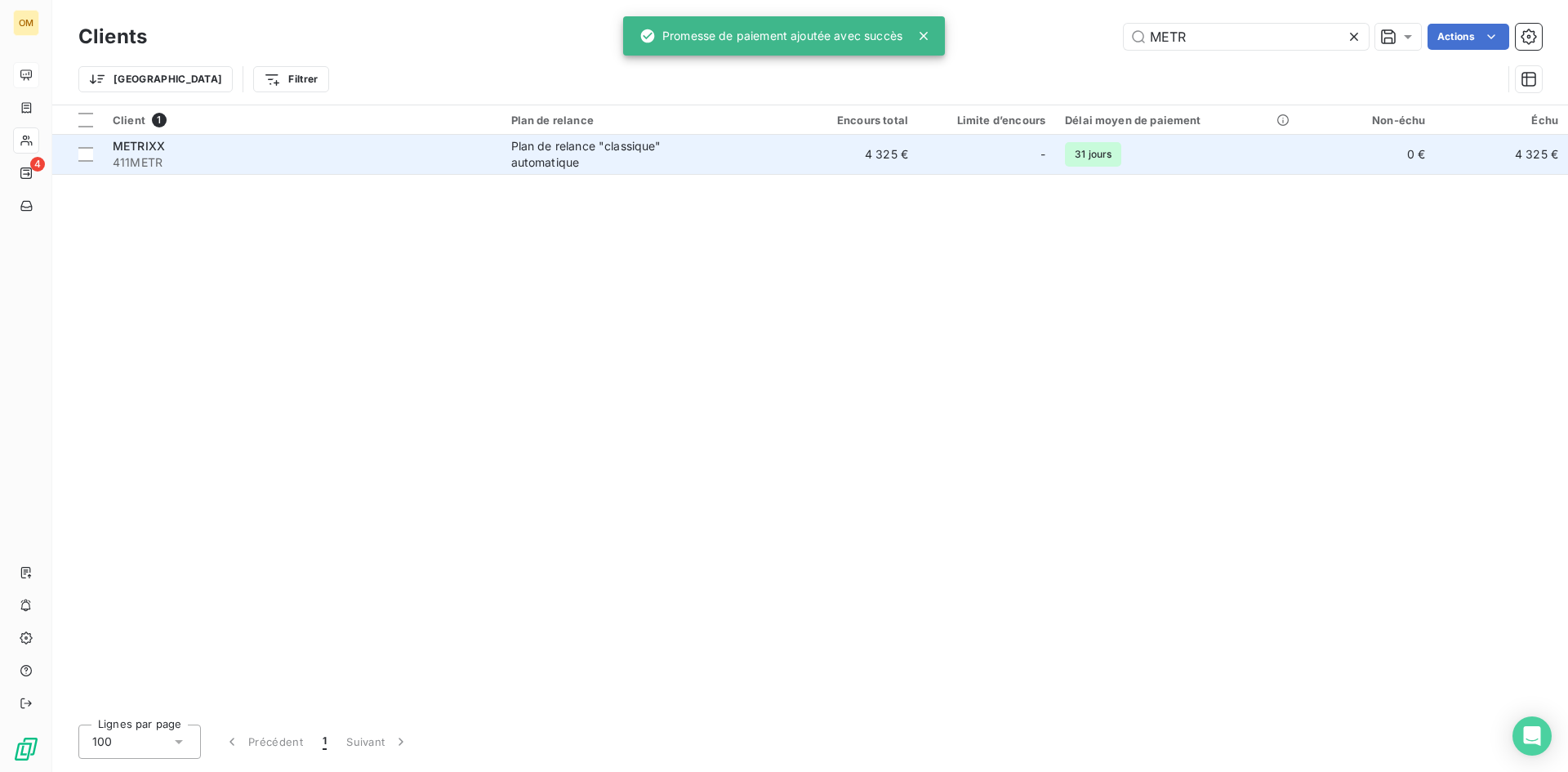
type input "METR"
click at [622, 170] on div "Plan de relance "classique" automatique" at bounding box center [613, 154] width 205 height 32
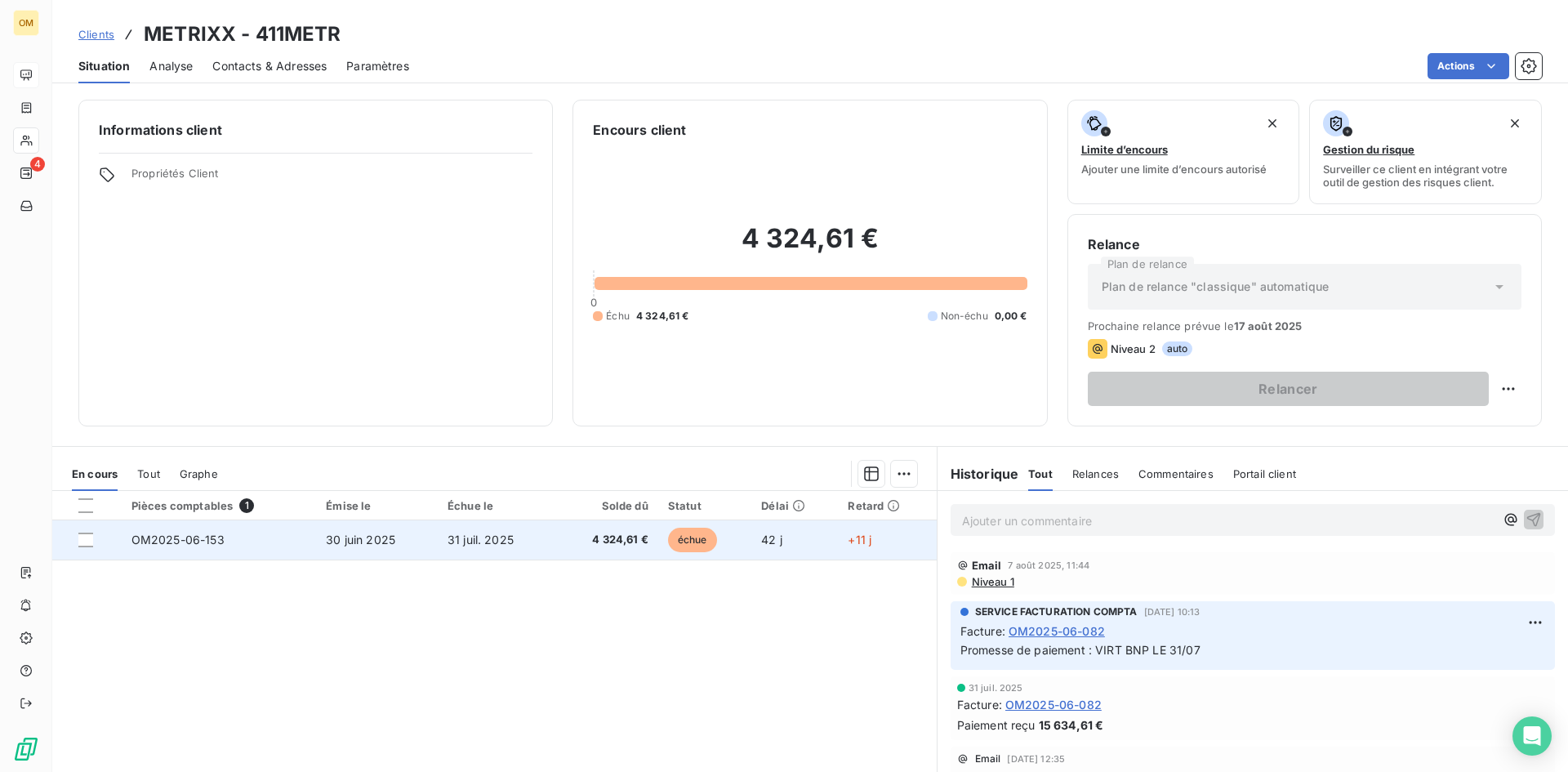
click at [666, 527] on td "échue" at bounding box center [704, 540] width 93 height 39
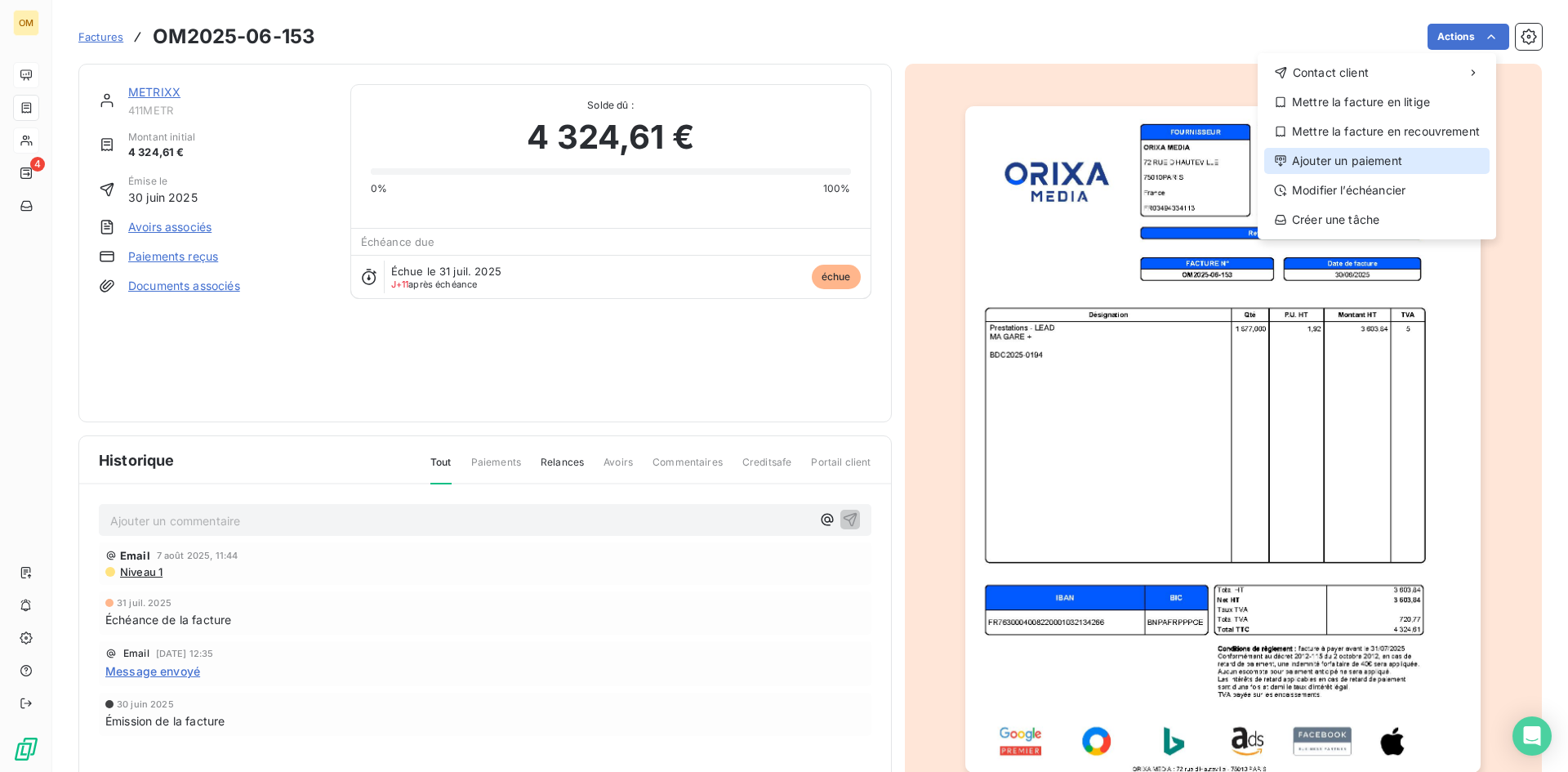
click at [1401, 163] on div "Ajouter un paiement" at bounding box center [1377, 161] width 226 height 26
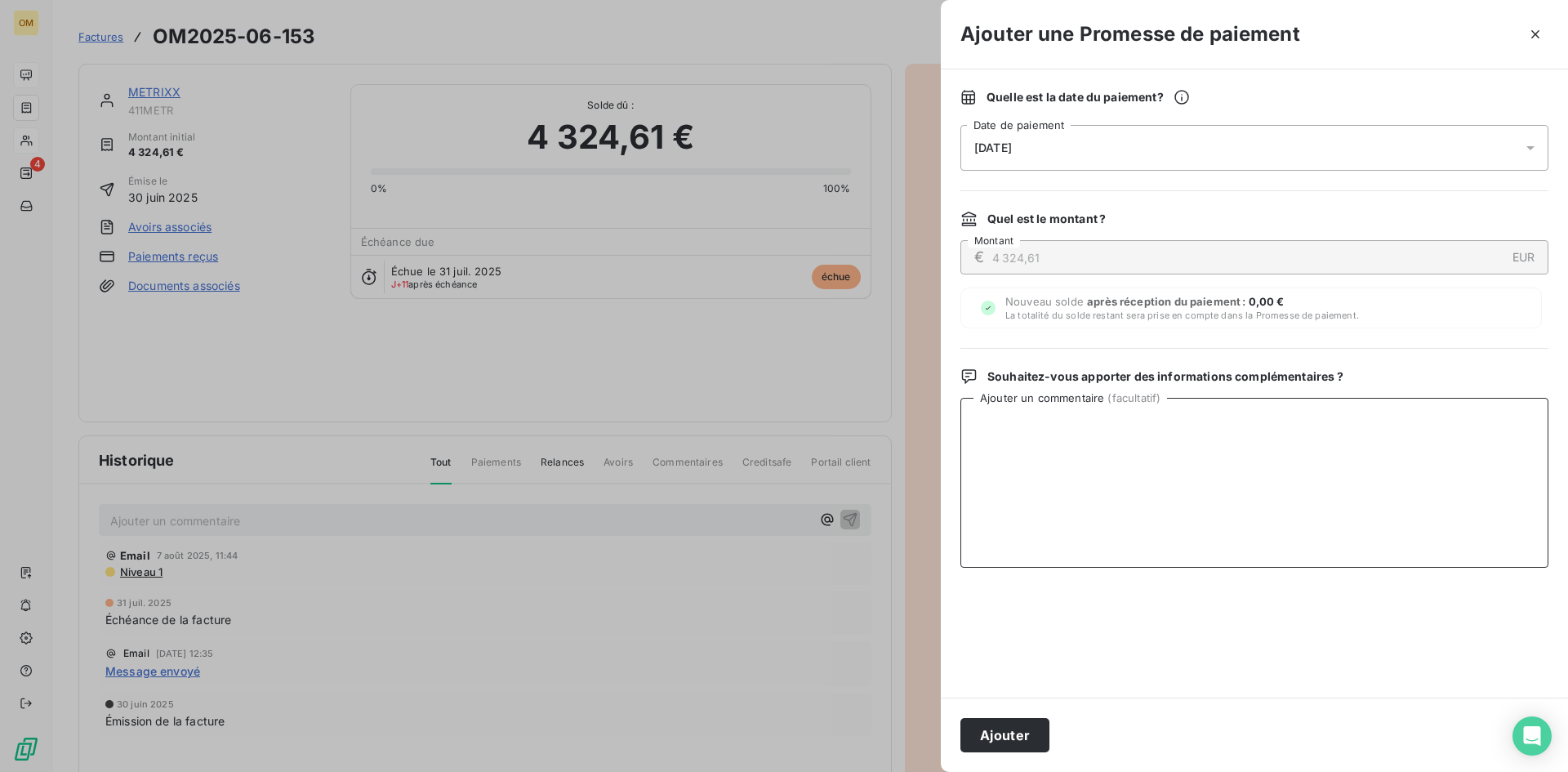
click at [1049, 518] on textarea "Ajouter un commentaire ( facultatif )" at bounding box center [1254, 483] width 588 height 170
paste textarea "VIRT BNP LE 11/08"
type textarea "VIRT BNP LE 11/08"
click at [1034, 743] on button "Ajouter" at bounding box center [1005, 735] width 89 height 34
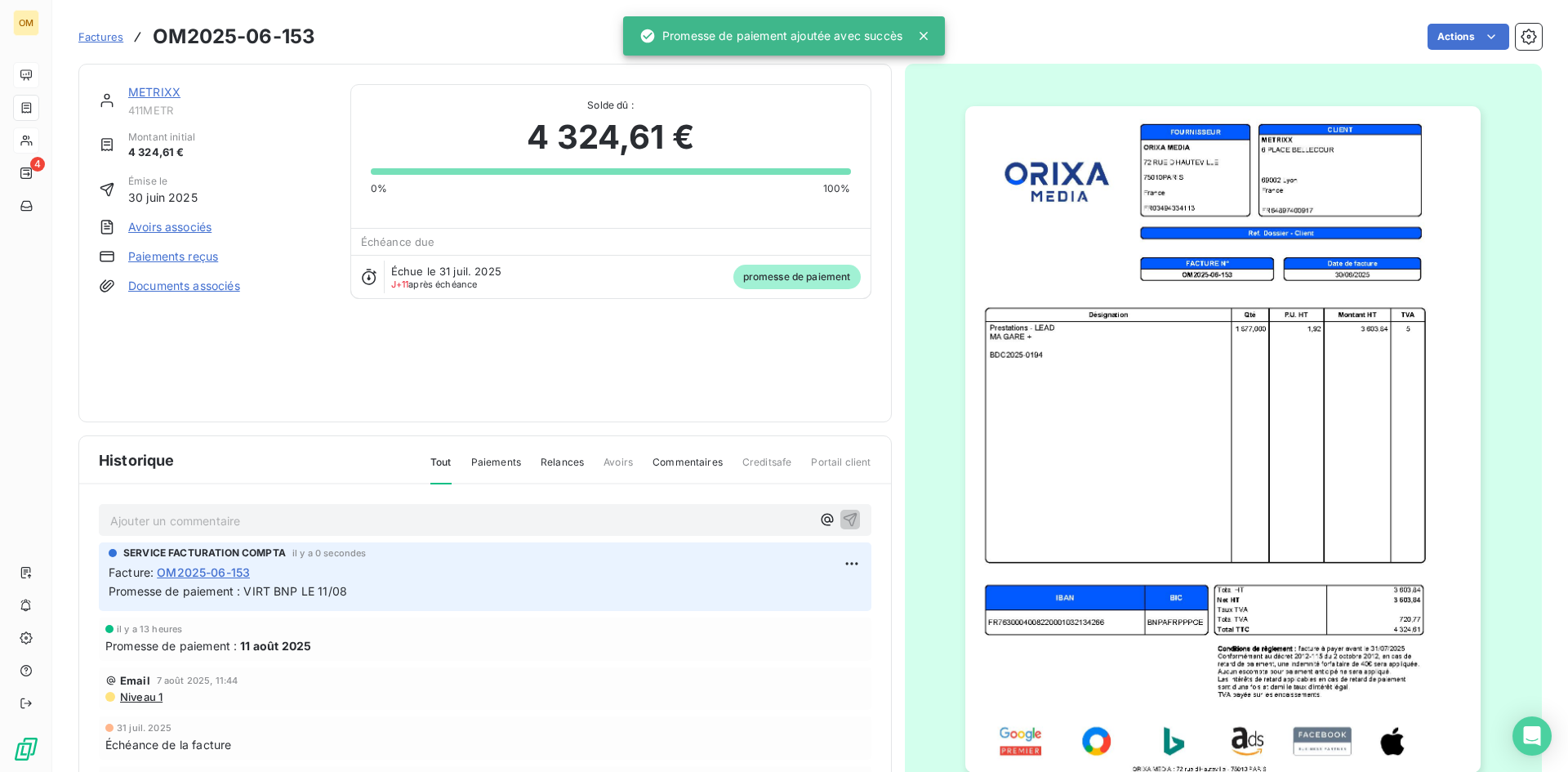
click at [58, 73] on section "Factures OM2025-06-153 Actions METRIXX 411METR Montant initial 4 324,61 € Émise…" at bounding box center [810, 386] width 1516 height 772
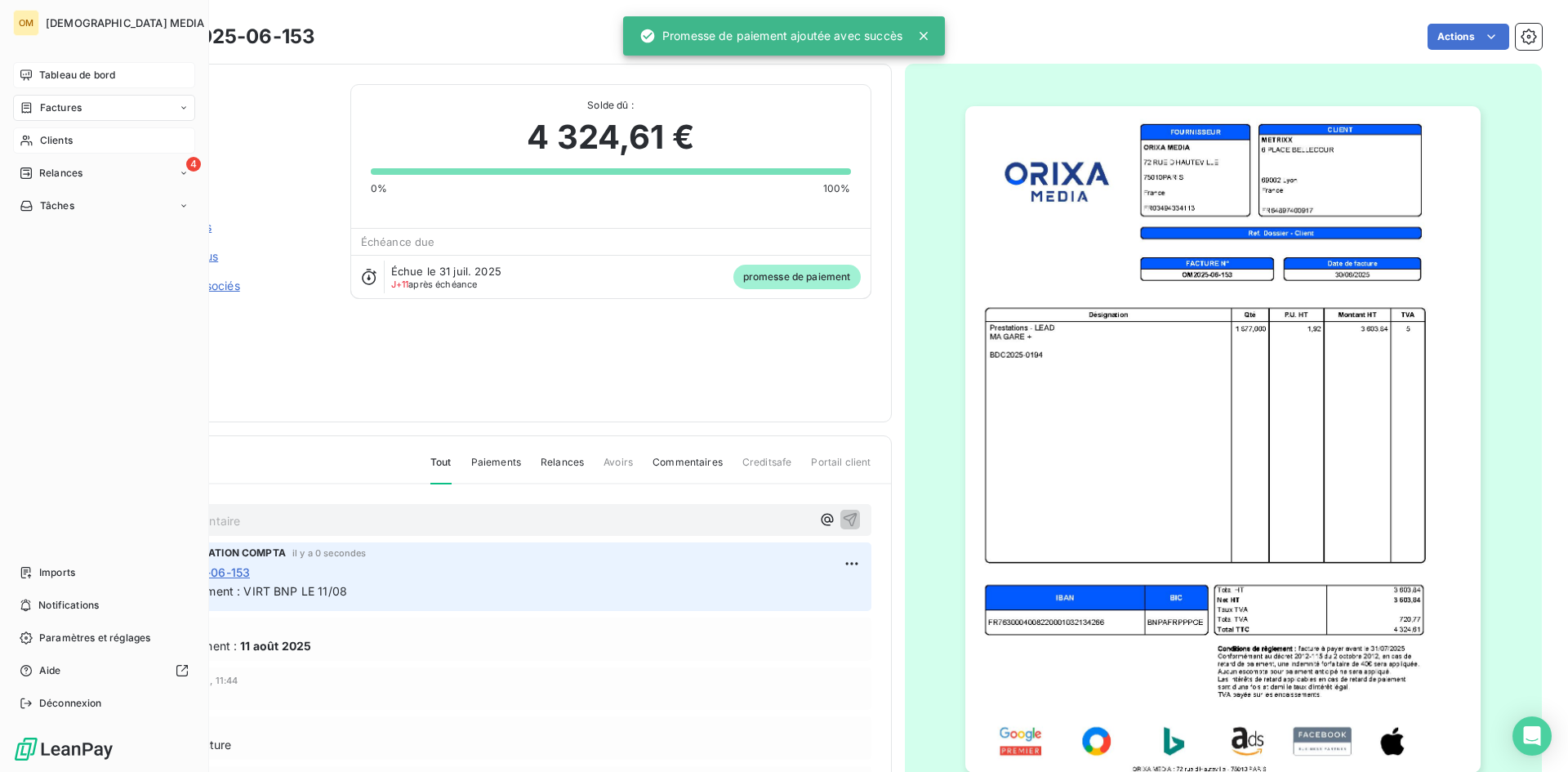
click at [48, 74] on span "Tableau de bord" at bounding box center [77, 75] width 76 height 15
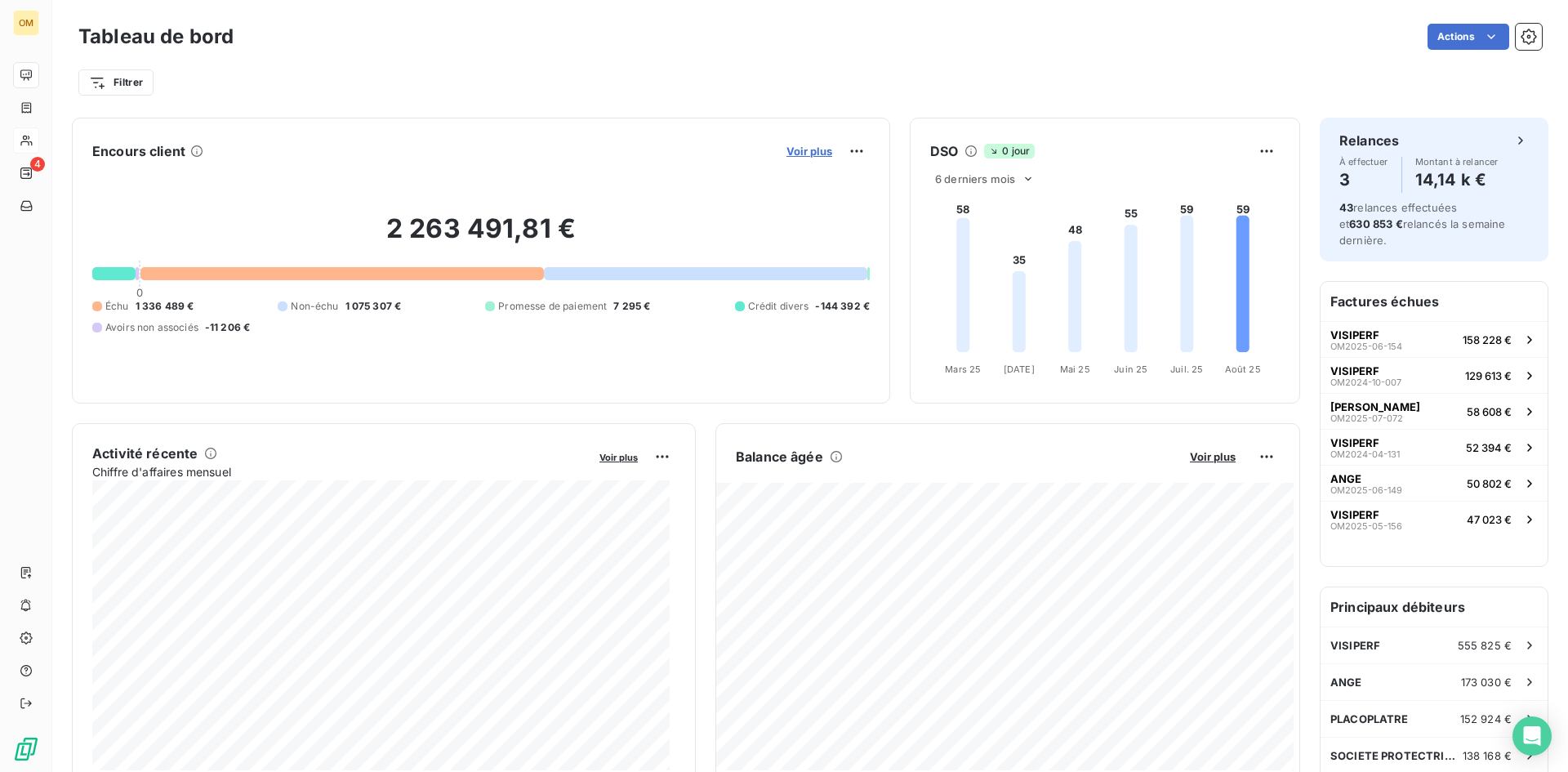
click at [794, 149] on span "Voir plus" at bounding box center [809, 151] width 45 height 13
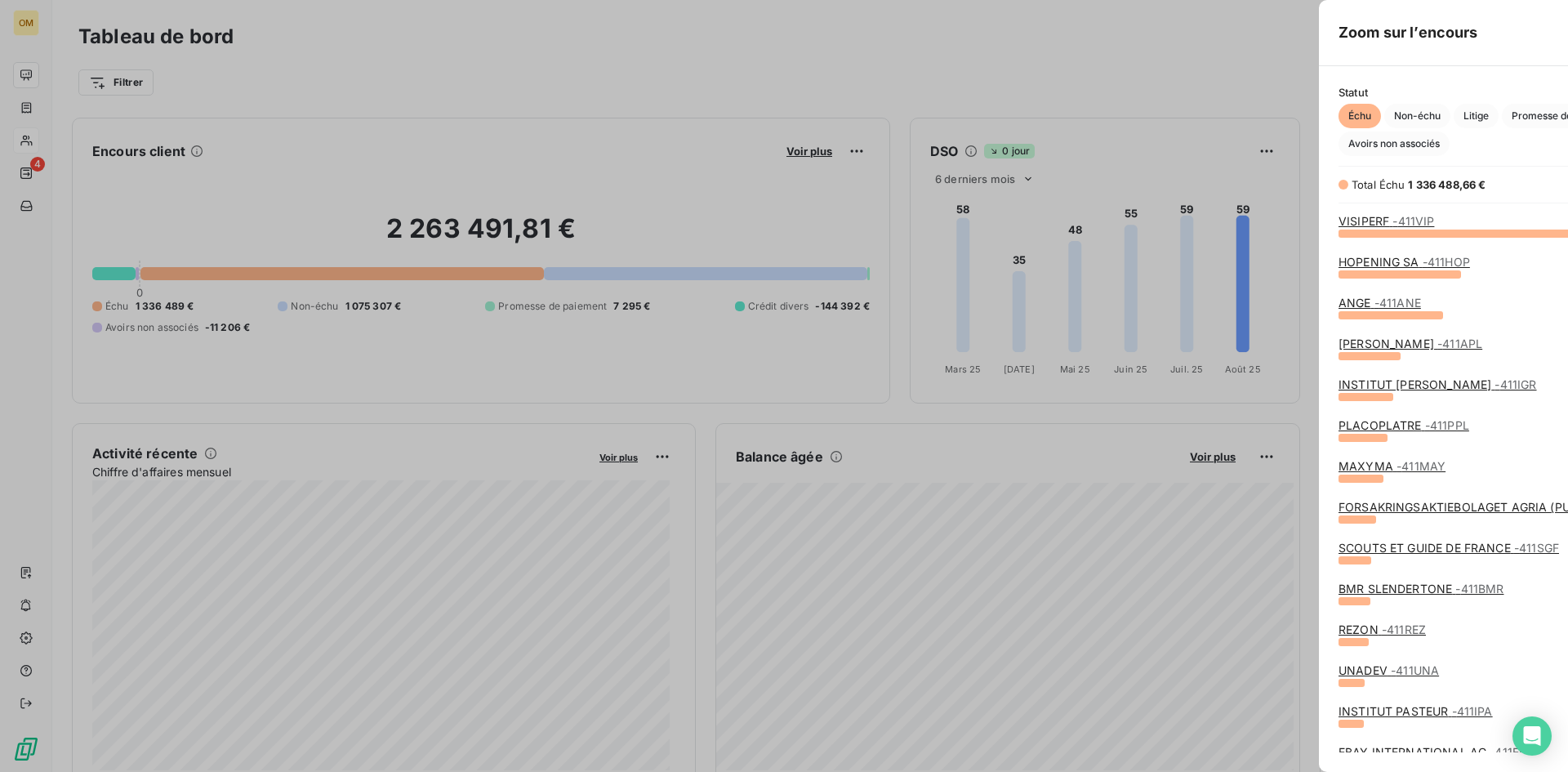
scroll to position [760, 616]
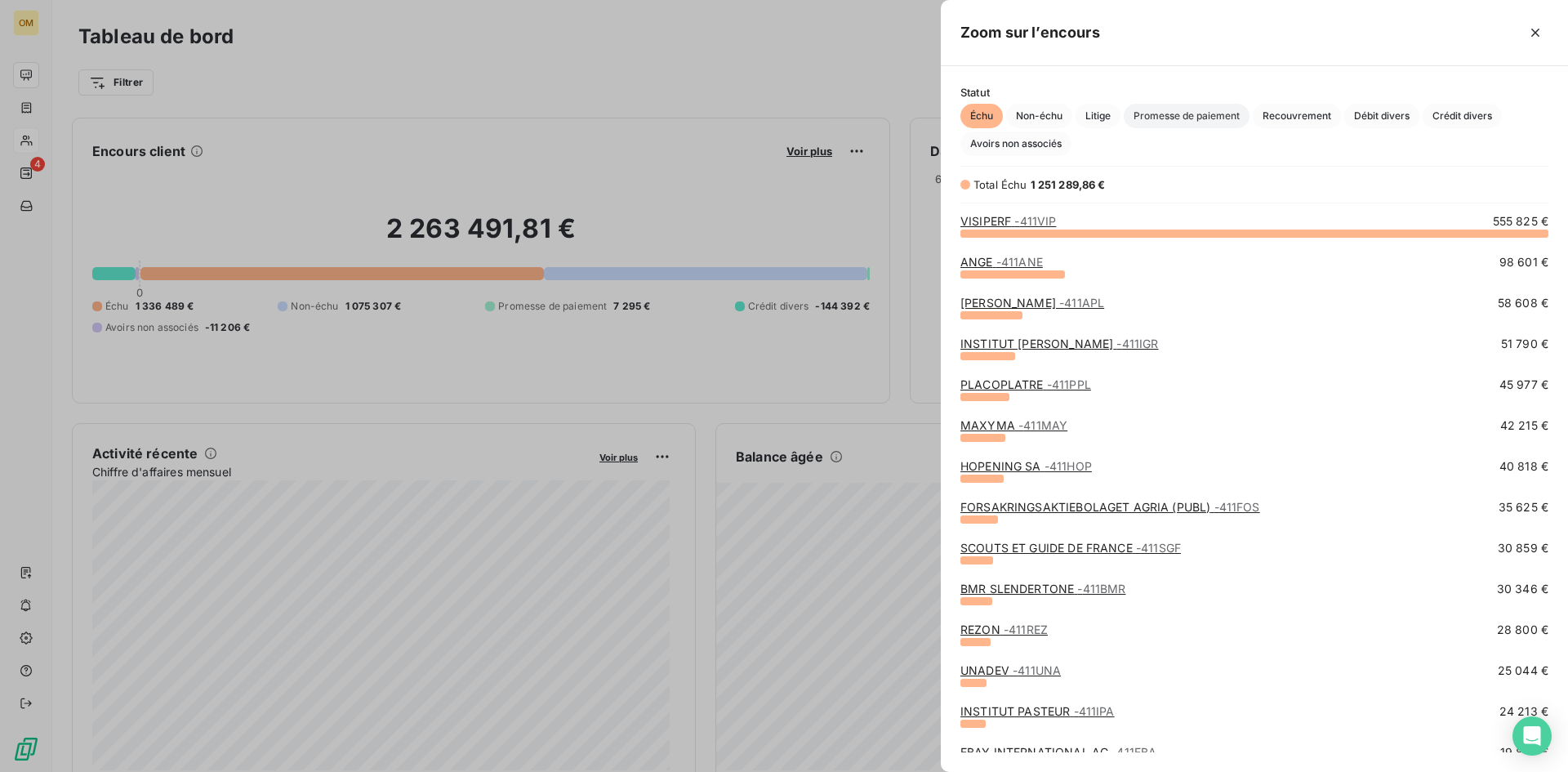
click at [1186, 118] on span "Promesse de paiement" at bounding box center [1187, 116] width 126 height 24
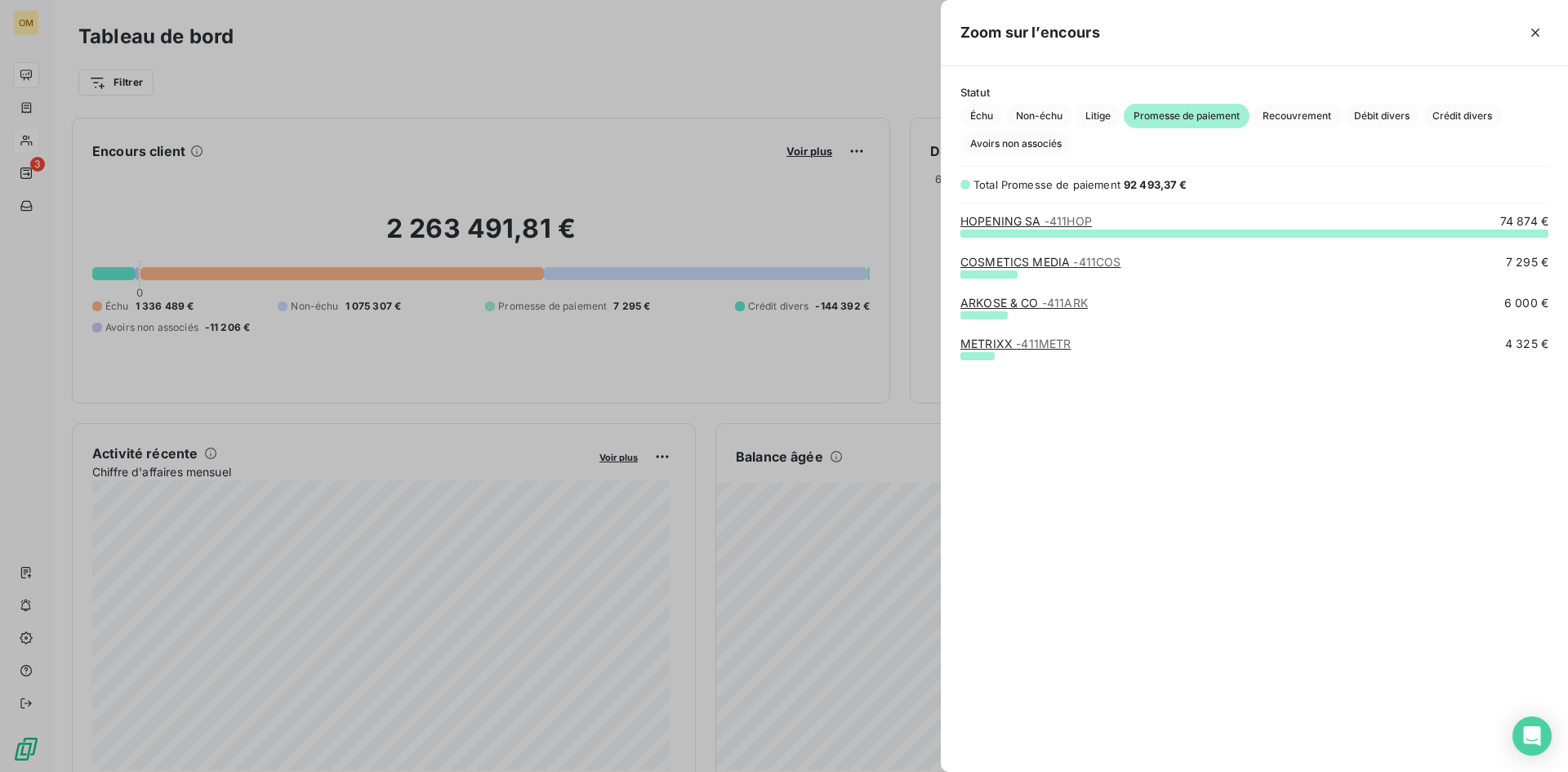
drag, startPoint x: 267, startPoint y: 233, endPoint x: 218, endPoint y: 221, distance: 50.4
click at [255, 231] on div at bounding box center [784, 386] width 1568 height 772
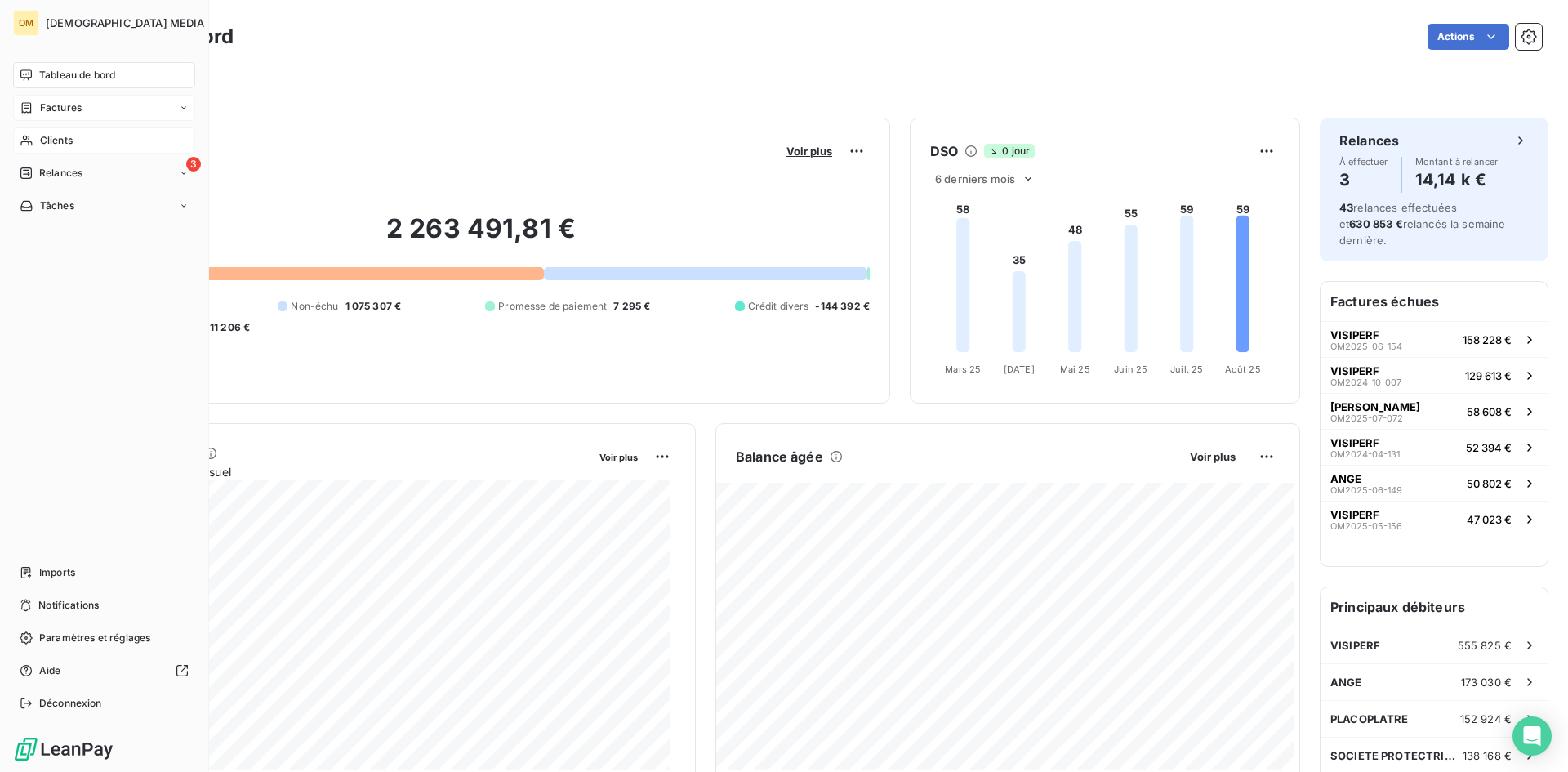
click at [48, 106] on span "Factures" at bounding box center [60, 108] width 42 height 15
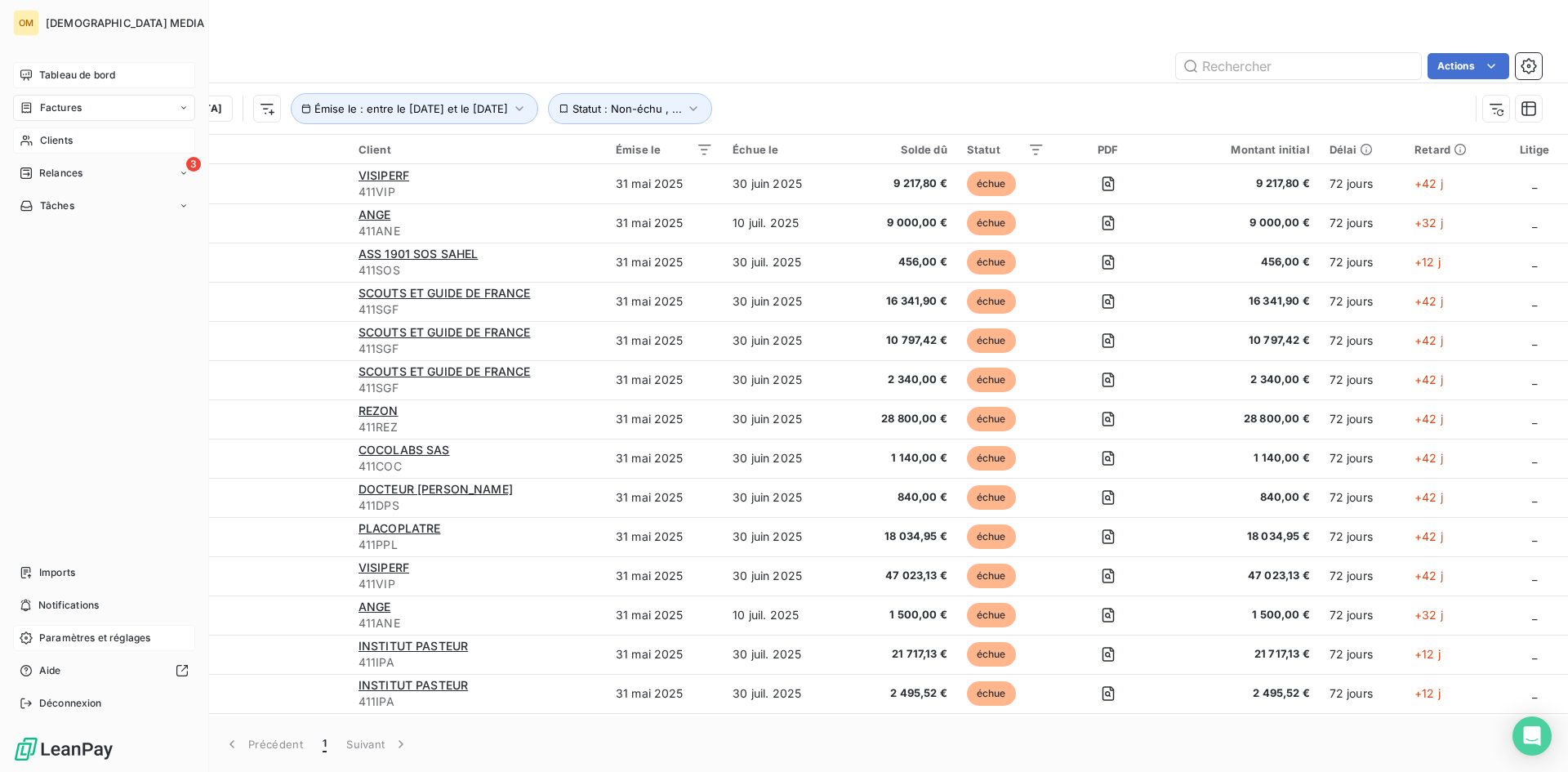
click at [99, 635] on span "Paramètres et réglages" at bounding box center [94, 638] width 111 height 15
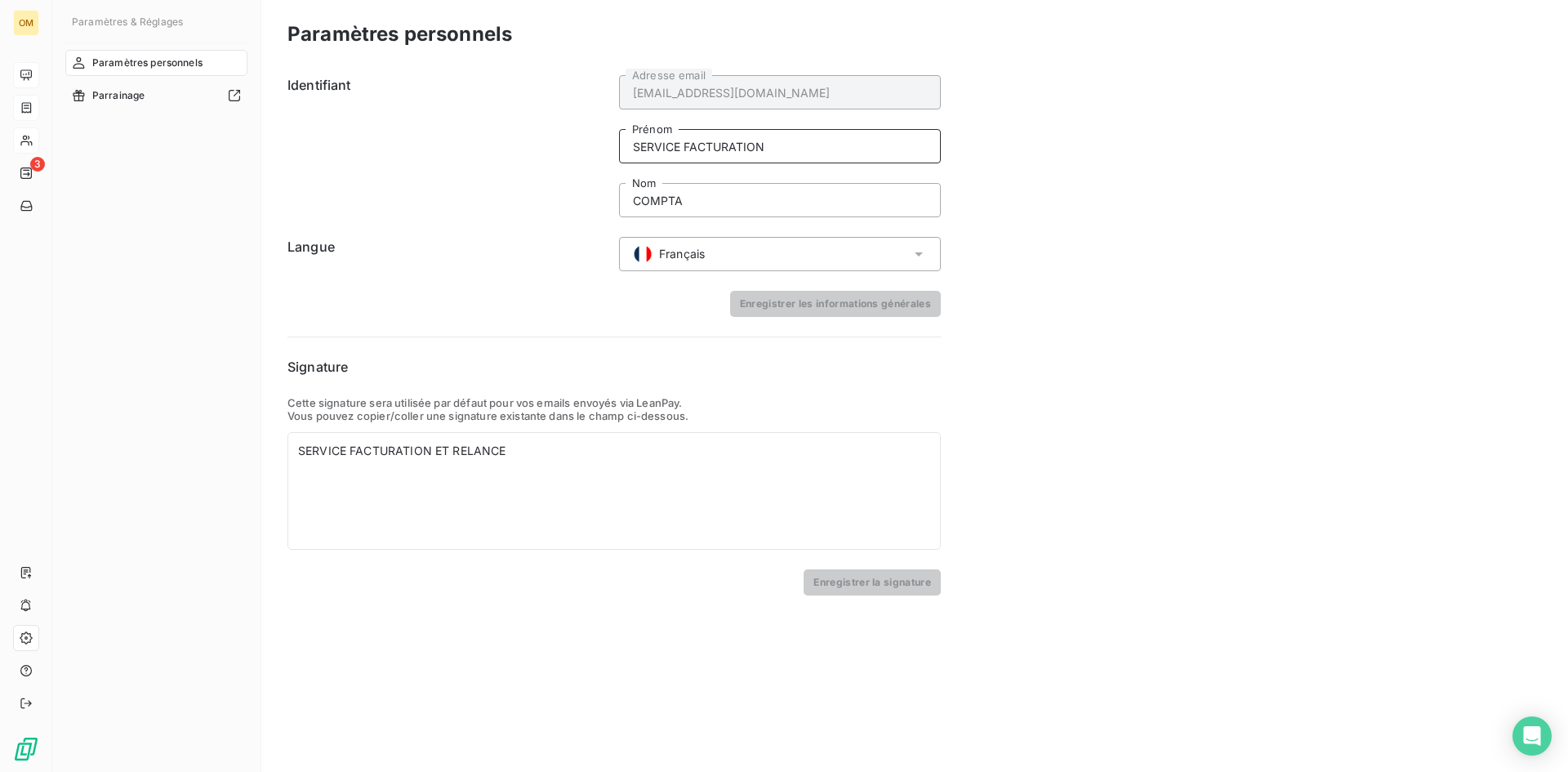
drag, startPoint x: 683, startPoint y: 147, endPoint x: 867, endPoint y: 150, distance: 184.0
click at [867, 150] on input "SERVICE FACTURATION" at bounding box center [780, 145] width 322 height 34
type input "SERVICE"
click at [580, 202] on div "Identifiant [EMAIL_ADDRESS][DOMAIN_NAME] Adresse email SERVICE Prénom COMPTA Nom" at bounding box center [615, 146] width 653 height 143
drag, startPoint x: 692, startPoint y: 202, endPoint x: 554, endPoint y: 201, distance: 138.0
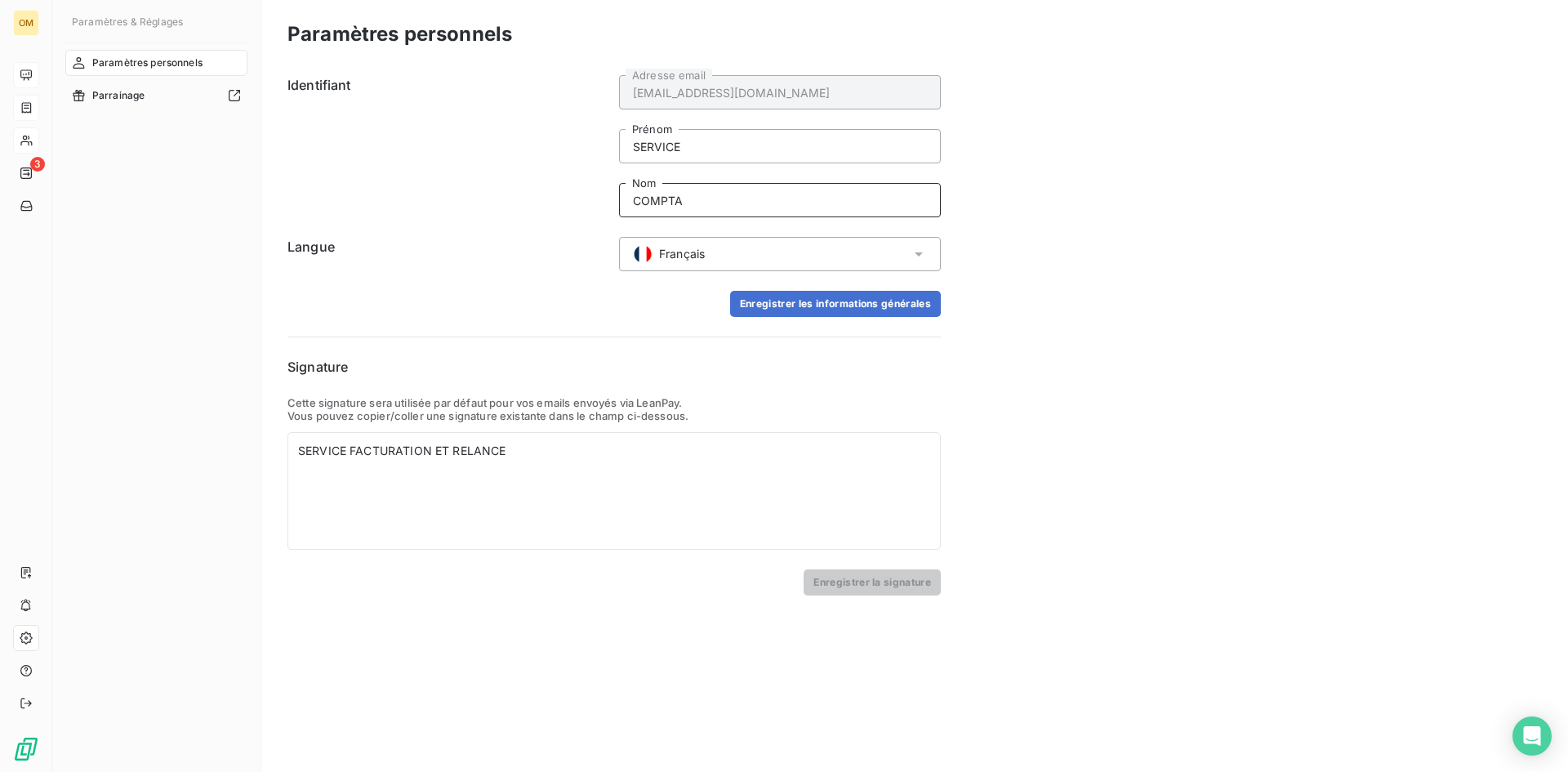
click at [554, 201] on div "Identifiant [EMAIL_ADDRESS][DOMAIN_NAME] Adresse email SERVICE Prénom COMPTA Nom" at bounding box center [615, 146] width 653 height 143
paste input "FACTURATION"
type input "FACTURATION"
click at [697, 151] on input "SERVICE" at bounding box center [780, 145] width 322 height 34
type input "SERVICE"
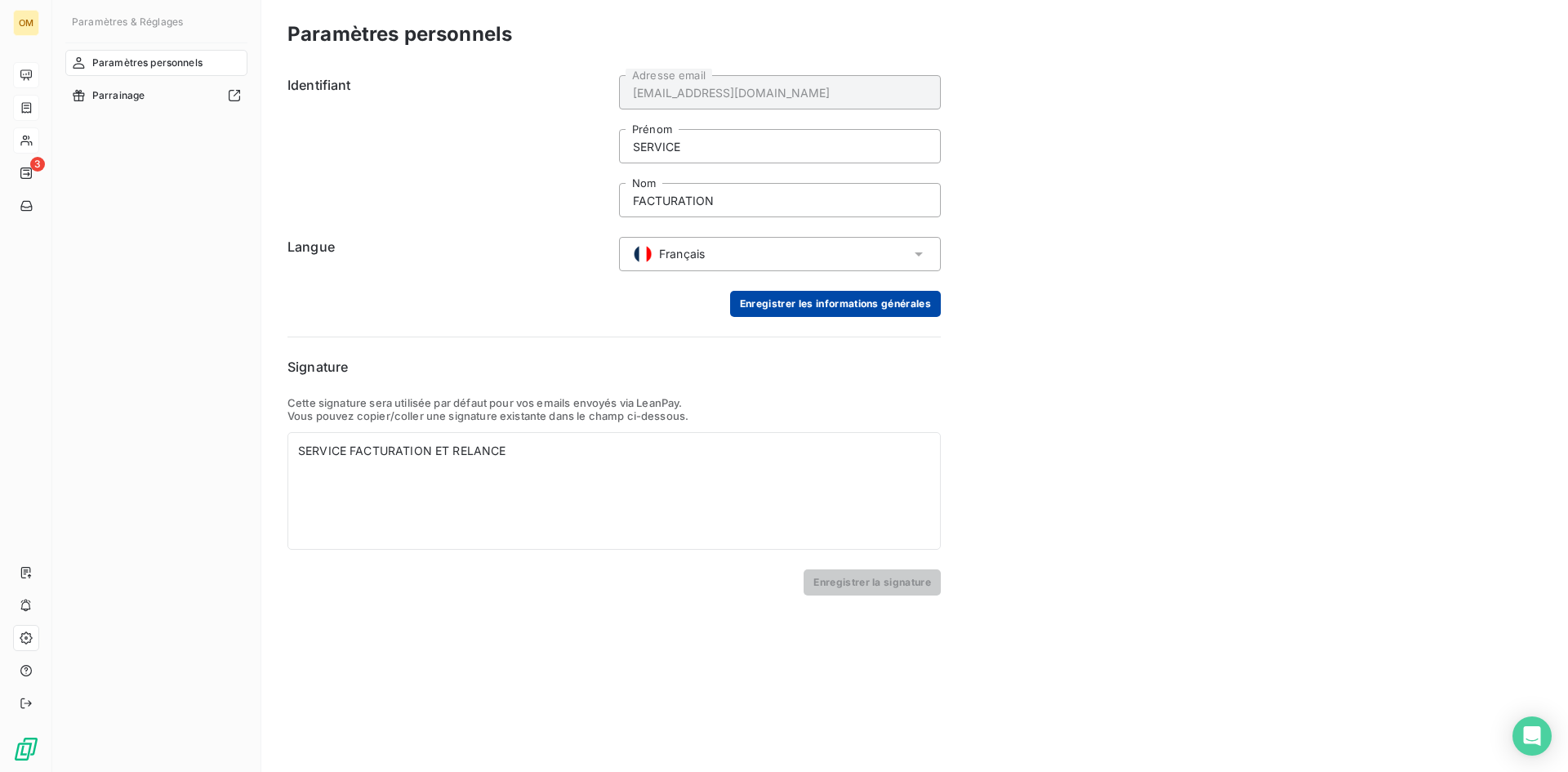
click at [782, 305] on button "Enregistrer les informations générales" at bounding box center [836, 304] width 211 height 26
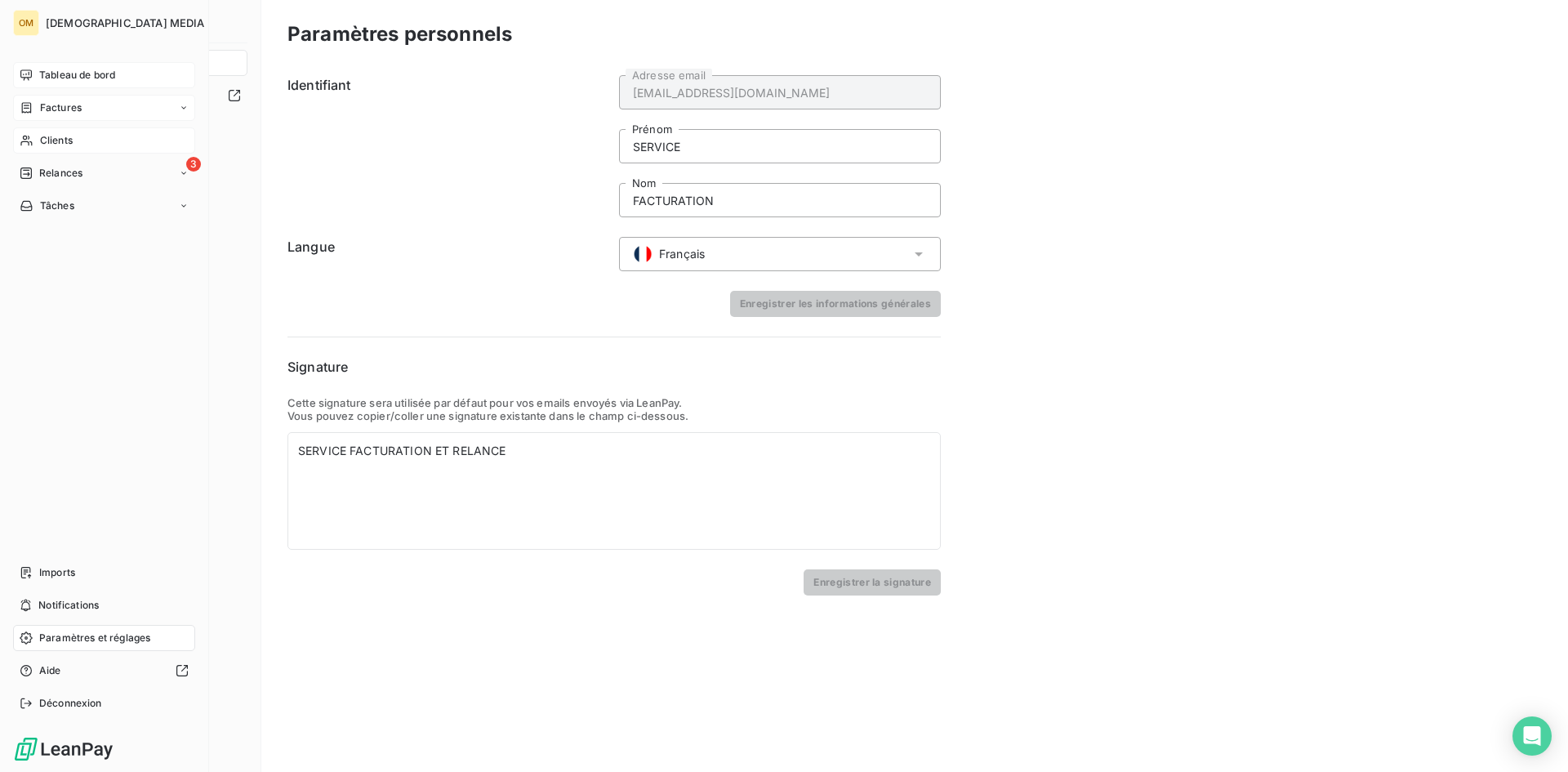
click at [45, 107] on span "Factures" at bounding box center [60, 108] width 42 height 15
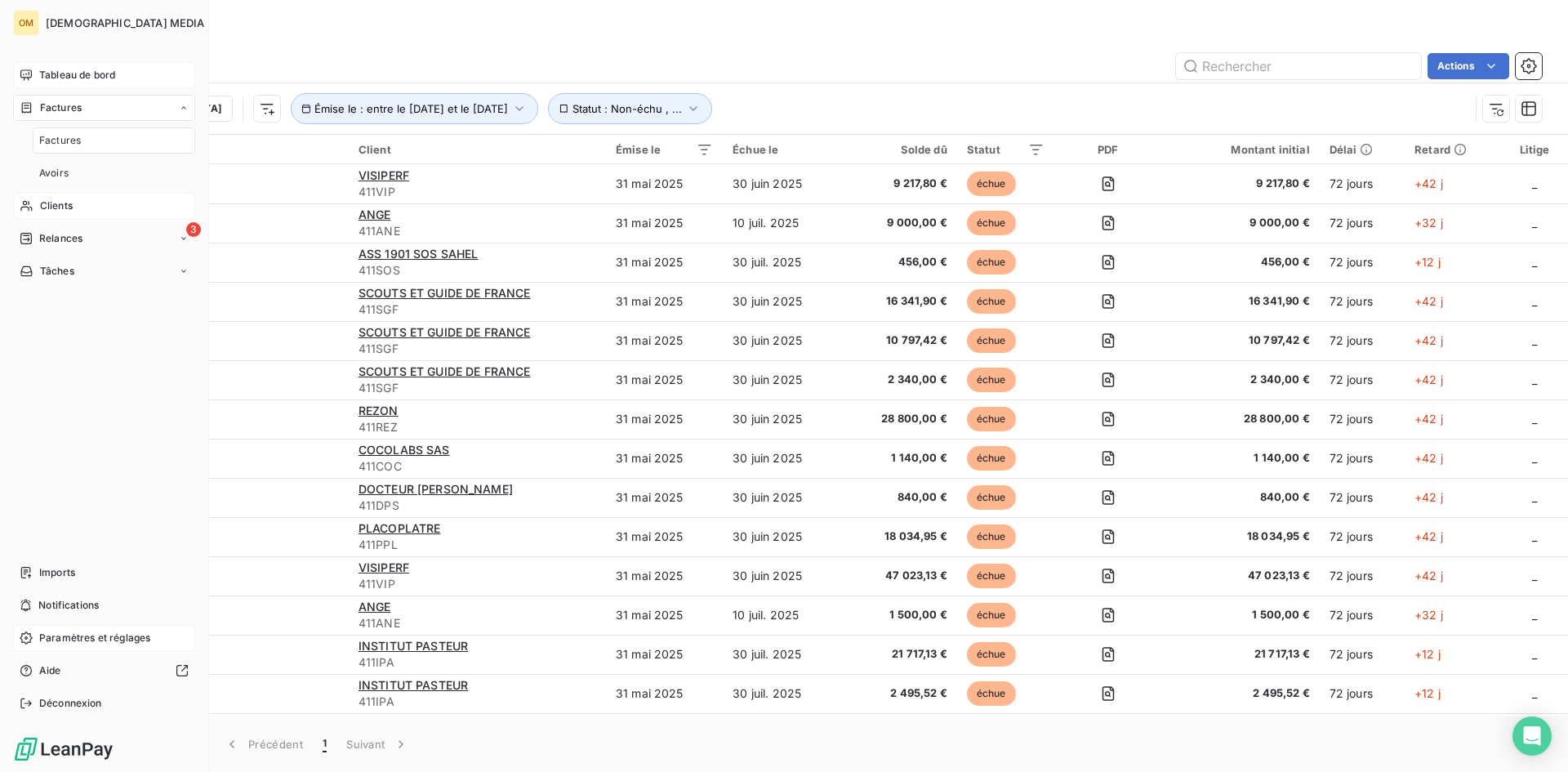
click at [91, 640] on span "Paramètres et réglages" at bounding box center [94, 638] width 111 height 15
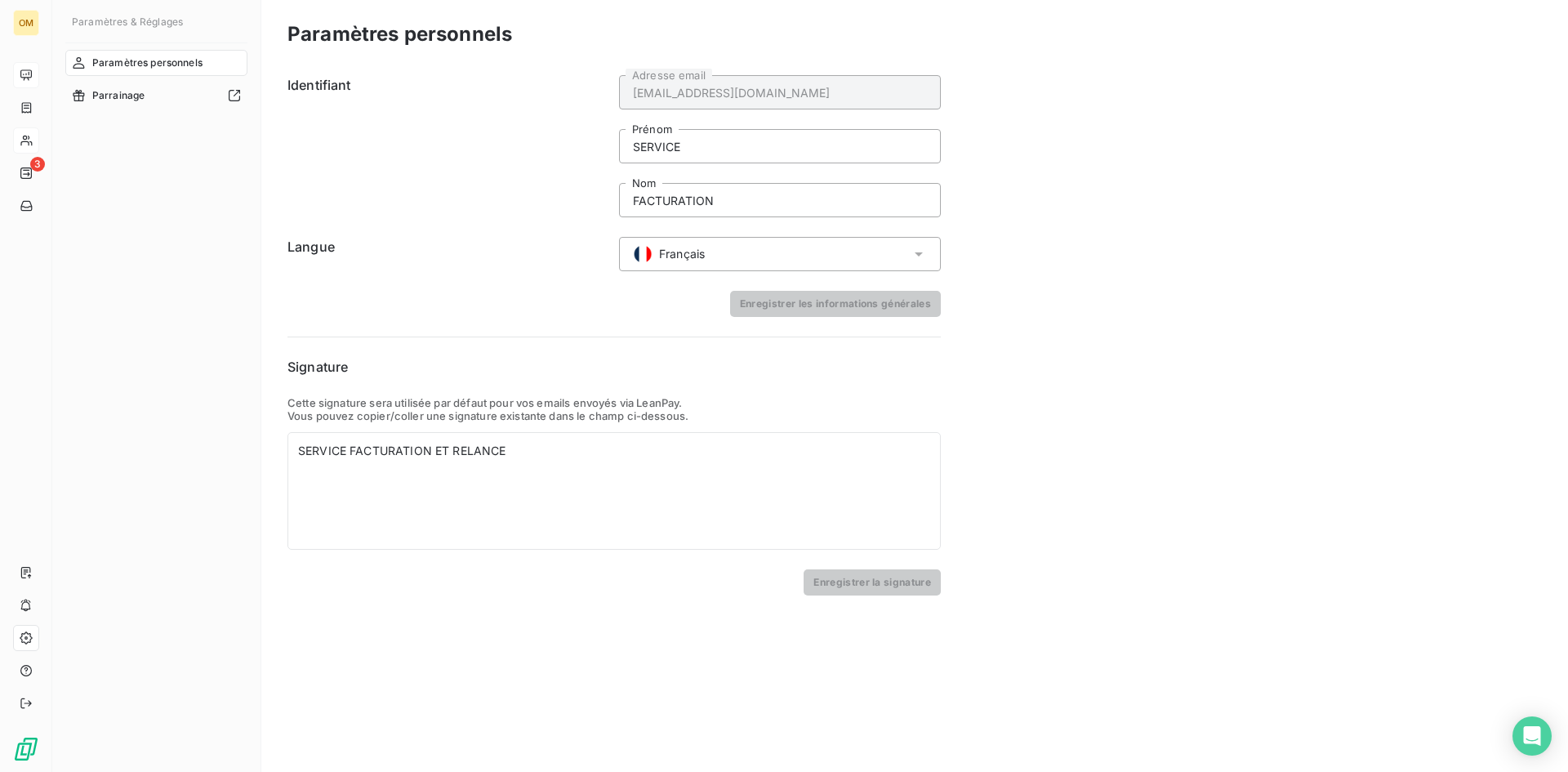
click at [1231, 483] on div "Paramètres personnels Identifiant [EMAIL_ADDRESS][DOMAIN_NAME] Adresse email SE…" at bounding box center [915, 386] width 1307 height 772
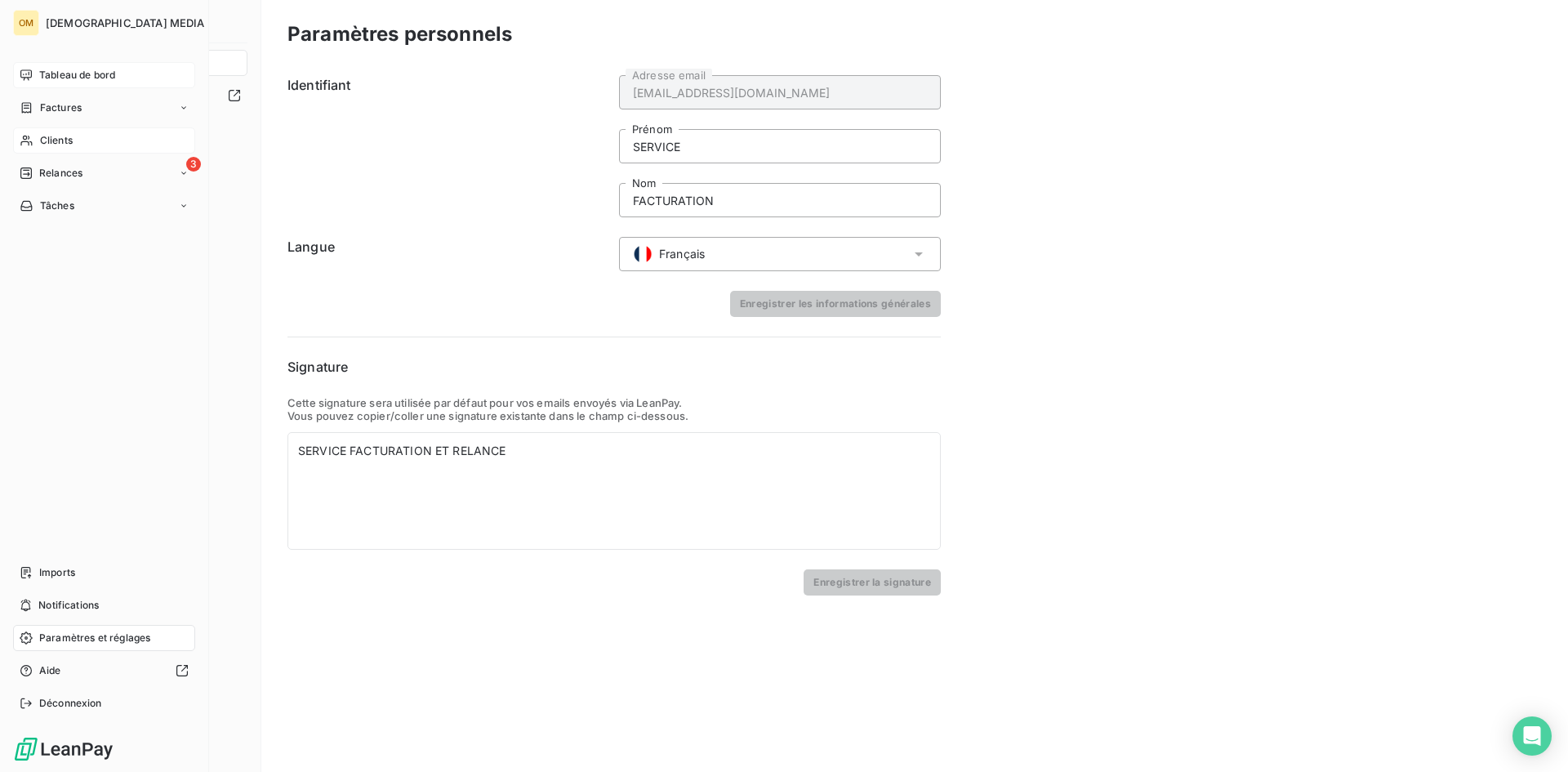
click at [56, 73] on span "Tableau de bord" at bounding box center [77, 75] width 76 height 15
